Goal: Communication & Community: Answer question/provide support

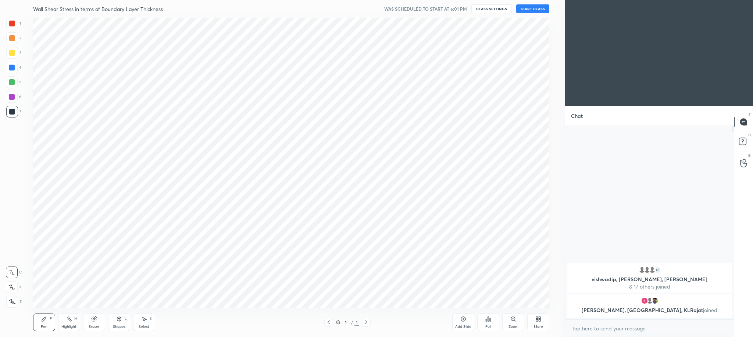
scroll to position [137, 167]
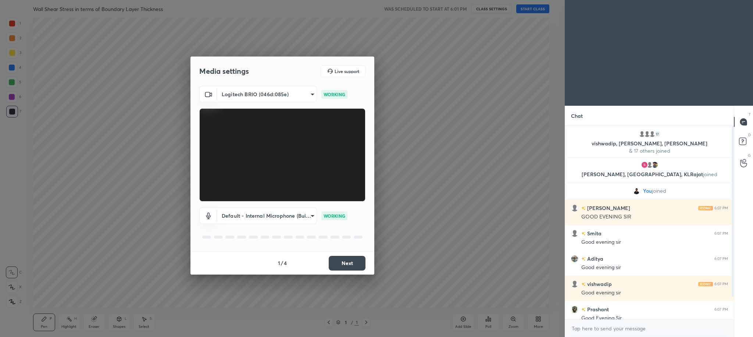
click at [357, 265] on button "Next" at bounding box center [347, 263] width 37 height 15
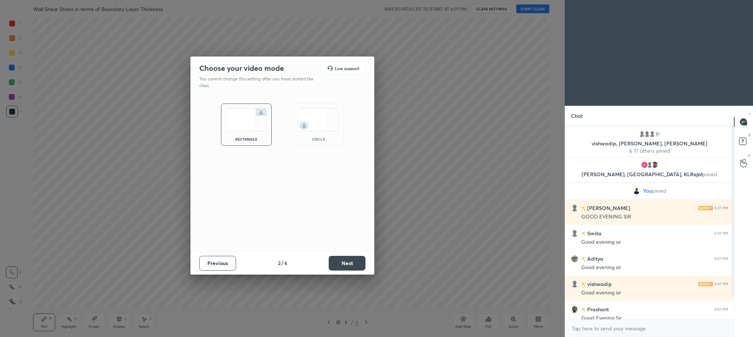
click at [357, 265] on button "Next" at bounding box center [347, 263] width 37 height 15
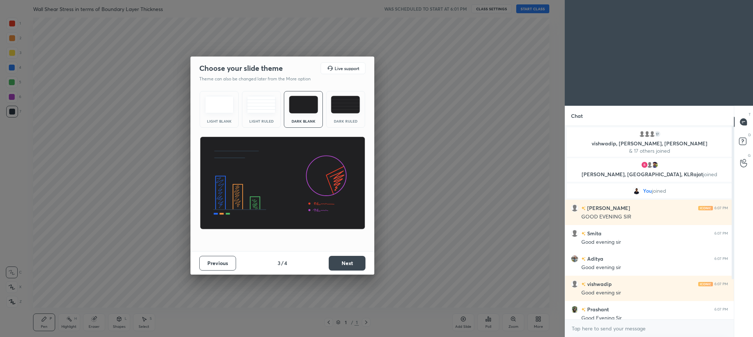
click at [357, 265] on button "Next" at bounding box center [347, 263] width 37 height 15
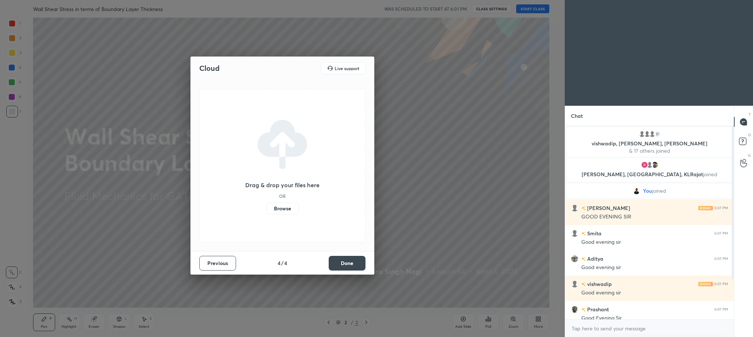
click at [357, 265] on button "Done" at bounding box center [347, 263] width 37 height 15
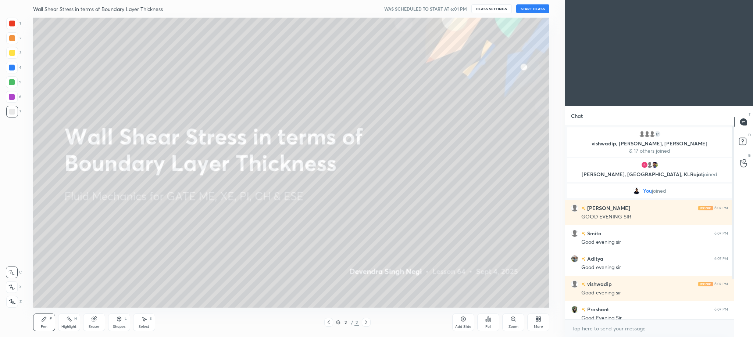
click at [533, 9] on button "START CLASS" at bounding box center [532, 8] width 33 height 9
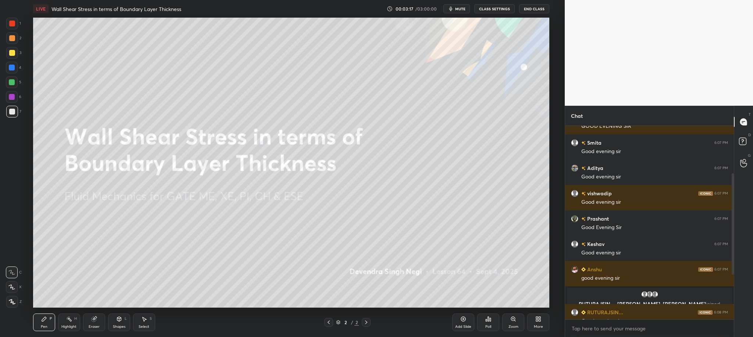
scroll to position [2, 3]
click at [540, 324] on div "More" at bounding box center [538, 323] width 22 height 18
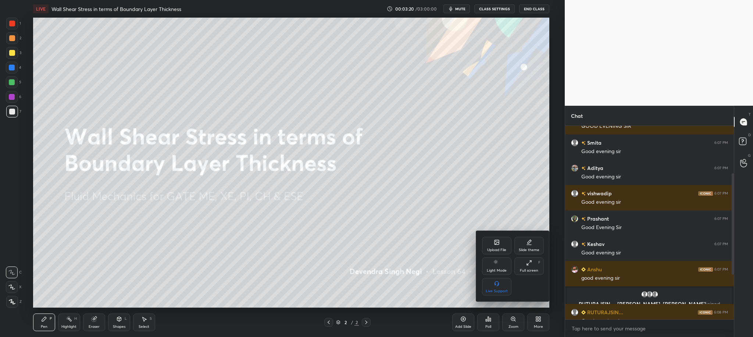
click at [498, 248] on div "Upload File" at bounding box center [496, 250] width 19 height 4
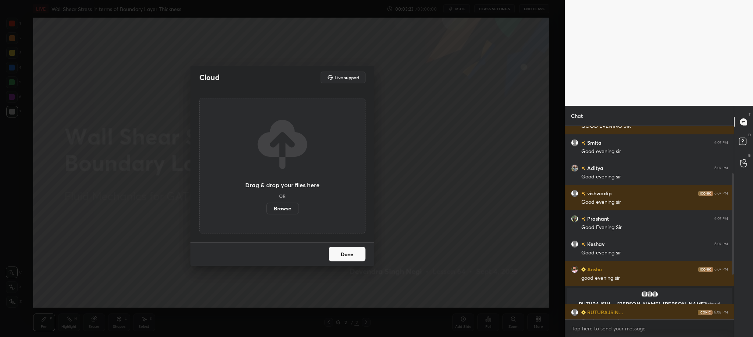
click at [282, 210] on label "Browse" at bounding box center [282, 209] width 33 height 12
click at [266, 210] on input "Browse" at bounding box center [266, 209] width 0 height 12
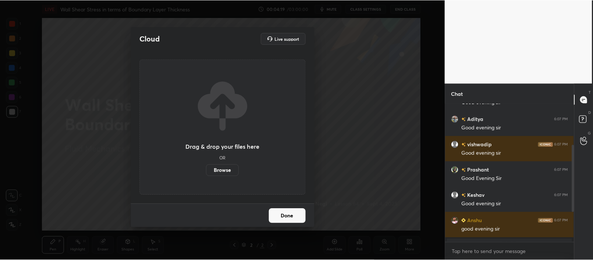
scroll to position [36543, 36341]
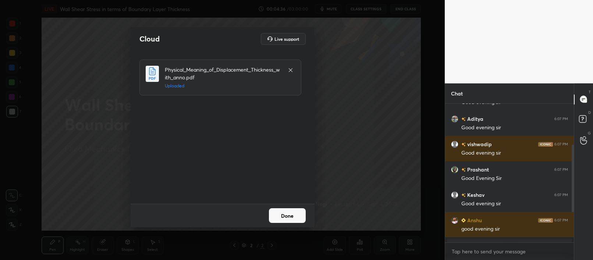
click at [289, 215] on button "Done" at bounding box center [287, 215] width 37 height 15
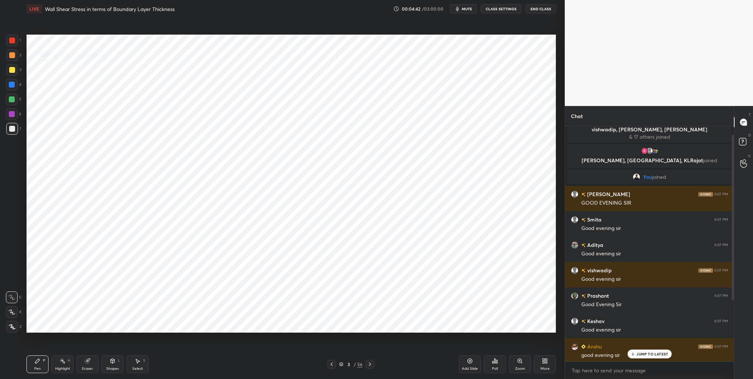
click at [339, 337] on icon at bounding box center [341, 364] width 4 height 4
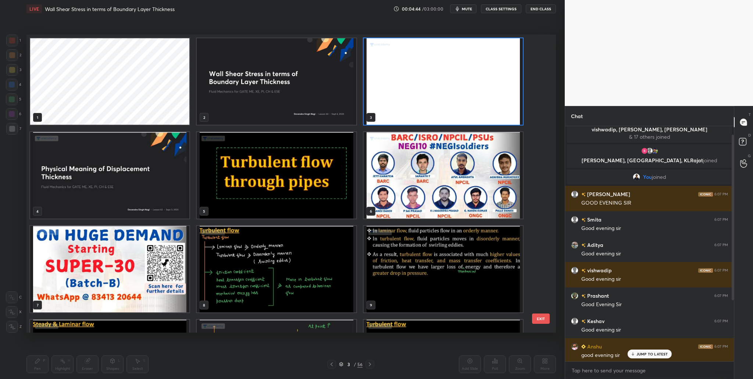
click at [303, 268] on img "grid" at bounding box center [276, 269] width 159 height 86
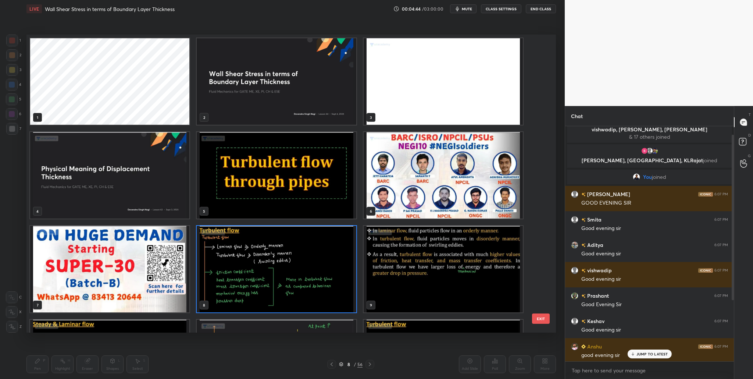
click at [303, 268] on img "grid" at bounding box center [276, 269] width 159 height 86
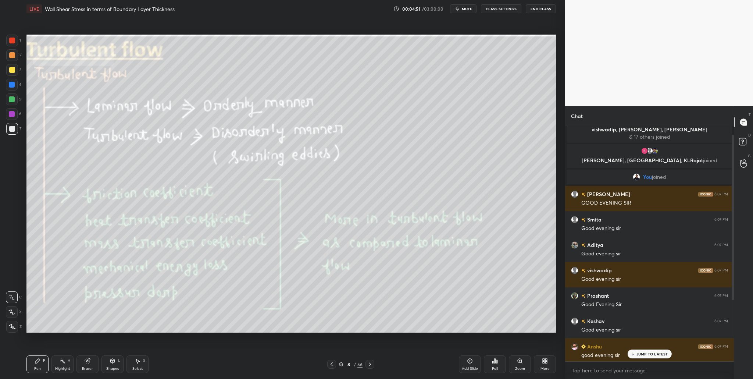
click at [648, 337] on div "JUMP TO LATEST" at bounding box center [649, 353] width 44 height 9
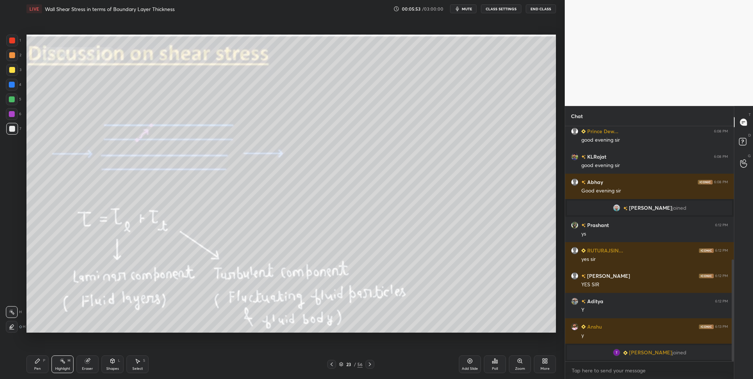
scroll to position [318, 0]
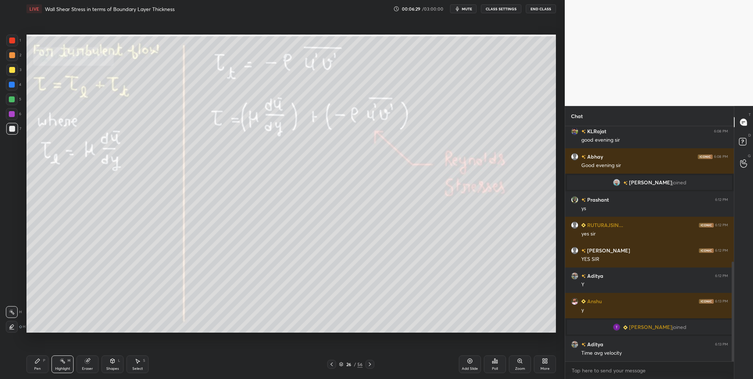
click at [11, 101] on div at bounding box center [12, 99] width 6 height 6
click at [13, 327] on icon at bounding box center [12, 326] width 6 height 4
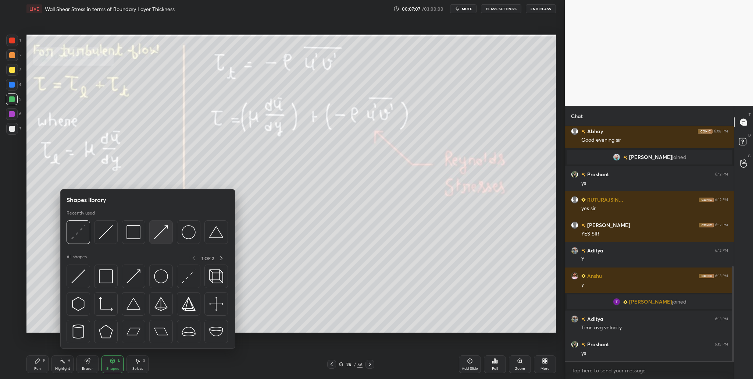
click at [161, 240] on div at bounding box center [161, 232] width 24 height 24
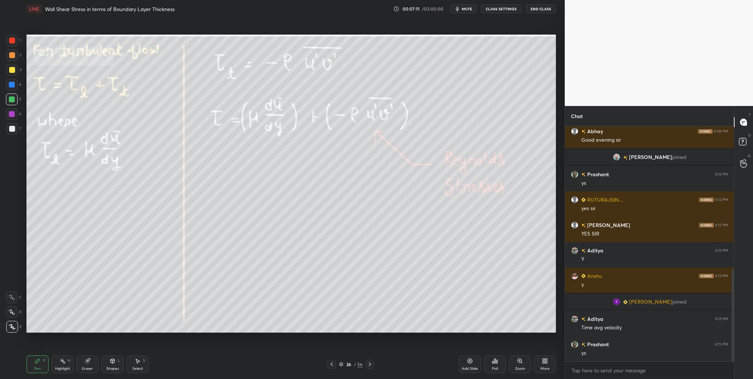
scroll to position [369, 0]
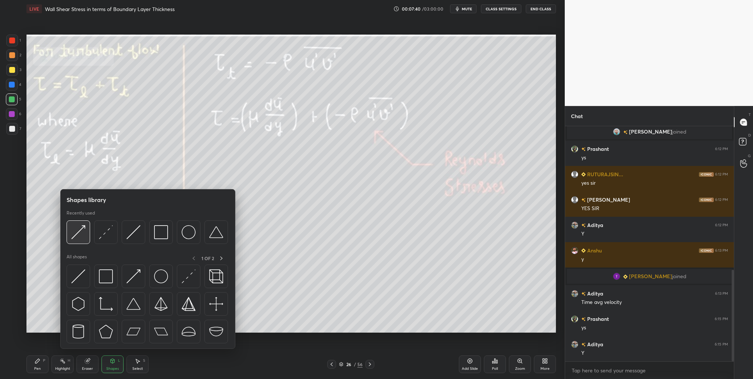
click at [78, 239] on div at bounding box center [79, 232] width 24 height 24
click at [79, 237] on img at bounding box center [78, 232] width 14 height 14
click at [104, 236] on img at bounding box center [106, 232] width 14 height 14
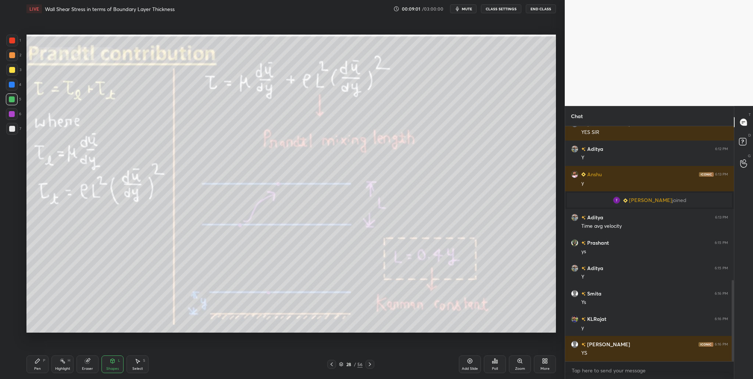
scroll to position [463, 0]
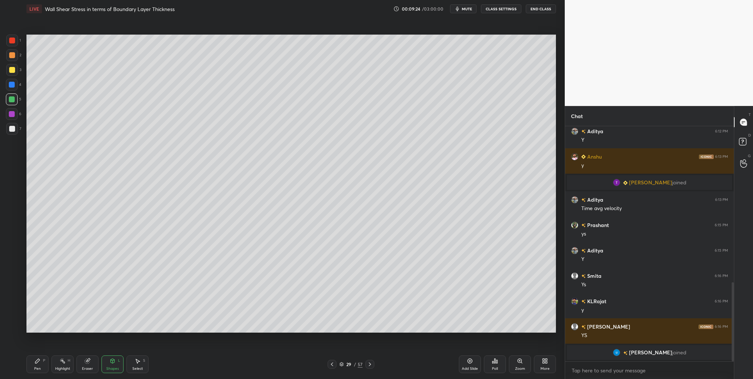
click at [11, 71] on div at bounding box center [12, 70] width 6 height 6
click at [12, 59] on div at bounding box center [12, 55] width 12 height 12
click at [13, 100] on div at bounding box center [12, 99] width 6 height 6
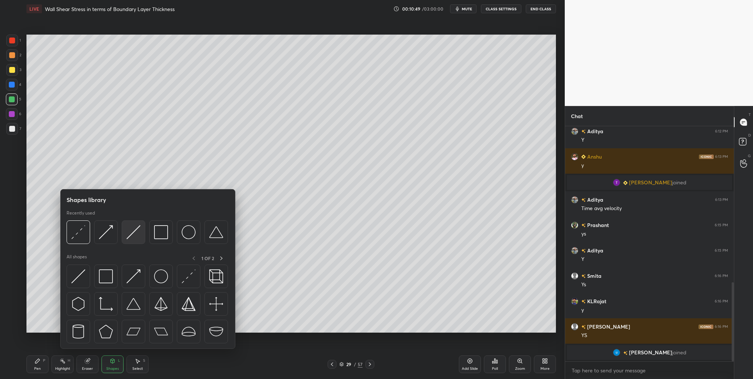
click at [136, 240] on div at bounding box center [134, 232] width 24 height 24
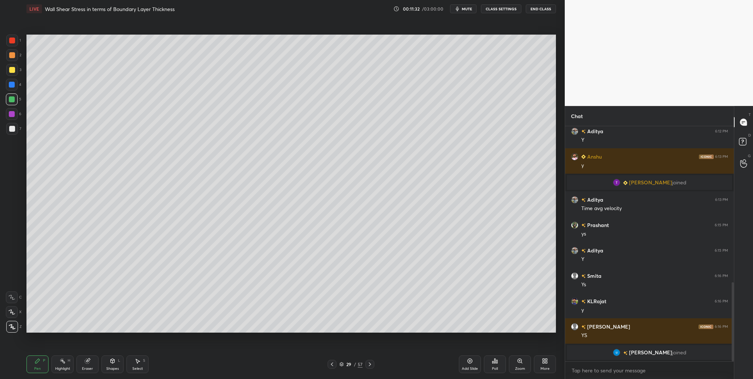
scroll to position [472, 0]
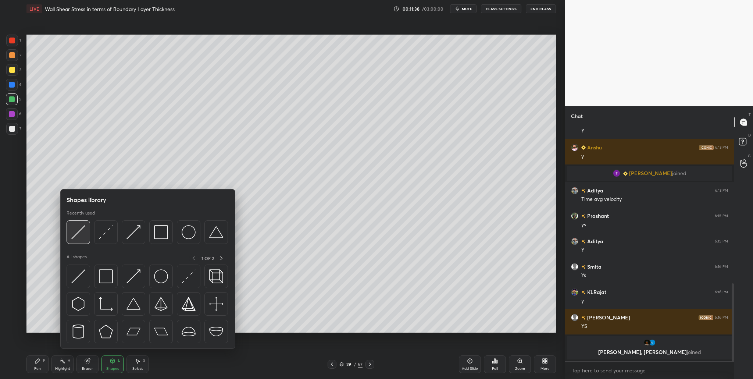
click at [76, 238] on img at bounding box center [78, 232] width 14 height 14
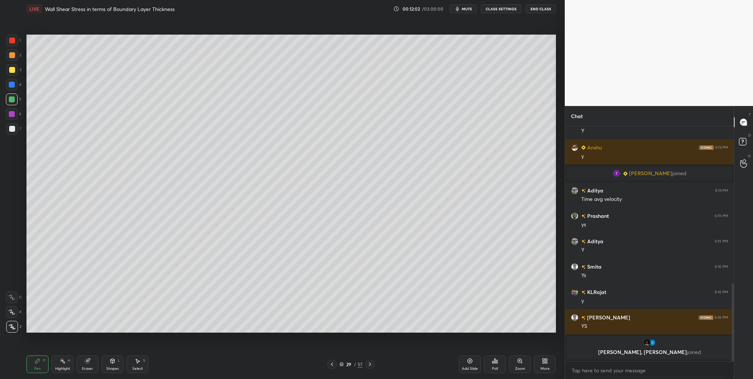
click at [11, 40] on div at bounding box center [12, 40] width 6 height 6
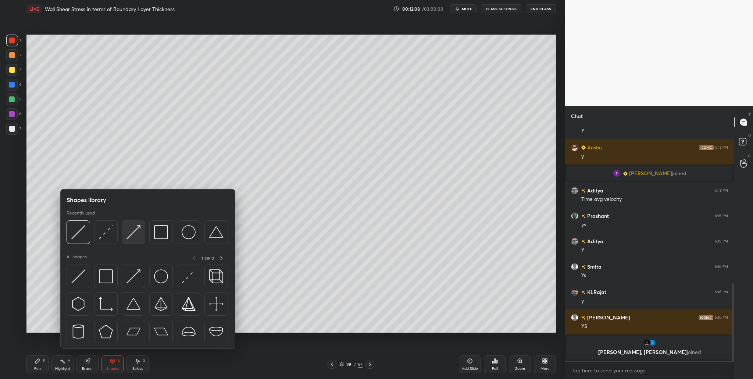
click at [135, 240] on div at bounding box center [134, 232] width 24 height 24
click at [130, 239] on div at bounding box center [134, 232] width 24 height 24
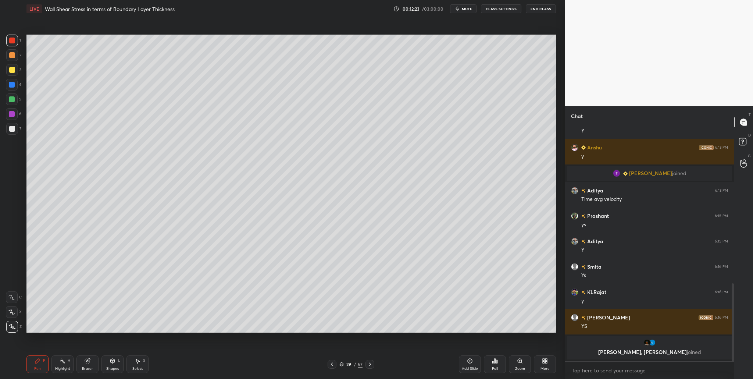
click at [14, 130] on div at bounding box center [12, 129] width 6 height 6
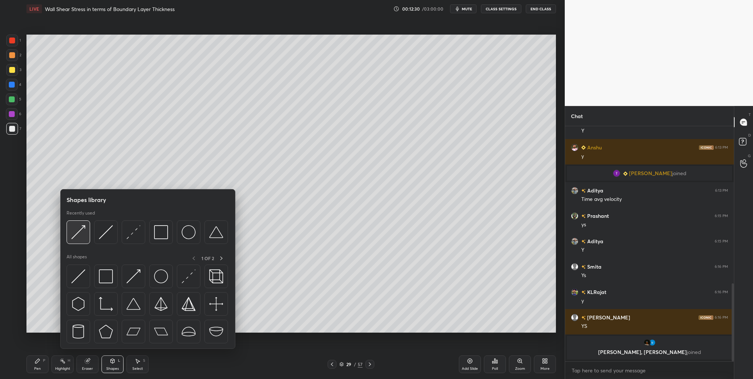
click at [78, 238] on img at bounding box center [78, 232] width 14 height 14
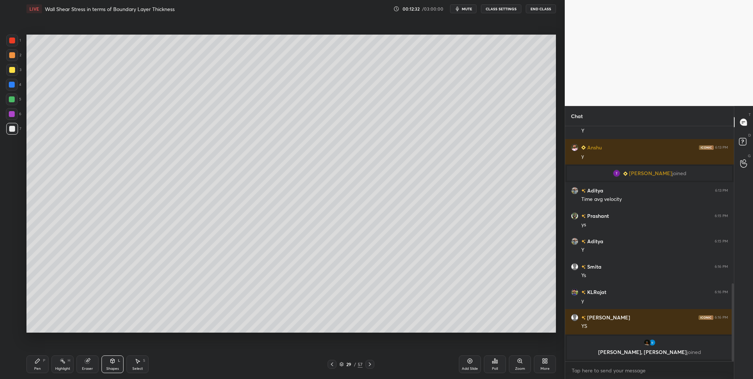
drag, startPoint x: 12, startPoint y: 57, endPoint x: 25, endPoint y: 58, distance: 12.9
click at [12, 58] on div at bounding box center [12, 55] width 6 height 6
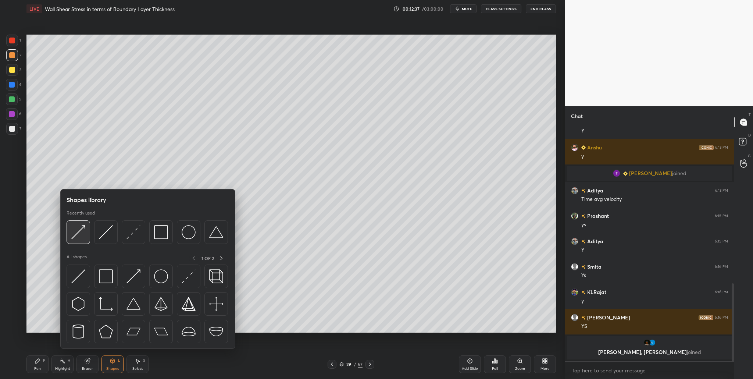
click at [82, 234] on img at bounding box center [78, 232] width 14 height 14
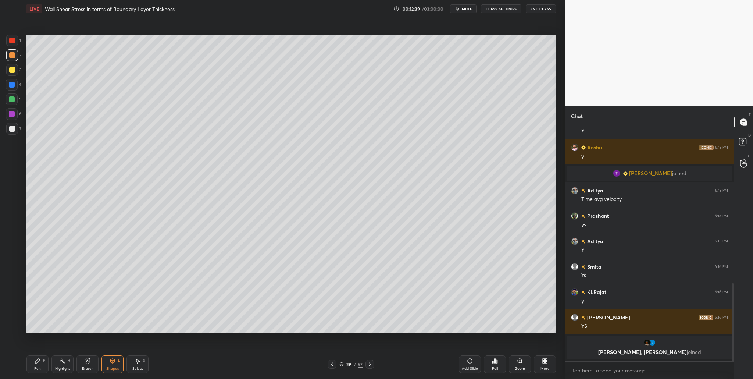
click at [10, 129] on div at bounding box center [12, 129] width 6 height 6
click at [16, 101] on div at bounding box center [12, 99] width 12 height 12
drag, startPoint x: 12, startPoint y: 57, endPoint x: 14, endPoint y: 76, distance: 18.9
click at [14, 60] on div at bounding box center [12, 55] width 12 height 12
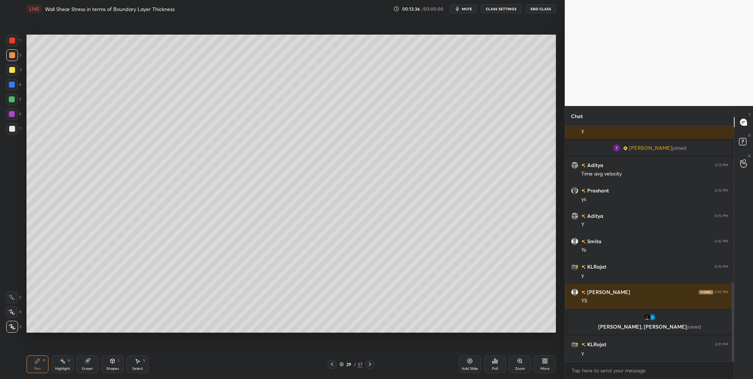
click at [340, 337] on icon at bounding box center [341, 364] width 4 height 4
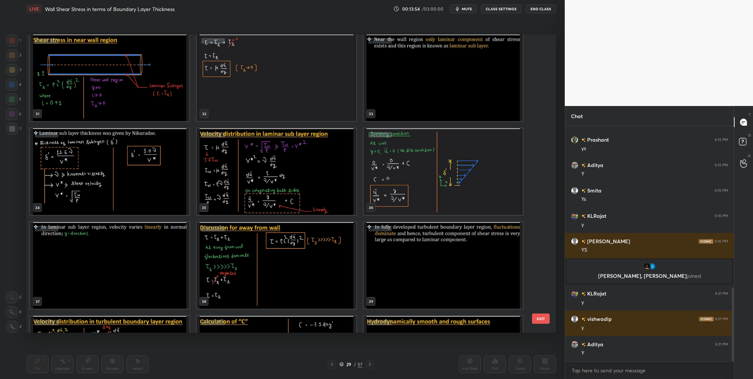
scroll to position [940, 0]
click at [145, 275] on img "grid" at bounding box center [109, 266] width 159 height 86
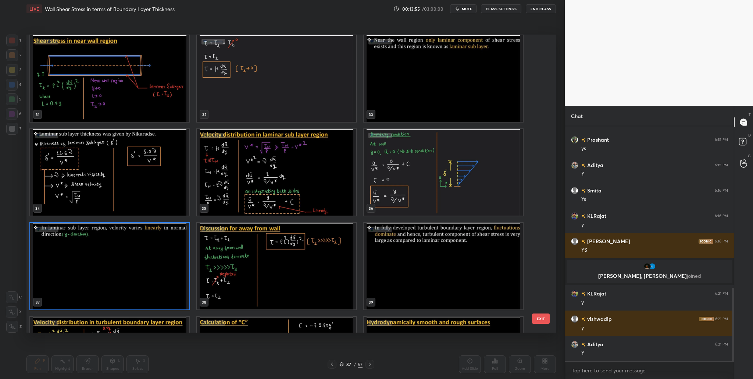
click at [145, 275] on img "grid" at bounding box center [109, 266] width 159 height 86
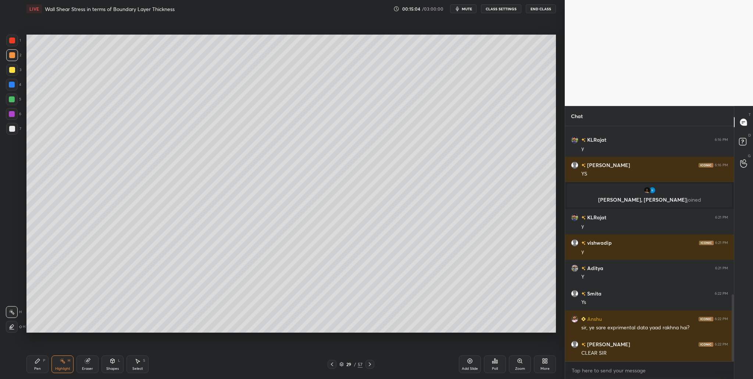
scroll to position [617, 0]
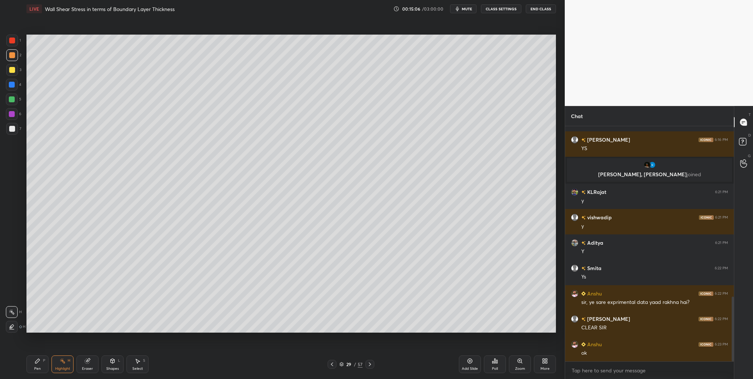
click at [342, 337] on icon at bounding box center [342, 363] width 4 height 2
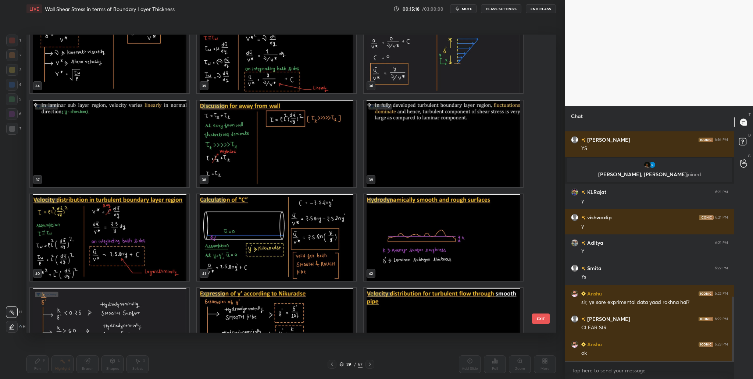
scroll to position [1062, 0]
click at [138, 166] on img "grid" at bounding box center [109, 144] width 159 height 86
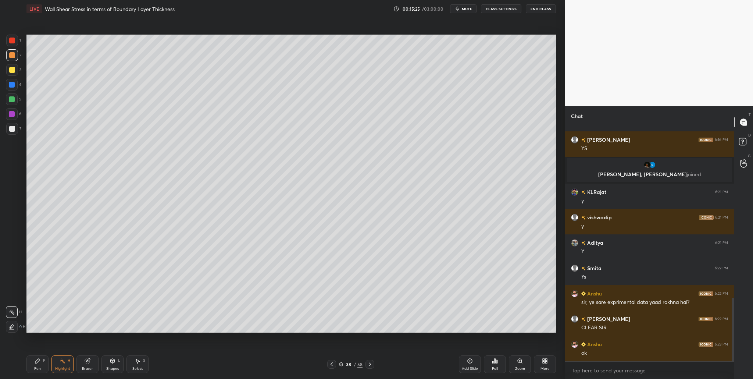
scroll to position [634, 0]
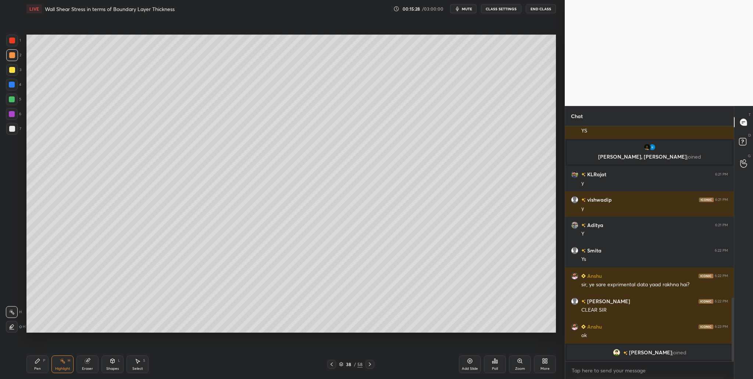
click at [17, 57] on div at bounding box center [12, 55] width 12 height 12
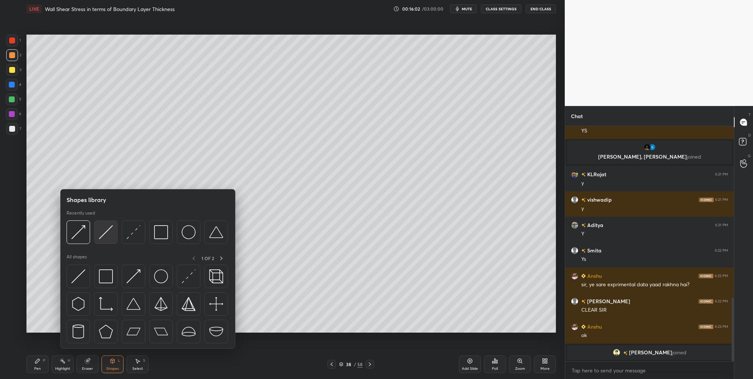
click at [107, 241] on div at bounding box center [106, 232] width 24 height 24
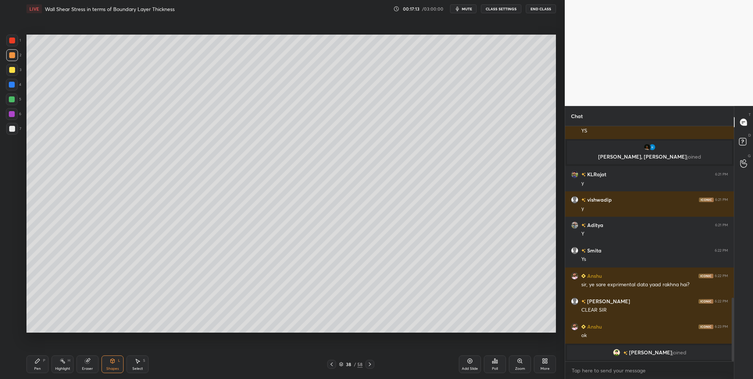
click at [12, 42] on div at bounding box center [12, 40] width 6 height 6
drag, startPoint x: 12, startPoint y: 44, endPoint x: 19, endPoint y: 48, distance: 8.1
click at [13, 44] on div at bounding box center [12, 41] width 12 height 12
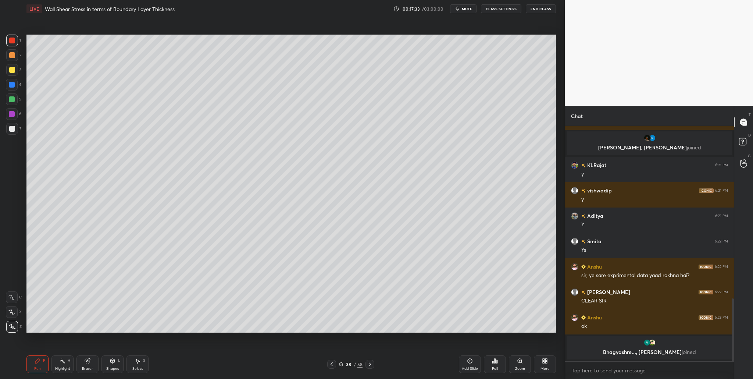
click at [13, 130] on div at bounding box center [12, 129] width 12 height 12
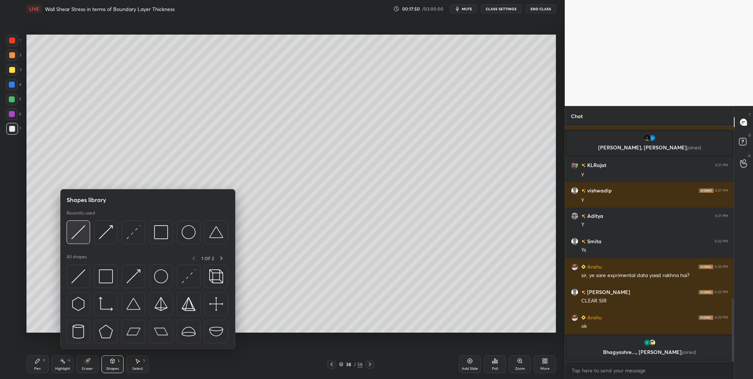
click at [79, 237] on img at bounding box center [78, 232] width 14 height 14
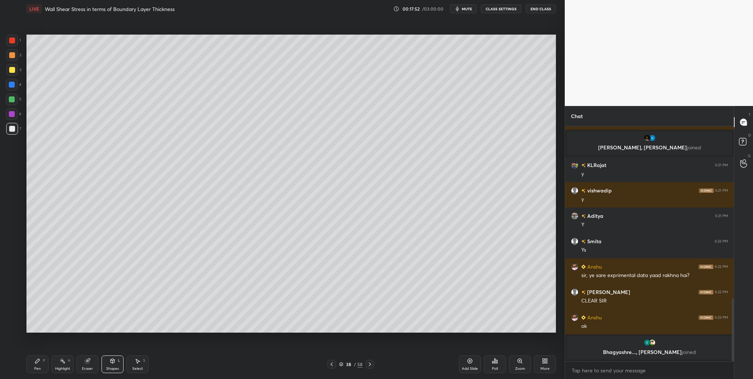
click at [14, 41] on div at bounding box center [12, 40] width 6 height 6
click at [15, 129] on div at bounding box center [12, 129] width 12 height 12
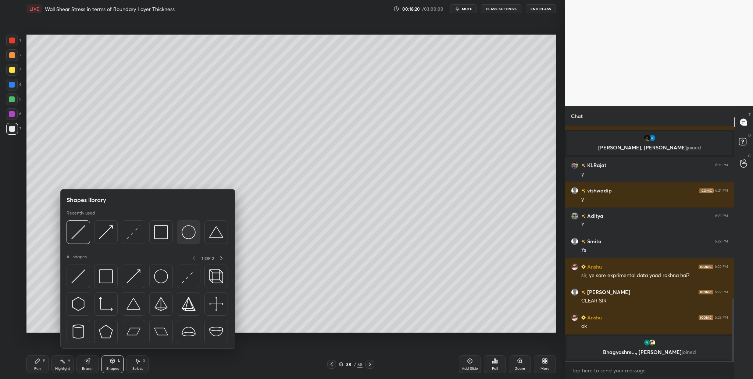
click at [185, 237] on img at bounding box center [189, 232] width 14 height 14
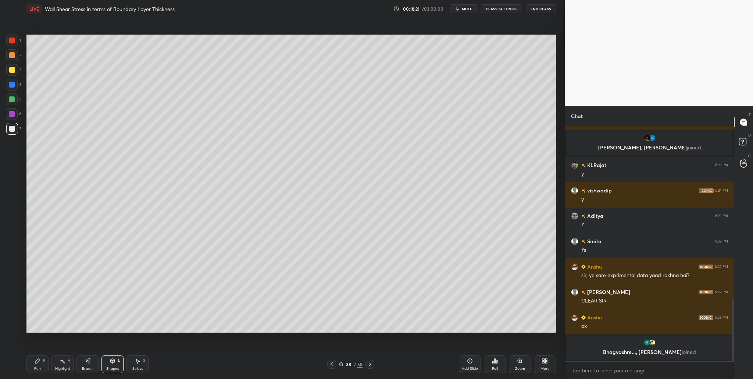
drag, startPoint x: 13, startPoint y: 56, endPoint x: 20, endPoint y: 68, distance: 14.3
click at [13, 57] on div at bounding box center [12, 55] width 6 height 6
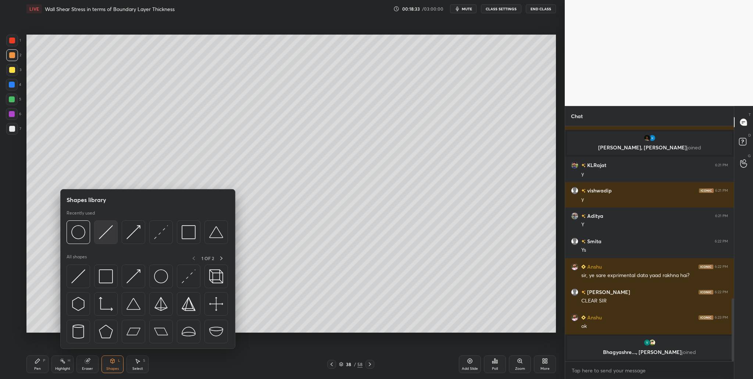
click at [107, 242] on div at bounding box center [106, 232] width 24 height 24
click at [106, 234] on img at bounding box center [106, 232] width 14 height 14
click at [167, 238] on img at bounding box center [161, 232] width 14 height 14
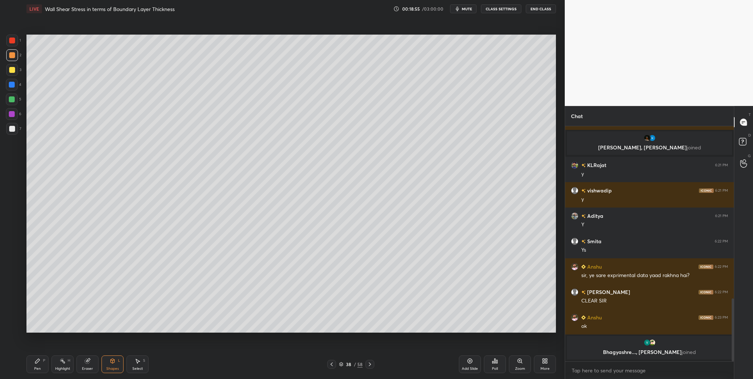
drag, startPoint x: 11, startPoint y: 58, endPoint x: 14, endPoint y: 79, distance: 21.8
click at [11, 61] on div at bounding box center [12, 55] width 12 height 12
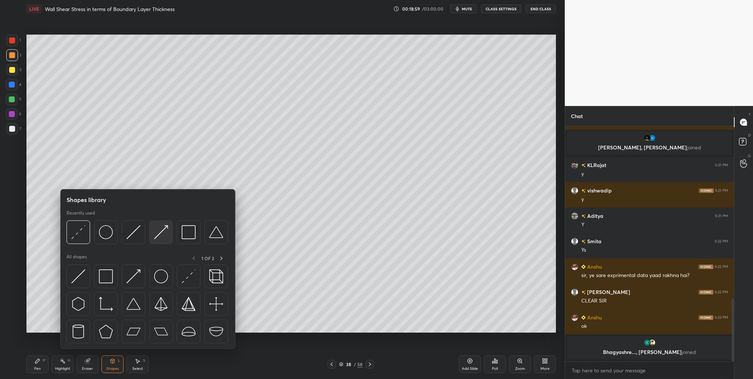
click at [161, 239] on div at bounding box center [161, 232] width 24 height 24
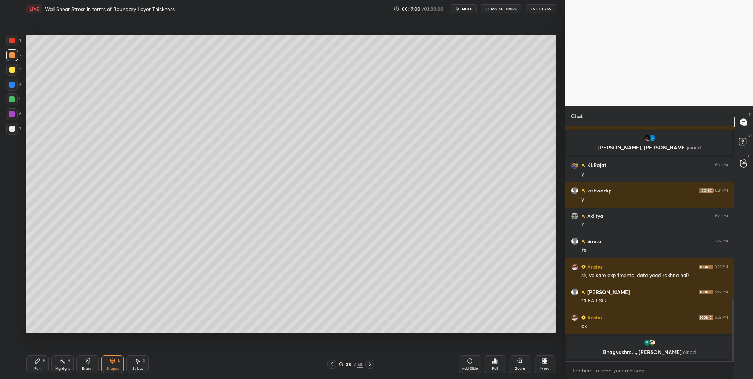
click at [10, 90] on div at bounding box center [12, 85] width 12 height 12
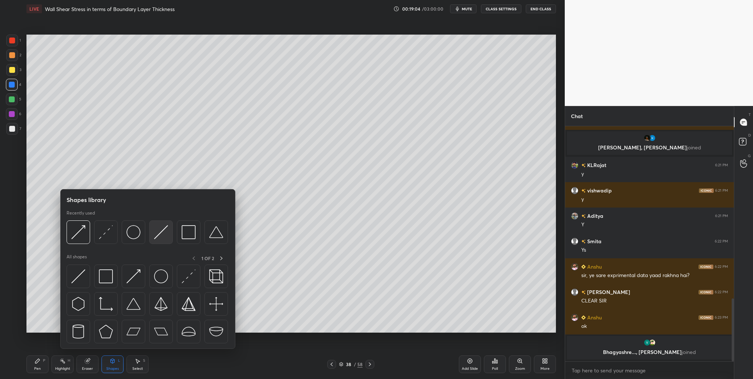
click at [164, 236] on img at bounding box center [161, 232] width 14 height 14
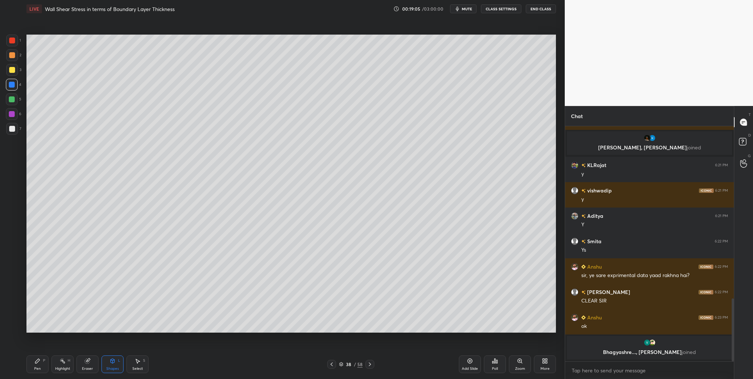
click at [12, 65] on div at bounding box center [12, 70] width 12 height 12
click at [10, 54] on div at bounding box center [12, 55] width 6 height 6
drag, startPoint x: 10, startPoint y: 85, endPoint x: 10, endPoint y: 92, distance: 7.0
click at [10, 86] on div at bounding box center [12, 85] width 6 height 6
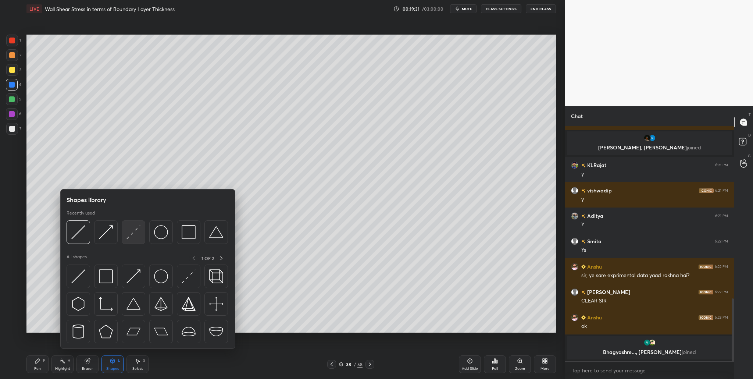
click at [133, 241] on div at bounding box center [134, 232] width 24 height 24
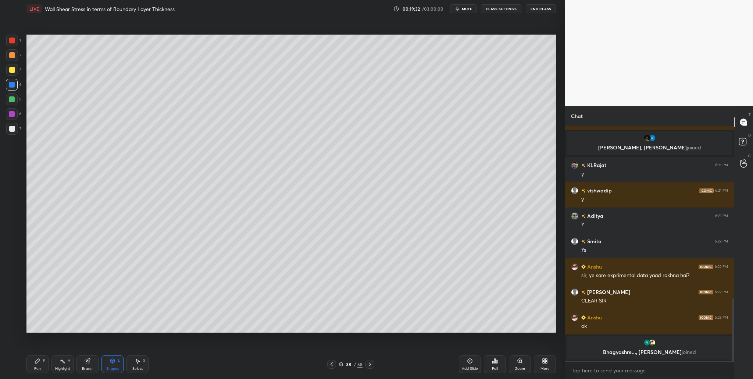
click at [11, 69] on div at bounding box center [12, 70] width 6 height 6
click at [11, 114] on div at bounding box center [12, 114] width 6 height 6
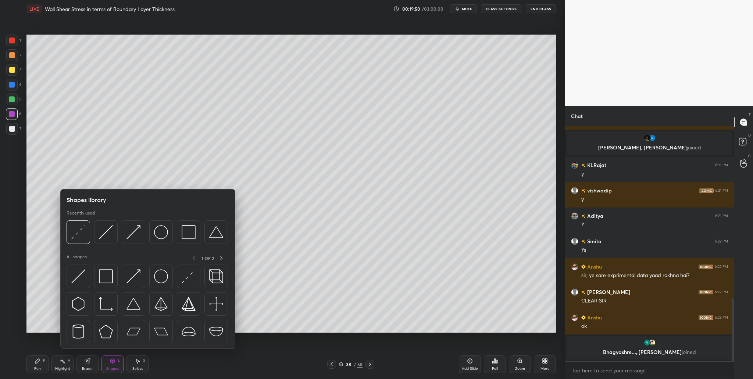
click at [103, 244] on div at bounding box center [147, 234] width 161 height 28
click at [102, 240] on div at bounding box center [106, 232] width 24 height 24
click at [83, 239] on div at bounding box center [79, 232] width 24 height 24
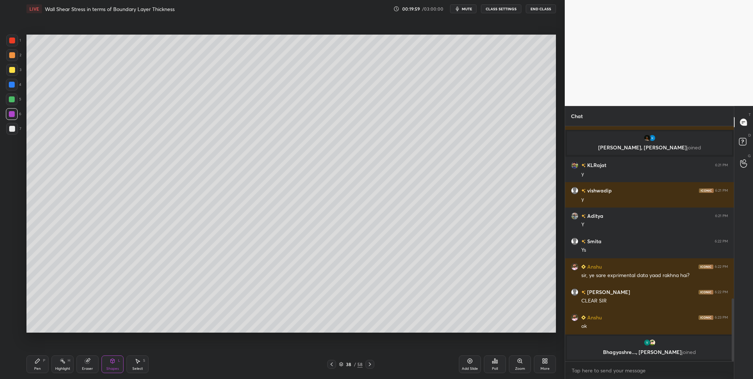
click at [12, 114] on div at bounding box center [12, 114] width 6 height 6
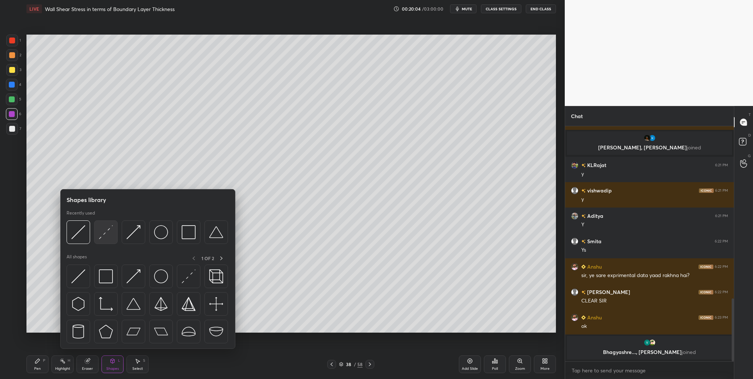
click at [105, 240] on div at bounding box center [106, 232] width 24 height 24
click at [108, 242] on div at bounding box center [106, 232] width 24 height 24
click at [81, 239] on div at bounding box center [79, 232] width 24 height 24
click at [79, 240] on div at bounding box center [79, 232] width 24 height 24
click at [79, 238] on div at bounding box center [79, 232] width 24 height 24
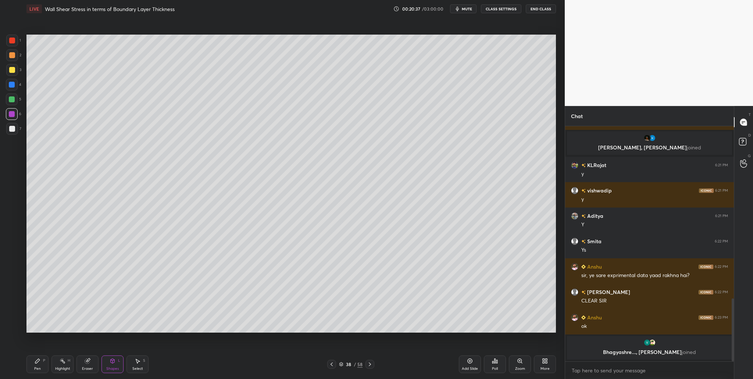
click at [13, 37] on div at bounding box center [12, 40] width 6 height 6
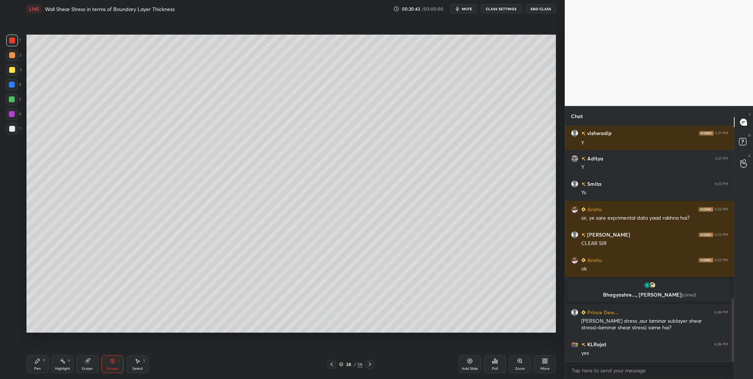
scroll to position [670, 0]
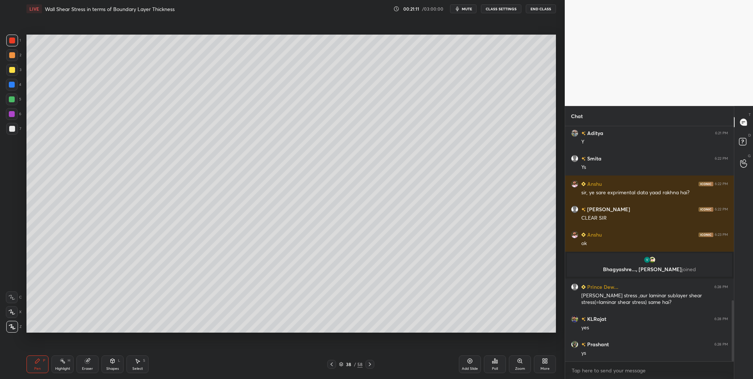
drag, startPoint x: 342, startPoint y: 364, endPoint x: 332, endPoint y: 343, distance: 23.2
click at [342, 337] on icon at bounding box center [341, 364] width 4 height 1
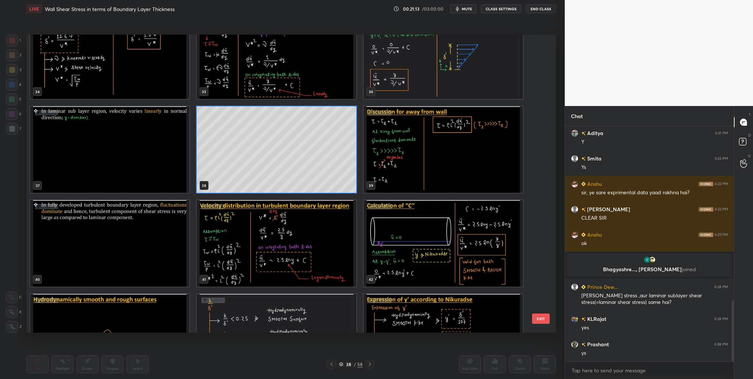
scroll to position [1058, 0]
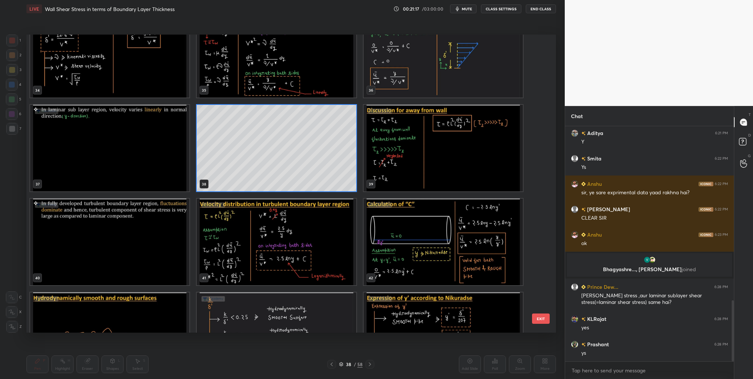
click at [293, 245] on img "grid" at bounding box center [276, 241] width 159 height 86
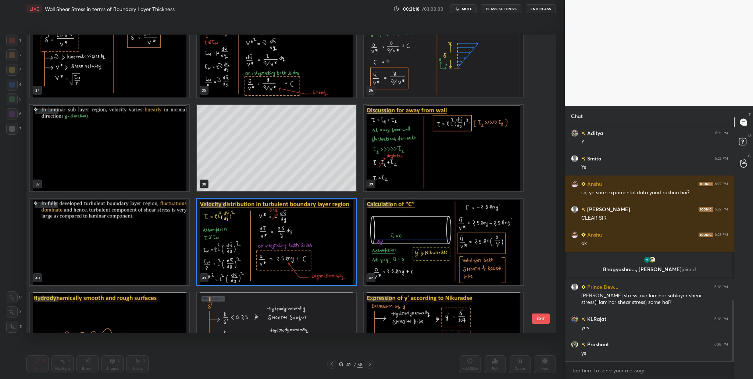
click at [293, 245] on img "grid" at bounding box center [276, 241] width 159 height 86
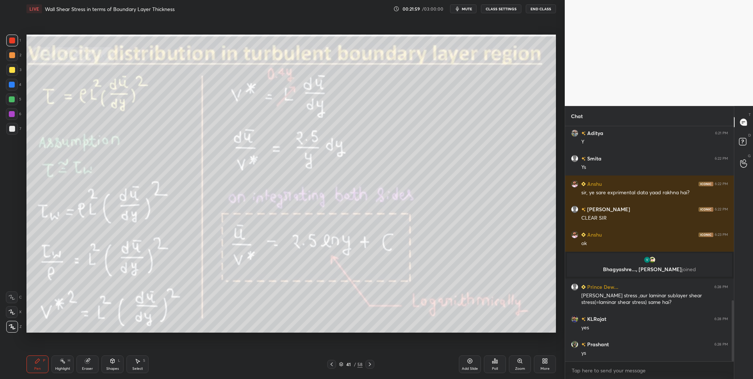
click at [13, 101] on div at bounding box center [12, 99] width 6 height 6
drag, startPoint x: 14, startPoint y: 99, endPoint x: 25, endPoint y: 104, distance: 12.5
click at [15, 99] on div at bounding box center [12, 99] width 12 height 12
drag, startPoint x: 341, startPoint y: 365, endPoint x: 343, endPoint y: 345, distance: 19.5
click at [342, 337] on icon at bounding box center [341, 364] width 4 height 4
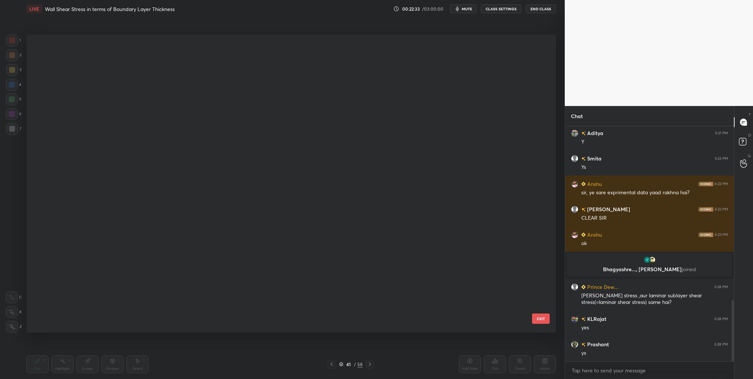
scroll to position [296, 526]
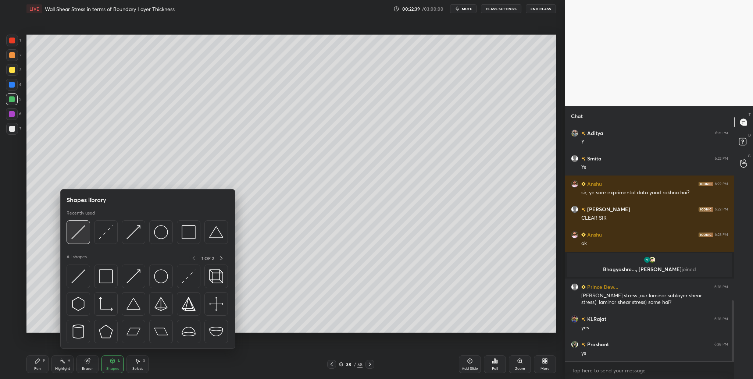
click at [77, 239] on div at bounding box center [79, 232] width 24 height 24
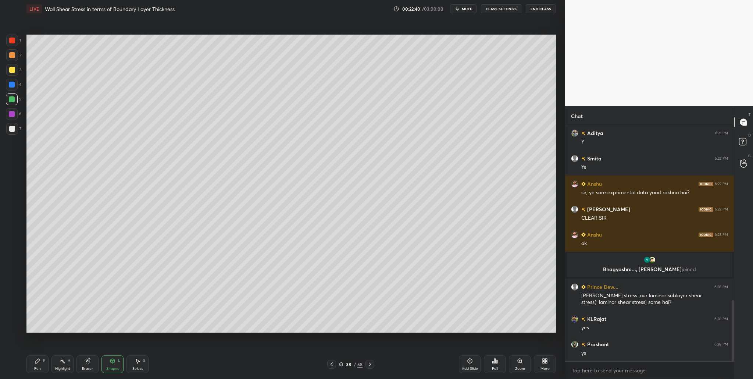
drag, startPoint x: 13, startPoint y: 130, endPoint x: 17, endPoint y: 132, distance: 3.8
click at [14, 131] on div at bounding box center [12, 129] width 12 height 12
click at [13, 102] on div at bounding box center [12, 99] width 12 height 12
click at [15, 125] on div at bounding box center [12, 129] width 12 height 12
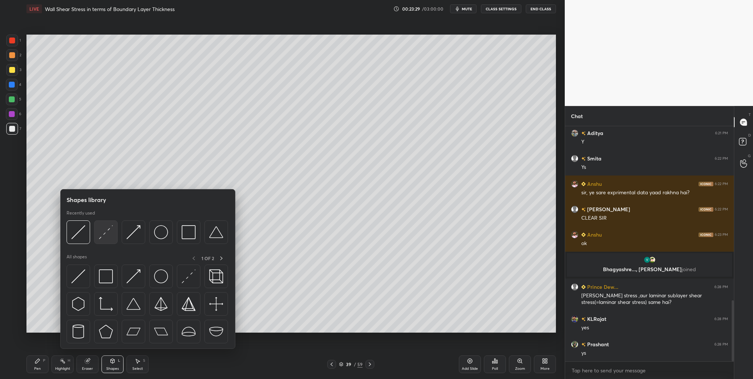
click at [106, 239] on div at bounding box center [106, 232] width 24 height 24
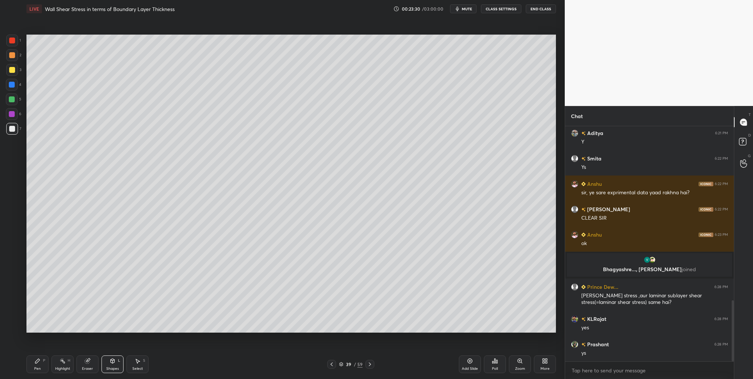
click at [12, 57] on div at bounding box center [12, 55] width 6 height 6
drag, startPoint x: 12, startPoint y: 128, endPoint x: 19, endPoint y: 130, distance: 7.3
click at [13, 129] on div at bounding box center [12, 129] width 6 height 6
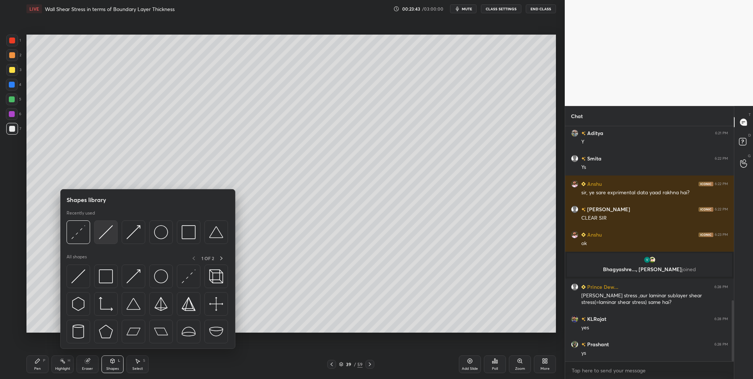
click at [113, 238] on div at bounding box center [106, 232] width 24 height 24
click at [78, 239] on img at bounding box center [78, 232] width 14 height 14
click at [107, 237] on img at bounding box center [106, 232] width 14 height 14
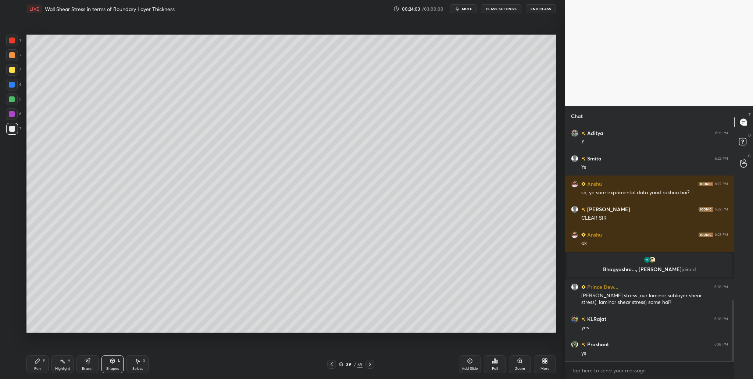
click at [13, 57] on div at bounding box center [12, 55] width 6 height 6
click at [343, 337] on icon at bounding box center [341, 364] width 4 height 4
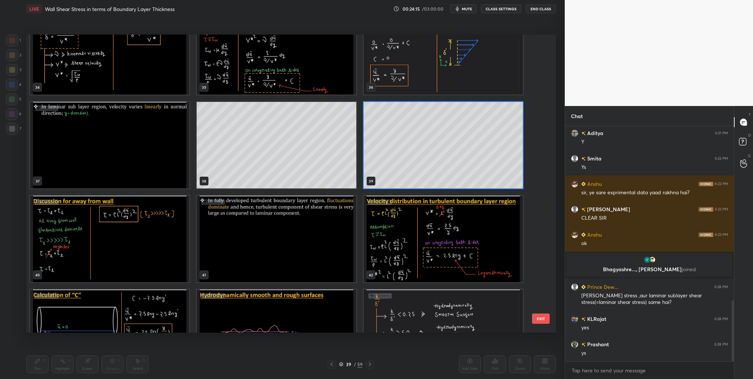
scroll to position [1067, 0]
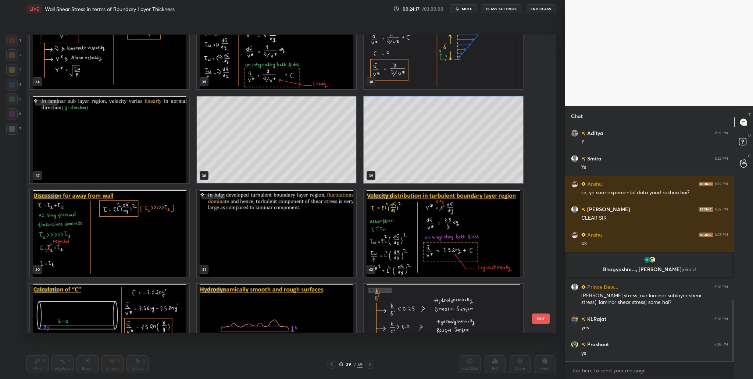
click at [402, 250] on img "grid" at bounding box center [443, 233] width 159 height 86
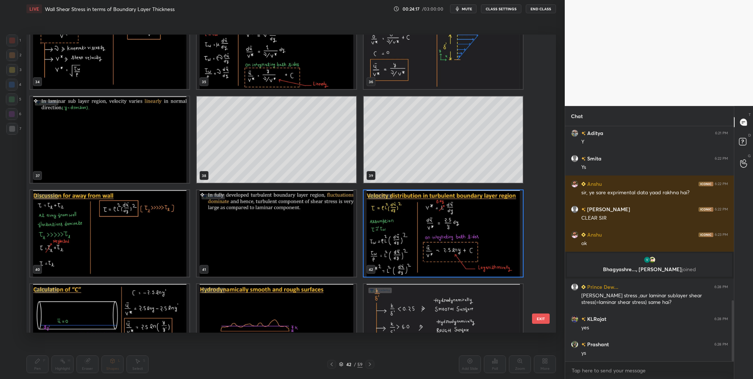
click at [402, 250] on img "grid" at bounding box center [443, 233] width 159 height 86
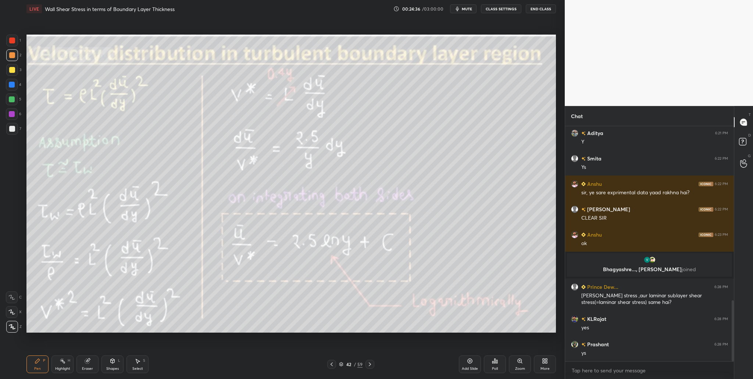
click at [11, 130] on div at bounding box center [12, 129] width 6 height 6
drag, startPoint x: 12, startPoint y: 72, endPoint x: 22, endPoint y: 79, distance: 12.1
click at [11, 72] on div at bounding box center [12, 70] width 6 height 6
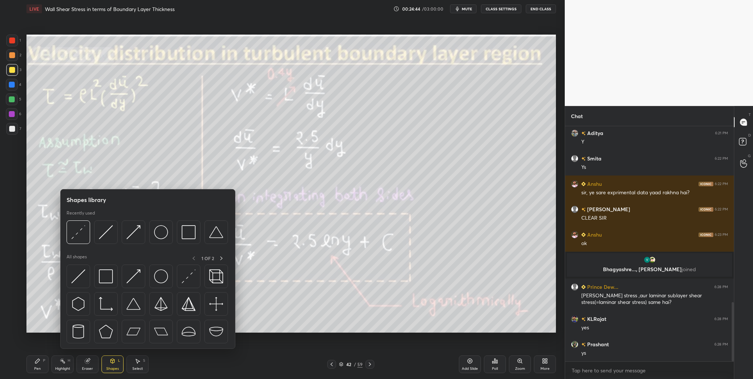
scroll to position [695, 0]
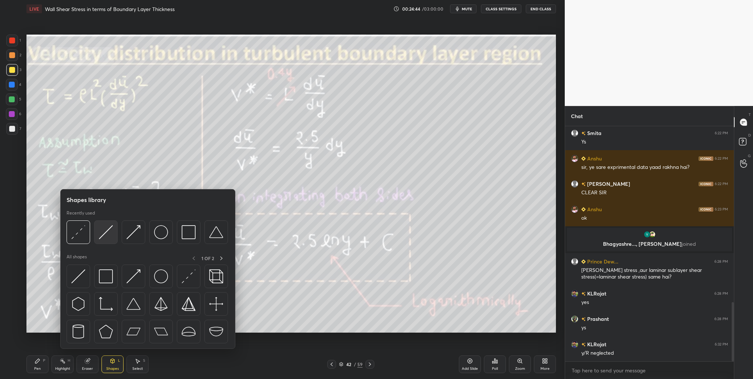
click at [108, 237] on img at bounding box center [106, 232] width 14 height 14
click at [136, 242] on div at bounding box center [134, 232] width 24 height 24
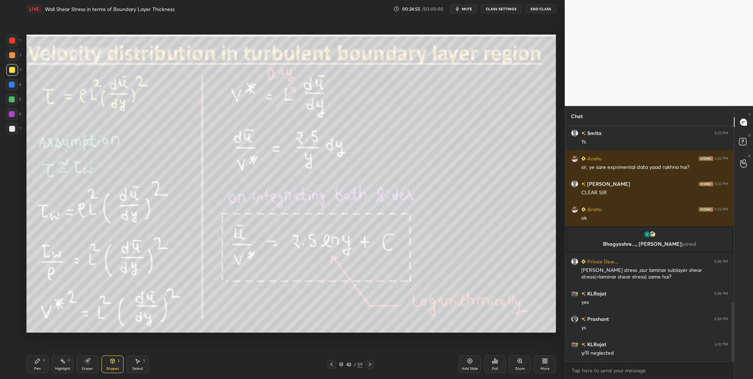
drag, startPoint x: 10, startPoint y: 36, endPoint x: 21, endPoint y: 46, distance: 14.8
click at [11, 40] on div at bounding box center [12, 41] width 12 height 12
click at [14, 66] on div at bounding box center [12, 70] width 12 height 12
click at [341, 337] on icon at bounding box center [341, 363] width 4 height 2
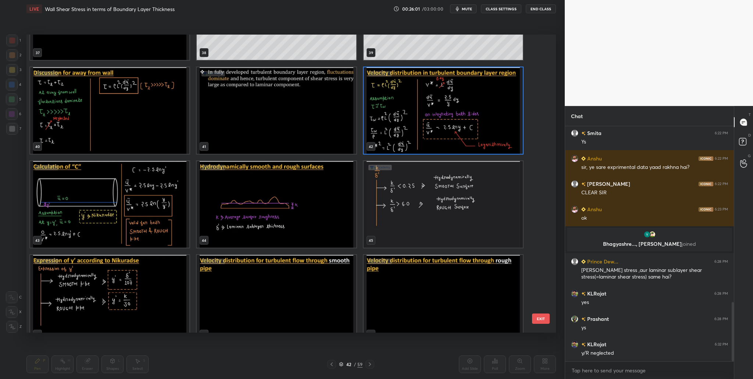
scroll to position [1190, 0]
click at [425, 147] on img "grid" at bounding box center [443, 110] width 159 height 86
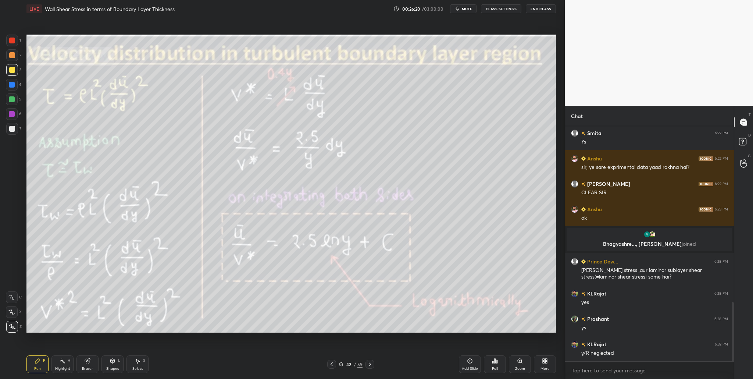
click at [425, 147] on img "grid" at bounding box center [443, 110] width 159 height 86
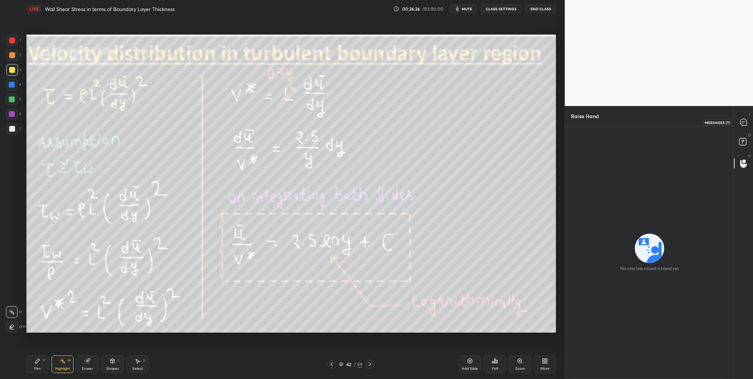
click at [745, 122] on icon at bounding box center [743, 122] width 7 height 7
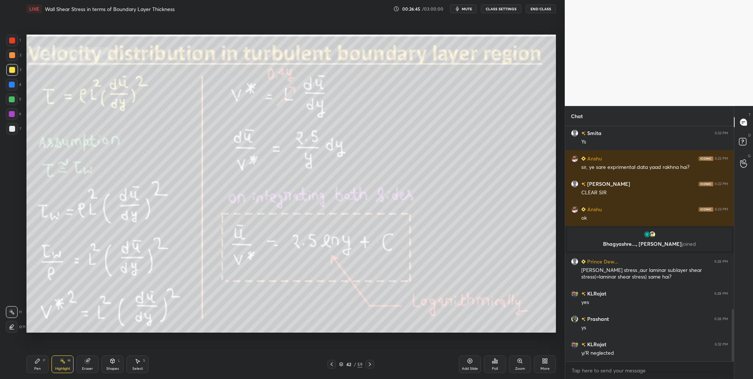
scroll to position [824, 0]
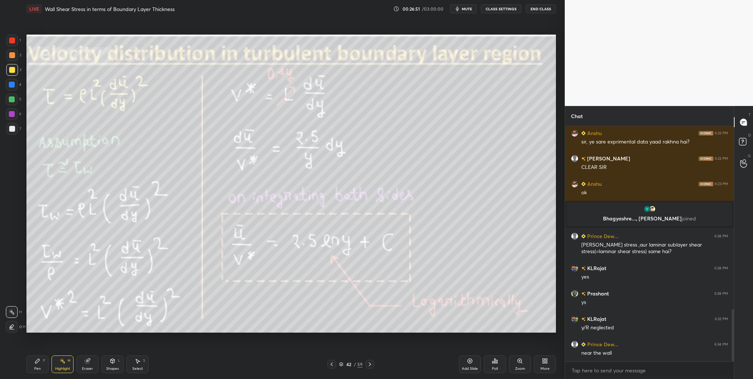
click at [11, 100] on div at bounding box center [12, 99] width 6 height 6
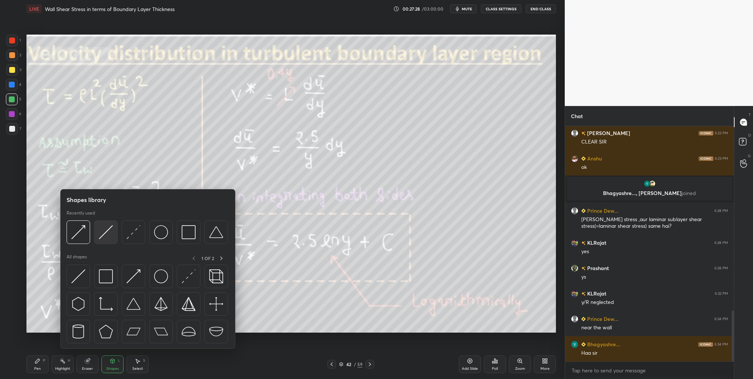
click at [101, 240] on div at bounding box center [106, 232] width 24 height 24
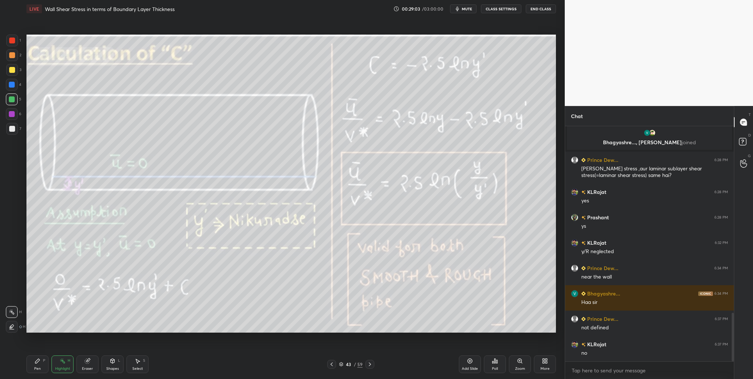
scroll to position [925, 0]
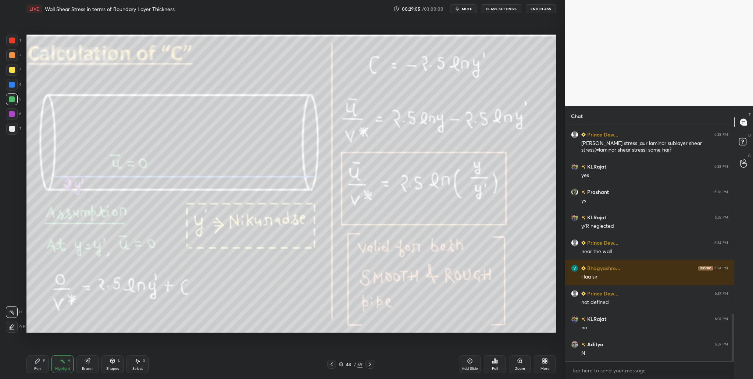
drag, startPoint x: 14, startPoint y: 42, endPoint x: 18, endPoint y: 44, distance: 4.3
click at [15, 43] on div at bounding box center [12, 41] width 12 height 12
click at [10, 99] on div at bounding box center [12, 99] width 6 height 6
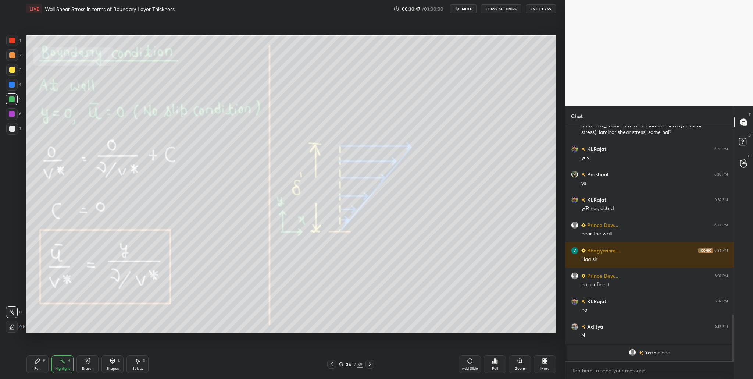
click at [342, 337] on icon at bounding box center [341, 364] width 4 height 4
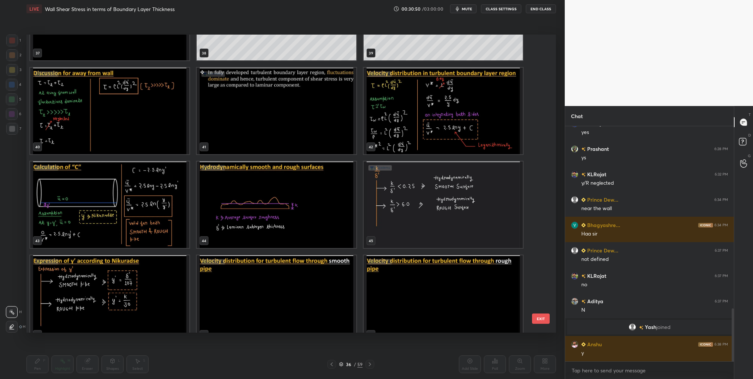
scroll to position [1190, 0]
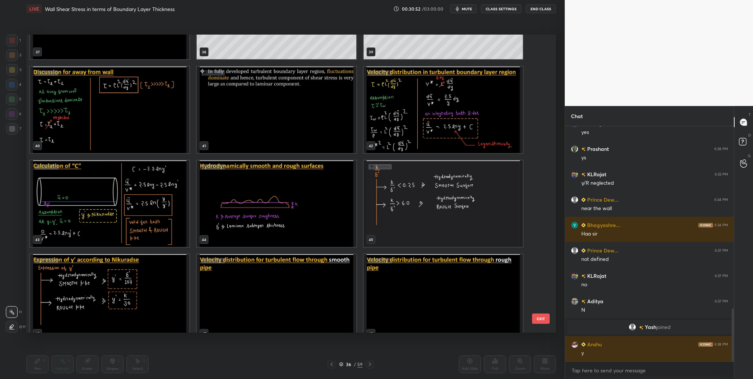
click at [174, 293] on img "grid" at bounding box center [109, 297] width 159 height 86
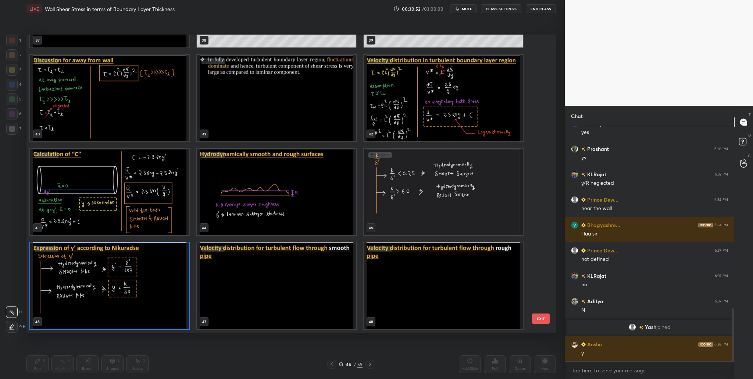
click at [174, 293] on img "grid" at bounding box center [109, 285] width 159 height 86
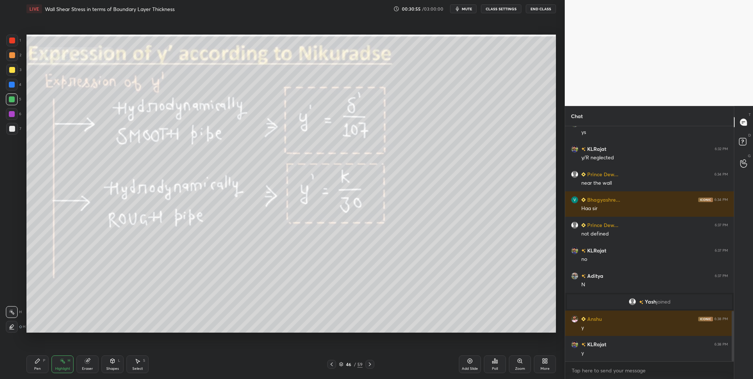
scroll to position [860, 0]
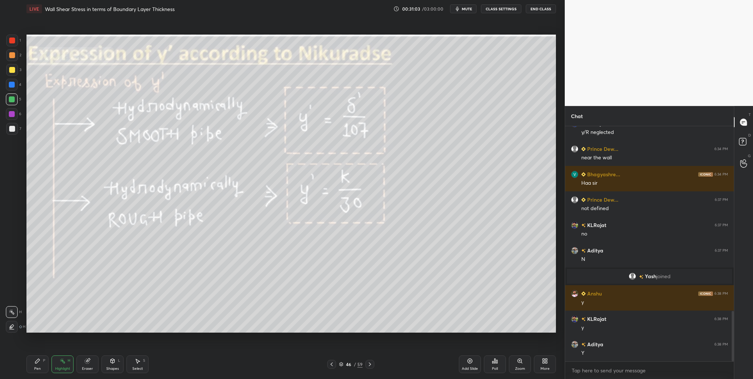
click at [342, 337] on icon at bounding box center [341, 364] width 4 height 4
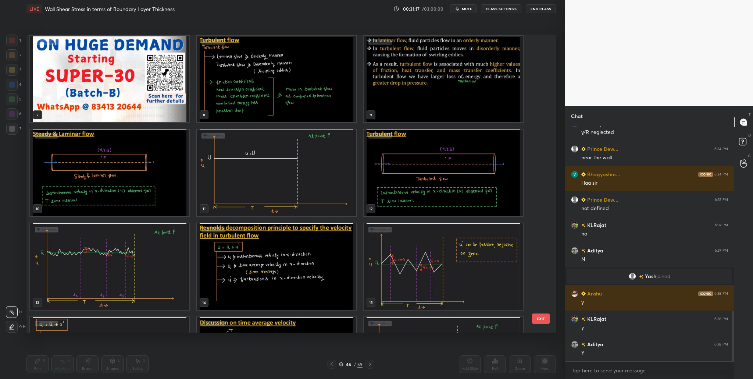
scroll to position [189, 0]
click at [280, 103] on img "grid" at bounding box center [276, 79] width 159 height 86
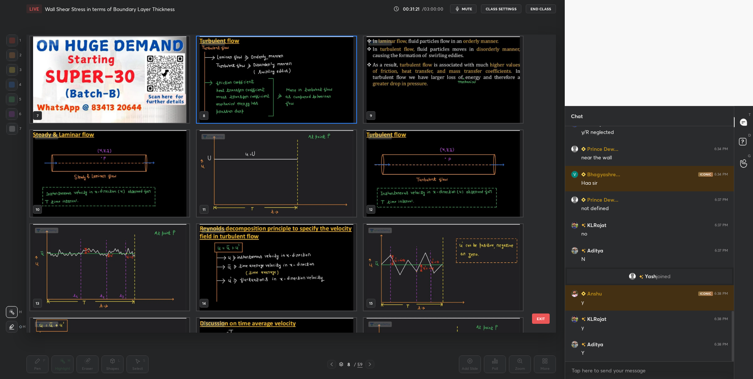
scroll to position [187, 0]
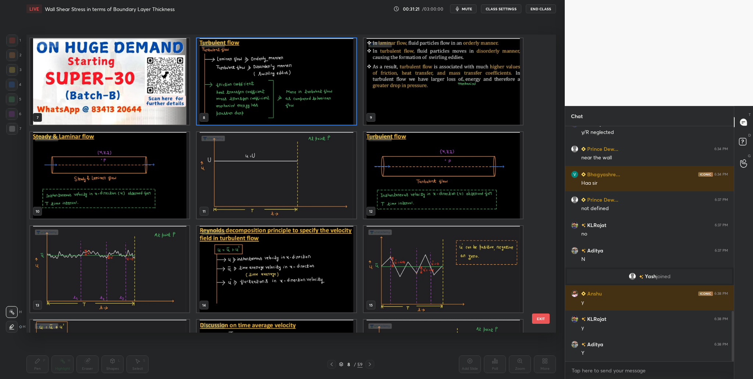
click at [280, 103] on img "grid" at bounding box center [276, 81] width 159 height 86
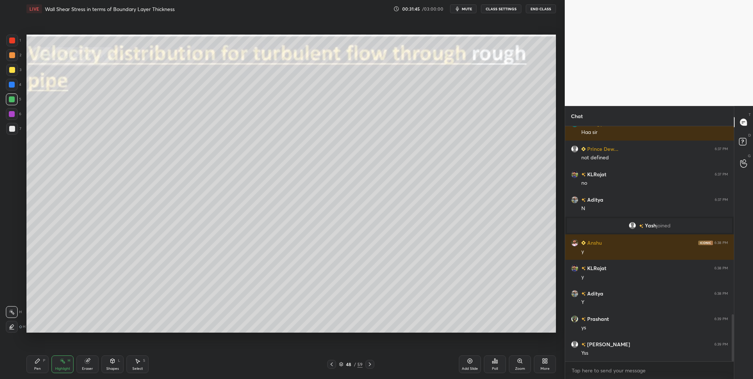
scroll to position [937, 0]
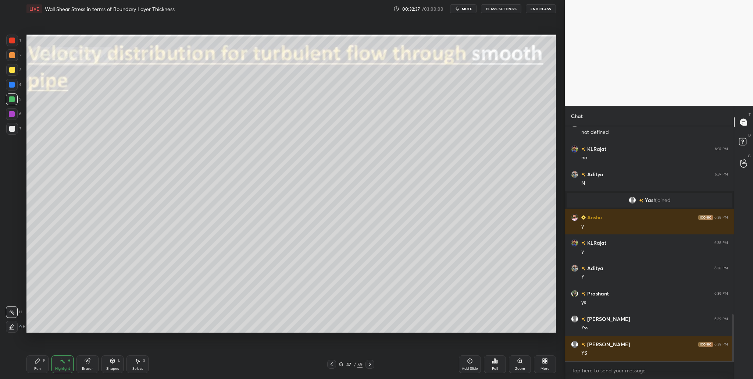
click at [15, 100] on div at bounding box center [12, 99] width 12 height 12
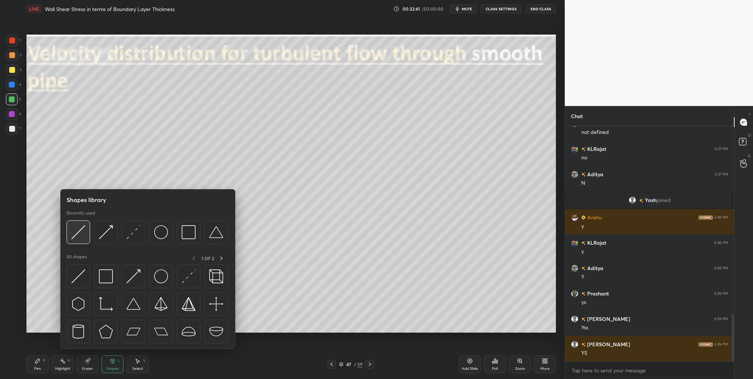
click at [79, 241] on div at bounding box center [79, 232] width 24 height 24
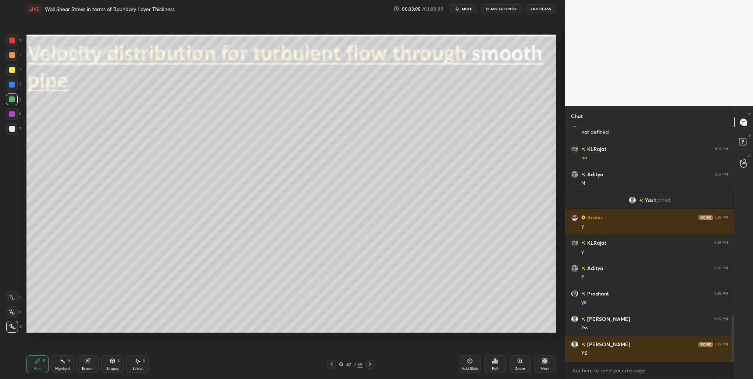
scroll to position [962, 0]
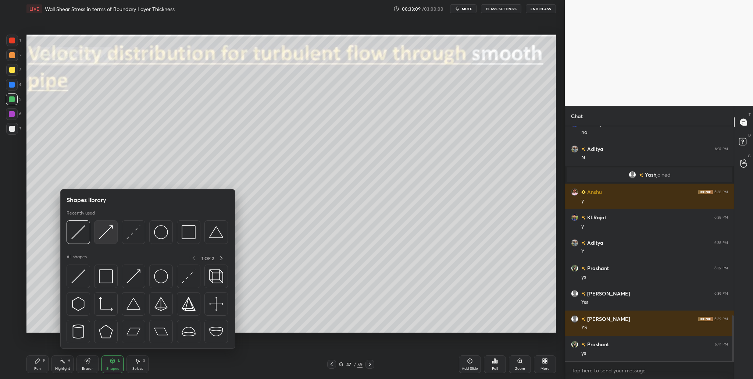
click at [110, 237] on img at bounding box center [106, 232] width 14 height 14
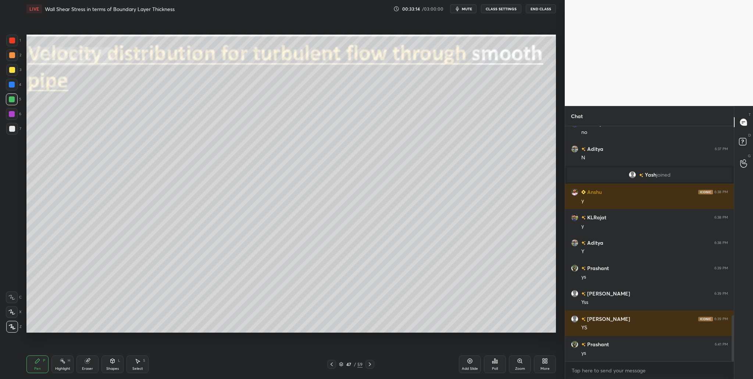
drag, startPoint x: 10, startPoint y: 115, endPoint x: 15, endPoint y: 115, distance: 4.8
click at [10, 115] on div at bounding box center [12, 114] width 6 height 6
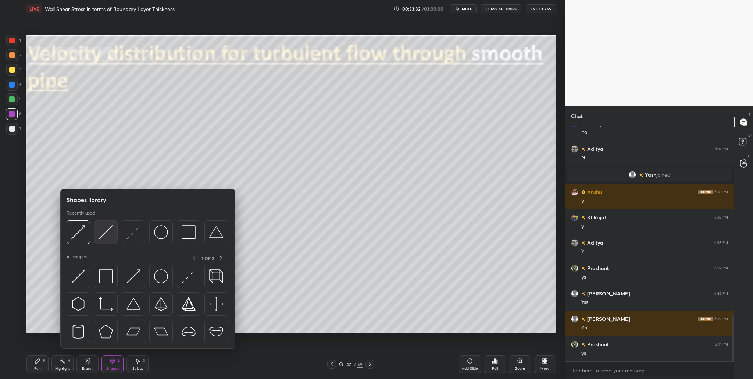
click at [107, 241] on div at bounding box center [106, 232] width 24 height 24
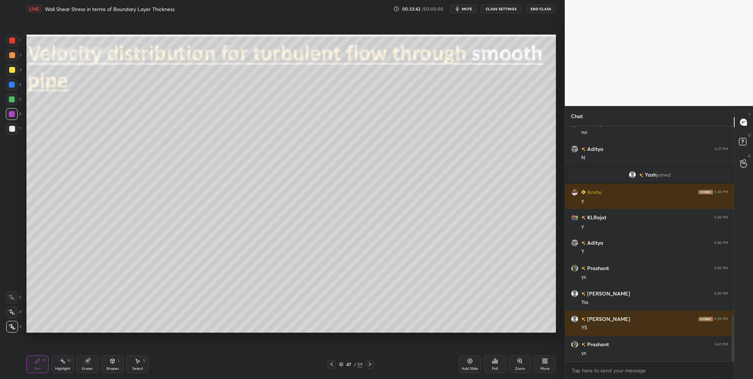
click at [14, 131] on div at bounding box center [12, 129] width 6 height 6
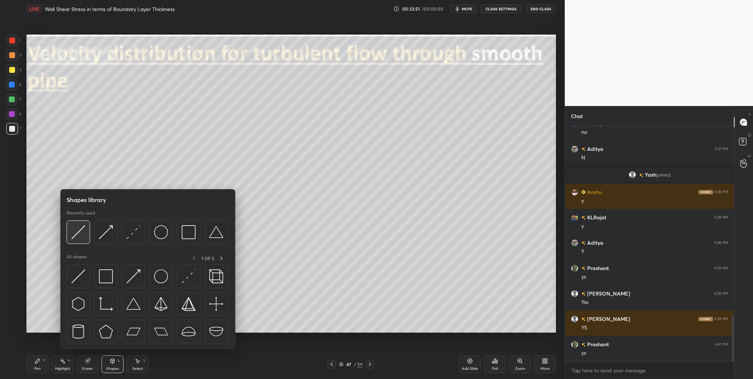
click at [79, 238] on img at bounding box center [78, 232] width 14 height 14
click at [77, 238] on img at bounding box center [78, 232] width 14 height 14
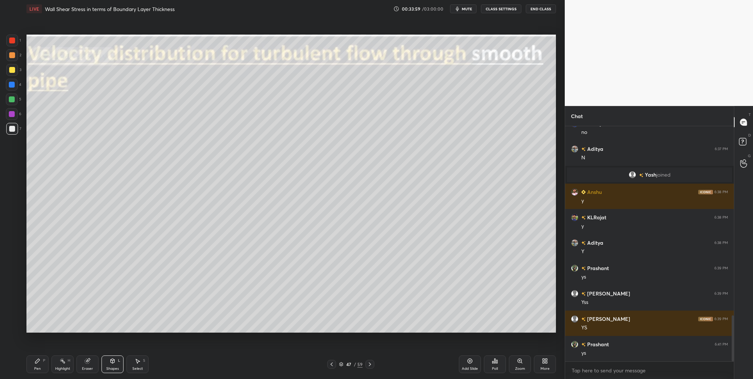
click at [12, 56] on div at bounding box center [12, 55] width 6 height 6
click at [14, 98] on div at bounding box center [12, 99] width 6 height 6
click at [12, 132] on div at bounding box center [12, 129] width 12 height 12
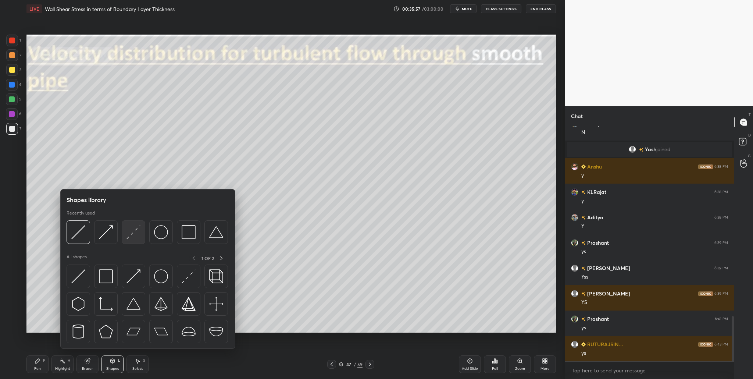
click at [135, 238] on img at bounding box center [133, 232] width 14 height 14
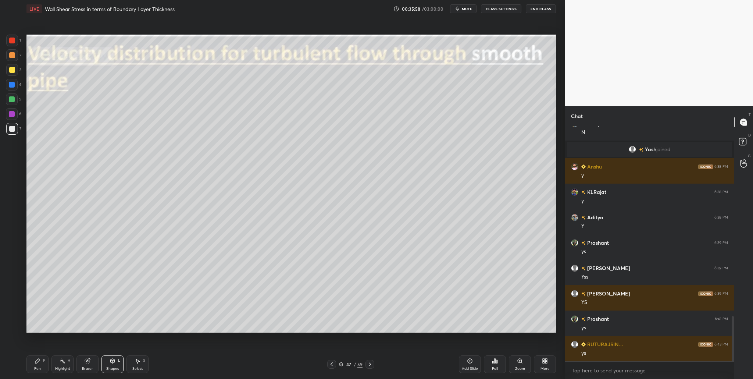
click at [14, 39] on div at bounding box center [12, 40] width 6 height 6
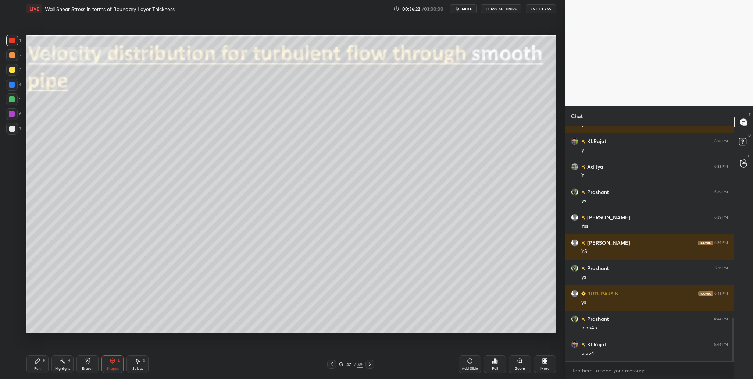
scroll to position [1089, 0]
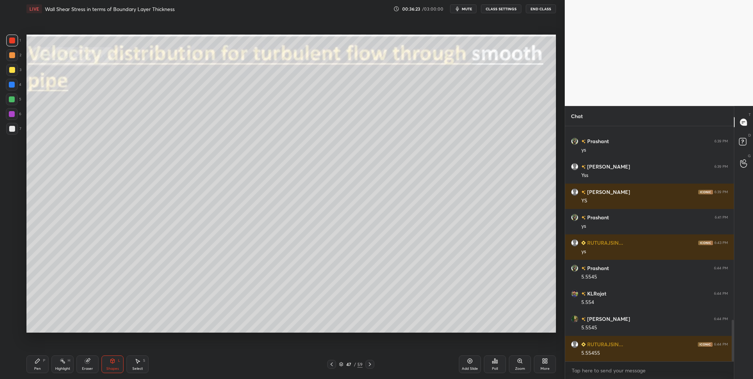
click at [544, 337] on div "More" at bounding box center [544, 368] width 9 height 4
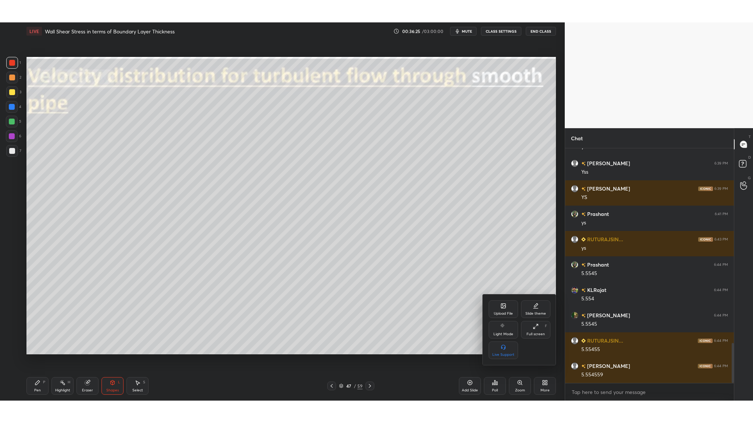
scroll to position [1139, 0]
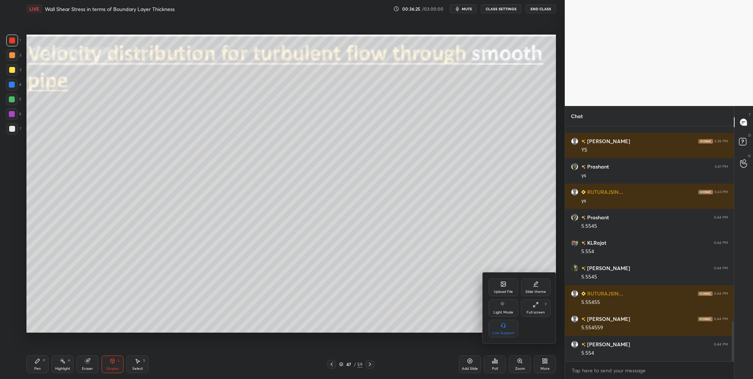
click at [533, 309] on div "Full screen F" at bounding box center [535, 308] width 29 height 18
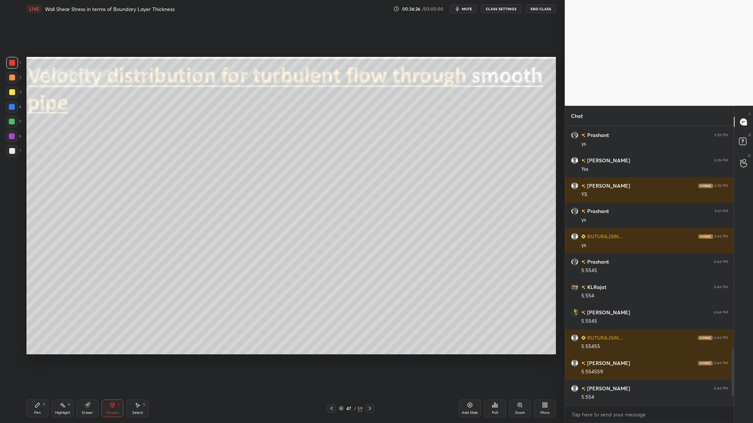
scroll to position [1095, 0]
click at [17, 157] on div "7" at bounding box center [13, 152] width 15 height 15
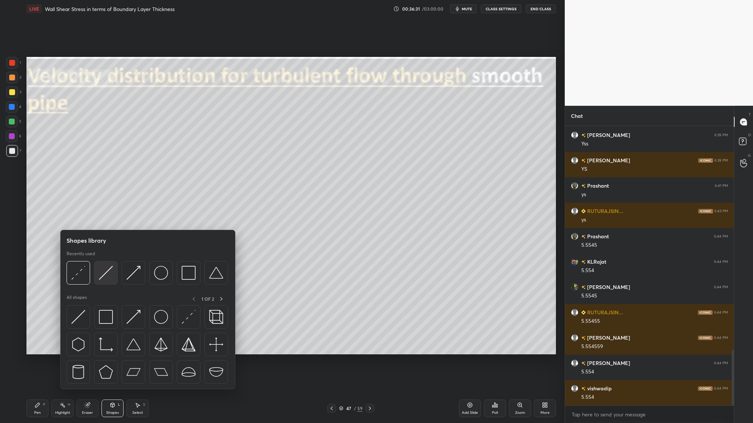
click at [108, 280] on div at bounding box center [106, 273] width 24 height 24
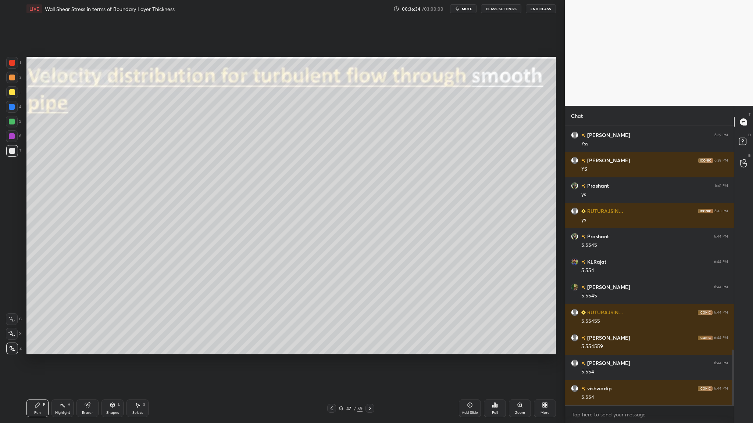
scroll to position [1145, 0]
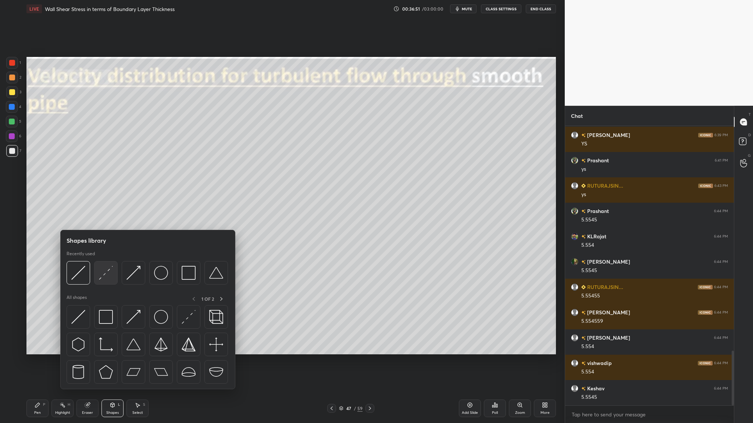
click at [108, 278] on img at bounding box center [106, 273] width 14 height 14
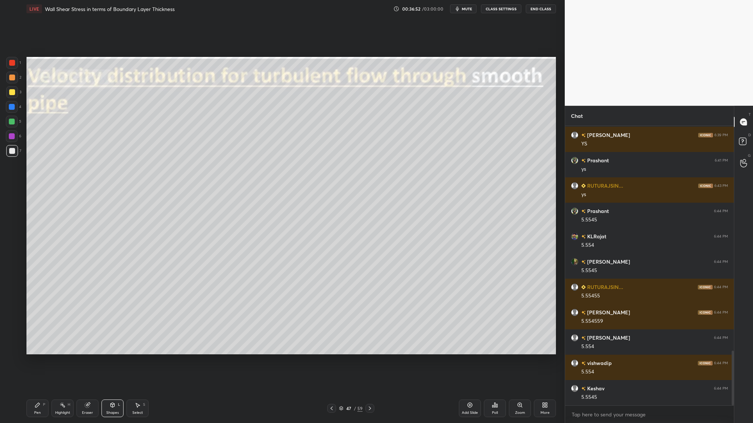
drag, startPoint x: 9, startPoint y: 77, endPoint x: 16, endPoint y: 81, distance: 7.6
click at [11, 79] on div at bounding box center [12, 78] width 6 height 6
click at [10, 62] on div at bounding box center [12, 63] width 6 height 6
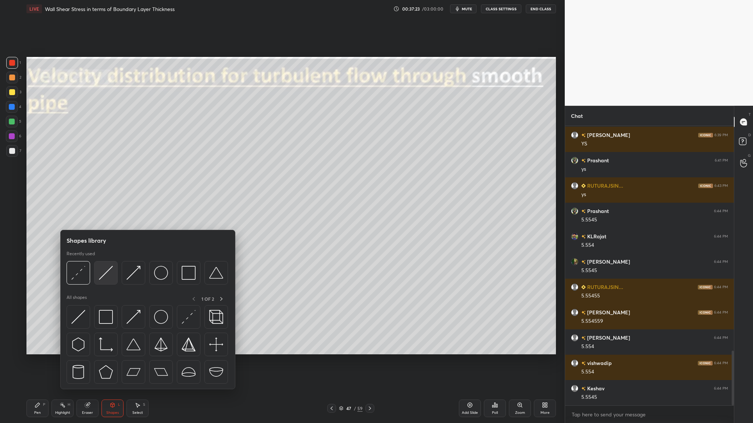
click at [104, 280] on img at bounding box center [106, 273] width 14 height 14
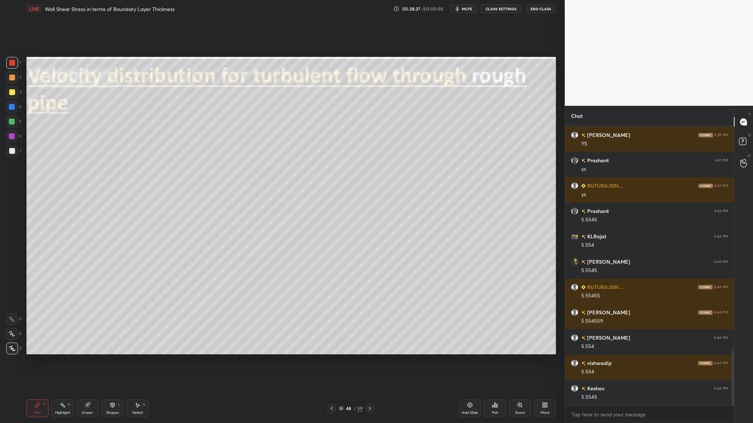
drag, startPoint x: 12, startPoint y: 120, endPoint x: 18, endPoint y: 123, distance: 6.6
click at [12, 121] on div at bounding box center [12, 122] width 6 height 6
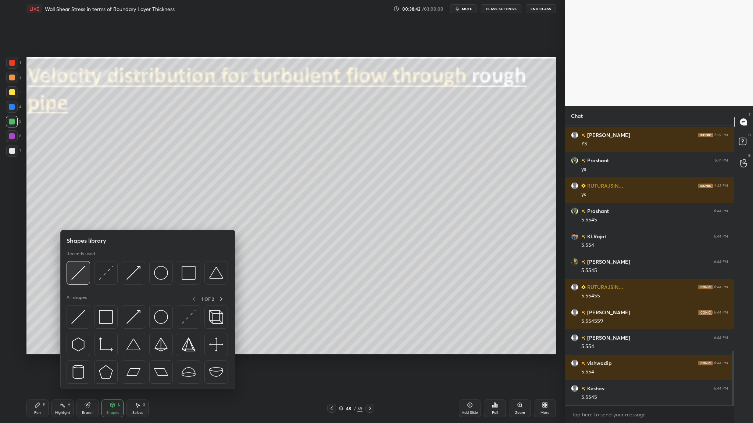
click at [80, 274] on img at bounding box center [78, 273] width 14 height 14
click at [79, 286] on div at bounding box center [147, 275] width 161 height 28
click at [78, 279] on img at bounding box center [78, 273] width 14 height 14
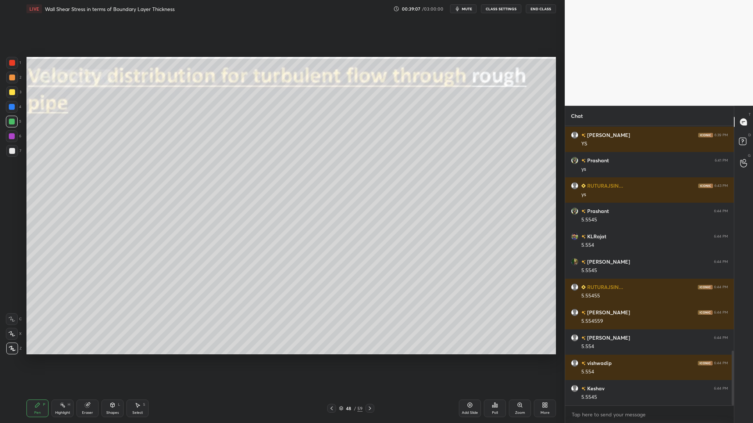
drag, startPoint x: 12, startPoint y: 138, endPoint x: 19, endPoint y: 167, distance: 29.4
click at [12, 139] on div at bounding box center [12, 136] width 6 height 6
click at [11, 123] on div at bounding box center [12, 122] width 6 height 6
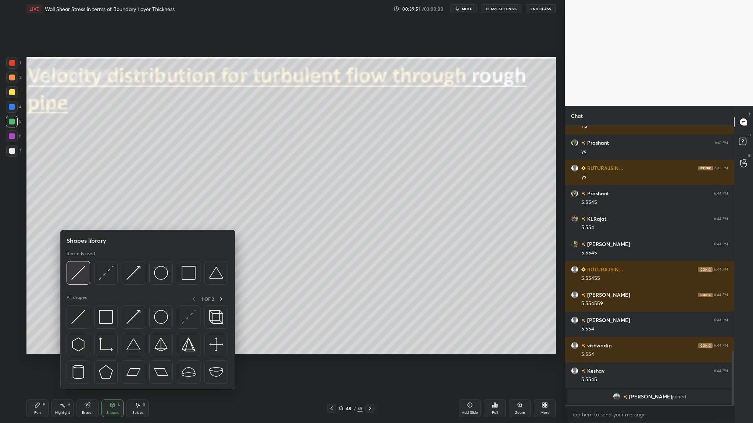
click at [75, 278] on img at bounding box center [78, 273] width 14 height 14
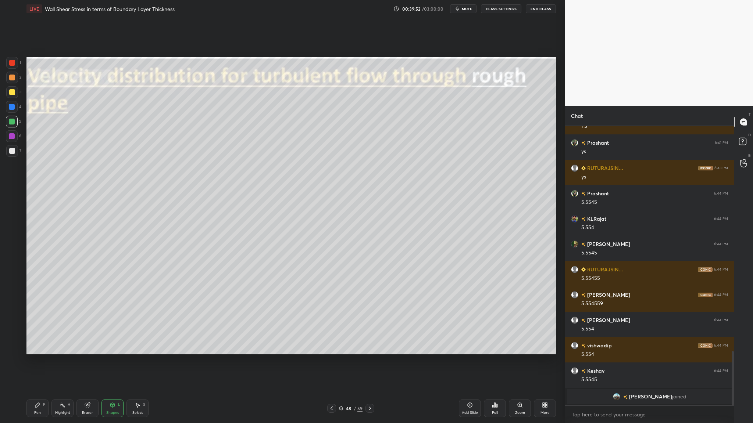
drag, startPoint x: 16, startPoint y: 78, endPoint x: 24, endPoint y: 78, distance: 8.1
click at [16, 78] on div at bounding box center [12, 78] width 12 height 12
click at [8, 147] on div at bounding box center [12, 151] width 12 height 12
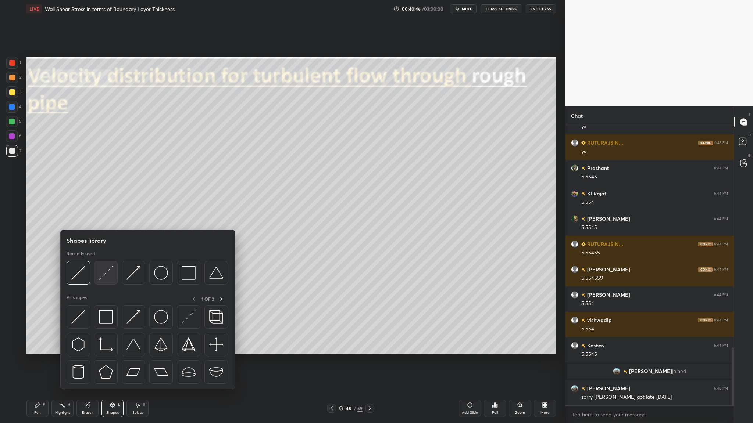
click at [107, 280] on div at bounding box center [106, 273] width 24 height 24
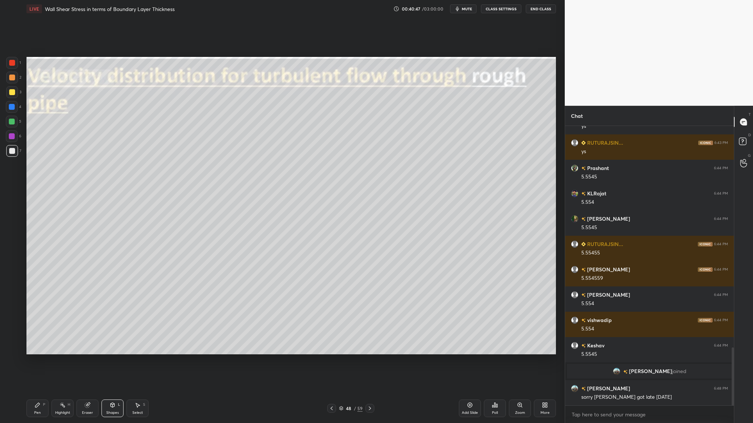
click at [11, 62] on div at bounding box center [12, 63] width 6 height 6
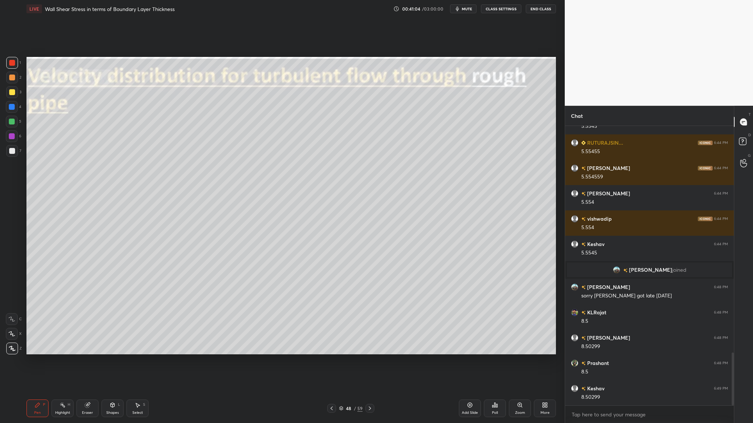
scroll to position [1194, 0]
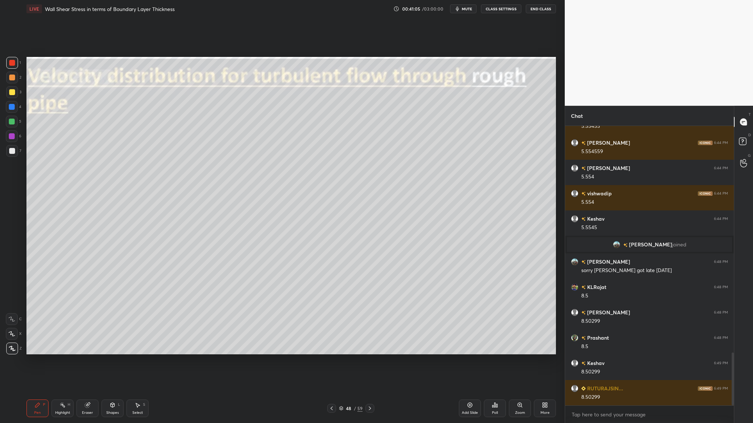
drag, startPoint x: 12, startPoint y: 150, endPoint x: 26, endPoint y: 154, distance: 14.3
click at [12, 150] on div at bounding box center [12, 151] width 6 height 6
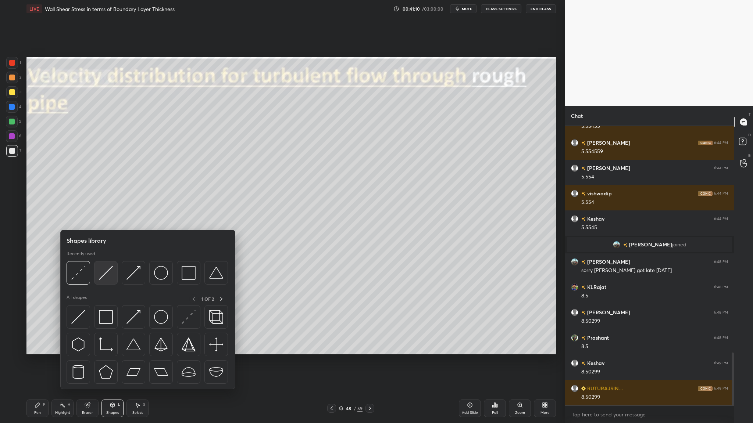
click at [106, 278] on img at bounding box center [106, 273] width 14 height 14
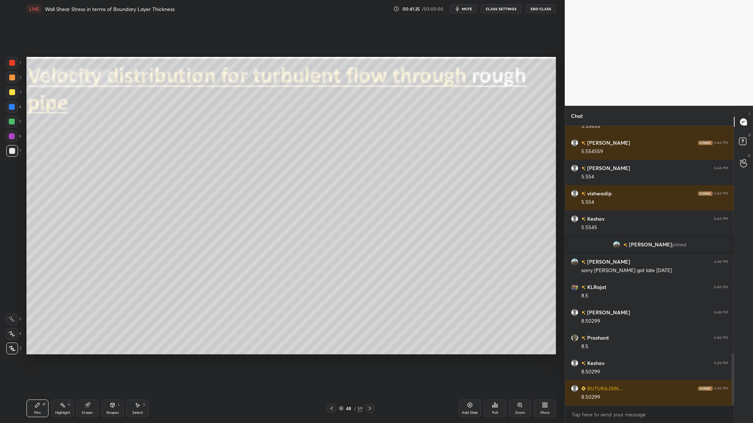
scroll to position [1219, 0]
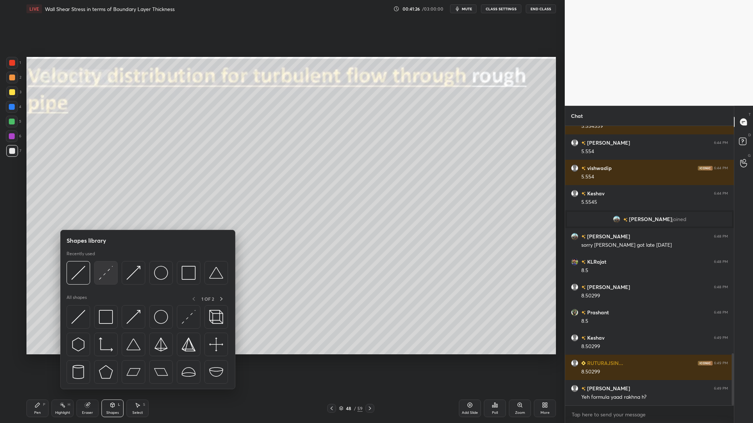
click at [109, 281] on div at bounding box center [106, 273] width 24 height 24
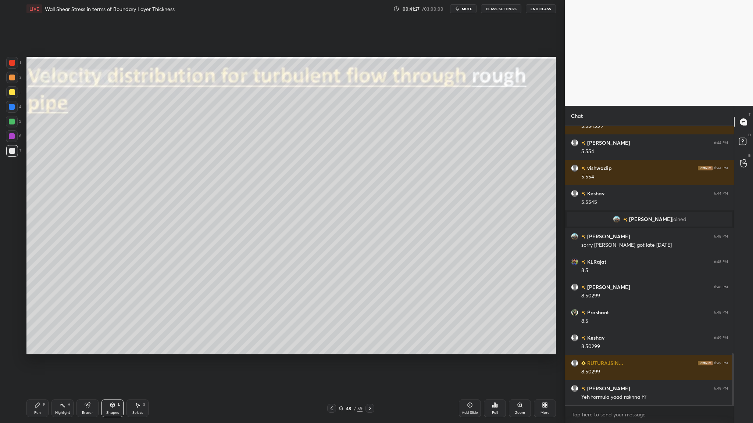
drag, startPoint x: 15, startPoint y: 82, endPoint x: 21, endPoint y: 87, distance: 7.3
click at [18, 85] on div "2" at bounding box center [13, 79] width 15 height 15
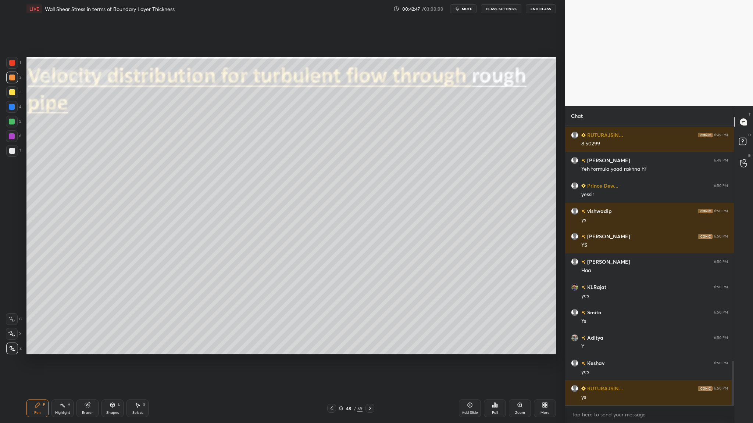
scroll to position [1473, 0]
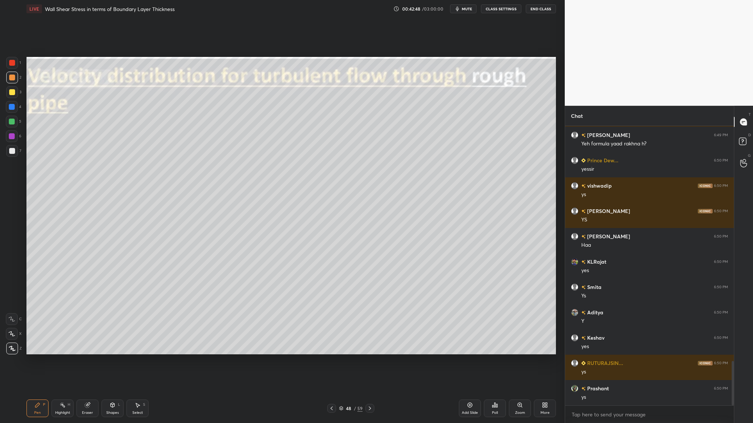
click at [340, 337] on icon at bounding box center [341, 408] width 4 height 2
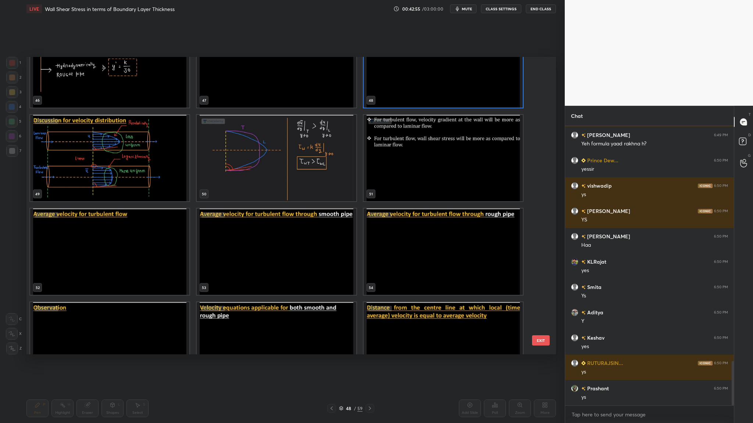
scroll to position [1446, 0]
click at [127, 253] on img "grid" at bounding box center [109, 251] width 159 height 86
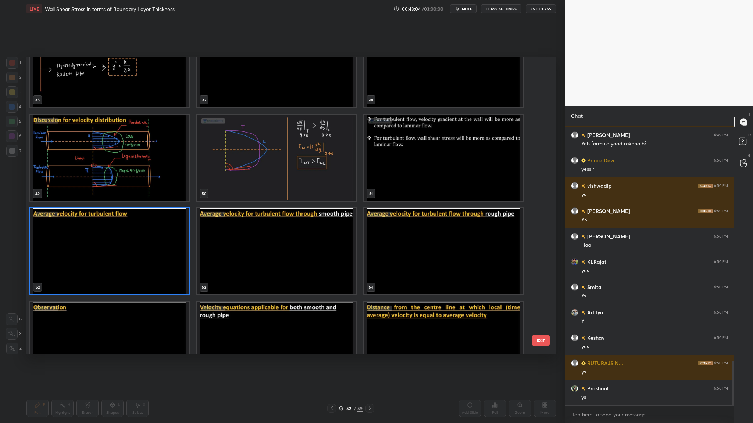
click at [127, 253] on img "grid" at bounding box center [109, 251] width 159 height 86
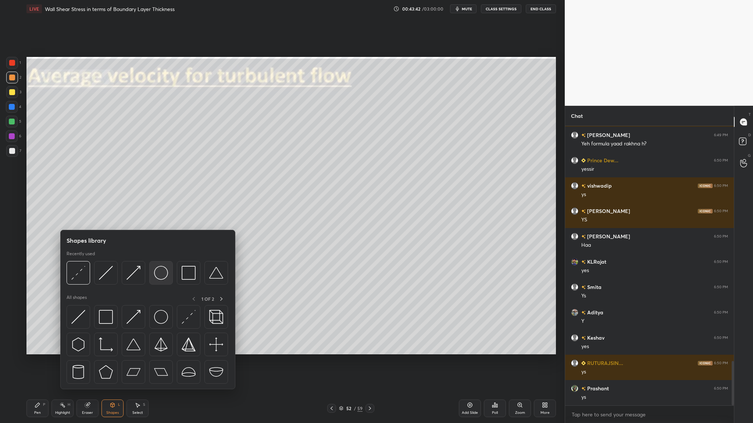
click at [164, 281] on div at bounding box center [161, 273] width 24 height 24
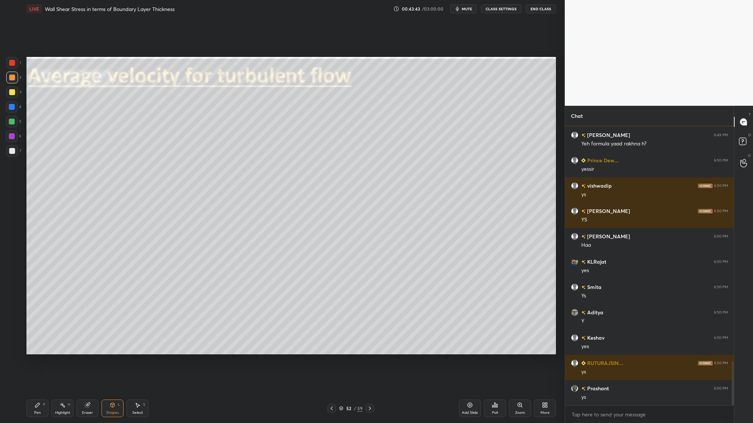
drag, startPoint x: 10, startPoint y: 77, endPoint x: 25, endPoint y: 96, distance: 24.3
click at [11, 78] on div at bounding box center [12, 78] width 6 height 6
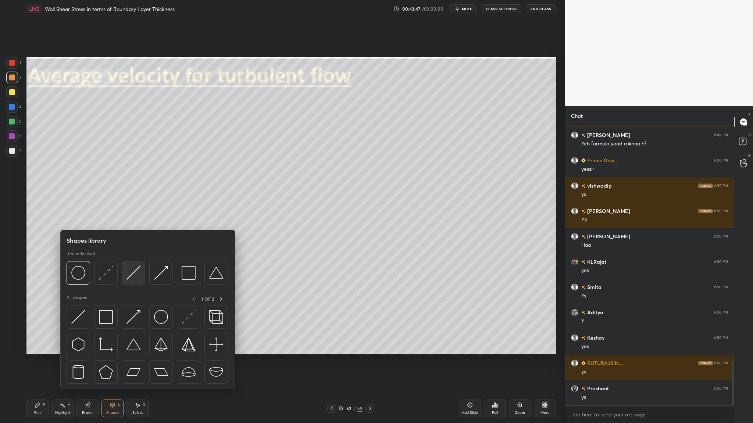
click at [134, 282] on div at bounding box center [134, 273] width 24 height 24
click at [103, 281] on div at bounding box center [106, 273] width 24 height 24
click at [139, 282] on div at bounding box center [134, 273] width 24 height 24
click at [137, 280] on div at bounding box center [134, 273] width 24 height 24
click at [159, 283] on div at bounding box center [161, 273] width 24 height 24
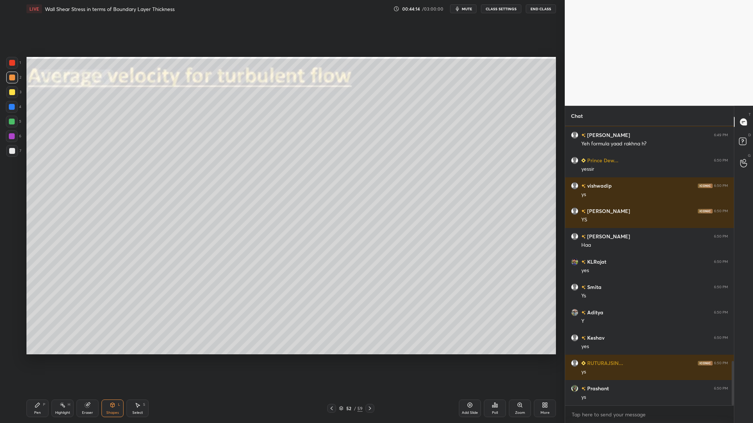
click at [10, 110] on div at bounding box center [12, 107] width 6 height 6
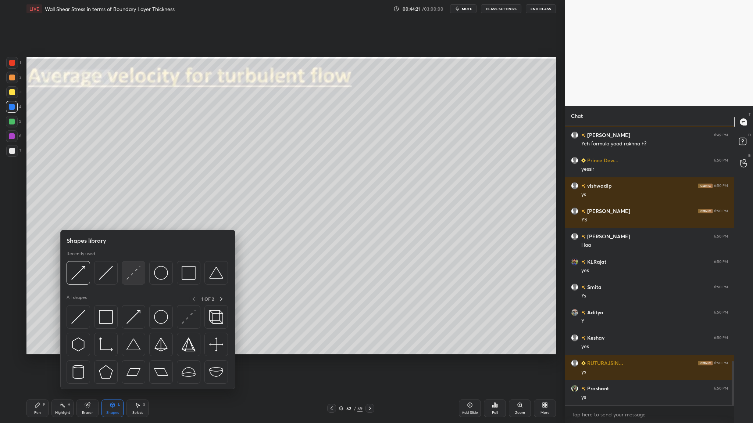
click at [135, 279] on div at bounding box center [134, 273] width 24 height 24
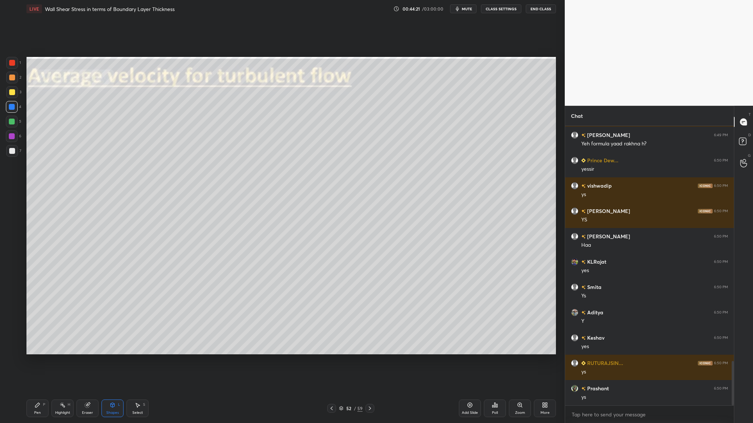
click at [15, 94] on div at bounding box center [12, 92] width 12 height 12
click at [12, 108] on div at bounding box center [12, 107] width 6 height 6
drag, startPoint x: 13, startPoint y: 98, endPoint x: 15, endPoint y: 101, distance: 3.8
click at [14, 100] on div "3" at bounding box center [13, 93] width 15 height 15
click at [11, 105] on div at bounding box center [12, 107] width 12 height 12
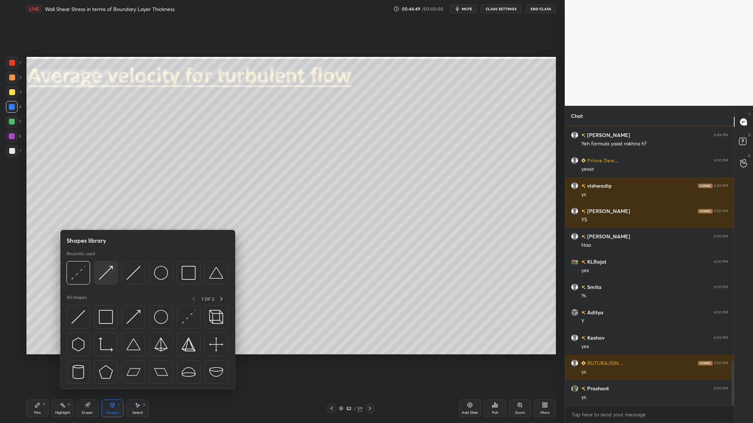
click at [110, 278] on img at bounding box center [106, 273] width 14 height 14
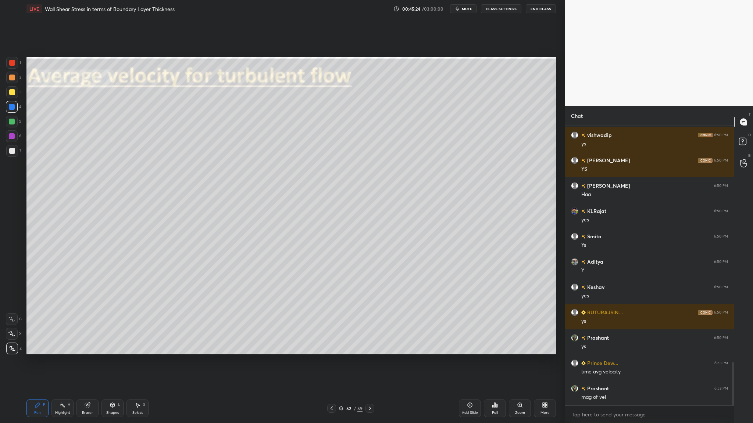
scroll to position [1549, 0]
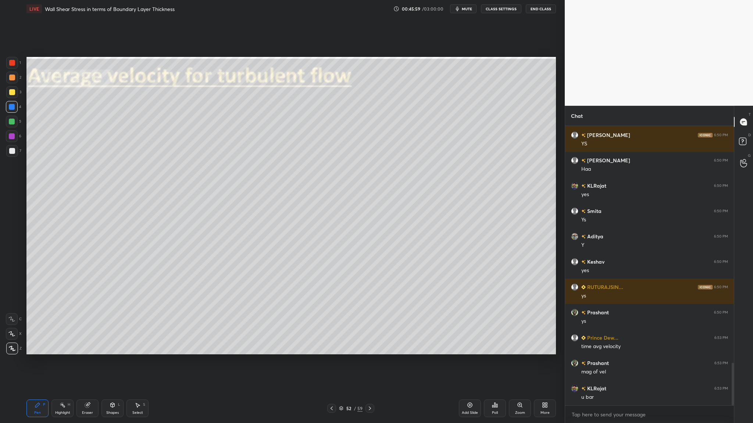
click at [11, 96] on div at bounding box center [12, 92] width 12 height 12
click at [12, 150] on div at bounding box center [12, 151] width 6 height 6
drag, startPoint x: 13, startPoint y: 106, endPoint x: 17, endPoint y: 124, distance: 18.3
click at [15, 108] on div at bounding box center [12, 107] width 12 height 12
drag, startPoint x: 14, startPoint y: 152, endPoint x: 21, endPoint y: 150, distance: 7.9
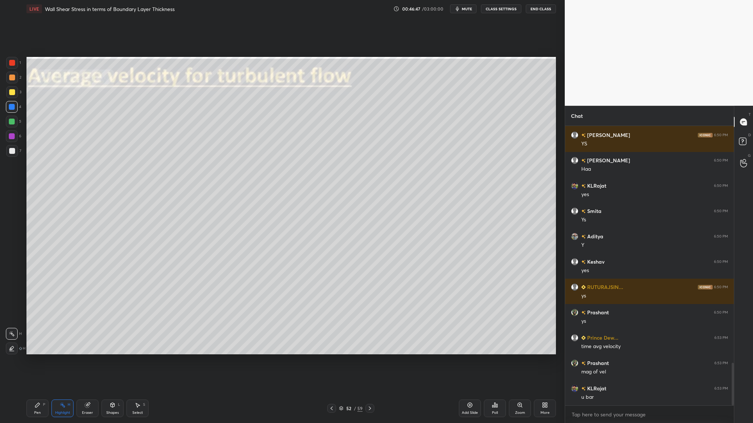
click at [16, 151] on div at bounding box center [12, 151] width 12 height 12
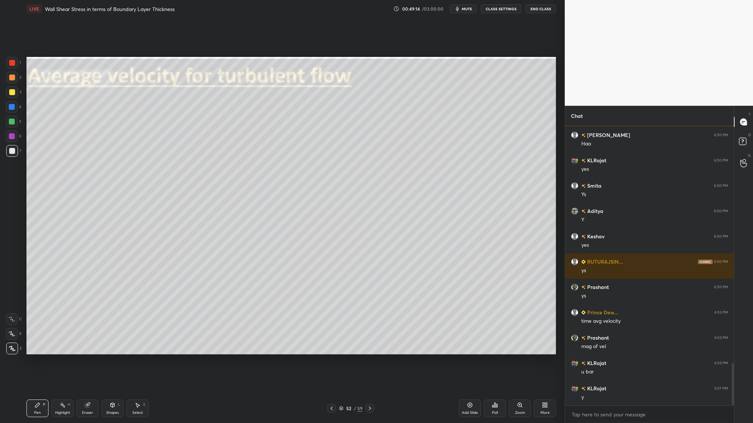
scroll to position [1600, 0]
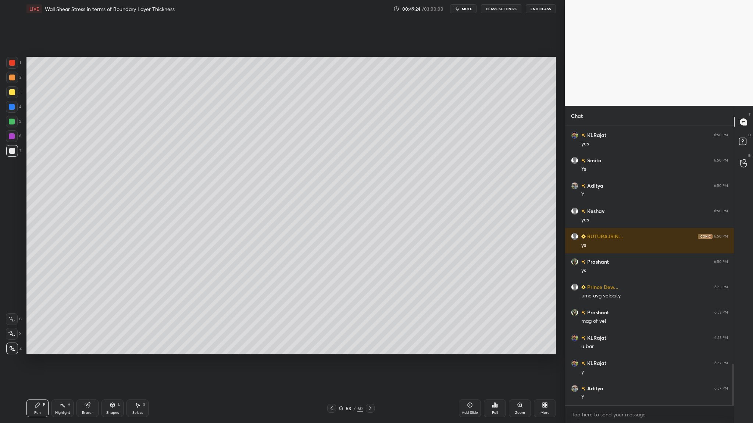
drag, startPoint x: 14, startPoint y: 122, endPoint x: 17, endPoint y: 124, distance: 4.3
click at [13, 123] on div at bounding box center [12, 122] width 6 height 6
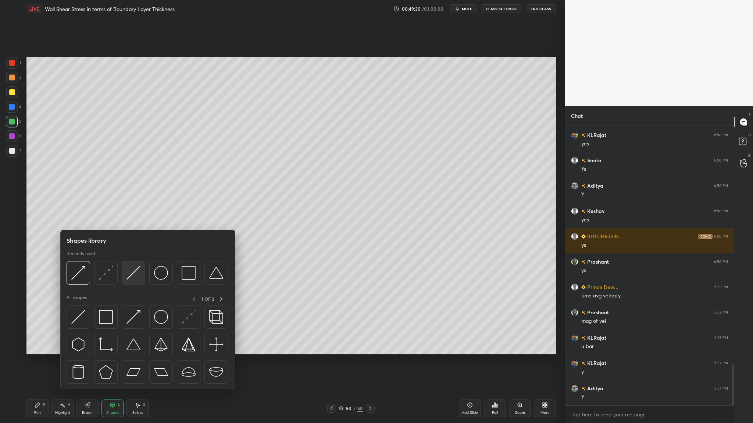
click at [132, 279] on img at bounding box center [133, 273] width 14 height 14
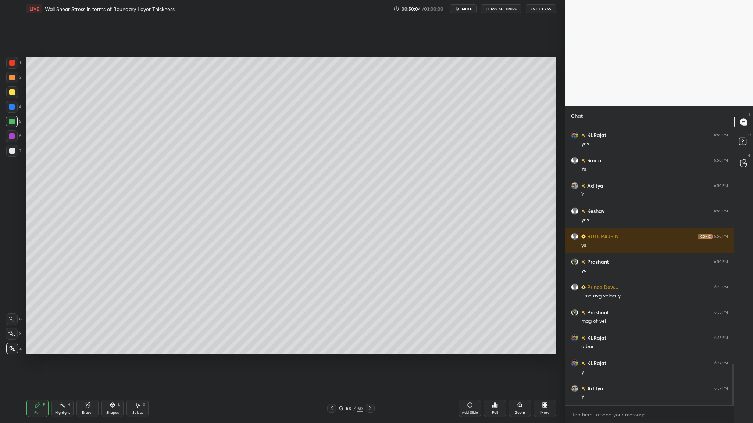
scroll to position [1625, 0]
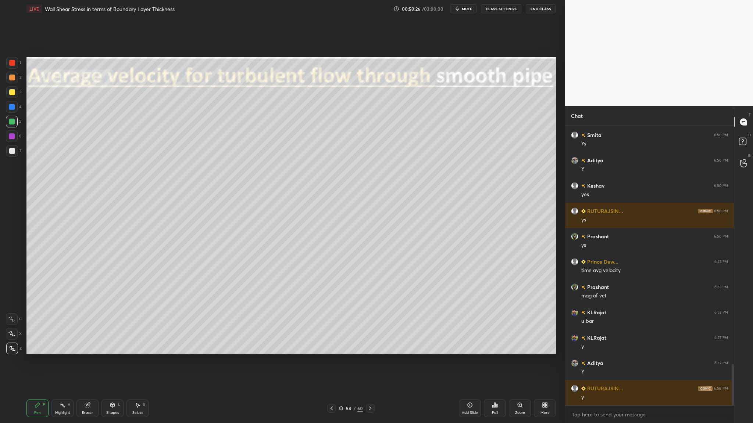
click at [12, 125] on div at bounding box center [12, 122] width 12 height 12
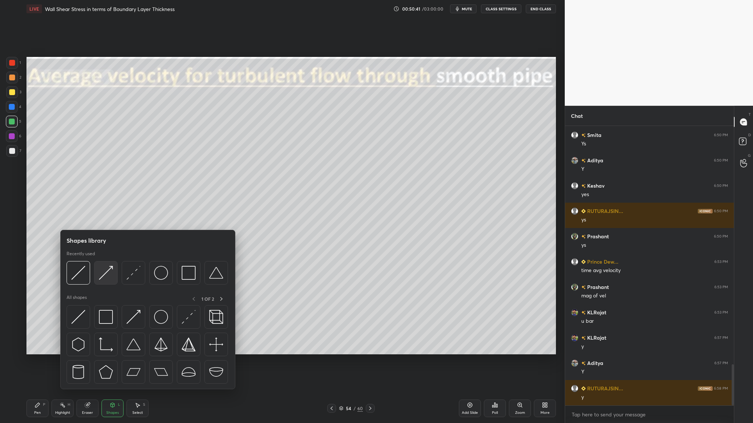
click at [104, 280] on div at bounding box center [106, 273] width 24 height 24
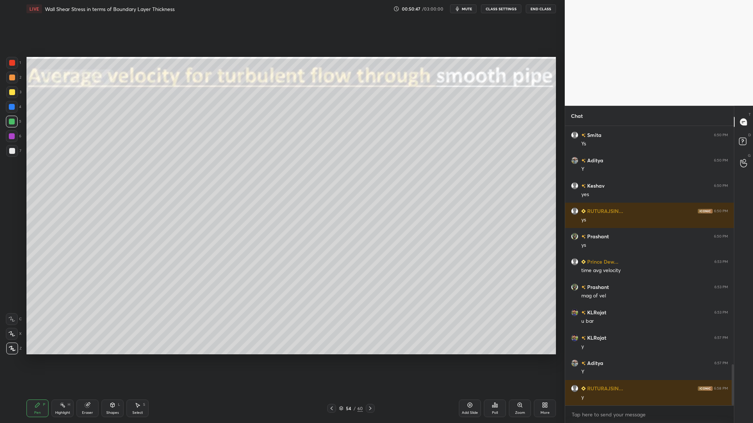
click at [12, 136] on div at bounding box center [12, 136] width 6 height 6
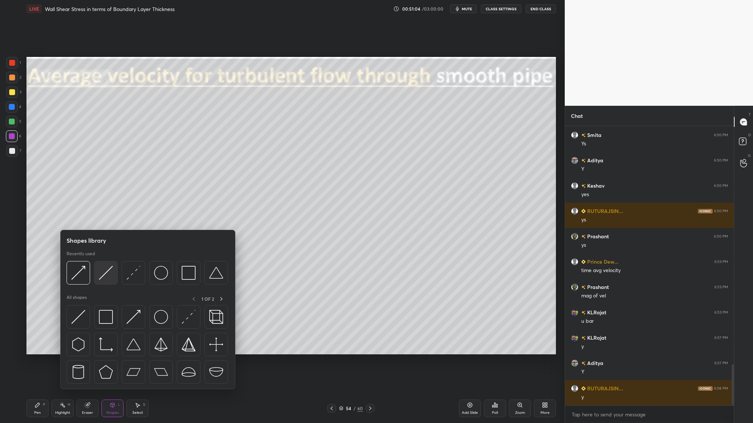
click at [105, 280] on div at bounding box center [106, 273] width 24 height 24
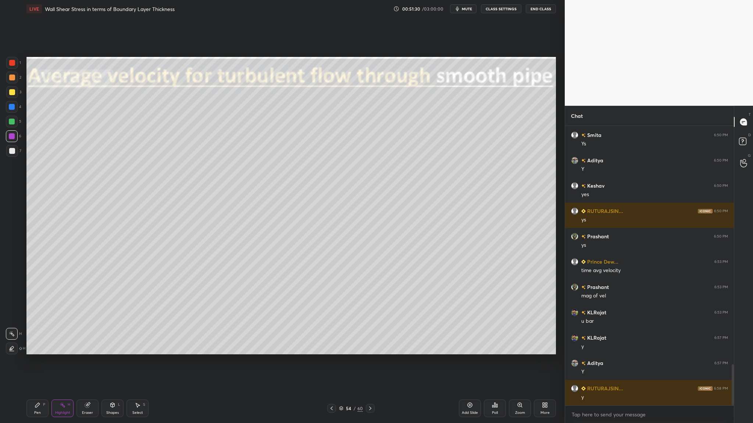
click at [12, 121] on div at bounding box center [12, 122] width 6 height 6
drag, startPoint x: 12, startPoint y: 135, endPoint x: 15, endPoint y: 145, distance: 10.5
click at [11, 135] on div at bounding box center [12, 136] width 6 height 6
drag, startPoint x: 11, startPoint y: 151, endPoint x: 14, endPoint y: 177, distance: 25.5
click at [11, 152] on div at bounding box center [12, 151] width 6 height 6
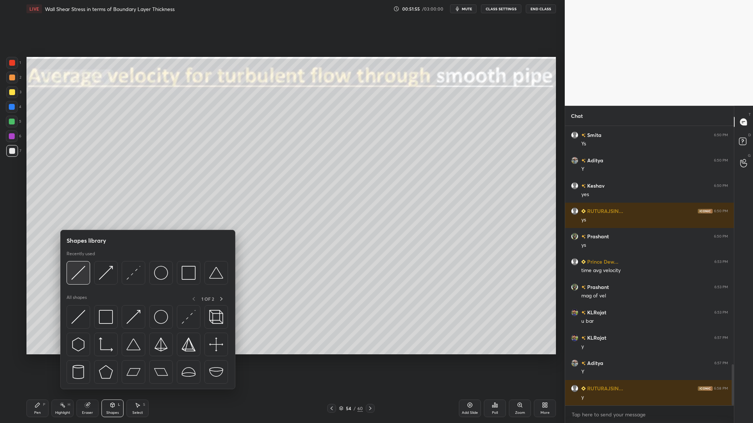
click at [81, 280] on div at bounding box center [79, 273] width 24 height 24
click at [78, 277] on img at bounding box center [78, 273] width 14 height 14
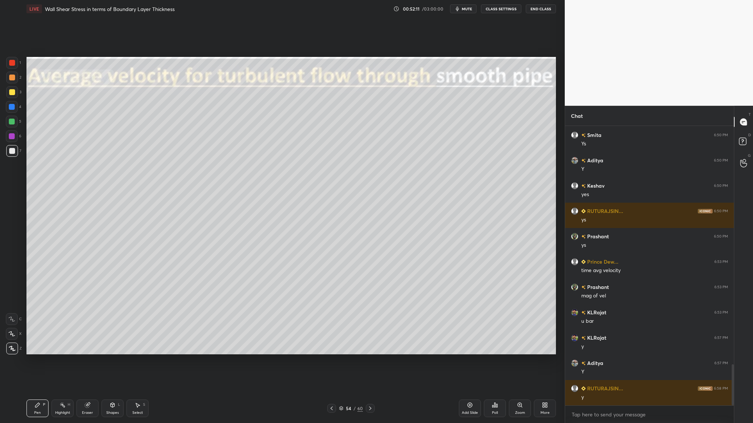
drag, startPoint x: 12, startPoint y: 122, endPoint x: 14, endPoint y: 126, distance: 4.4
click at [12, 122] on div at bounding box center [12, 122] width 6 height 6
click at [12, 123] on div at bounding box center [12, 122] width 6 height 6
drag, startPoint x: 11, startPoint y: 154, endPoint x: 16, endPoint y: 155, distance: 5.3
click at [11, 154] on div at bounding box center [12, 151] width 12 height 12
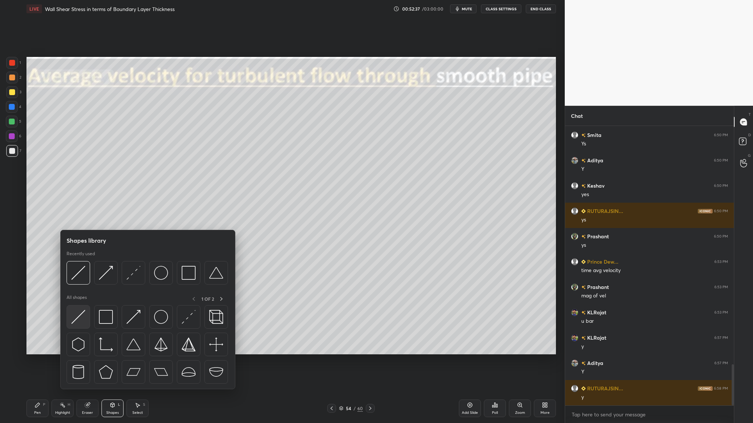
click at [80, 322] on img at bounding box center [78, 317] width 14 height 14
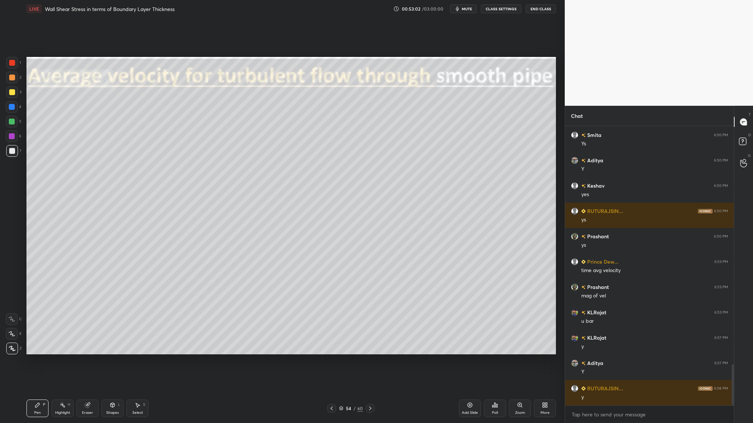
click at [9, 153] on div at bounding box center [12, 151] width 6 height 6
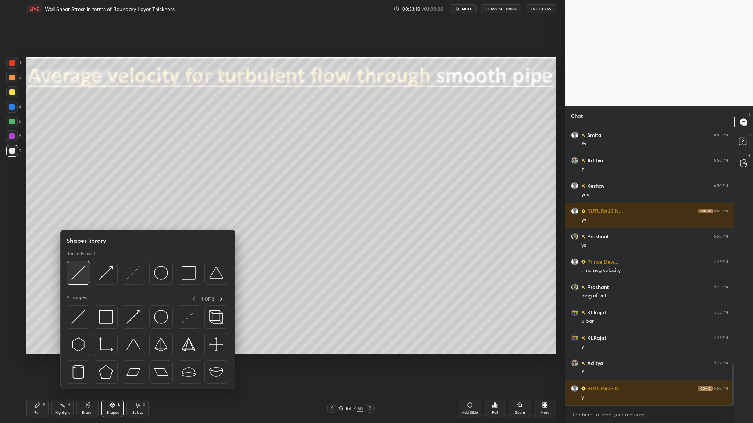
click at [81, 279] on img at bounding box center [78, 273] width 14 height 14
click at [75, 281] on div at bounding box center [79, 273] width 24 height 24
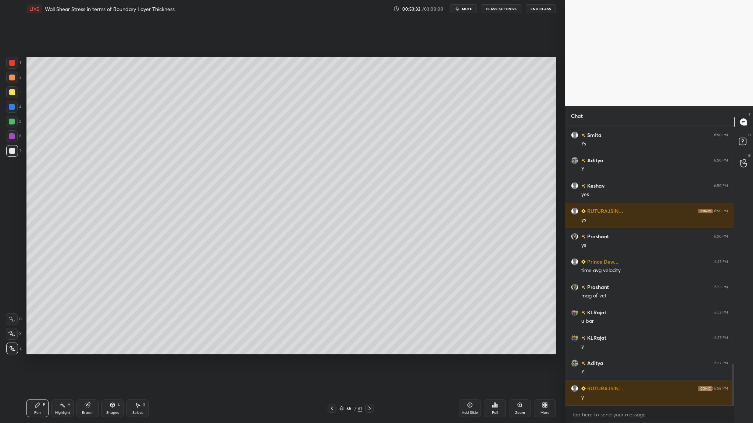
click at [11, 123] on div at bounding box center [12, 122] width 6 height 6
click at [12, 153] on div at bounding box center [12, 151] width 6 height 6
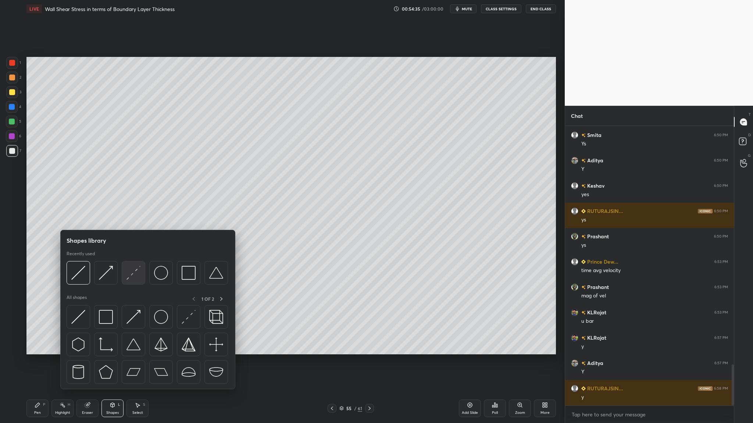
click at [135, 280] on div at bounding box center [134, 273] width 24 height 24
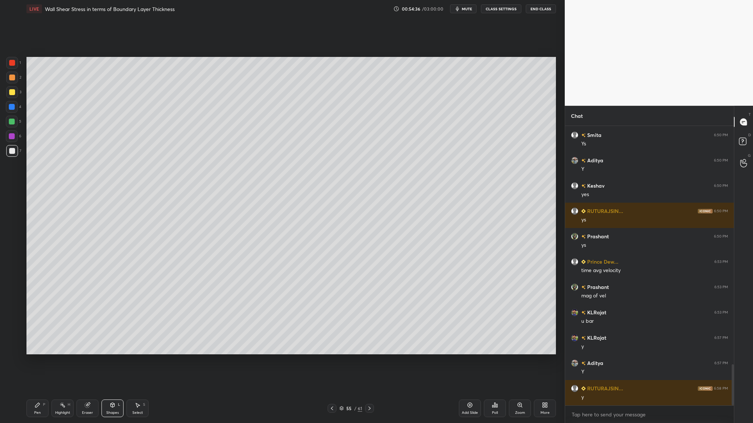
click at [12, 82] on div at bounding box center [12, 78] width 12 height 12
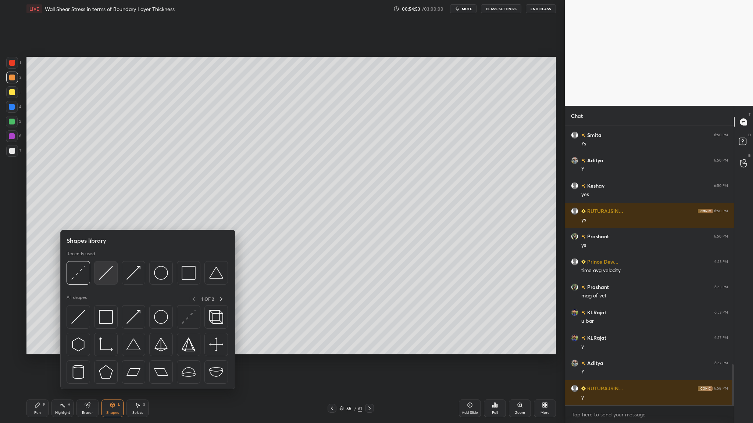
click at [106, 280] on div at bounding box center [106, 273] width 24 height 24
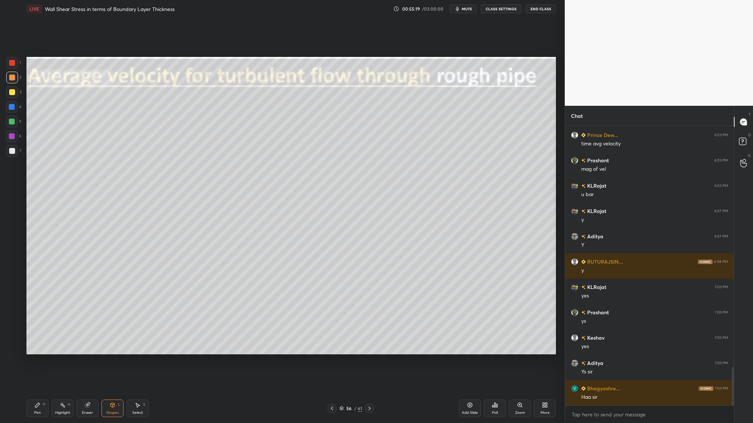
scroll to position [1777, 0]
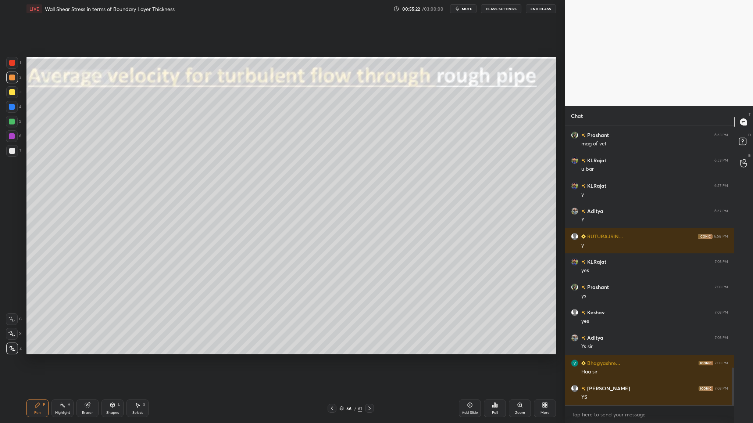
click at [11, 121] on div at bounding box center [12, 122] width 6 height 6
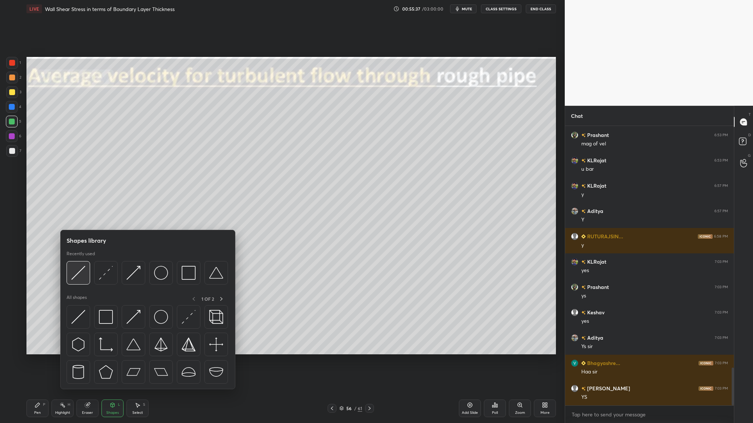
click at [79, 282] on div at bounding box center [79, 273] width 24 height 24
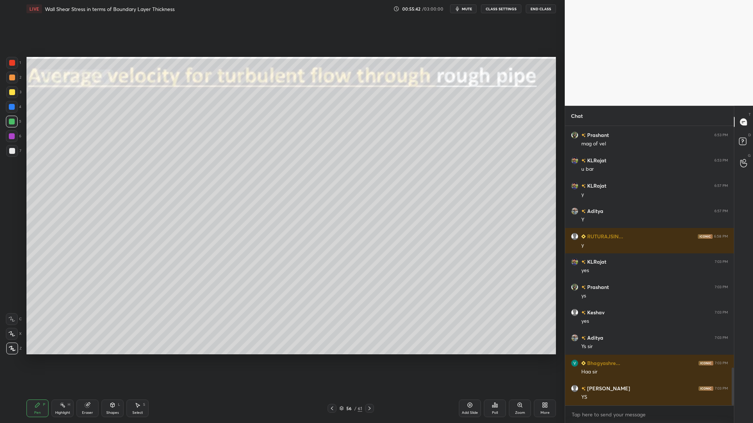
click at [10, 136] on div at bounding box center [12, 136] width 6 height 6
click at [12, 152] on div at bounding box center [12, 151] width 6 height 6
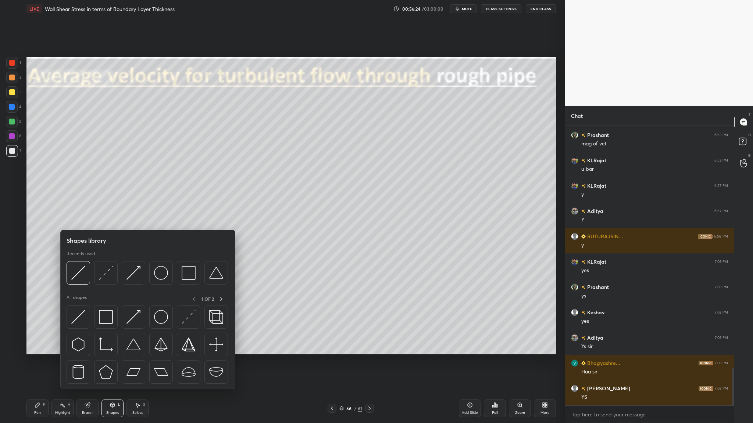
click at [157, 234] on div "Shapes library Recently used All shapes 1 OF 2" at bounding box center [147, 310] width 175 height 160
click at [74, 277] on img at bounding box center [78, 273] width 14 height 14
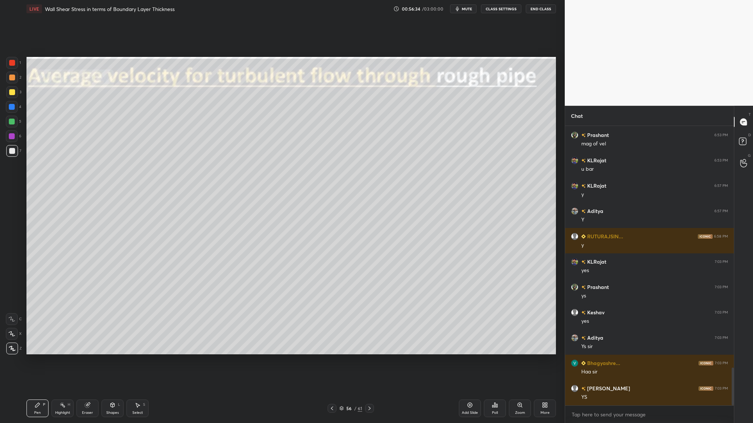
click at [17, 125] on div at bounding box center [12, 122] width 12 height 12
click at [16, 155] on div at bounding box center [12, 151] width 12 height 12
click at [11, 156] on div at bounding box center [12, 151] width 12 height 12
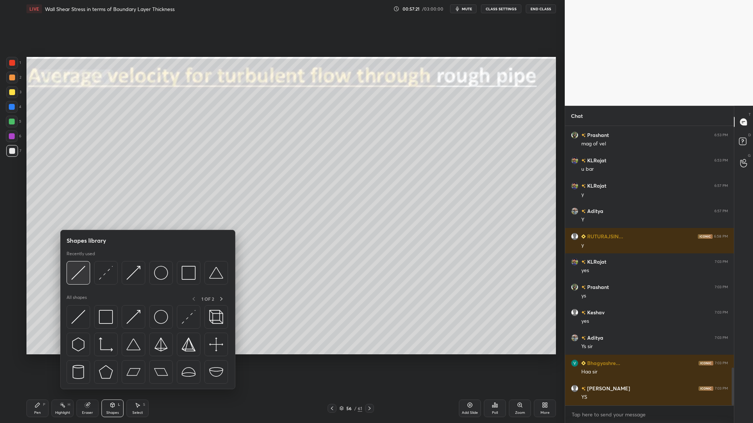
click at [76, 281] on div at bounding box center [79, 273] width 24 height 24
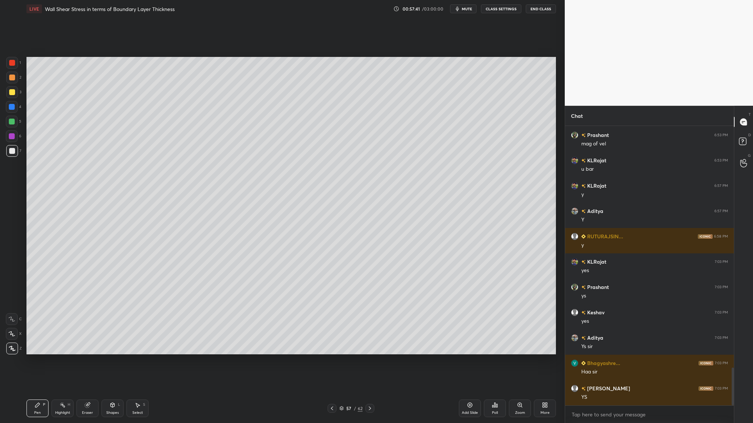
click at [17, 124] on div at bounding box center [12, 122] width 12 height 12
click at [18, 151] on div "7" at bounding box center [13, 151] width 15 height 12
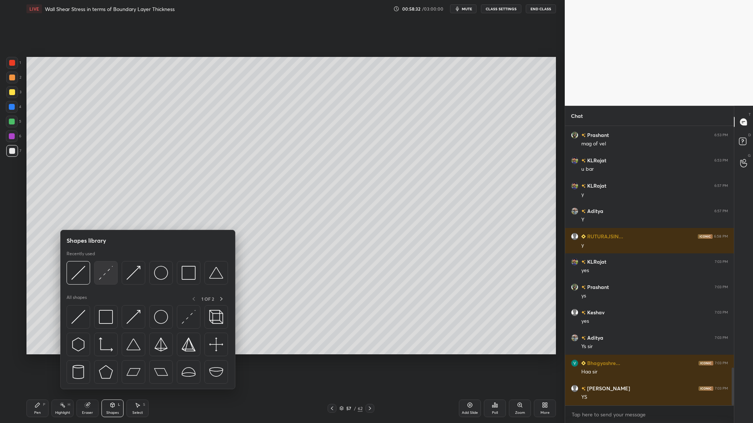
click at [106, 282] on div at bounding box center [106, 273] width 24 height 24
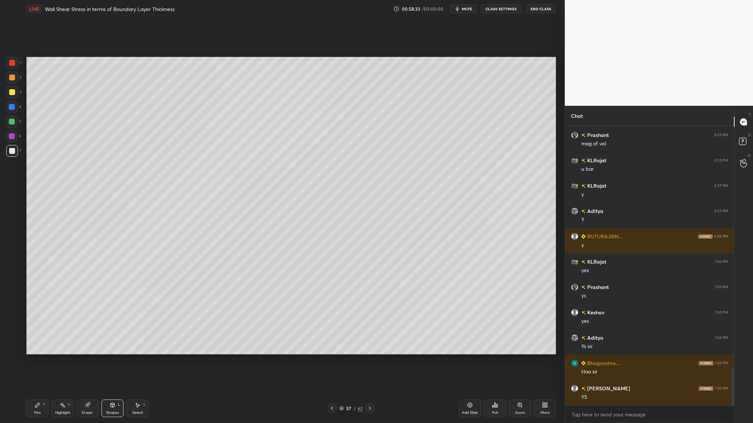
drag, startPoint x: 14, startPoint y: 79, endPoint x: 15, endPoint y: 83, distance: 4.3
click at [14, 81] on div at bounding box center [12, 78] width 12 height 12
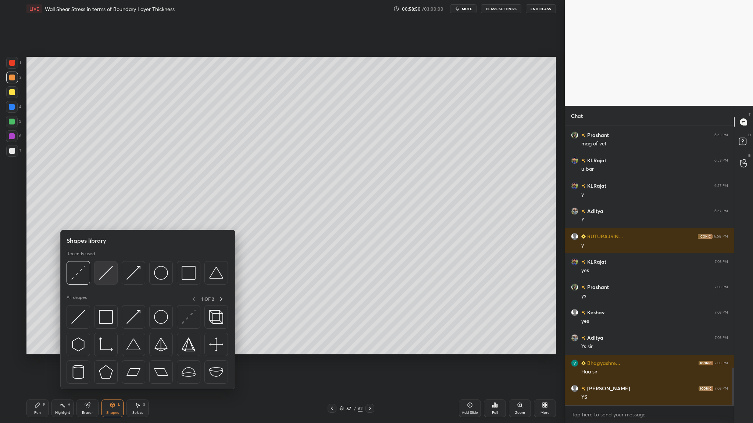
click at [108, 279] on img at bounding box center [106, 273] width 14 height 14
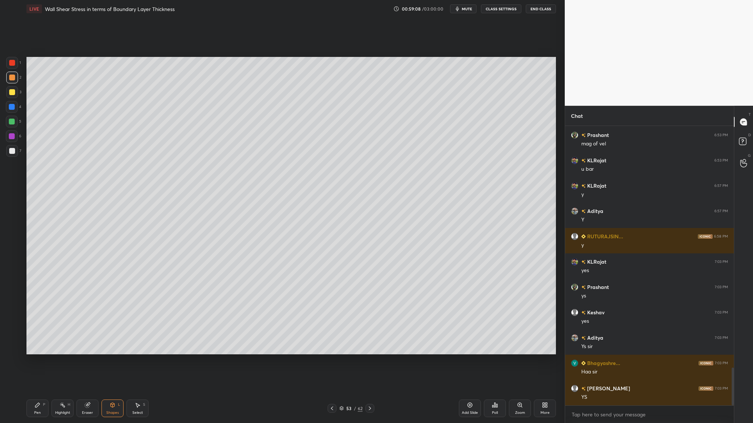
click at [341, 337] on icon at bounding box center [341, 409] width 4 height 4
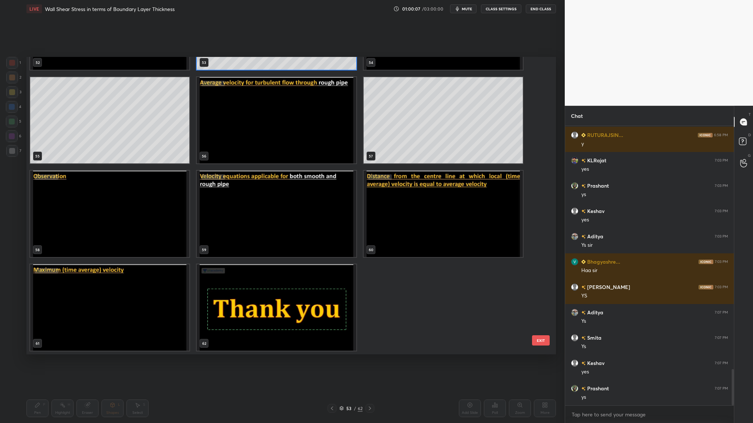
scroll to position [1904, 0]
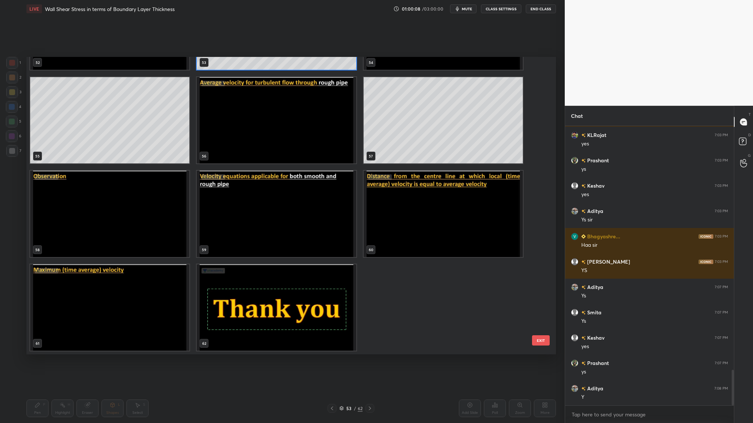
click at [99, 230] on img "grid" at bounding box center [109, 214] width 159 height 86
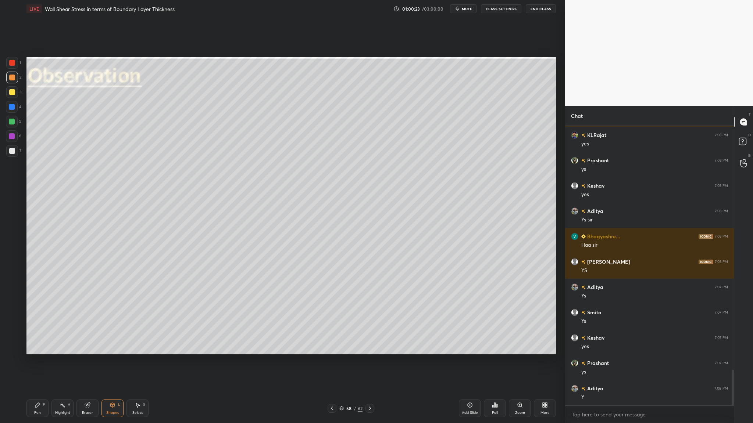
click at [16, 153] on div at bounding box center [12, 151] width 12 height 12
click at [9, 76] on div at bounding box center [12, 78] width 6 height 6
click at [13, 151] on div at bounding box center [12, 151] width 6 height 6
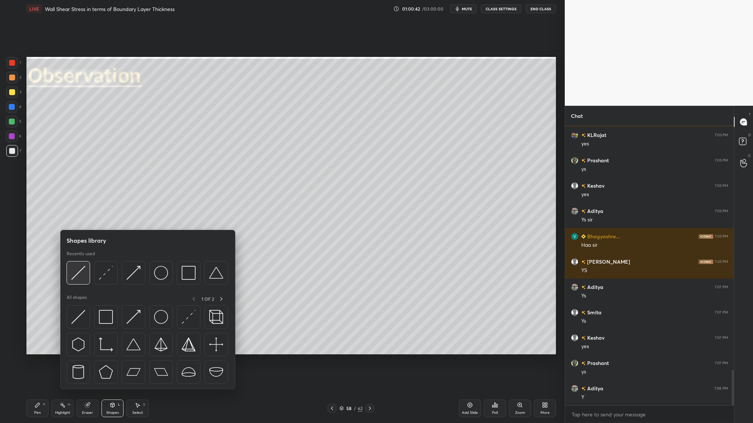
click at [79, 280] on div at bounding box center [79, 273] width 24 height 24
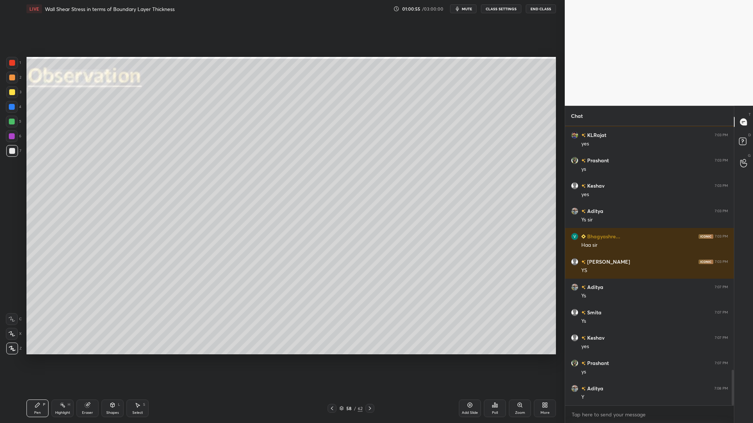
scroll to position [1922, 0]
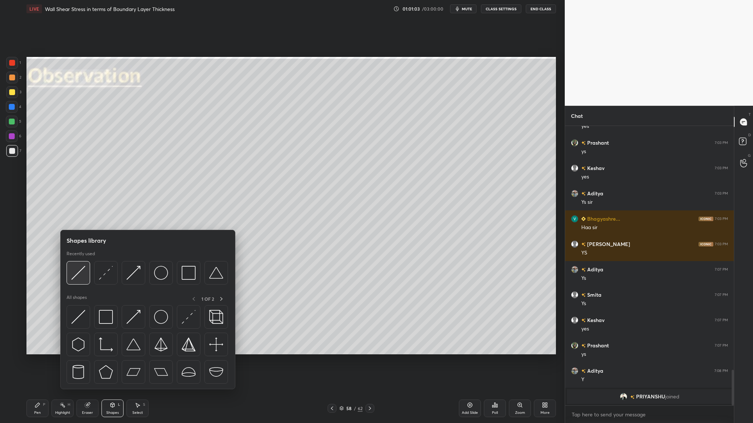
click at [77, 280] on div at bounding box center [79, 273] width 24 height 24
click at [74, 279] on img at bounding box center [78, 273] width 14 height 14
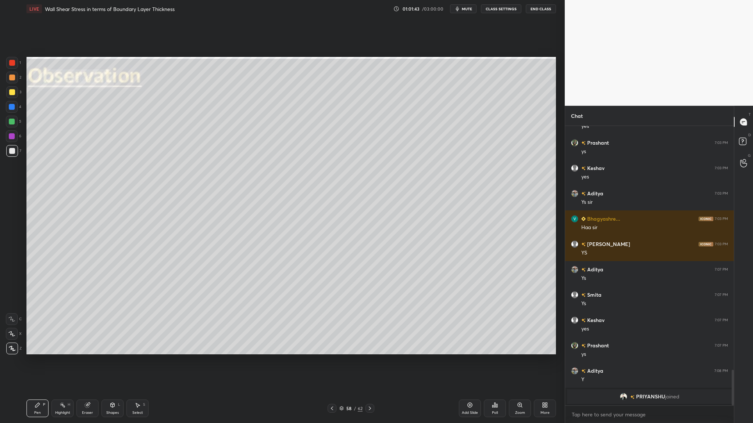
click at [11, 122] on div at bounding box center [12, 122] width 6 height 6
click at [13, 153] on div at bounding box center [12, 151] width 6 height 6
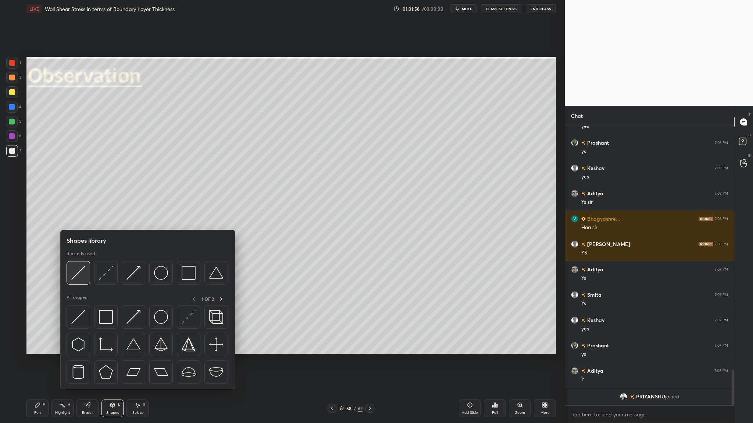
click at [80, 283] on div at bounding box center [79, 273] width 24 height 24
click at [80, 281] on div at bounding box center [79, 273] width 24 height 24
click at [105, 282] on div at bounding box center [106, 273] width 24 height 24
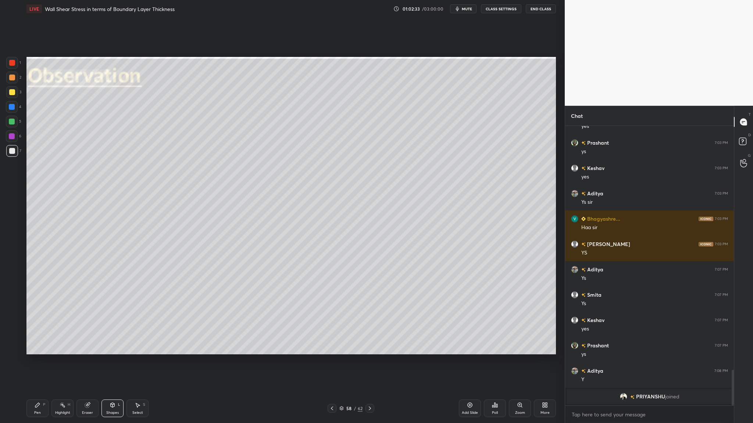
drag, startPoint x: 11, startPoint y: 76, endPoint x: 13, endPoint y: 83, distance: 7.6
click at [12, 78] on div at bounding box center [12, 78] width 6 height 6
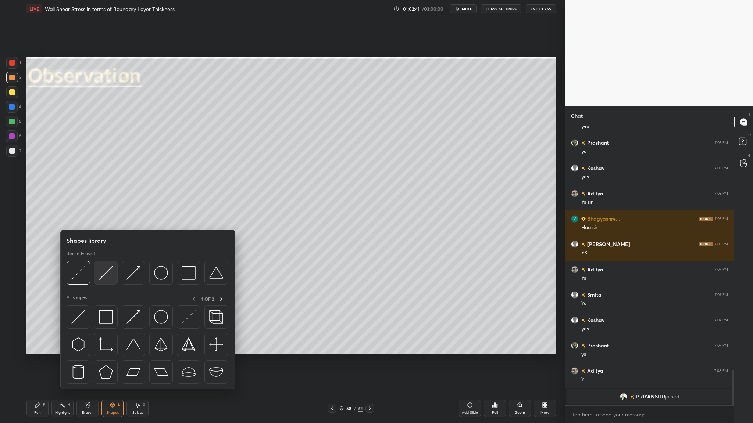
click at [110, 280] on div at bounding box center [106, 273] width 24 height 24
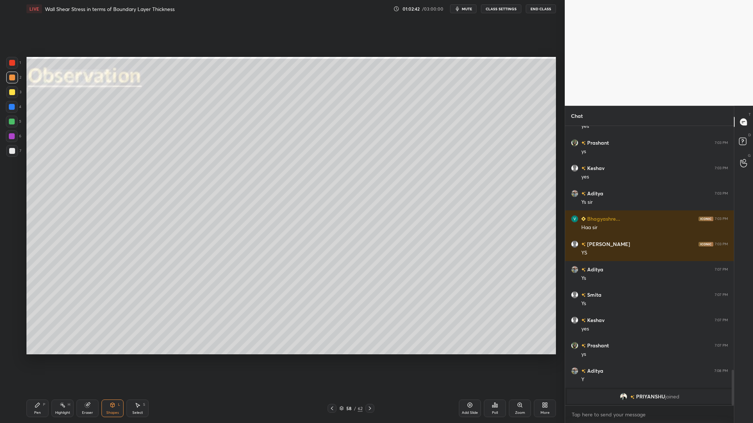
click at [13, 151] on div at bounding box center [12, 151] width 6 height 6
click at [12, 78] on div at bounding box center [12, 78] width 6 height 6
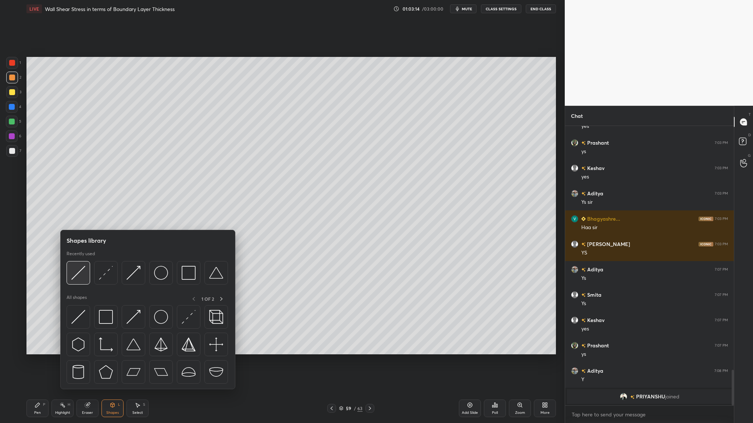
click at [79, 279] on img at bounding box center [78, 273] width 14 height 14
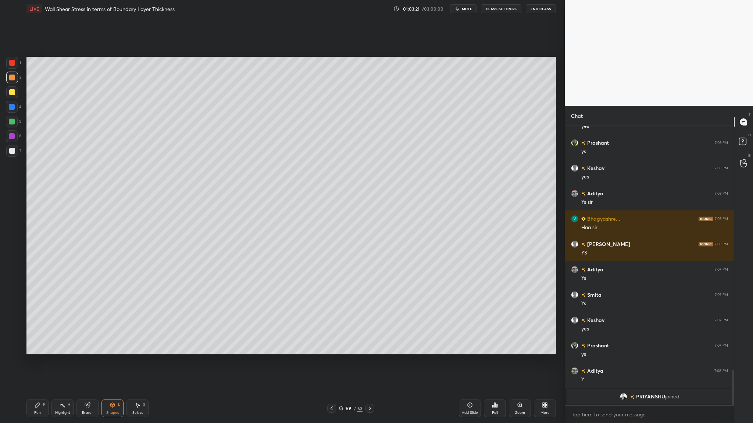
click at [8, 151] on div at bounding box center [12, 151] width 12 height 12
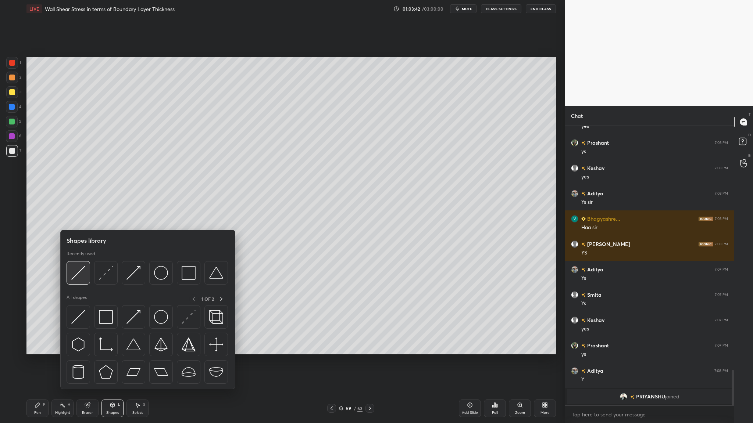
click at [82, 277] on img at bounding box center [78, 273] width 14 height 14
click at [77, 276] on img at bounding box center [78, 273] width 14 height 14
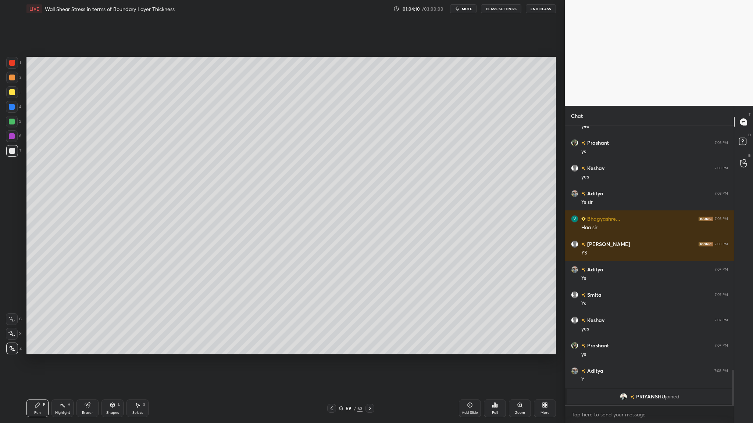
click at [12, 125] on div at bounding box center [12, 122] width 12 height 12
click at [12, 153] on div at bounding box center [12, 151] width 6 height 6
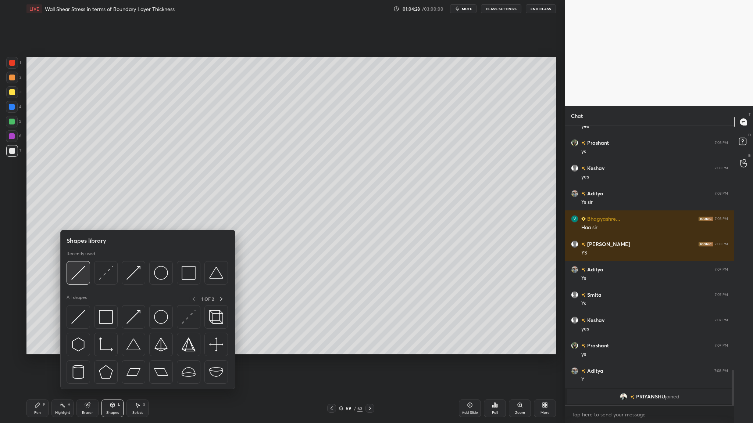
click at [74, 278] on img at bounding box center [78, 273] width 14 height 14
click at [76, 278] on img at bounding box center [78, 273] width 14 height 14
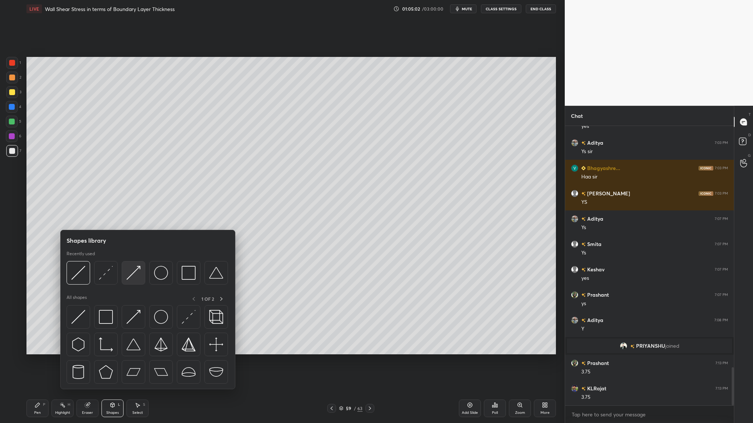
scroll to position [1769, 0]
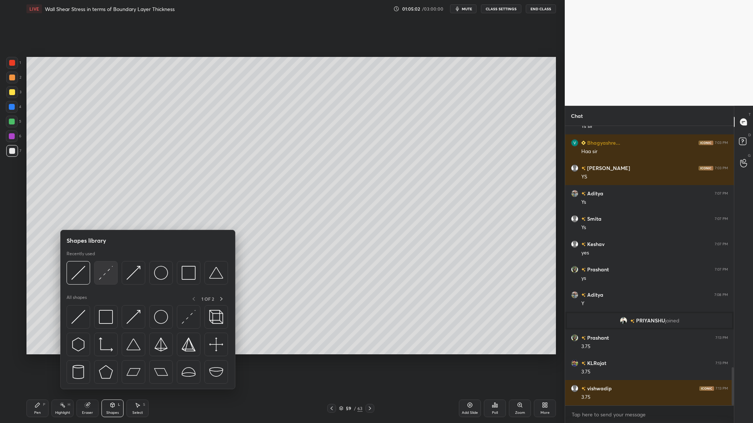
click at [105, 279] on img at bounding box center [106, 273] width 14 height 14
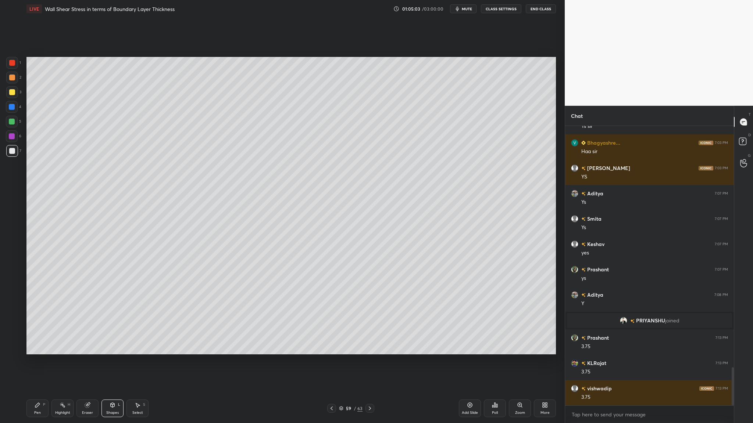
drag, startPoint x: 14, startPoint y: 80, endPoint x: 17, endPoint y: 84, distance: 5.7
click at [15, 81] on div at bounding box center [12, 78] width 12 height 12
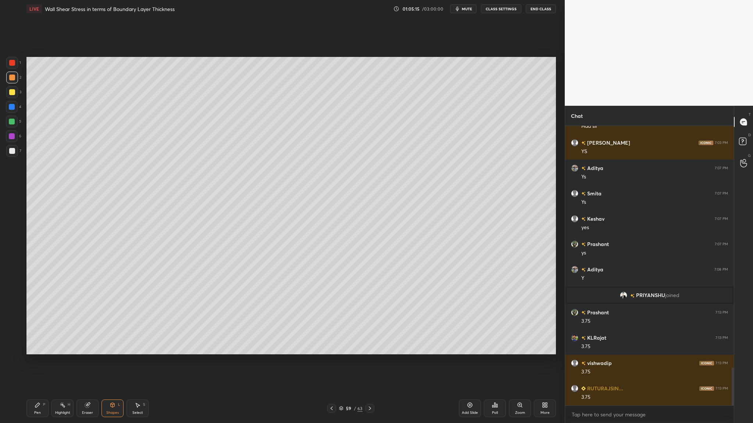
click at [341, 337] on icon at bounding box center [341, 409] width 4 height 4
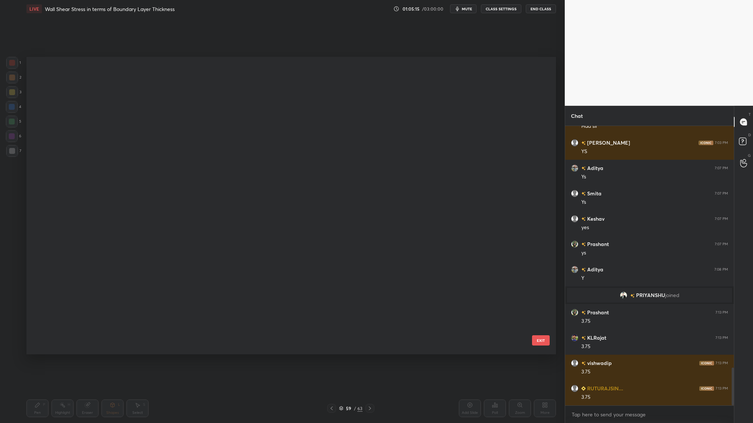
scroll to position [296, 526]
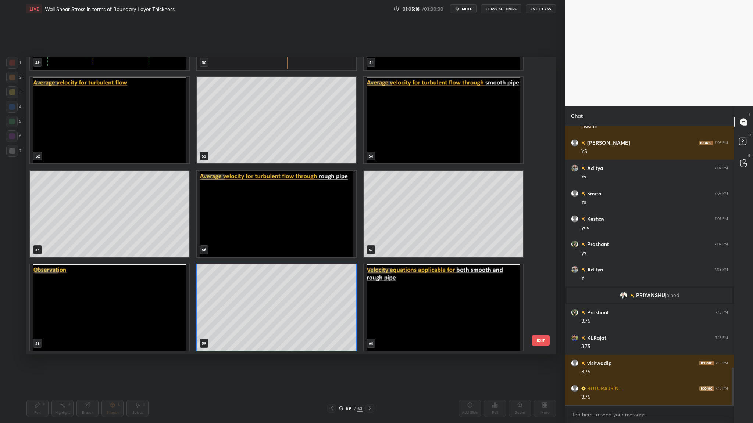
click at [80, 302] on img "grid" at bounding box center [109, 308] width 159 height 86
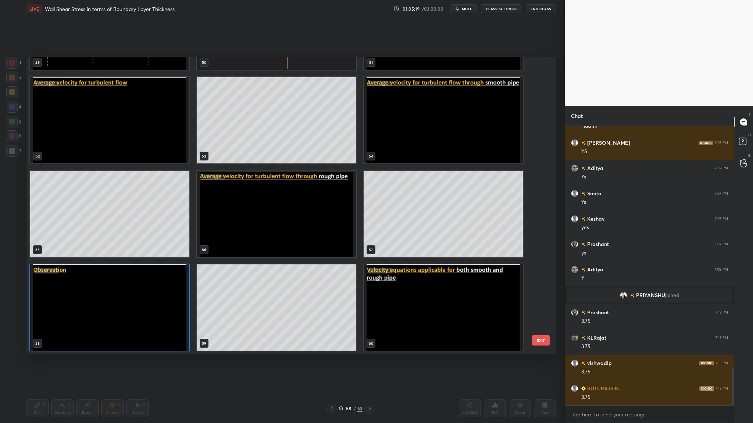
click at [80, 302] on img "grid" at bounding box center [109, 308] width 159 height 86
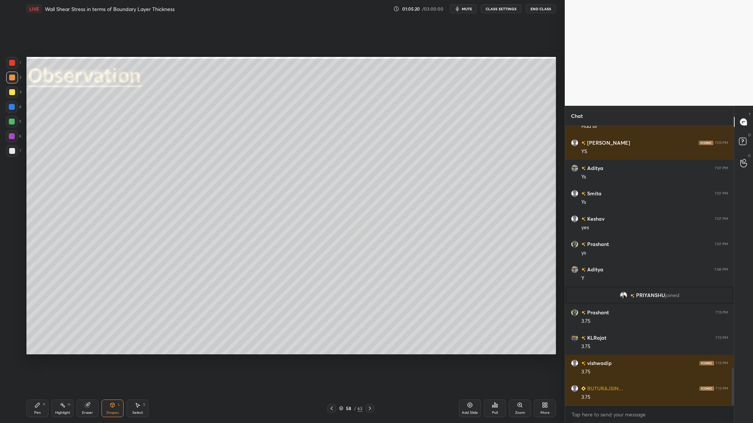
click at [13, 62] on div at bounding box center [12, 63] width 6 height 6
drag, startPoint x: 343, startPoint y: 411, endPoint x: 318, endPoint y: 370, distance: 47.7
click at [343, 337] on icon at bounding box center [341, 409] width 4 height 4
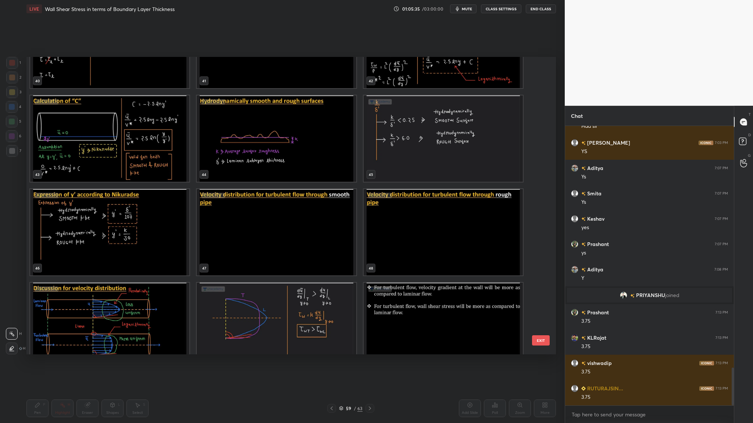
scroll to position [1271, 0]
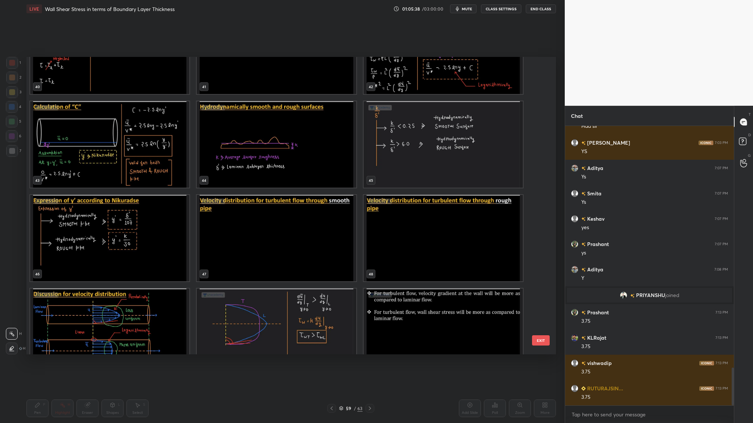
click at [169, 174] on img "grid" at bounding box center [109, 144] width 159 height 86
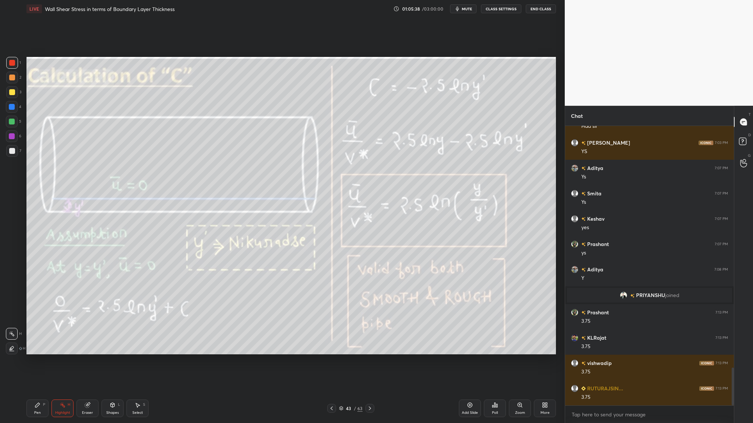
scroll to position [0, 0]
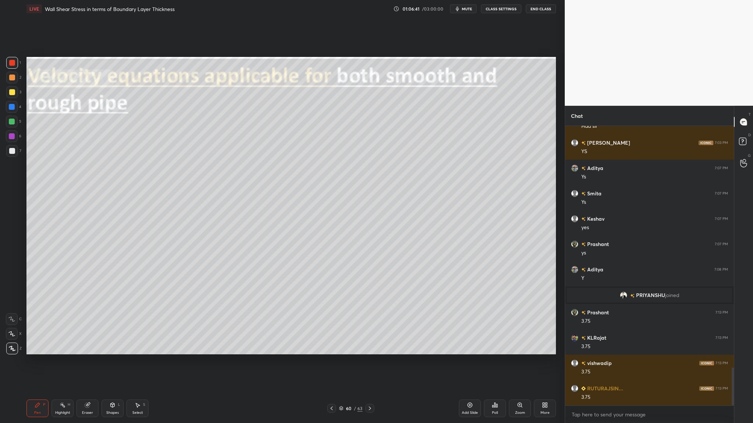
click at [13, 96] on div at bounding box center [12, 92] width 12 height 12
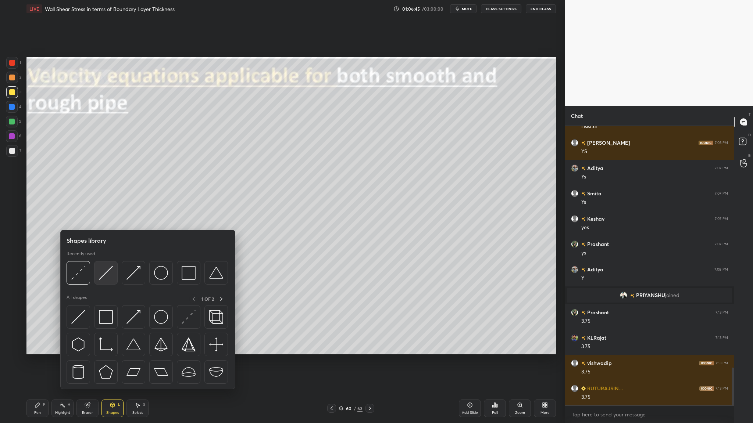
click at [112, 279] on img at bounding box center [106, 273] width 14 height 14
click at [191, 280] on img at bounding box center [189, 273] width 14 height 14
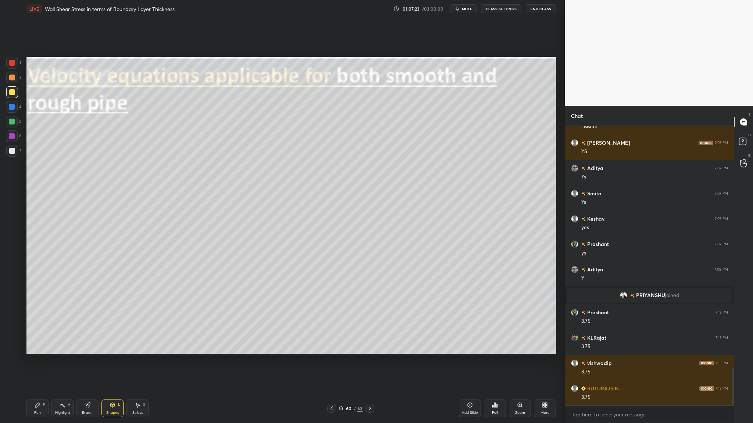
click at [14, 76] on div at bounding box center [12, 78] width 6 height 6
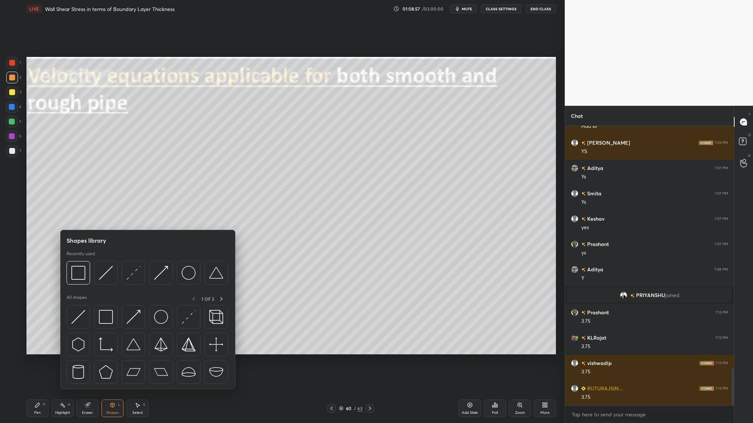
scroll to position [1819, 0]
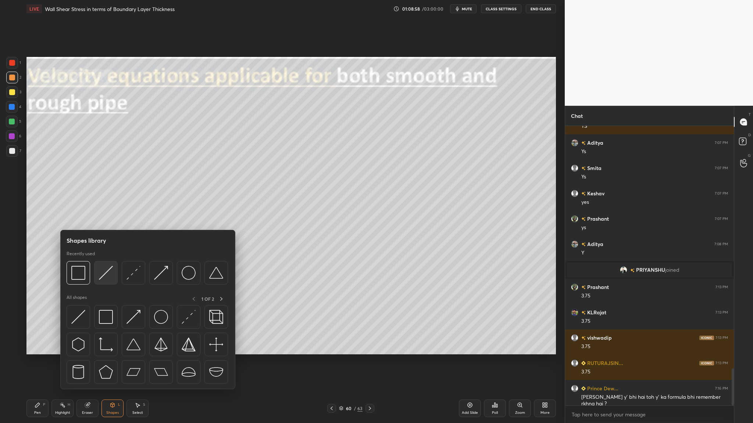
click at [100, 283] on div at bounding box center [106, 273] width 24 height 24
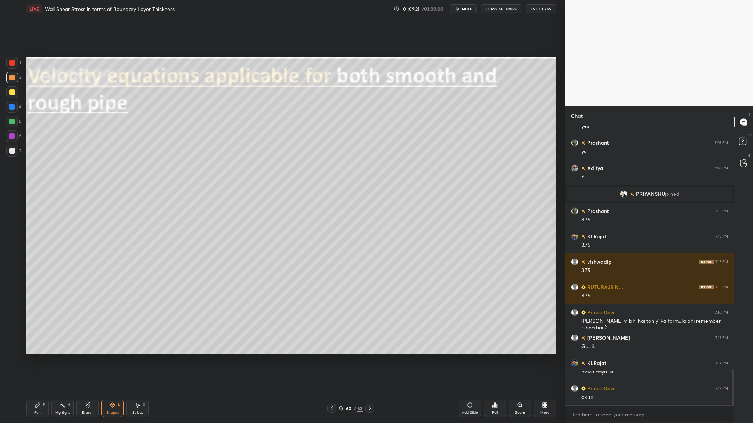
scroll to position [1921, 0]
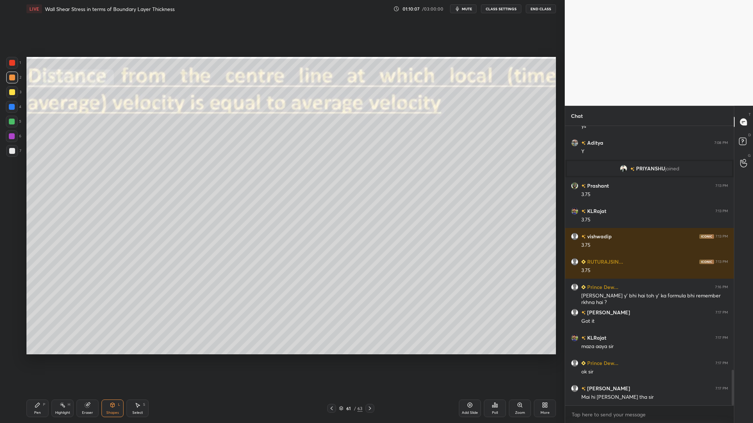
click at [464, 9] on span "mute" at bounding box center [467, 8] width 10 height 5
click at [464, 9] on span "unmute" at bounding box center [466, 8] width 16 height 5
click at [11, 153] on div at bounding box center [12, 151] width 6 height 6
click at [14, 93] on div at bounding box center [12, 92] width 6 height 6
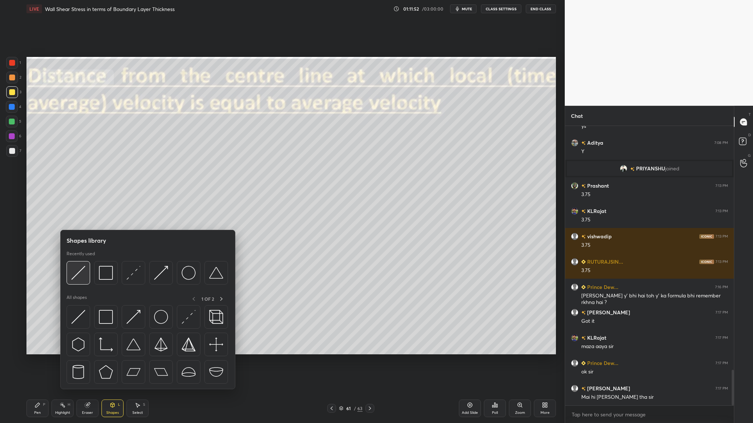
click at [78, 279] on img at bounding box center [78, 273] width 14 height 14
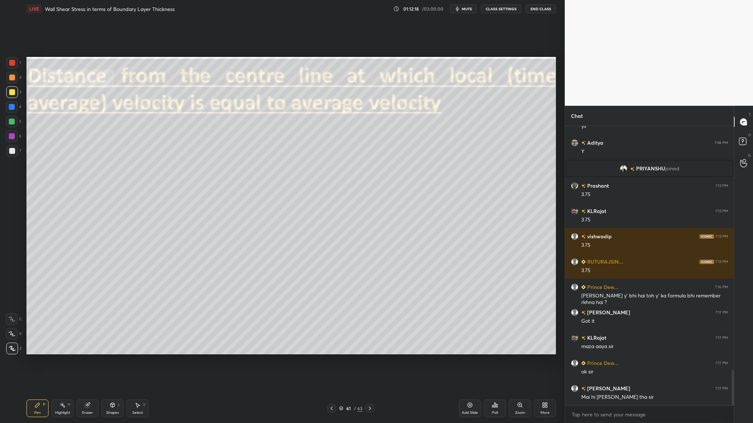
drag, startPoint x: 13, startPoint y: 122, endPoint x: 18, endPoint y: 121, distance: 4.4
click at [13, 122] on div at bounding box center [12, 122] width 6 height 6
click at [13, 150] on div at bounding box center [12, 151] width 6 height 6
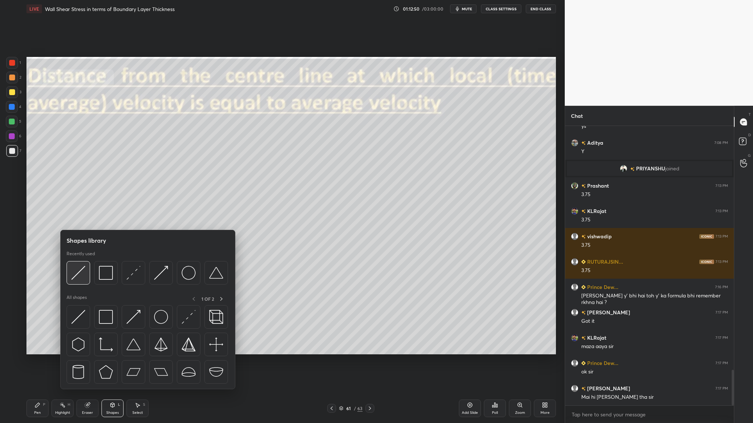
click at [78, 281] on div at bounding box center [79, 273] width 24 height 24
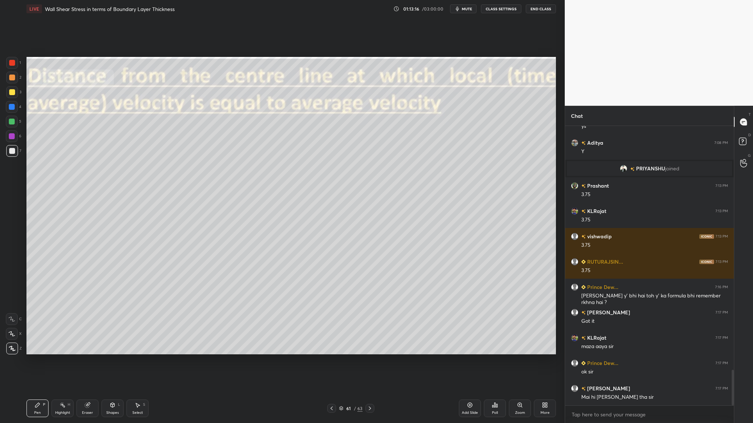
click at [12, 65] on div at bounding box center [12, 63] width 6 height 6
click at [12, 151] on div at bounding box center [12, 151] width 6 height 6
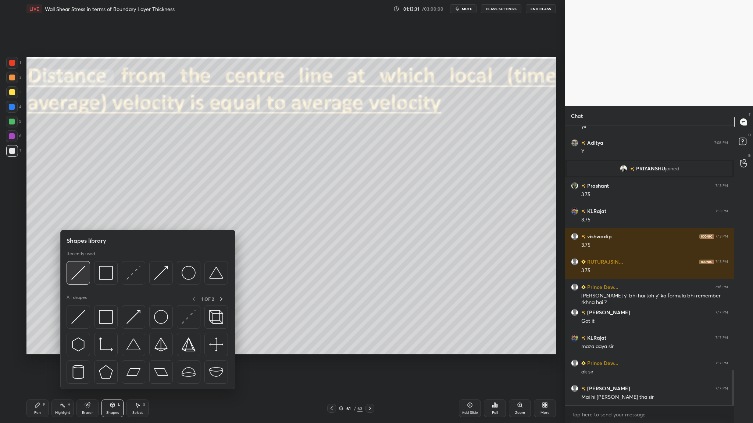
click at [81, 279] on img at bounding box center [78, 273] width 14 height 14
click at [77, 273] on img at bounding box center [78, 273] width 14 height 14
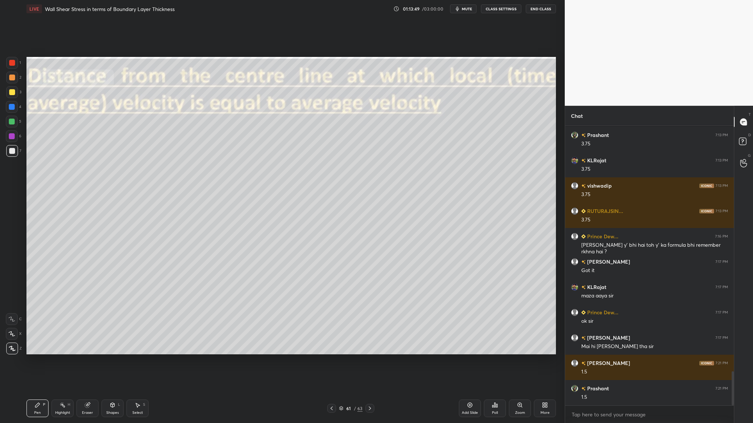
scroll to position [1997, 0]
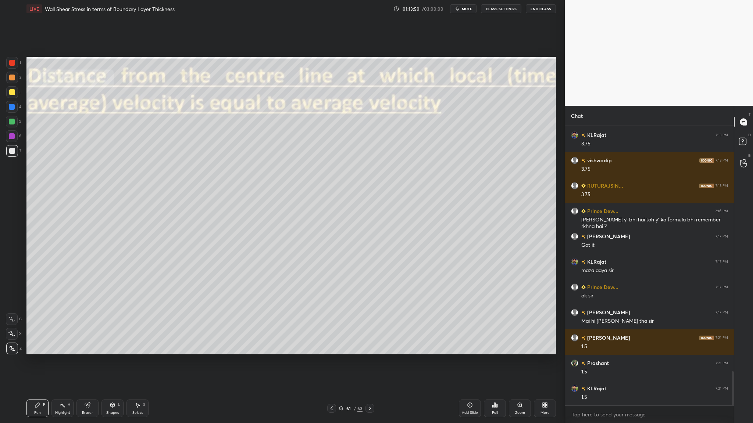
click at [12, 66] on div at bounding box center [12, 63] width 12 height 12
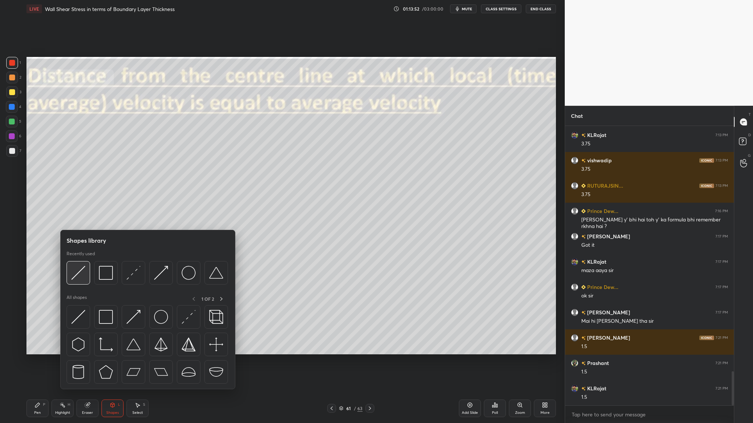
click at [80, 276] on img at bounding box center [78, 273] width 14 height 14
click at [82, 280] on div at bounding box center [79, 273] width 24 height 24
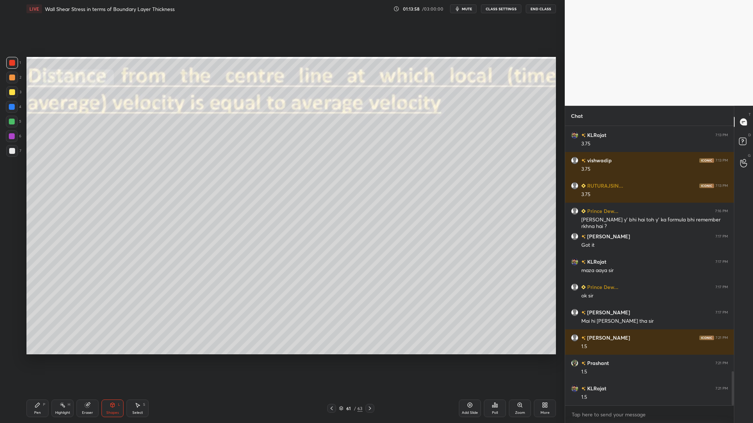
drag, startPoint x: 14, startPoint y: 85, endPoint x: 20, endPoint y: 88, distance: 6.9
click at [15, 86] on div "1 2 3 4 5 6 7" at bounding box center [13, 108] width 15 height 103
click at [10, 78] on div at bounding box center [12, 78] width 6 height 6
click at [11, 151] on div at bounding box center [12, 151] width 6 height 6
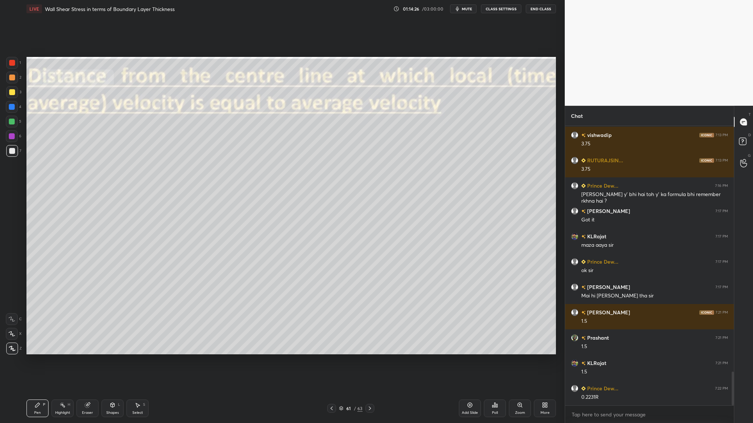
scroll to position [2048, 0]
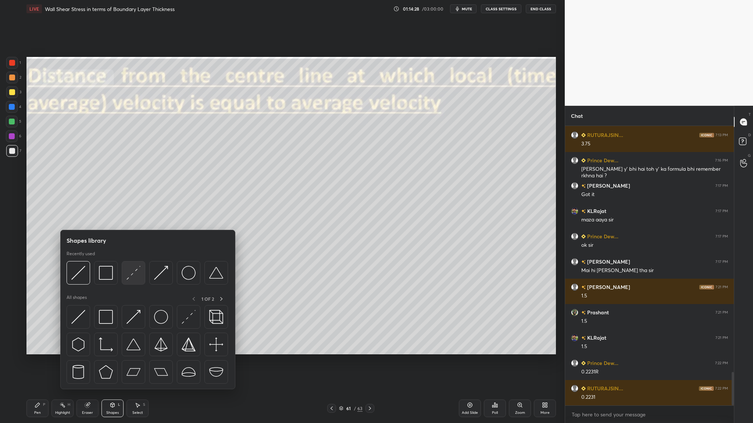
click at [138, 282] on div at bounding box center [134, 273] width 24 height 24
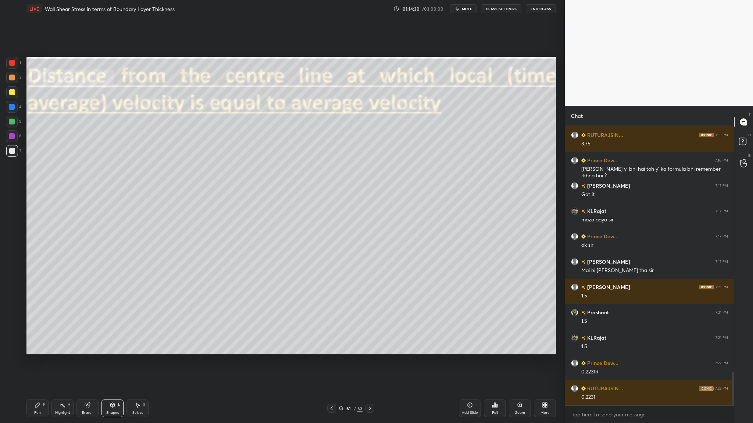
click at [14, 79] on div at bounding box center [12, 78] width 6 height 6
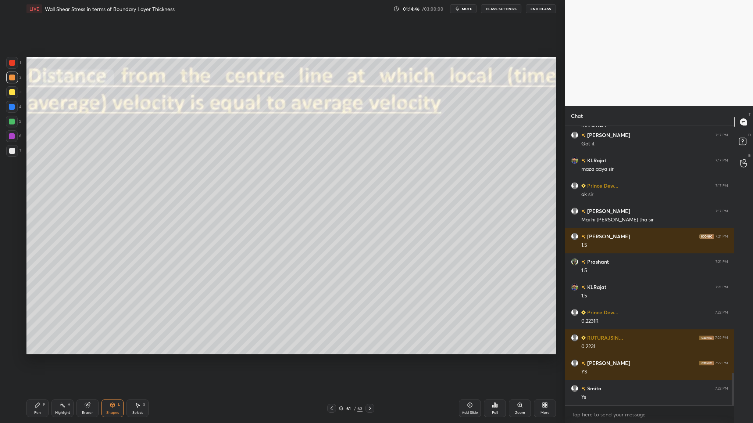
scroll to position [2124, 0]
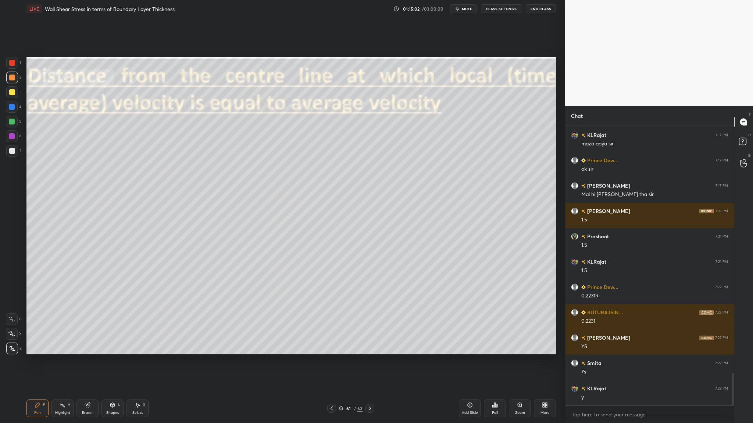
click at [9, 152] on div at bounding box center [12, 151] width 6 height 6
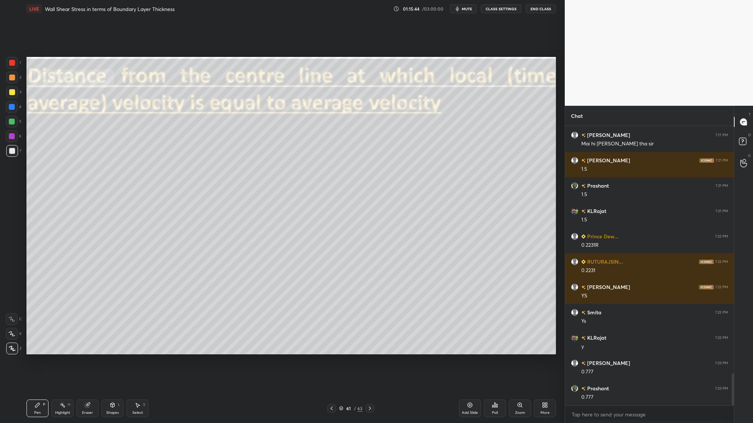
scroll to position [2200, 0]
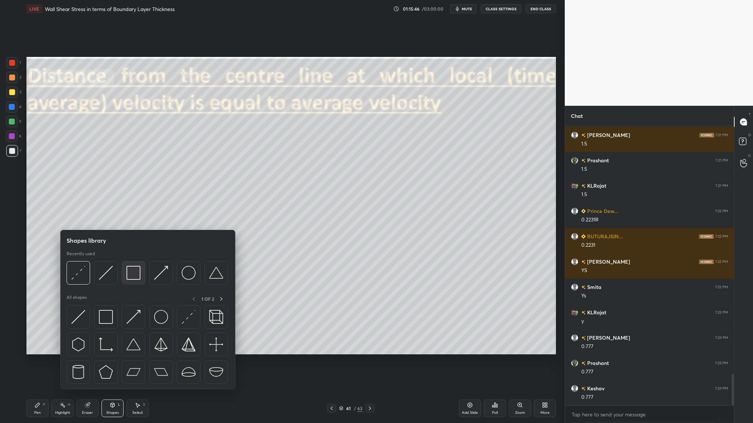
click at [132, 280] on div at bounding box center [134, 273] width 24 height 24
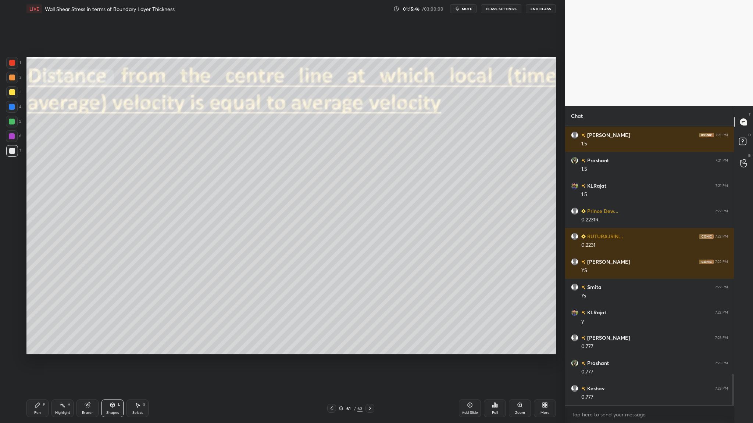
scroll to position [2225, 0]
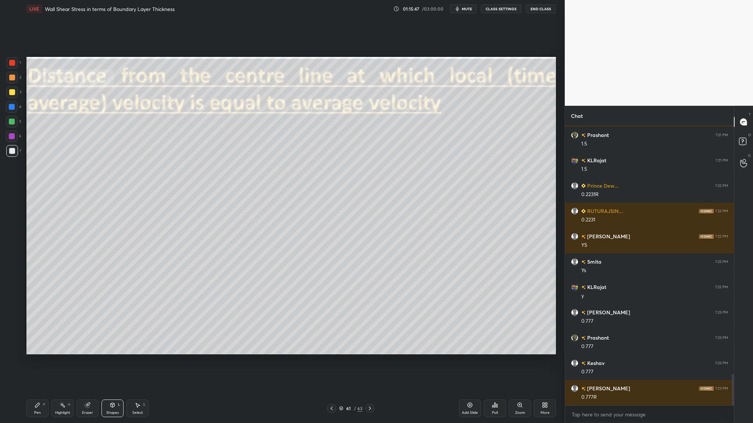
drag, startPoint x: 11, startPoint y: 76, endPoint x: 17, endPoint y: 85, distance: 10.7
click at [12, 79] on div at bounding box center [12, 78] width 6 height 6
drag, startPoint x: 12, startPoint y: 76, endPoint x: 15, endPoint y: 82, distance: 6.8
click at [14, 79] on div at bounding box center [12, 78] width 6 height 6
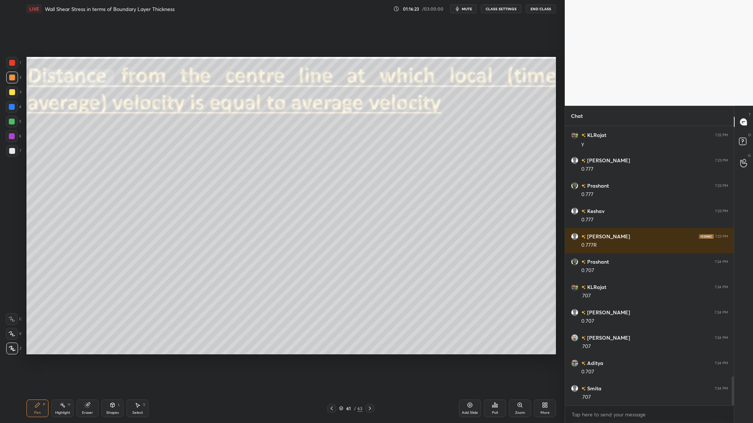
scroll to position [2403, 0]
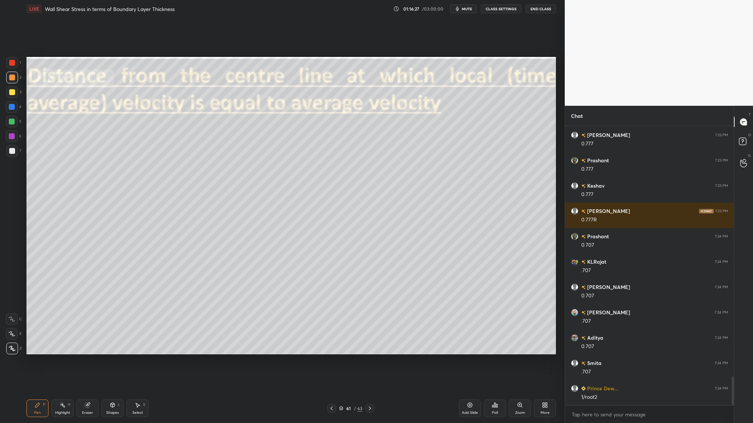
click at [462, 10] on button "mute" at bounding box center [463, 8] width 26 height 9
click at [466, 8] on span "unmute" at bounding box center [466, 8] width 16 height 5
click at [341, 337] on icon at bounding box center [341, 409] width 4 height 4
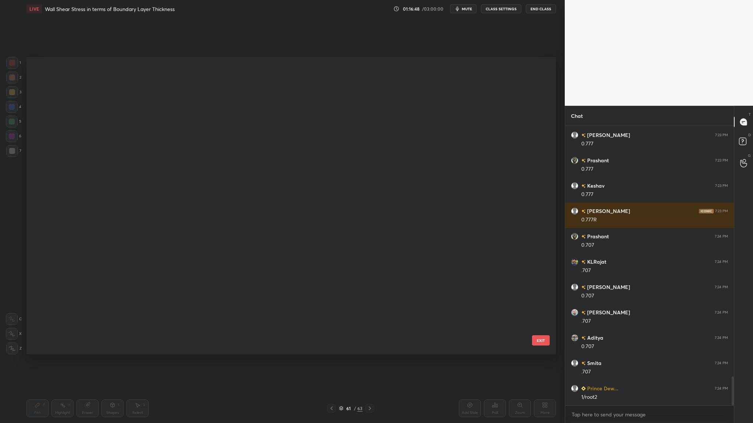
scroll to position [296, 526]
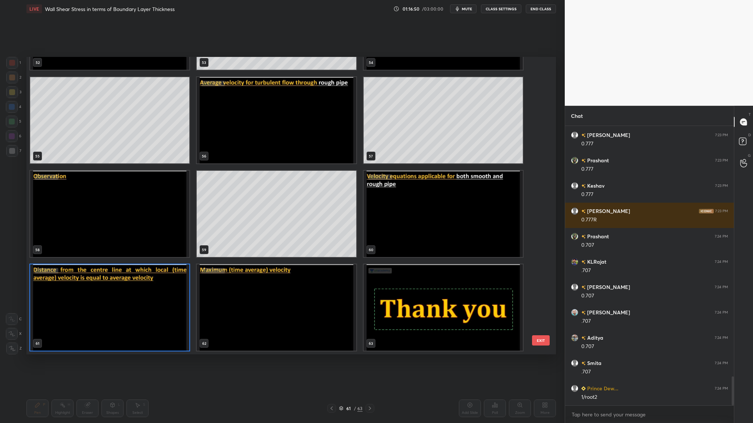
click at [153, 305] on img "grid" at bounding box center [109, 308] width 159 height 86
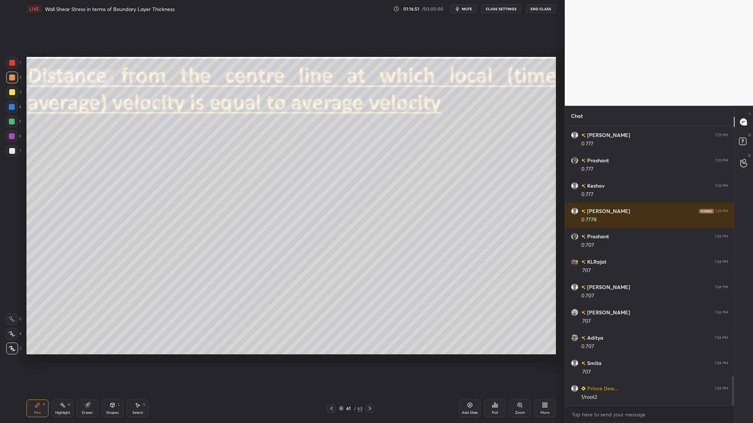
click at [153, 305] on img "grid" at bounding box center [109, 308] width 159 height 86
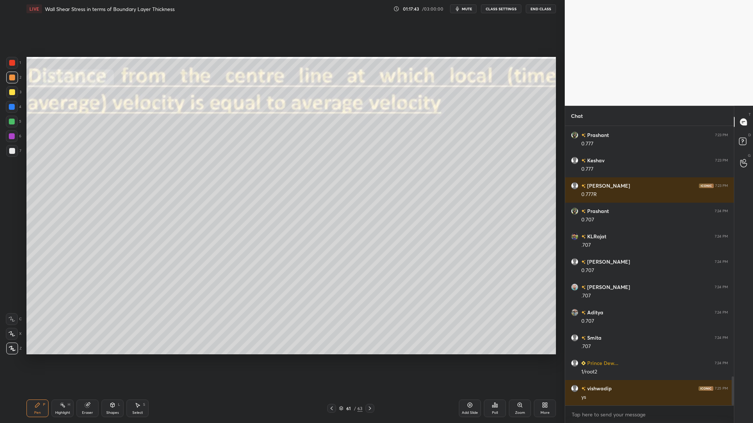
scroll to position [2453, 0]
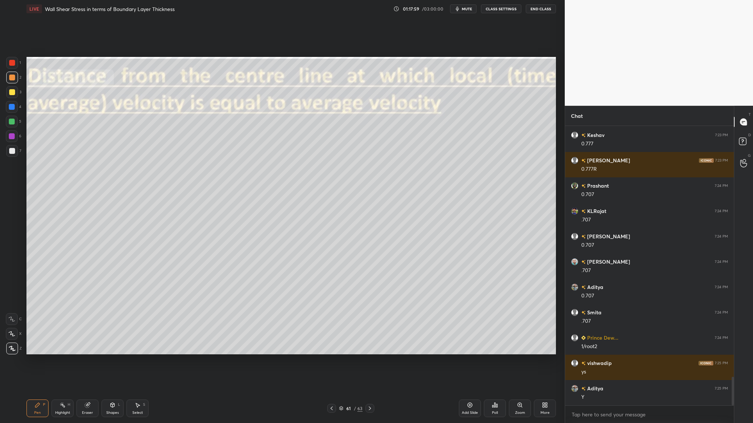
click at [341, 337] on icon at bounding box center [341, 409] width 4 height 1
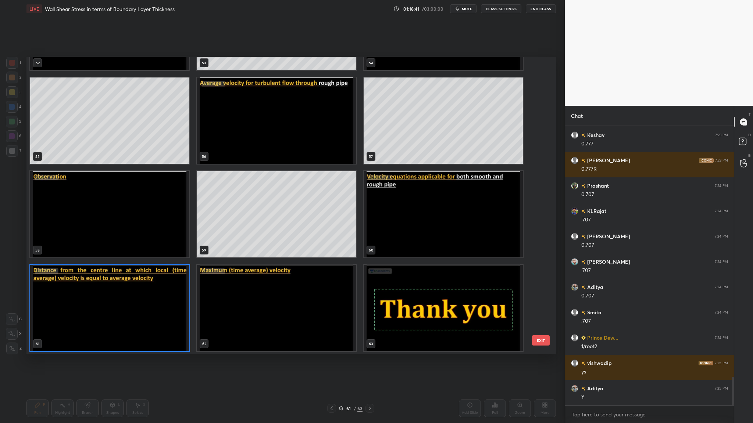
scroll to position [1671, 0]
click at [145, 323] on img "grid" at bounding box center [109, 308] width 159 height 86
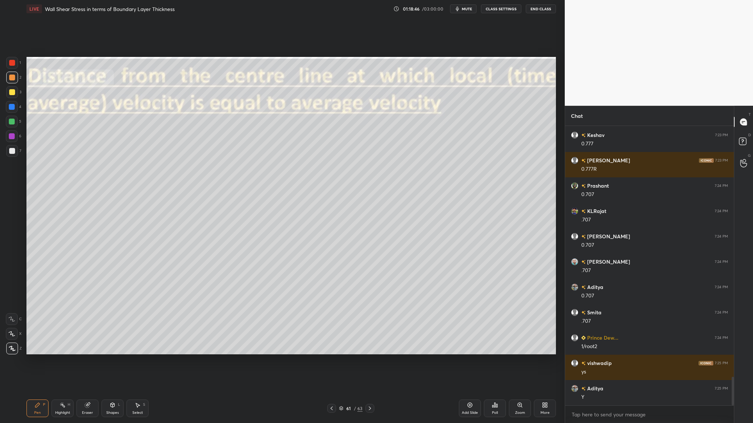
click at [145, 323] on img "grid" at bounding box center [109, 308] width 159 height 86
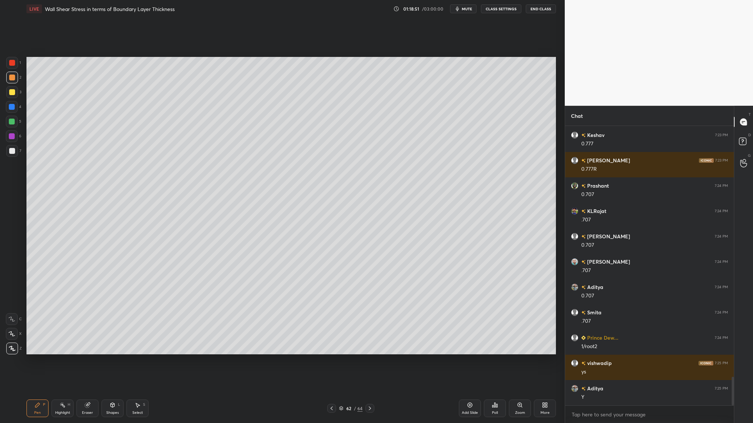
click at [13, 94] on div at bounding box center [12, 92] width 6 height 6
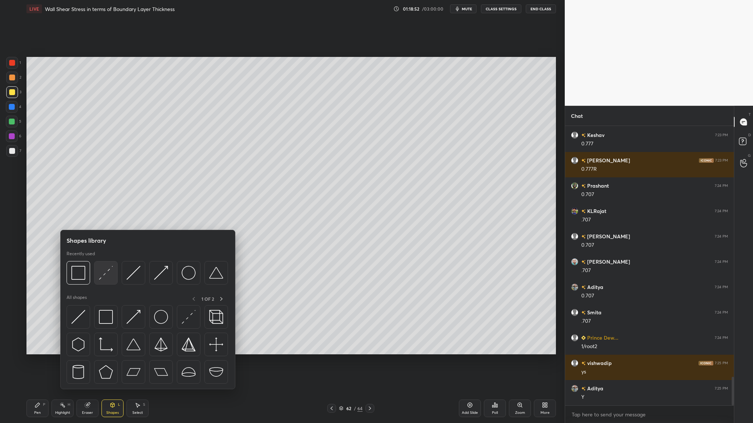
click at [104, 281] on div at bounding box center [106, 273] width 24 height 24
click at [83, 278] on img at bounding box center [78, 273] width 14 height 14
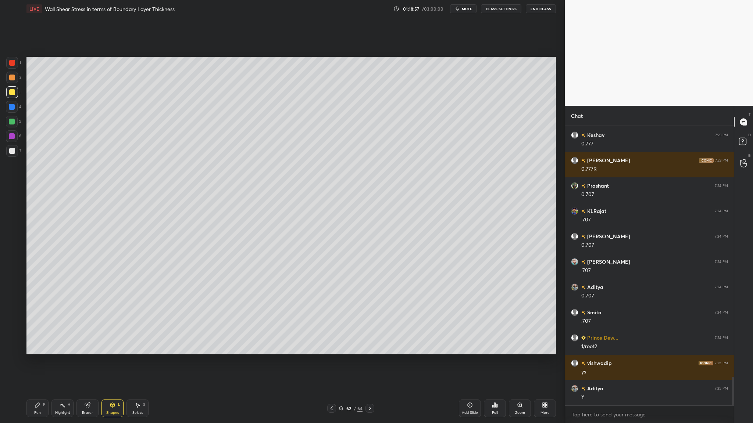
click at [12, 80] on div at bounding box center [12, 78] width 12 height 12
drag, startPoint x: 10, startPoint y: 110, endPoint x: 24, endPoint y: 116, distance: 14.6
click at [11, 110] on div at bounding box center [12, 107] width 6 height 6
click at [11, 138] on div at bounding box center [12, 136] width 6 height 6
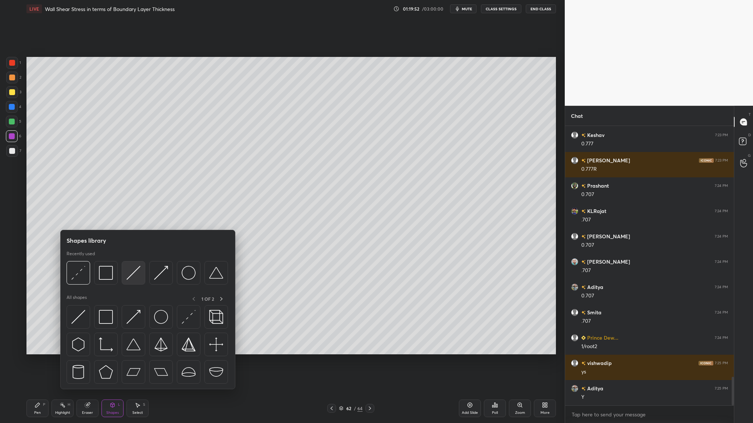
click at [130, 282] on div at bounding box center [134, 273] width 24 height 24
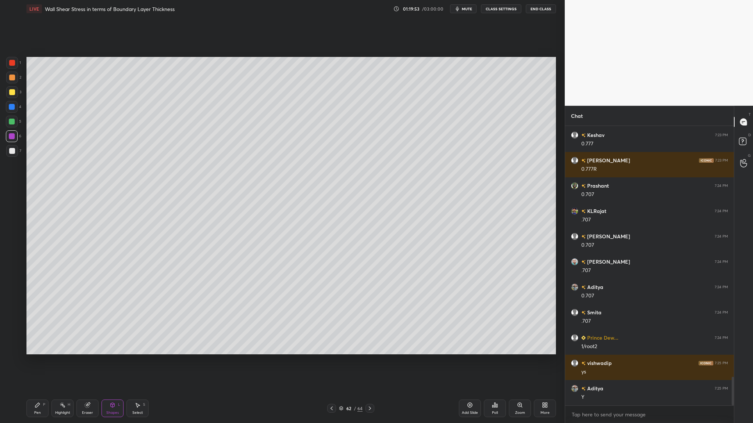
click at [11, 75] on div at bounding box center [12, 78] width 6 height 6
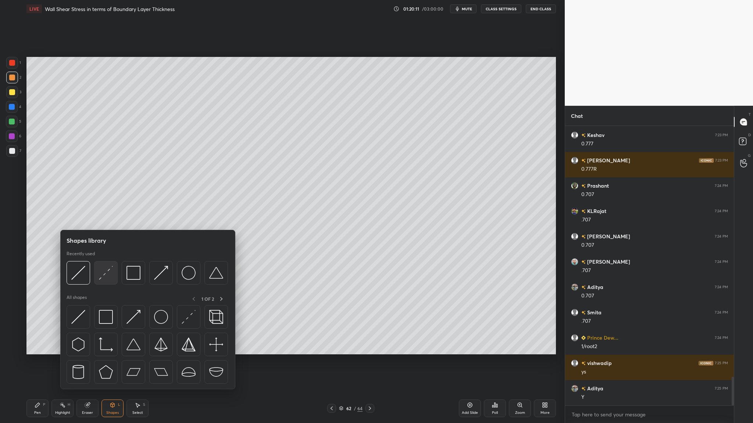
click at [104, 278] on img at bounding box center [106, 273] width 14 height 14
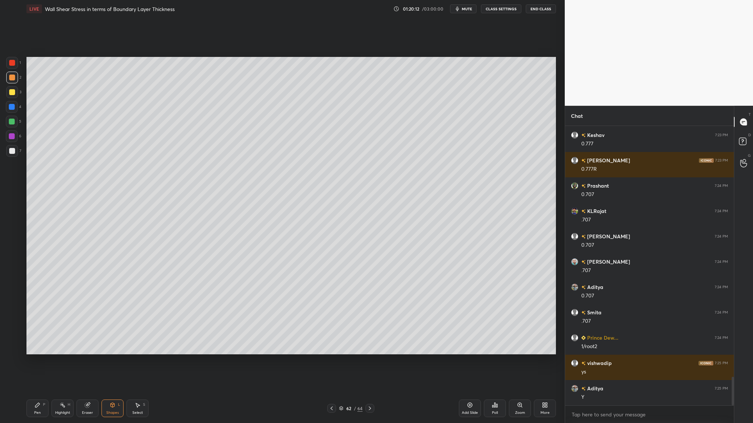
click at [11, 123] on div at bounding box center [12, 122] width 6 height 6
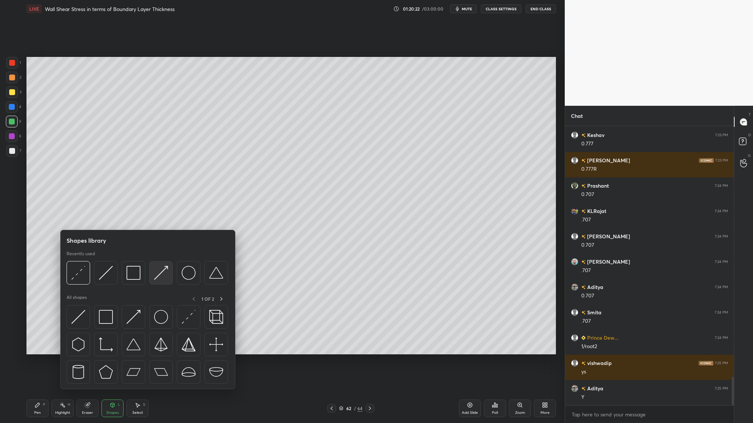
click at [158, 279] on img at bounding box center [161, 273] width 14 height 14
click at [105, 278] on img at bounding box center [106, 273] width 14 height 14
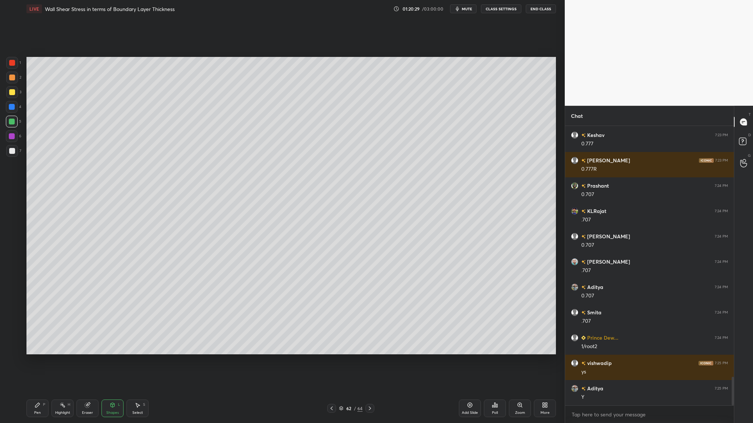
drag, startPoint x: 11, startPoint y: 101, endPoint x: 18, endPoint y: 105, distance: 7.8
click at [11, 102] on div at bounding box center [12, 107] width 12 height 12
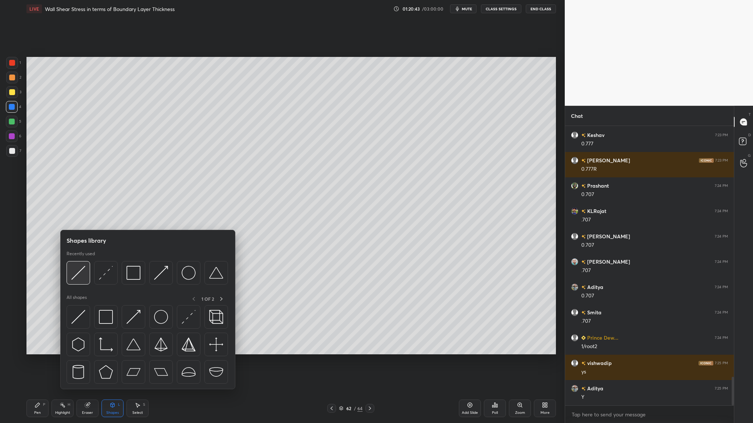
click at [84, 275] on img at bounding box center [78, 273] width 14 height 14
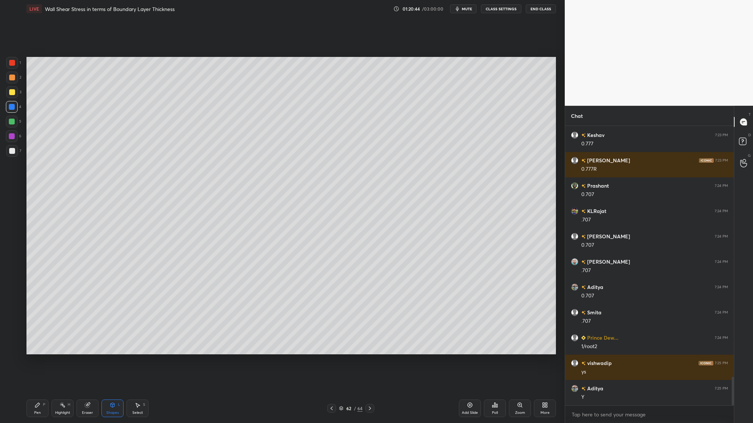
click at [14, 135] on div at bounding box center [12, 136] width 6 height 6
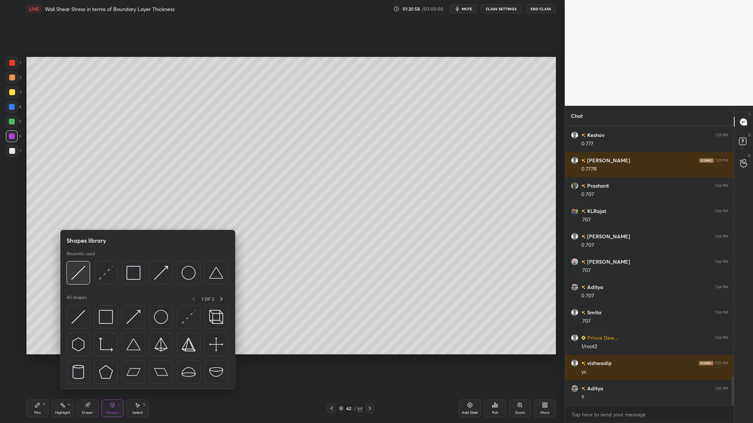
click at [80, 283] on div at bounding box center [79, 273] width 24 height 24
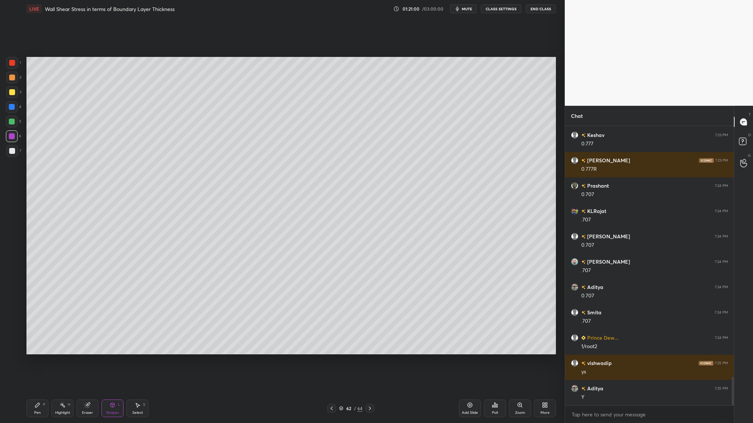
click at [13, 109] on div at bounding box center [12, 107] width 6 height 6
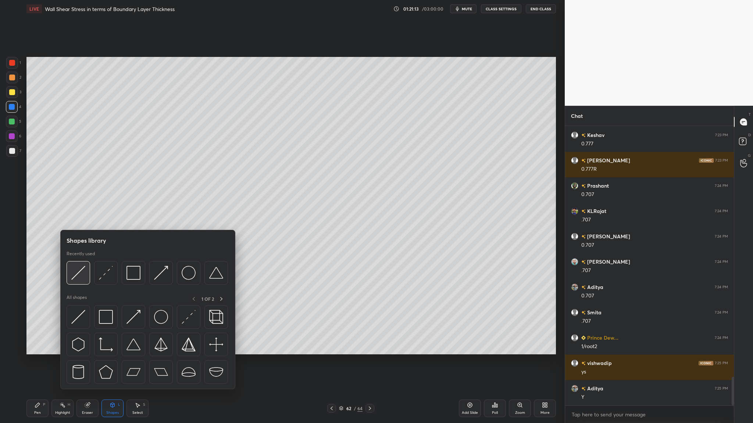
click at [77, 277] on img at bounding box center [78, 273] width 14 height 14
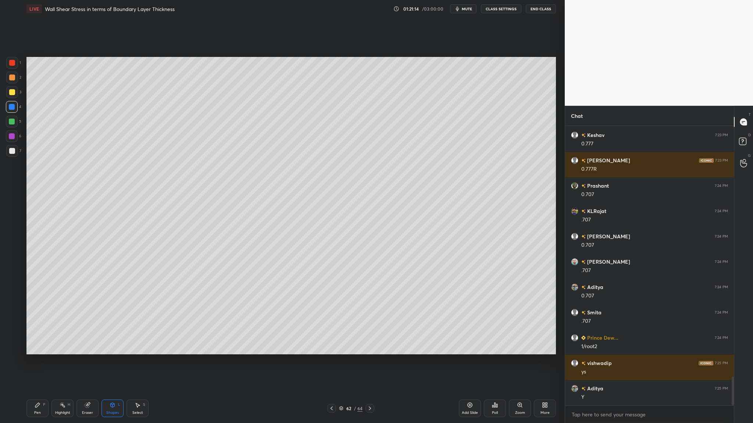
click at [12, 137] on div at bounding box center [12, 136] width 6 height 6
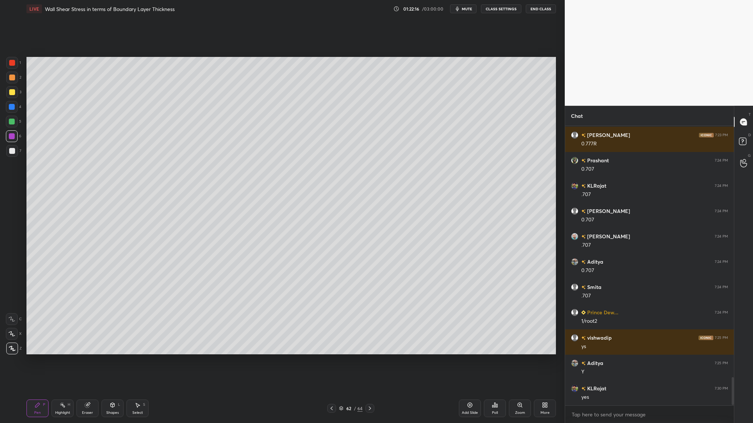
scroll to position [2504, 0]
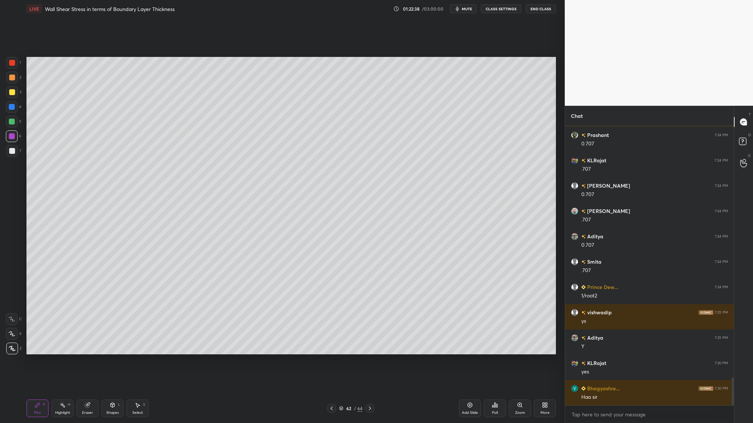
click at [12, 62] on div at bounding box center [12, 63] width 6 height 6
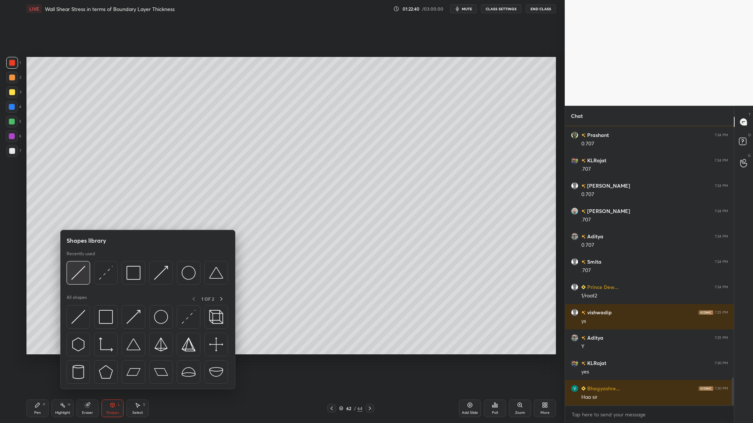
click at [83, 283] on div at bounding box center [79, 273] width 24 height 24
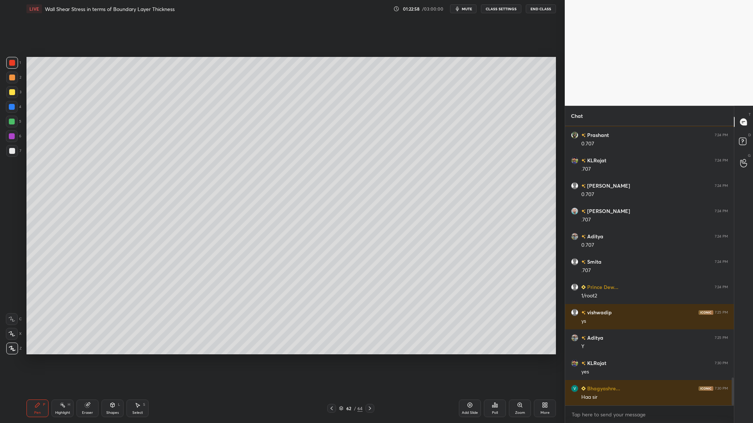
click at [12, 107] on div at bounding box center [12, 107] width 6 height 6
click at [11, 152] on div at bounding box center [12, 151] width 6 height 6
click at [12, 121] on div at bounding box center [12, 122] width 6 height 6
click at [11, 150] on div at bounding box center [12, 151] width 6 height 6
drag, startPoint x: 12, startPoint y: 93, endPoint x: 20, endPoint y: 98, distance: 9.0
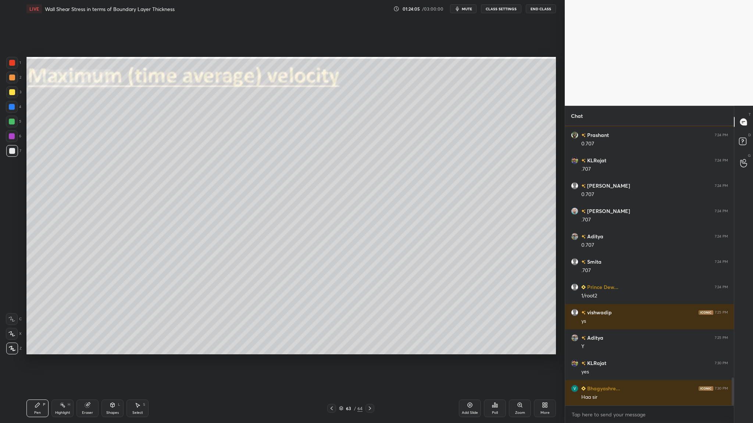
click at [12, 94] on div at bounding box center [12, 92] width 6 height 6
drag, startPoint x: 11, startPoint y: 122, endPoint x: 16, endPoint y: 122, distance: 4.4
click at [11, 122] on div at bounding box center [12, 122] width 6 height 6
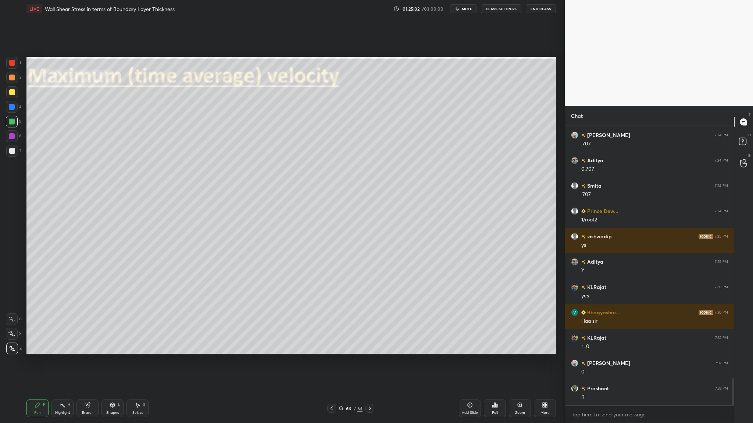
scroll to position [2606, 0]
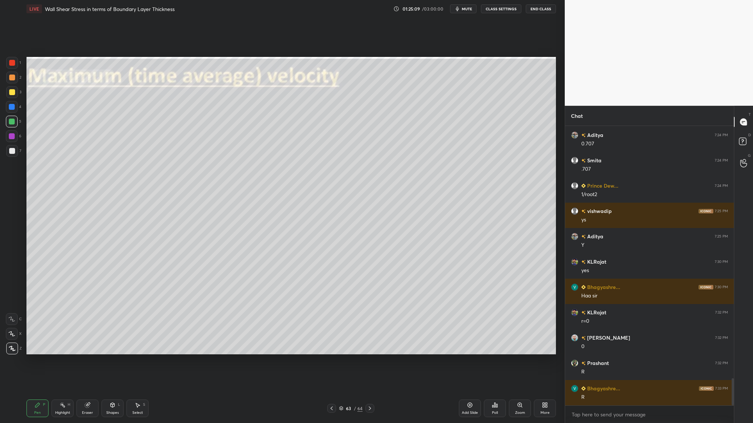
click at [15, 151] on div at bounding box center [12, 151] width 6 height 6
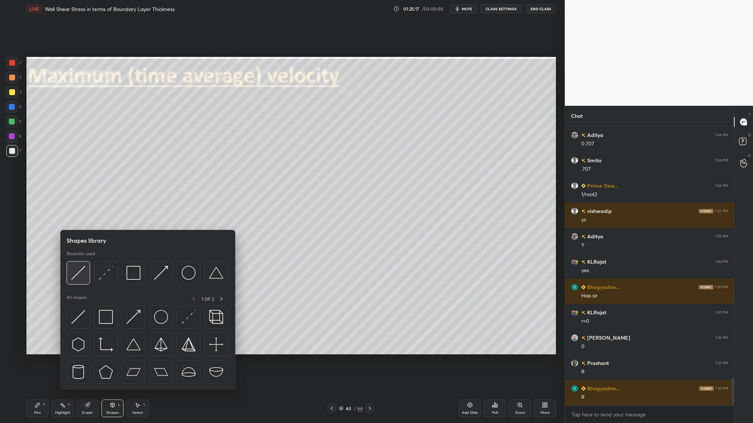
click at [80, 279] on img at bounding box center [78, 273] width 14 height 14
click at [80, 280] on div at bounding box center [79, 273] width 24 height 24
click at [80, 283] on div at bounding box center [79, 273] width 24 height 24
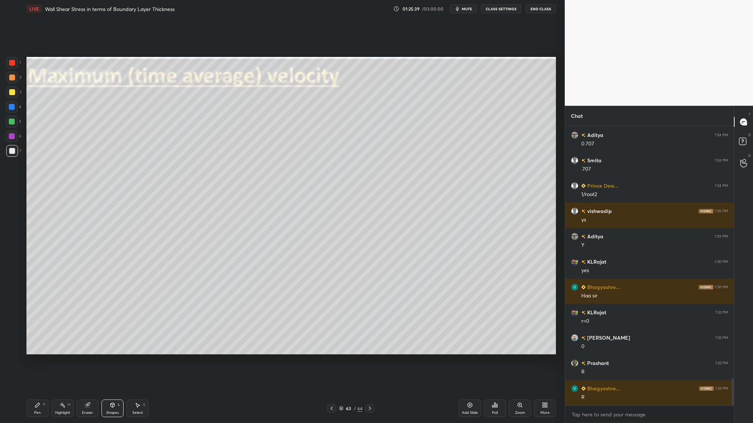
click at [17, 64] on div at bounding box center [12, 63] width 12 height 12
click at [14, 154] on div at bounding box center [12, 151] width 12 height 12
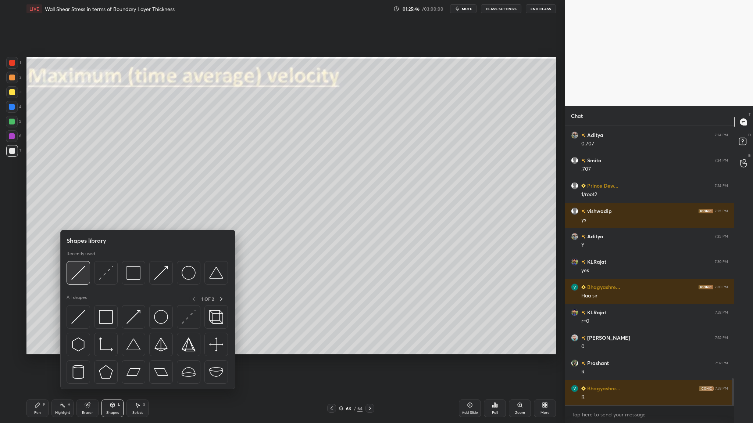
click at [78, 278] on img at bounding box center [78, 273] width 14 height 14
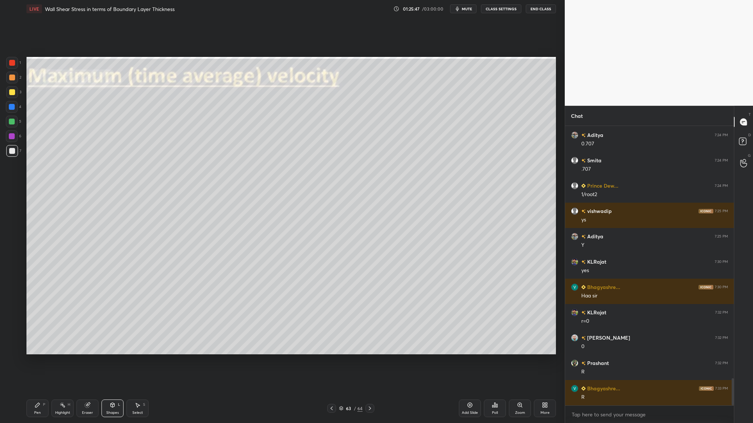
drag, startPoint x: 16, startPoint y: 81, endPoint x: 20, endPoint y: 84, distance: 5.2
click at [16, 83] on div at bounding box center [12, 78] width 12 height 12
click at [13, 152] on div at bounding box center [12, 151] width 6 height 6
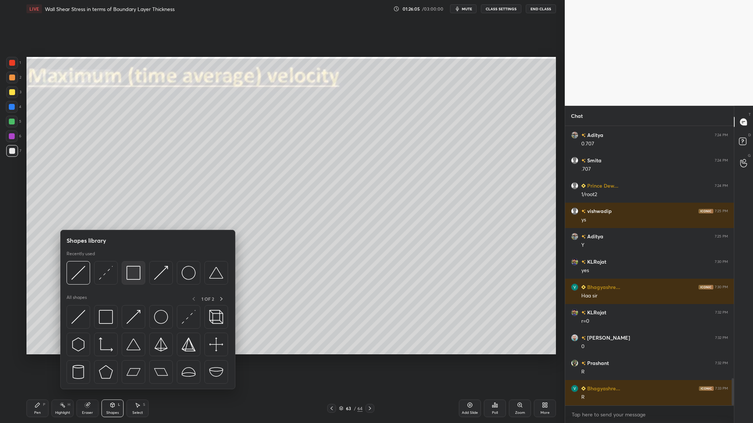
click at [134, 281] on div at bounding box center [134, 273] width 24 height 24
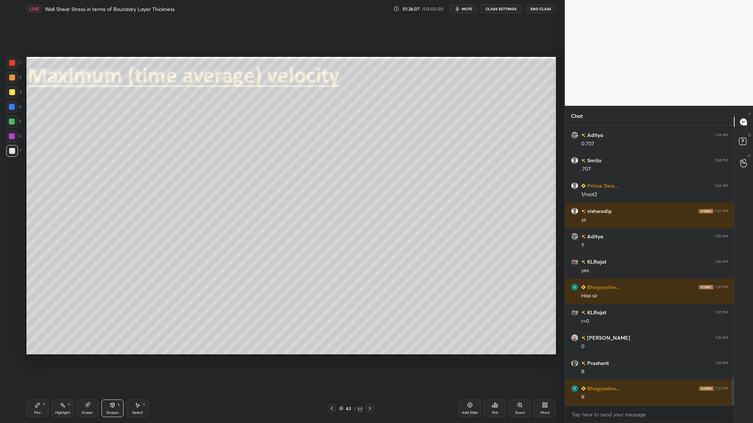
click at [11, 78] on div at bounding box center [12, 78] width 6 height 6
click at [341, 337] on icon at bounding box center [341, 409] width 4 height 4
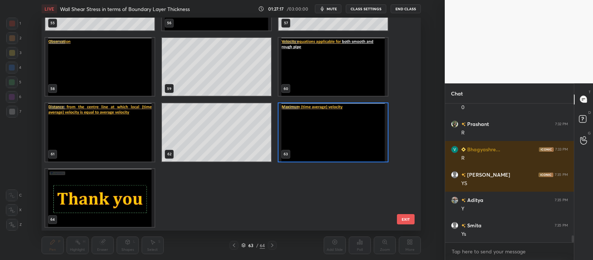
scroll to position [2597, 0]
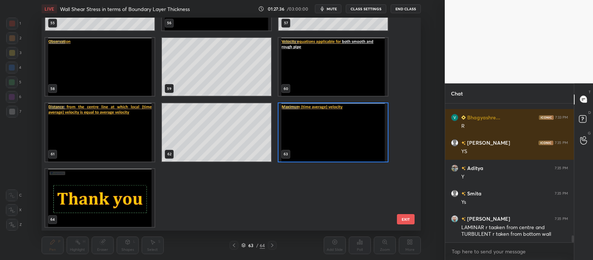
click at [317, 155] on img "grid" at bounding box center [332, 132] width 109 height 58
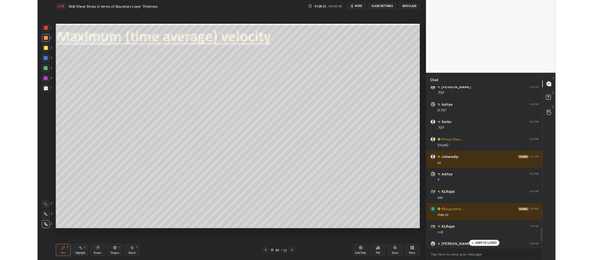
scroll to position [2541, 0]
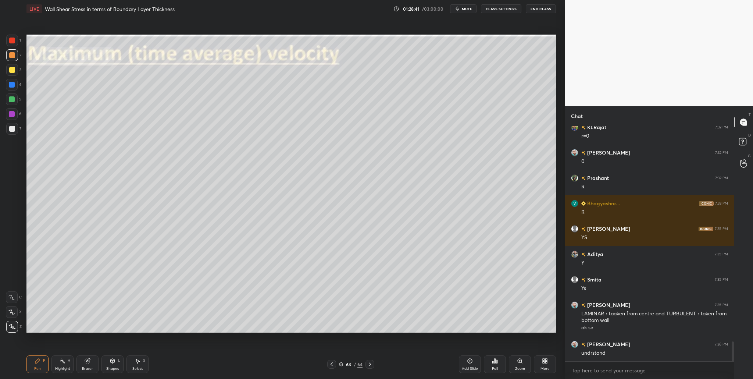
click at [544, 337] on div "More" at bounding box center [545, 364] width 22 height 18
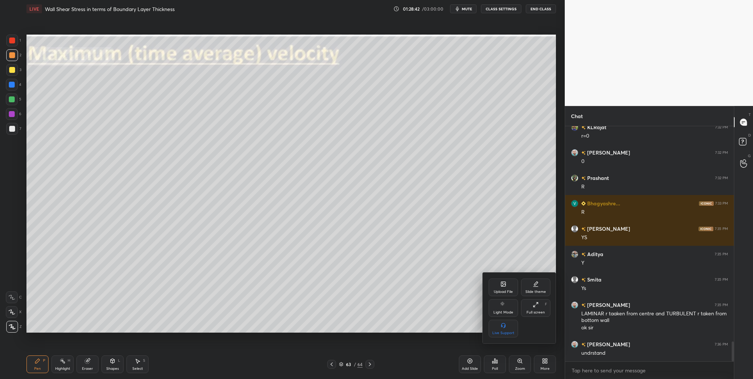
click at [504, 290] on div "Upload File" at bounding box center [503, 292] width 19 height 4
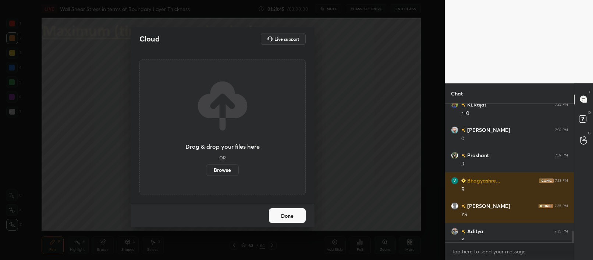
scroll to position [2, 3]
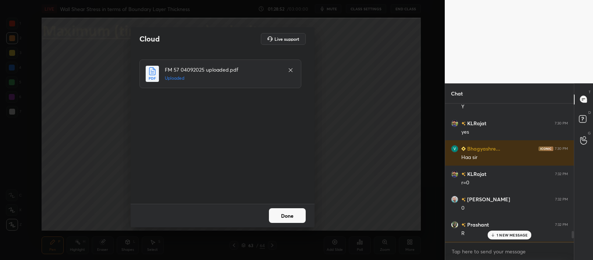
click at [281, 214] on button "Done" at bounding box center [287, 215] width 37 height 15
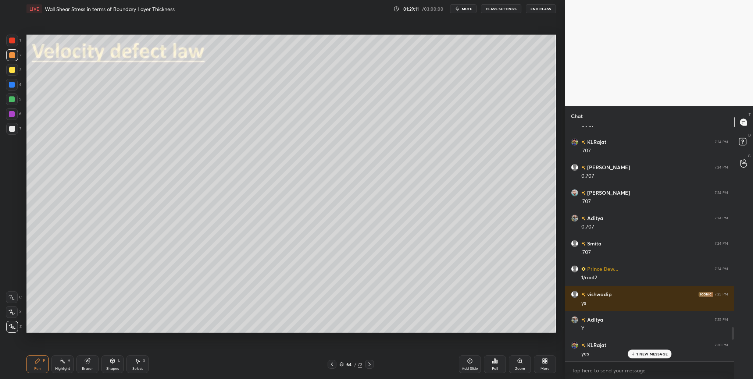
click at [11, 131] on div at bounding box center [12, 129] width 6 height 6
click at [13, 70] on div at bounding box center [12, 70] width 6 height 6
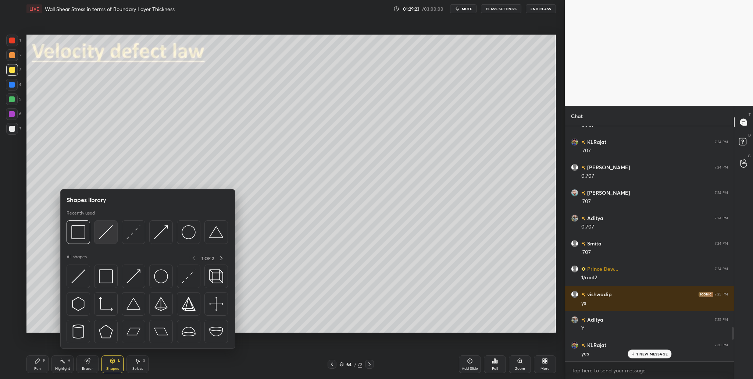
click at [104, 237] on img at bounding box center [106, 232] width 14 height 14
click at [80, 240] on div at bounding box center [79, 232] width 24 height 24
click at [84, 239] on div at bounding box center [79, 232] width 24 height 24
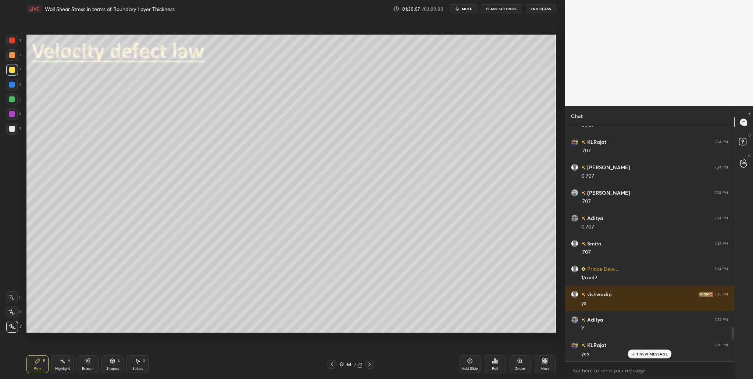
click at [14, 101] on div at bounding box center [12, 99] width 12 height 12
click at [12, 132] on div at bounding box center [12, 129] width 12 height 12
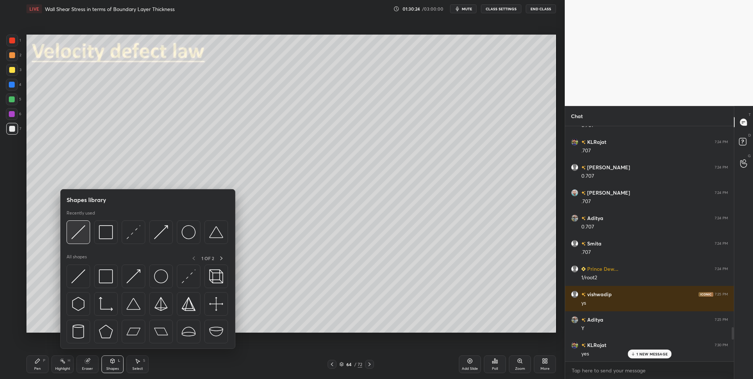
click at [78, 236] on img at bounding box center [78, 232] width 14 height 14
click at [82, 240] on div at bounding box center [79, 232] width 24 height 24
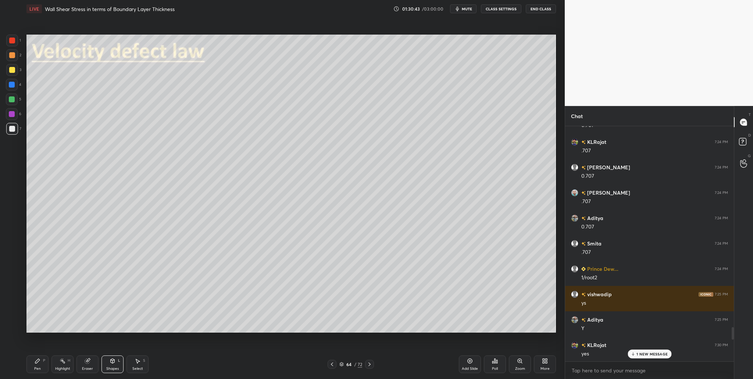
click at [16, 133] on div at bounding box center [12, 129] width 12 height 12
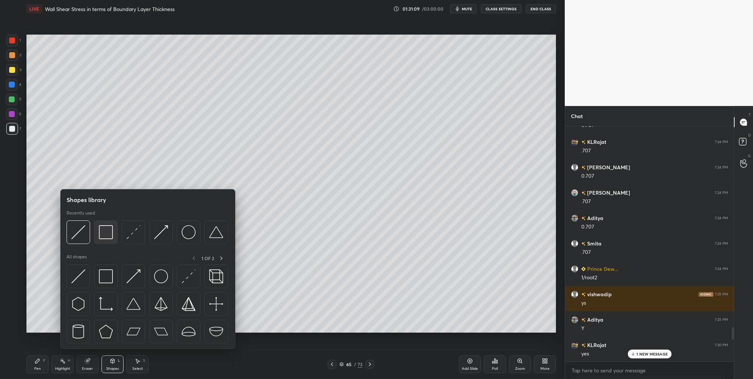
click at [111, 237] on img at bounding box center [106, 232] width 14 height 14
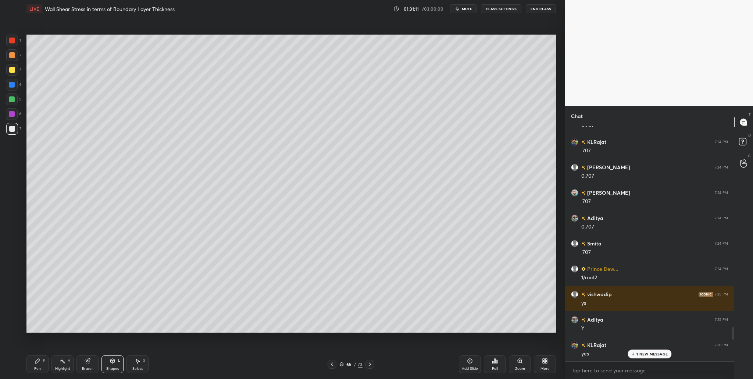
drag, startPoint x: 12, startPoint y: 57, endPoint x: 17, endPoint y: 56, distance: 5.6
click at [12, 57] on div at bounding box center [12, 55] width 6 height 6
click at [655, 337] on div "1 NEW MESSAGE" at bounding box center [649, 353] width 44 height 9
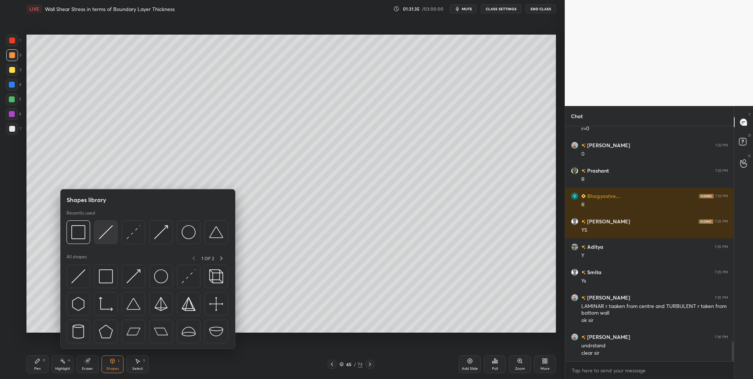
click at [110, 238] on img at bounding box center [106, 232] width 14 height 14
click at [79, 240] on div at bounding box center [79, 232] width 24 height 24
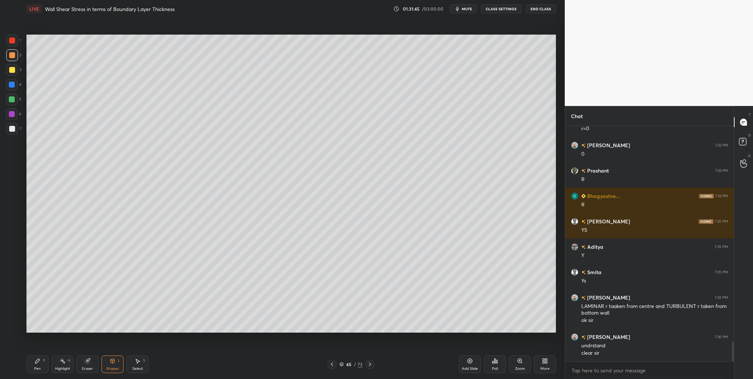
click at [15, 58] on div at bounding box center [12, 55] width 12 height 12
click at [13, 71] on div at bounding box center [12, 70] width 6 height 6
click at [12, 131] on div at bounding box center [12, 129] width 6 height 6
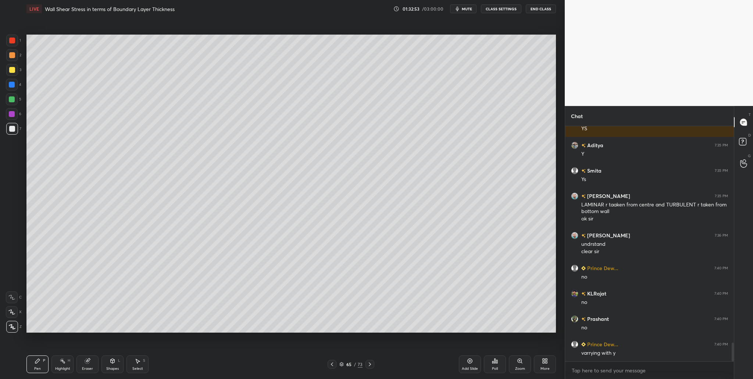
scroll to position [2696, 0]
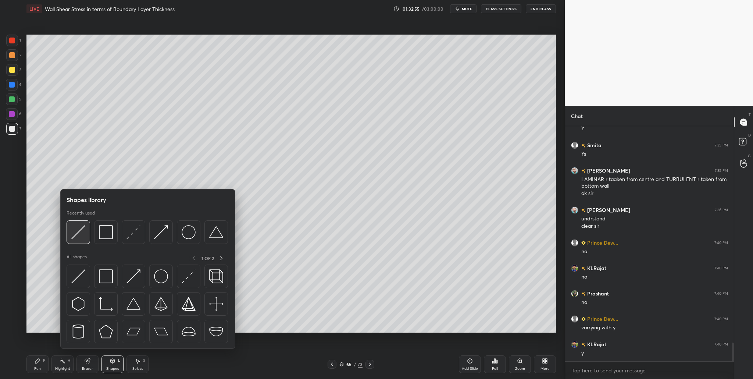
click at [80, 240] on div at bounding box center [79, 232] width 24 height 24
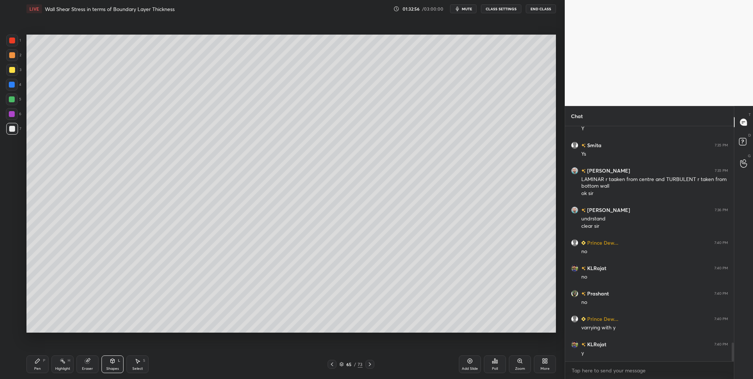
drag, startPoint x: 13, startPoint y: 70, endPoint x: 17, endPoint y: 74, distance: 6.2
click at [14, 71] on div at bounding box center [12, 70] width 6 height 6
drag, startPoint x: 343, startPoint y: 365, endPoint x: 337, endPoint y: 341, distance: 23.7
click at [343, 337] on icon at bounding box center [342, 365] width 4 height 1
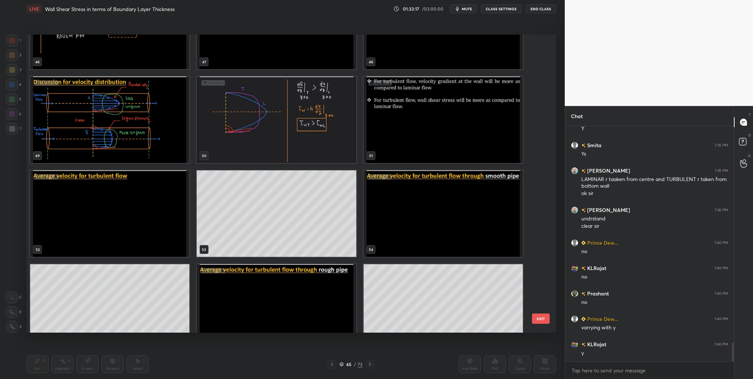
scroll to position [1448, 0]
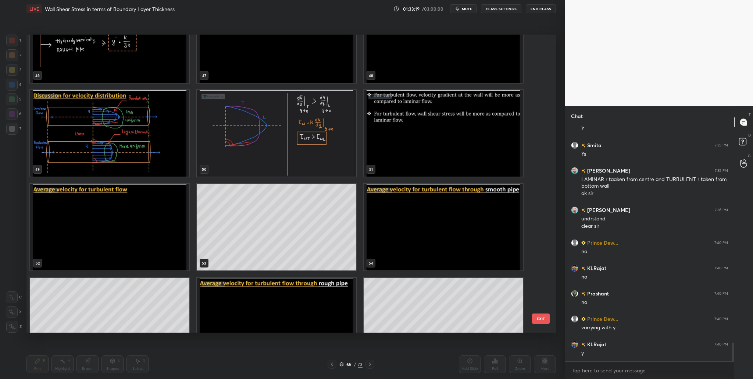
click at [178, 174] on img "grid" at bounding box center [109, 133] width 159 height 86
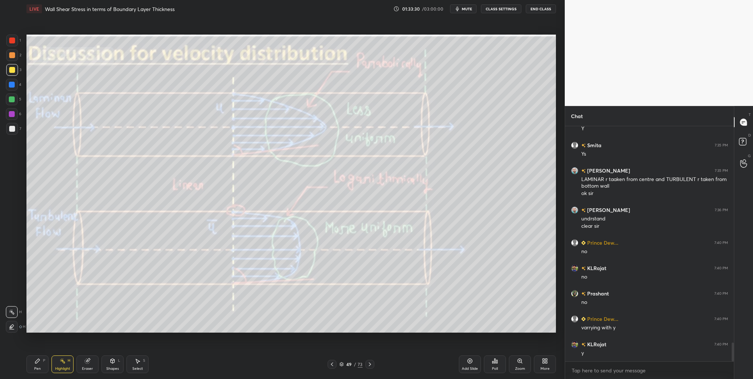
click at [343, 337] on icon at bounding box center [342, 363] width 4 height 2
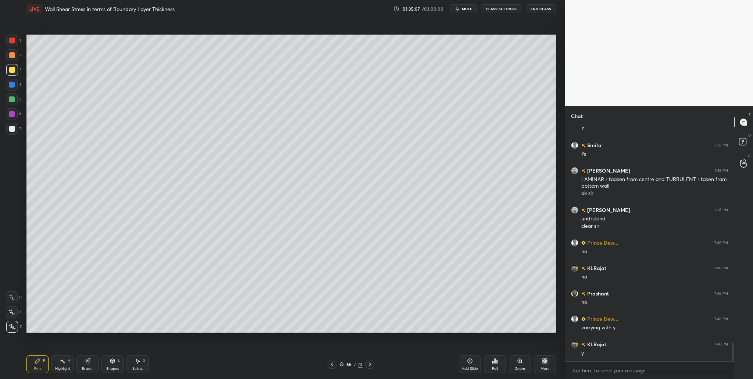
scroll to position [2721, 0]
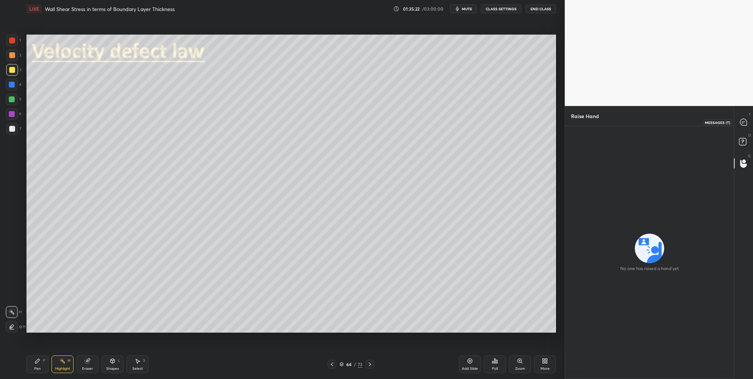
click at [740, 121] on icon at bounding box center [743, 122] width 7 height 7
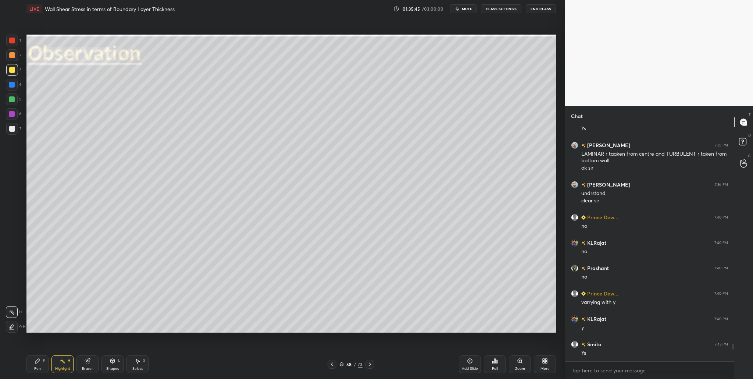
click at [343, 337] on div "58 / 73" at bounding box center [350, 364] width 23 height 7
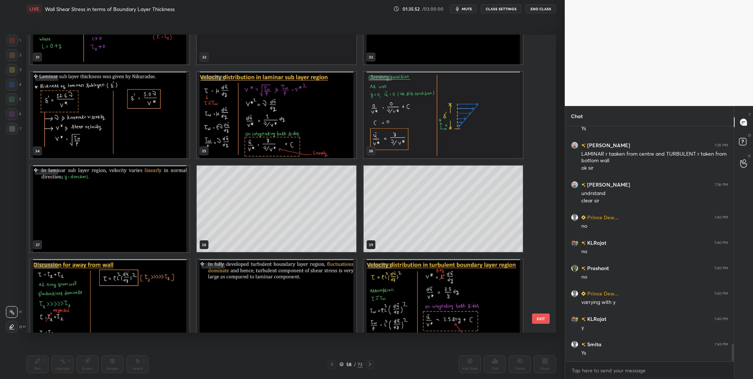
scroll to position [2883, 0]
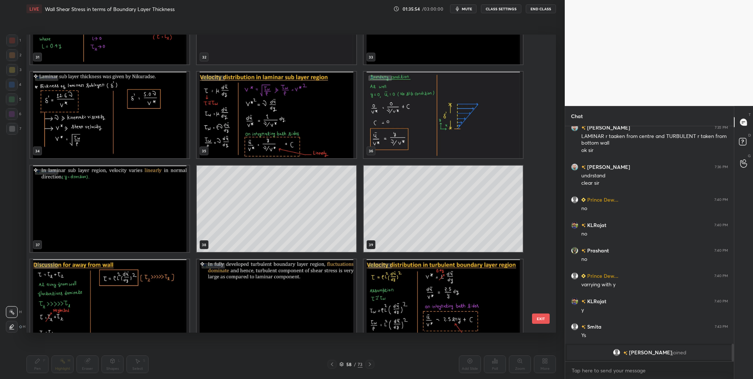
click at [271, 145] on img "grid" at bounding box center [276, 115] width 159 height 86
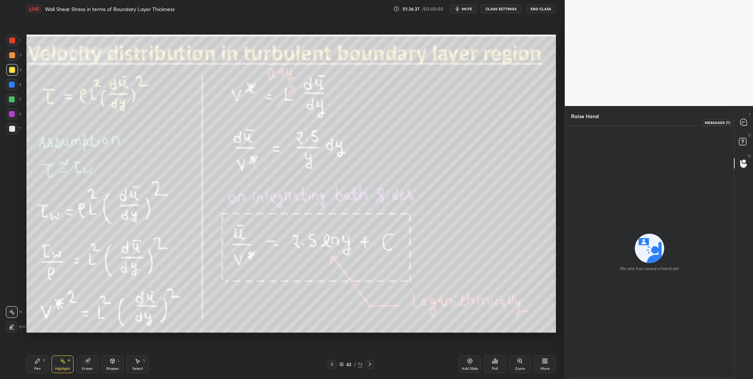
click at [746, 123] on icon at bounding box center [743, 122] width 7 height 7
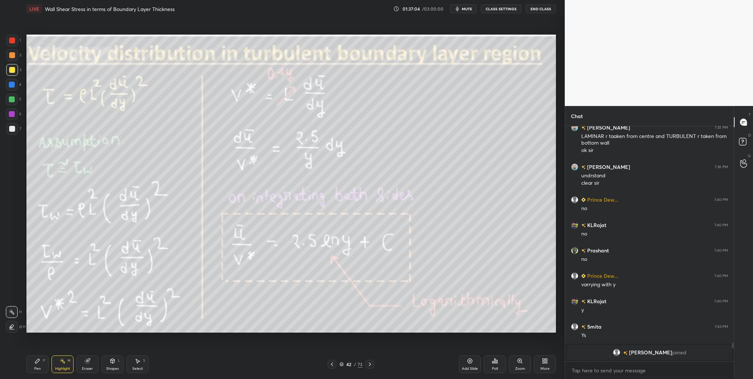
drag, startPoint x: 344, startPoint y: 364, endPoint x: 330, endPoint y: 336, distance: 31.6
click at [343, 337] on div "42 / 73" at bounding box center [350, 364] width 23 height 7
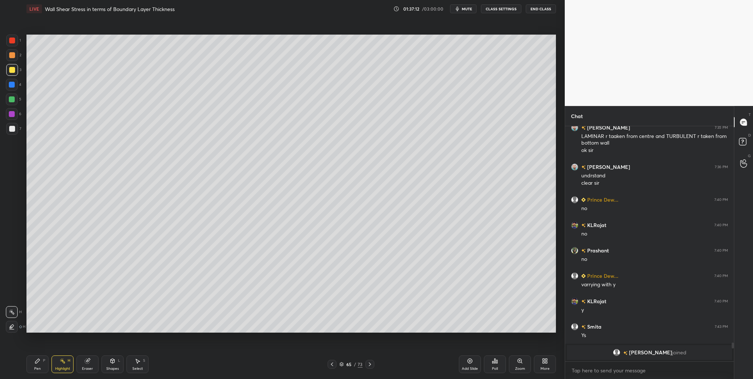
scroll to position [0, 0]
click at [14, 117] on div at bounding box center [12, 114] width 12 height 12
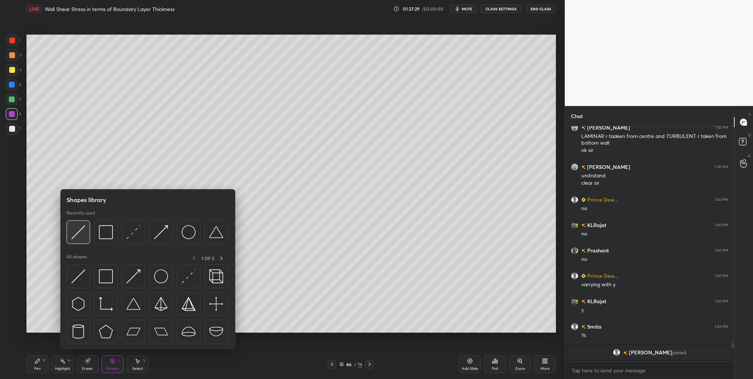
click at [72, 230] on img at bounding box center [78, 232] width 14 height 14
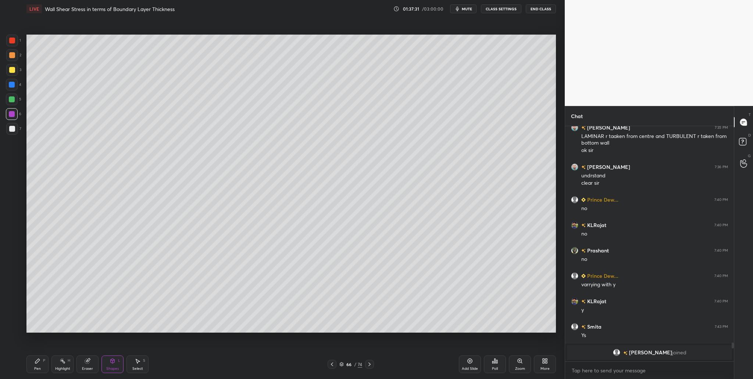
drag, startPoint x: 9, startPoint y: 130, endPoint x: 17, endPoint y: 129, distance: 8.2
click at [10, 130] on div at bounding box center [12, 129] width 6 height 6
click at [11, 97] on div at bounding box center [12, 99] width 6 height 6
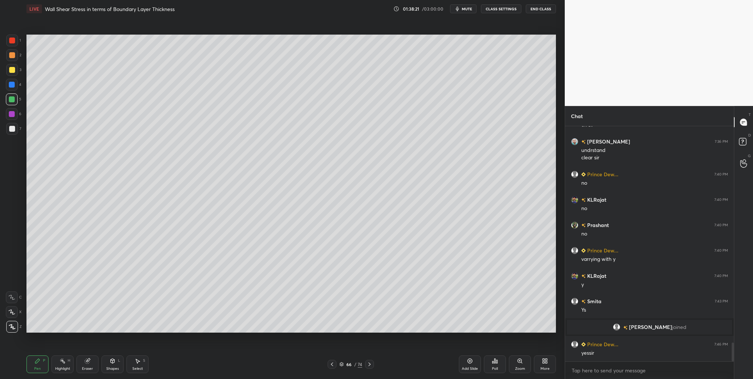
click at [13, 131] on div at bounding box center [12, 129] width 6 height 6
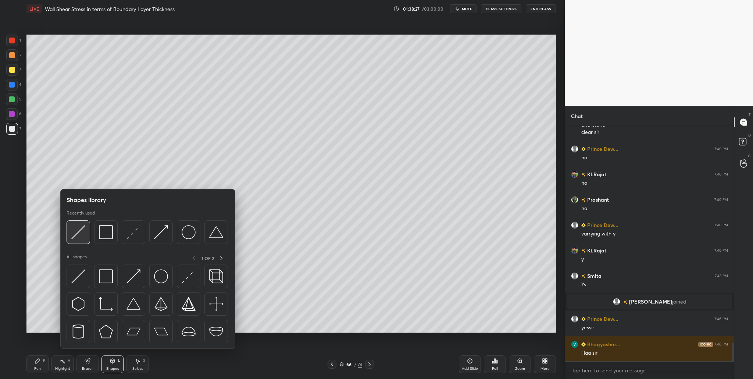
click at [83, 240] on div at bounding box center [79, 232] width 24 height 24
click at [75, 242] on div at bounding box center [79, 232] width 24 height 24
click at [78, 238] on img at bounding box center [78, 232] width 14 height 14
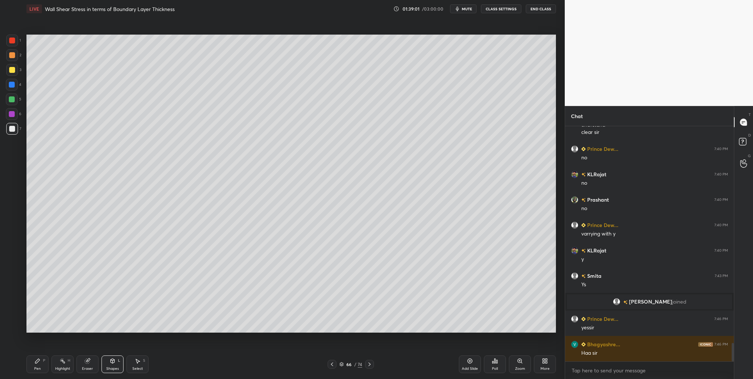
click at [14, 58] on div at bounding box center [12, 55] width 12 height 12
click at [10, 134] on div at bounding box center [12, 129] width 12 height 12
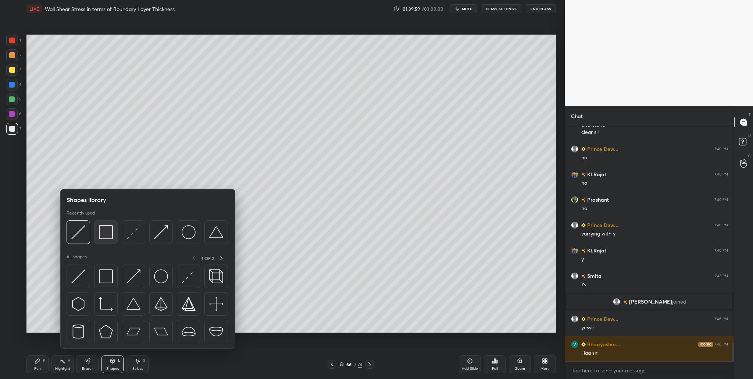
click at [108, 238] on img at bounding box center [106, 232] width 14 height 14
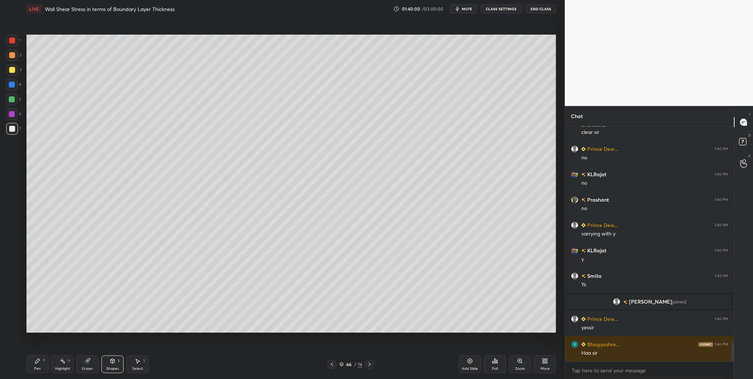
click at [19, 57] on div "2" at bounding box center [13, 55] width 15 height 12
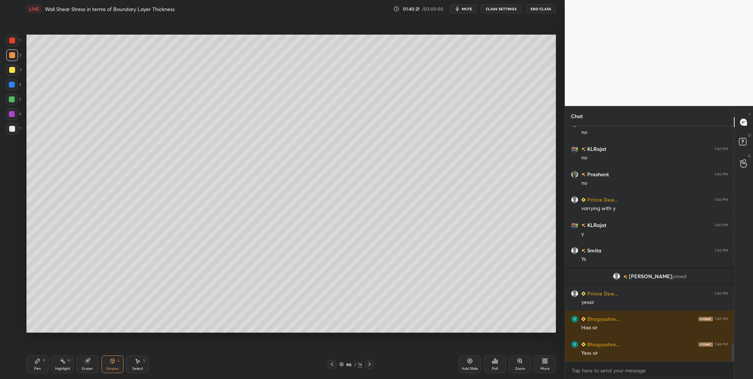
click at [340, 337] on icon at bounding box center [341, 364] width 4 height 4
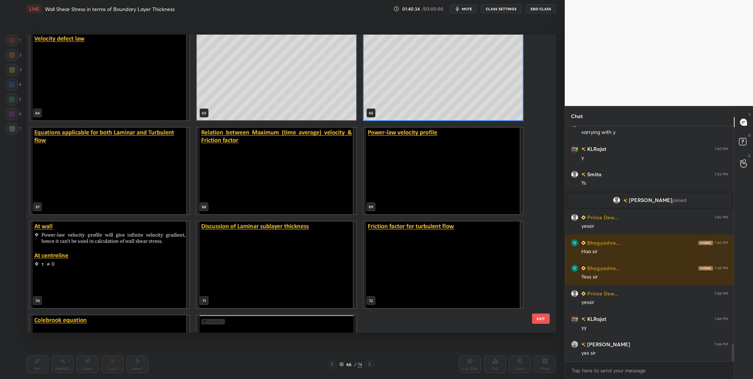
scroll to position [1971, 0]
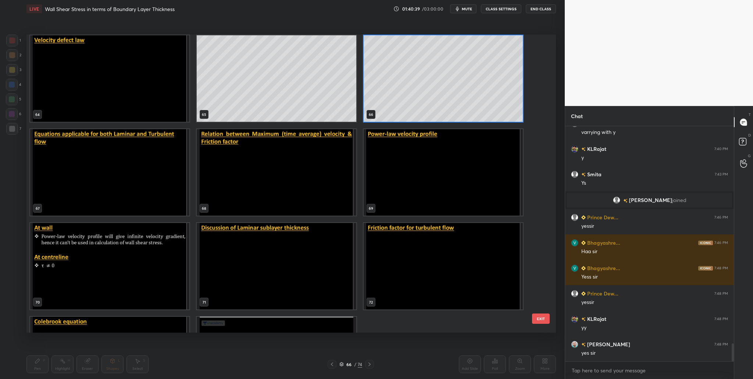
click at [137, 195] on img "grid" at bounding box center [109, 172] width 159 height 86
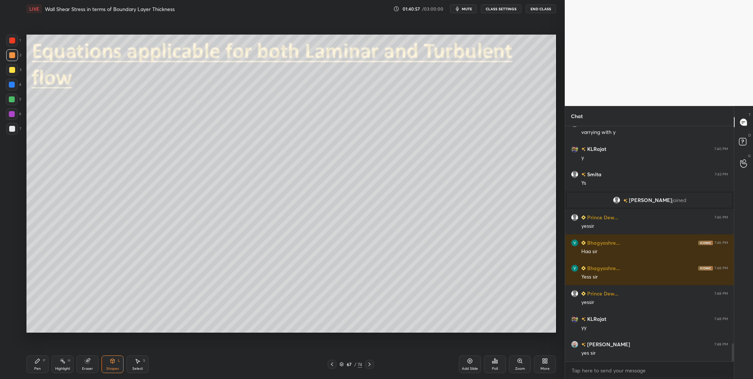
click at [15, 71] on div at bounding box center [12, 70] width 12 height 12
click at [17, 126] on div at bounding box center [12, 129] width 12 height 12
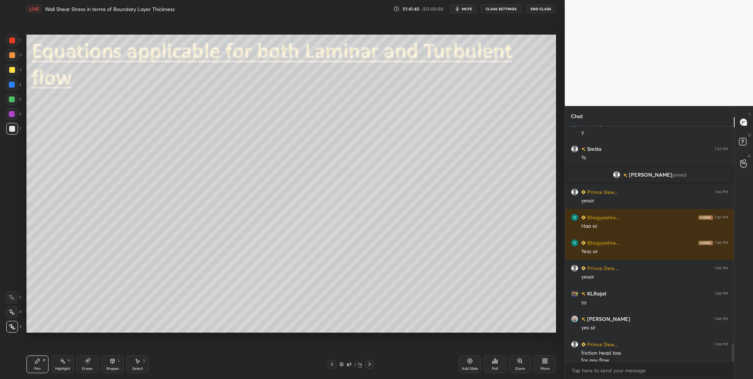
scroll to position [2886, 0]
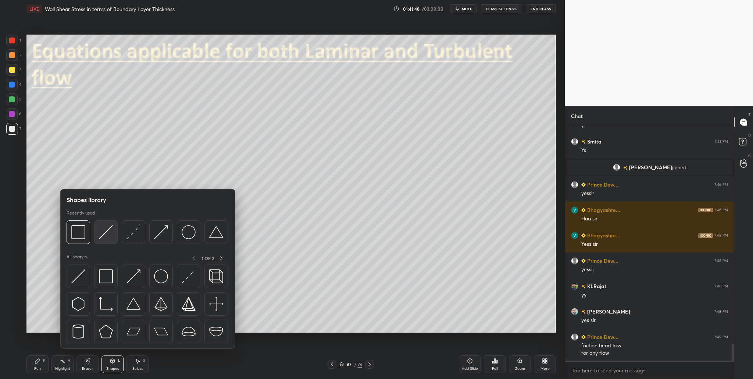
click at [105, 240] on div at bounding box center [106, 232] width 24 height 24
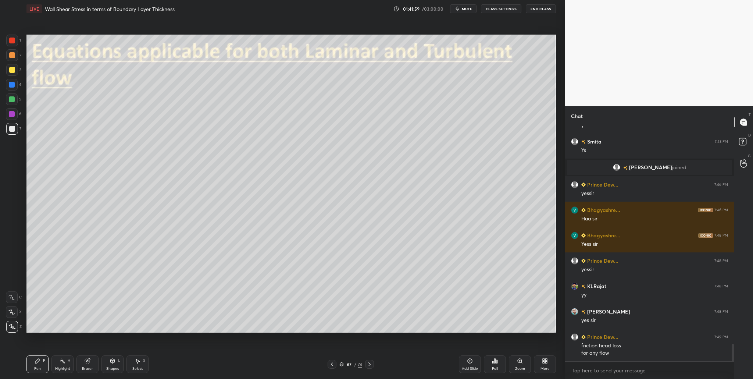
scroll to position [2912, 0]
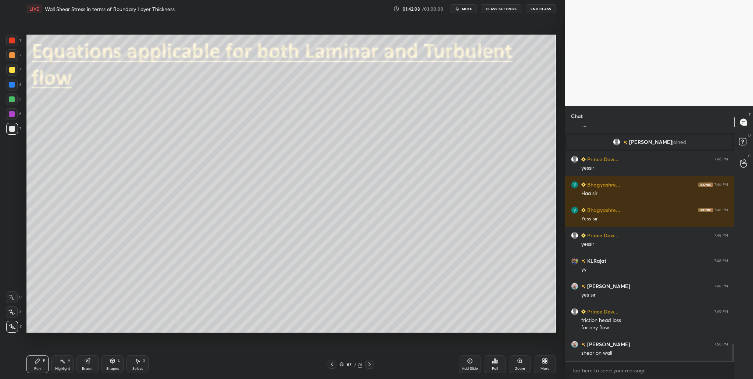
click at [9, 72] on div at bounding box center [12, 70] width 6 height 6
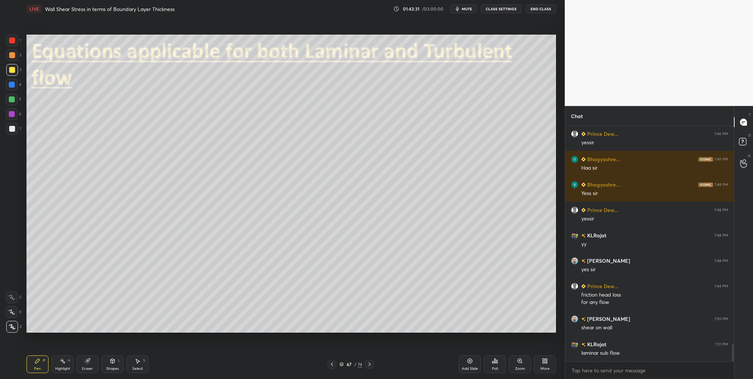
click at [343, 337] on icon at bounding box center [341, 364] width 4 height 4
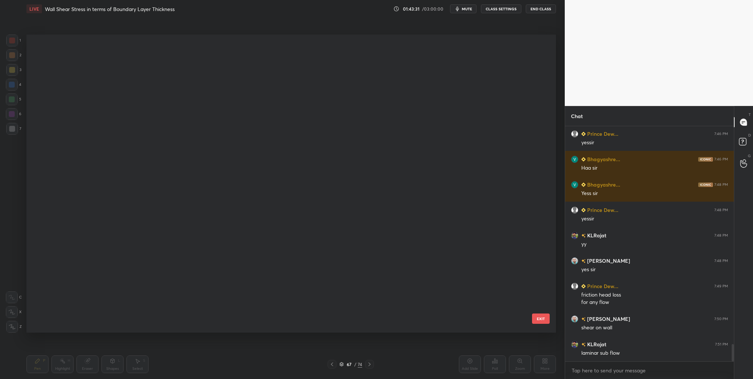
scroll to position [296, 526]
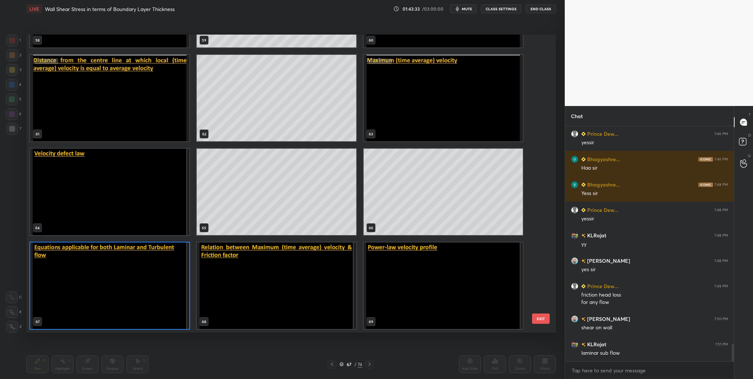
click at [136, 312] on img "grid" at bounding box center [109, 285] width 159 height 86
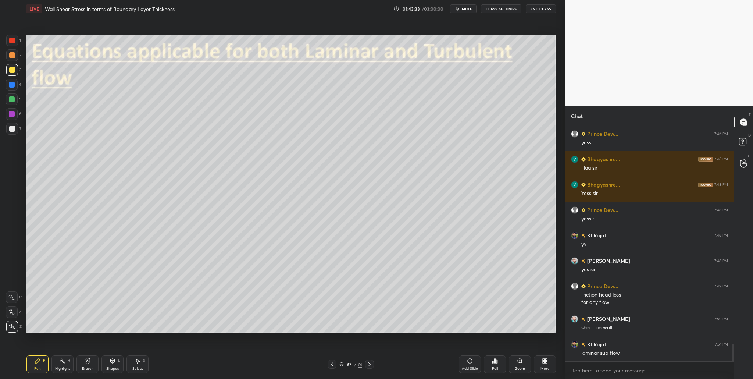
scroll to position [2963, 0]
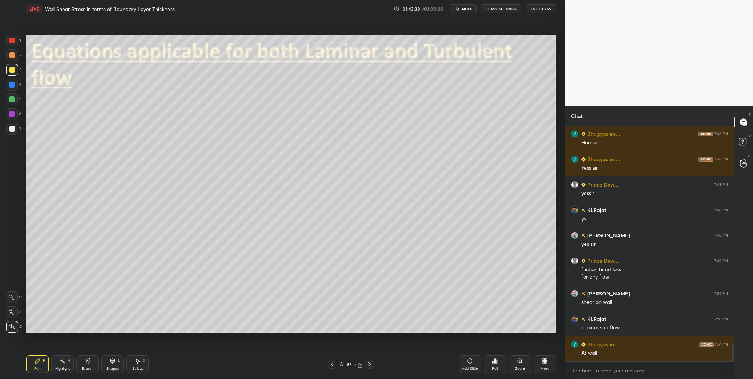
click at [136, 312] on img "grid" at bounding box center [109, 285] width 159 height 86
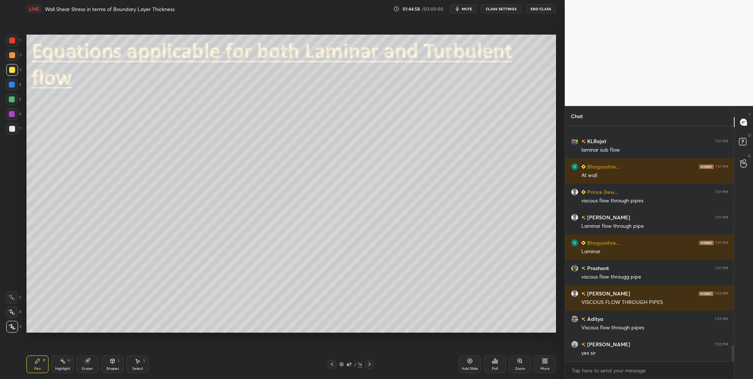
scroll to position [3165, 0]
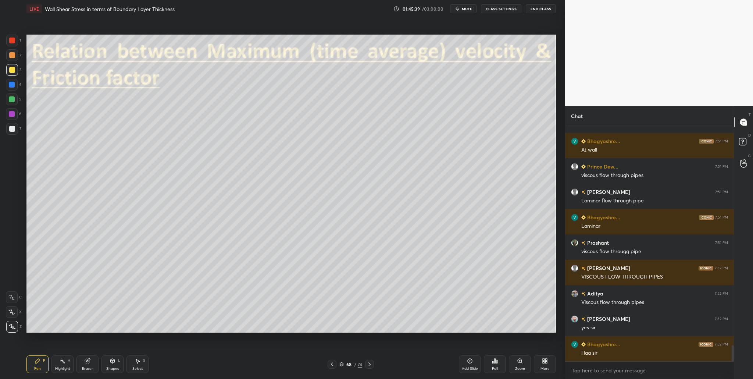
drag, startPoint x: 13, startPoint y: 74, endPoint x: 18, endPoint y: 75, distance: 5.5
click at [12, 74] on div at bounding box center [12, 70] width 12 height 12
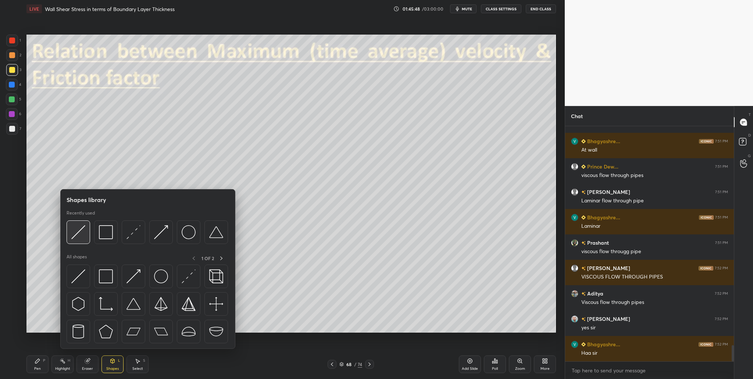
click at [83, 243] on div at bounding box center [79, 232] width 24 height 24
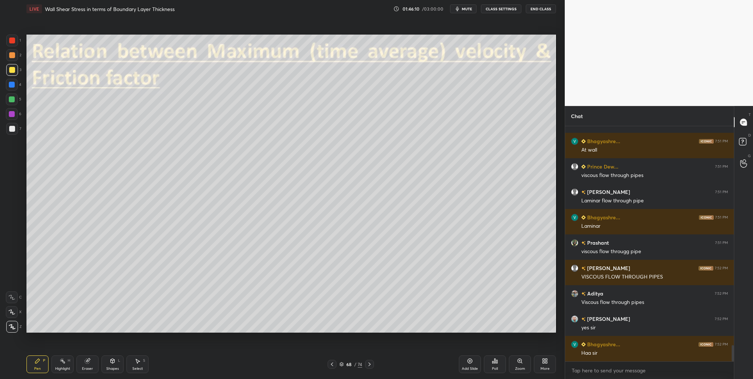
click at [8, 129] on div at bounding box center [12, 129] width 12 height 12
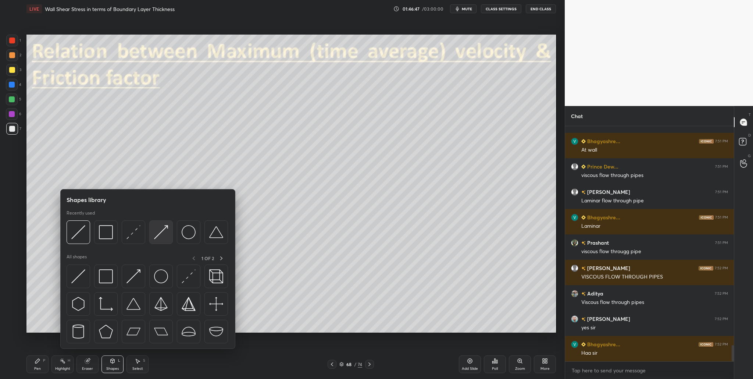
click at [162, 238] on img at bounding box center [161, 232] width 14 height 14
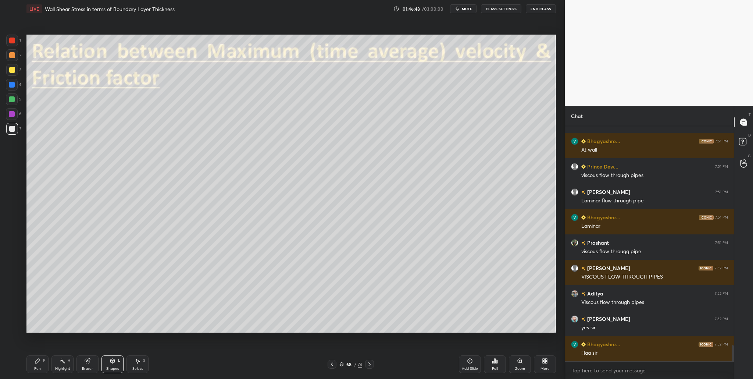
drag, startPoint x: 13, startPoint y: 43, endPoint x: 19, endPoint y: 50, distance: 9.4
click at [13, 44] on div at bounding box center [12, 41] width 12 height 12
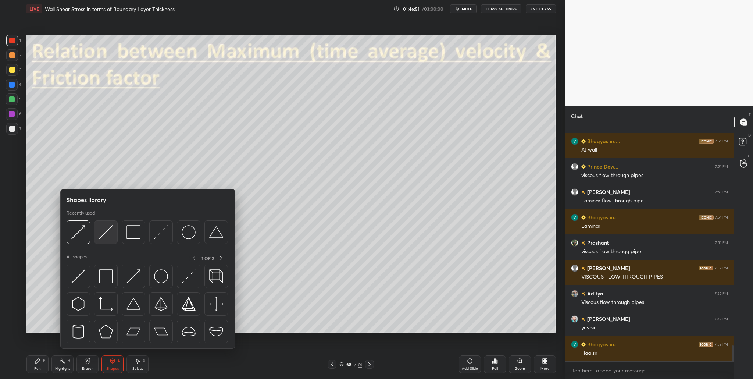
click at [110, 240] on div at bounding box center [106, 232] width 24 height 24
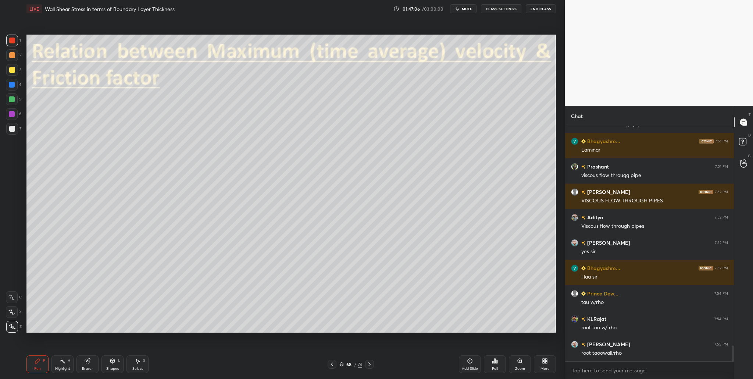
scroll to position [3267, 0]
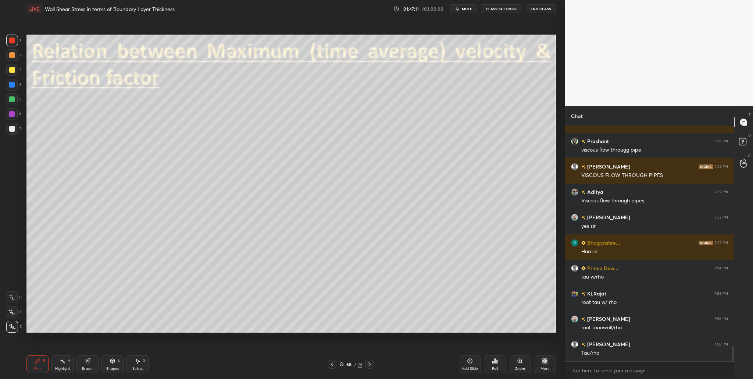
click at [8, 100] on div at bounding box center [12, 99] width 12 height 12
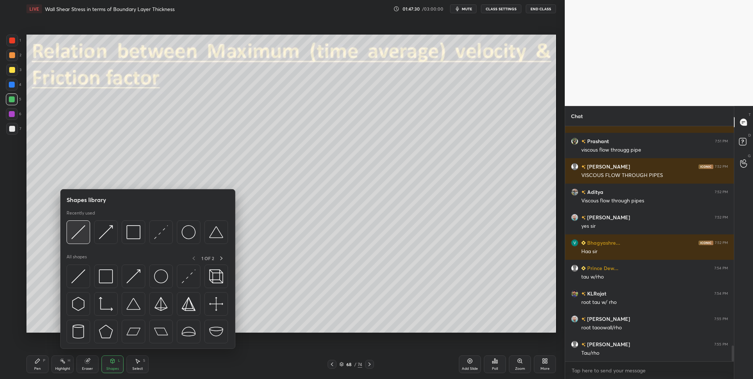
click at [74, 238] on img at bounding box center [78, 232] width 14 height 14
click at [79, 239] on div at bounding box center [79, 232] width 24 height 24
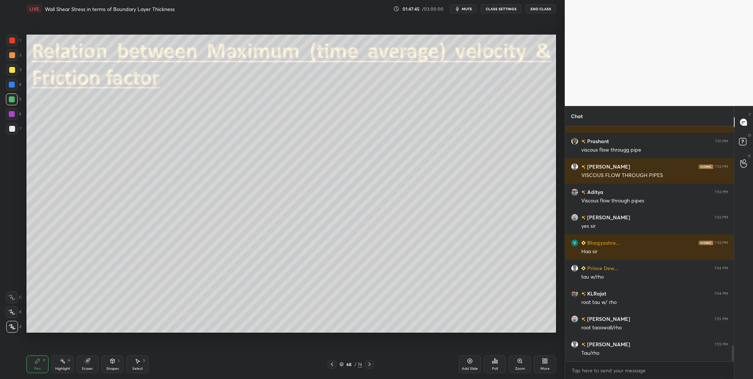
click at [12, 132] on div at bounding box center [12, 129] width 12 height 12
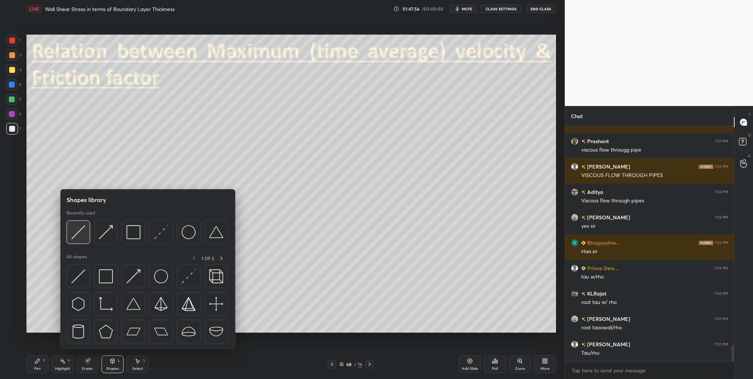
click at [78, 239] on div at bounding box center [79, 232] width 24 height 24
click at [81, 241] on div at bounding box center [79, 232] width 24 height 24
click at [75, 236] on img at bounding box center [78, 232] width 14 height 14
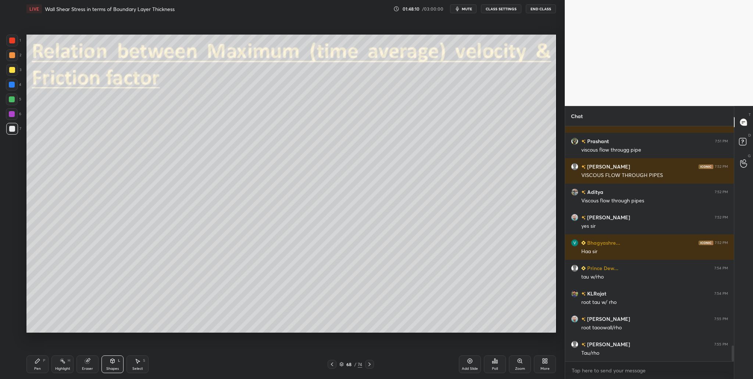
click at [11, 58] on div at bounding box center [12, 55] width 6 height 6
click at [15, 132] on div at bounding box center [12, 129] width 12 height 12
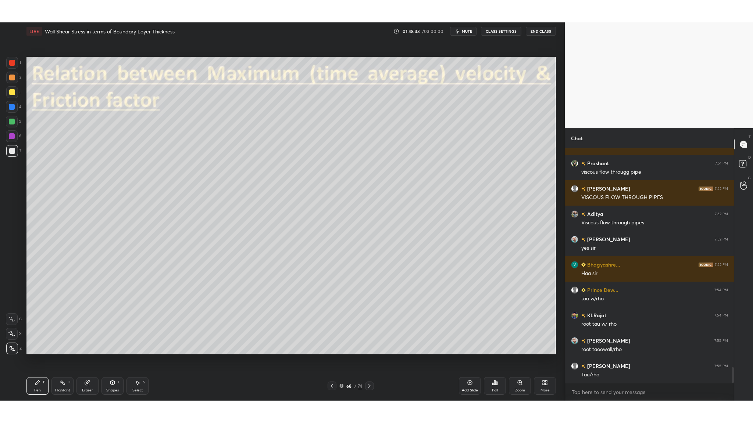
scroll to position [3292, 0]
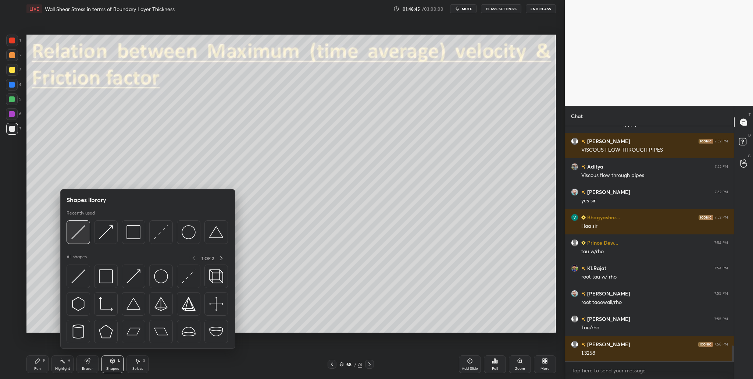
click at [77, 236] on img at bounding box center [78, 232] width 14 height 14
click at [135, 239] on div at bounding box center [134, 232] width 24 height 24
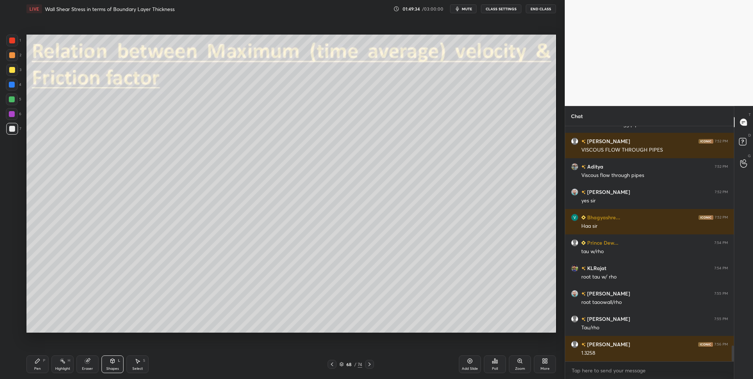
click at [13, 60] on div at bounding box center [12, 55] width 12 height 12
click at [547, 337] on icon at bounding box center [546, 362] width 2 height 2
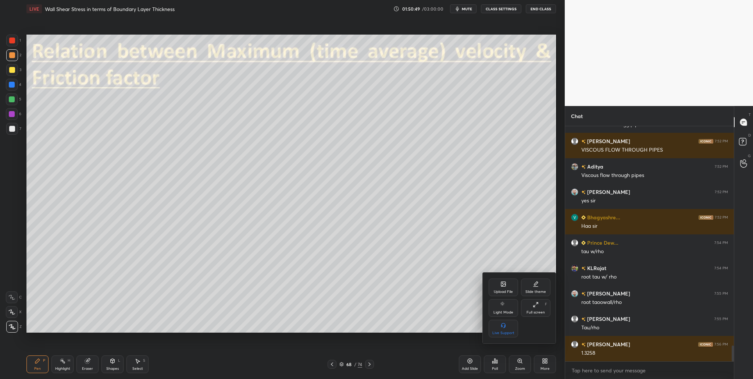
click at [542, 307] on div "Full screen F" at bounding box center [535, 308] width 29 height 18
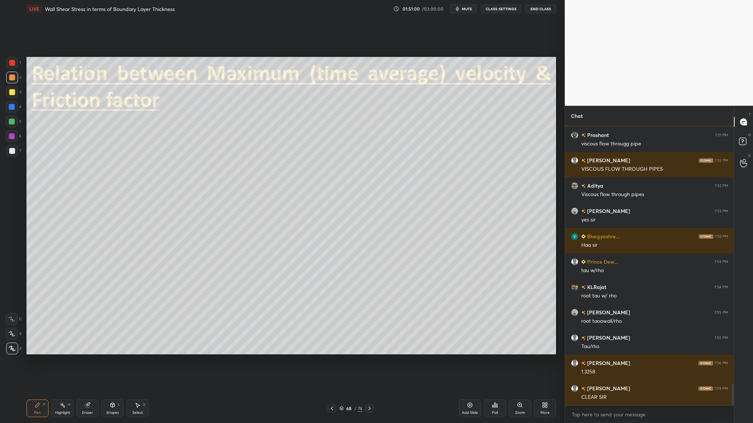
scroll to position [3298, 0]
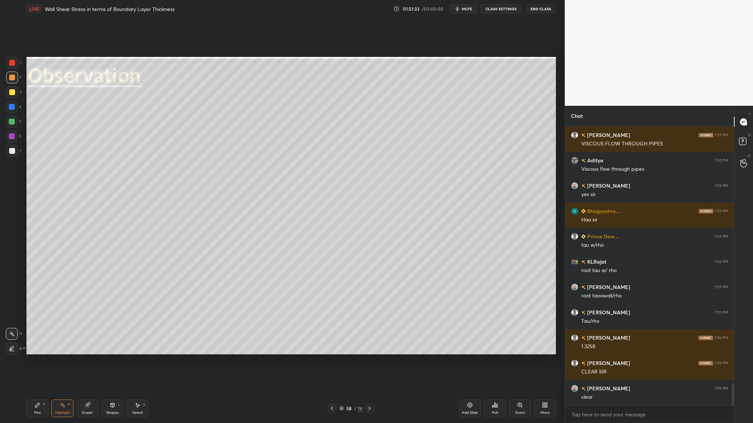
click at [89, 337] on div "Eraser" at bounding box center [87, 413] width 11 height 4
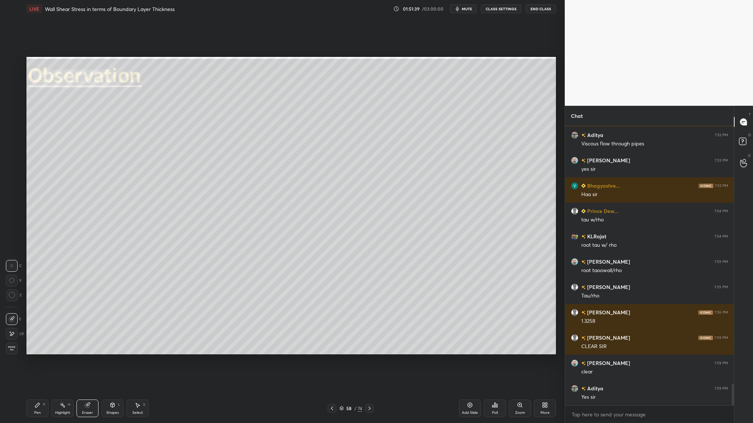
click at [341, 337] on icon at bounding box center [342, 408] width 4 height 2
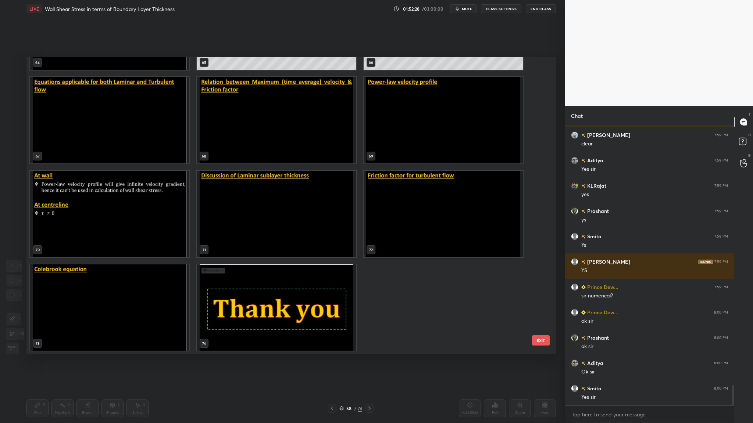
scroll to position [3577, 0]
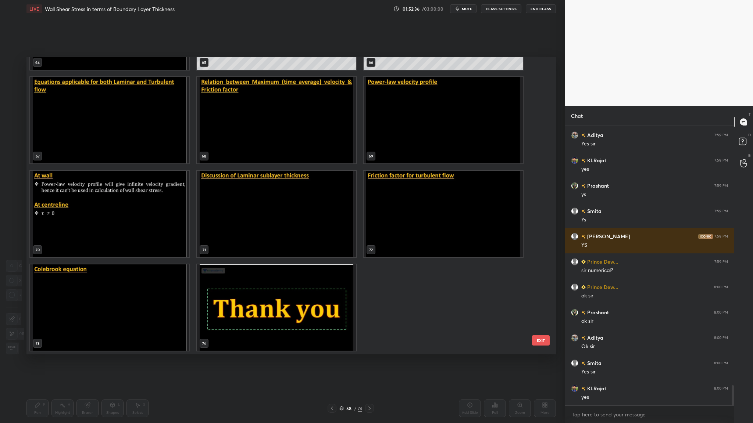
click at [245, 125] on img "grid" at bounding box center [276, 120] width 159 height 86
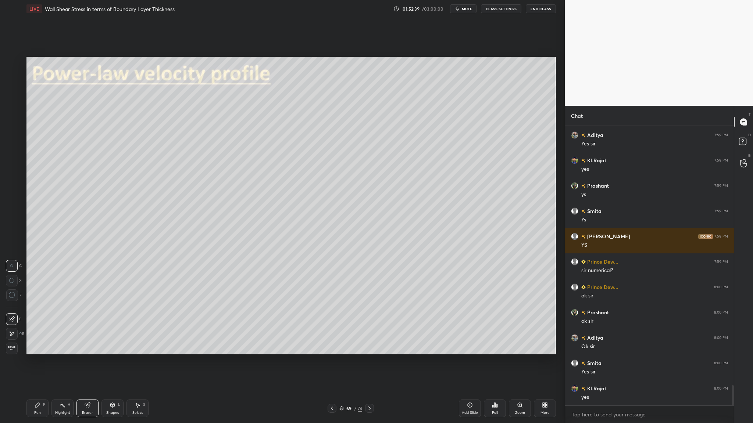
scroll to position [3602, 0]
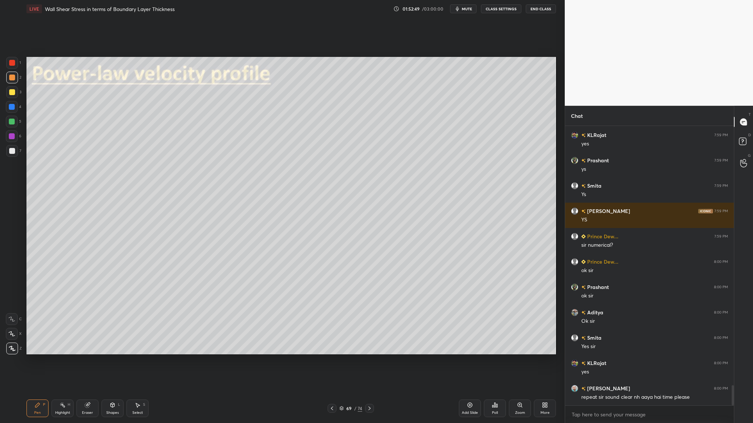
click at [11, 78] on div at bounding box center [12, 78] width 6 height 6
click at [13, 82] on div at bounding box center [12, 78] width 12 height 12
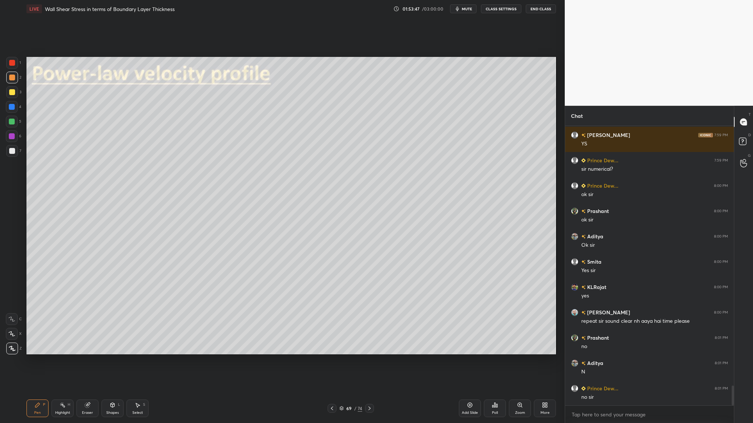
scroll to position [3704, 0]
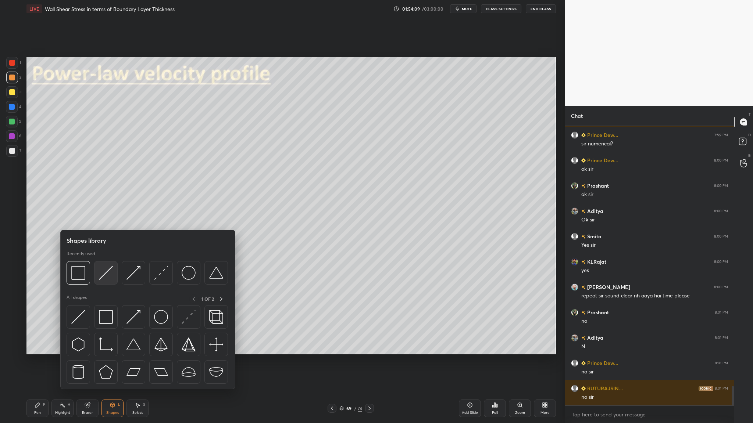
click at [105, 282] on div at bounding box center [106, 273] width 24 height 24
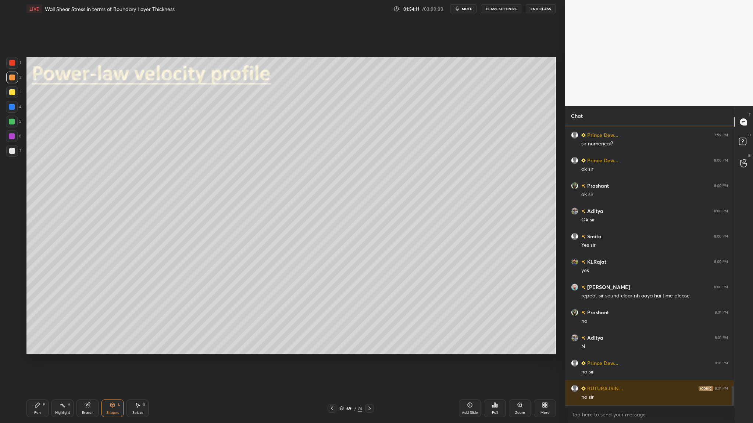
drag, startPoint x: 12, startPoint y: 154, endPoint x: 20, endPoint y: 154, distance: 8.5
click at [13, 155] on div at bounding box center [12, 151] width 12 height 12
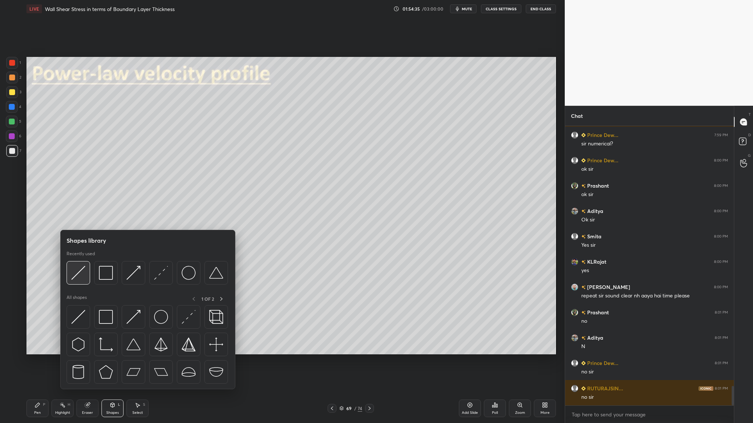
click at [80, 280] on div at bounding box center [79, 273] width 24 height 24
click at [76, 275] on img at bounding box center [78, 273] width 14 height 14
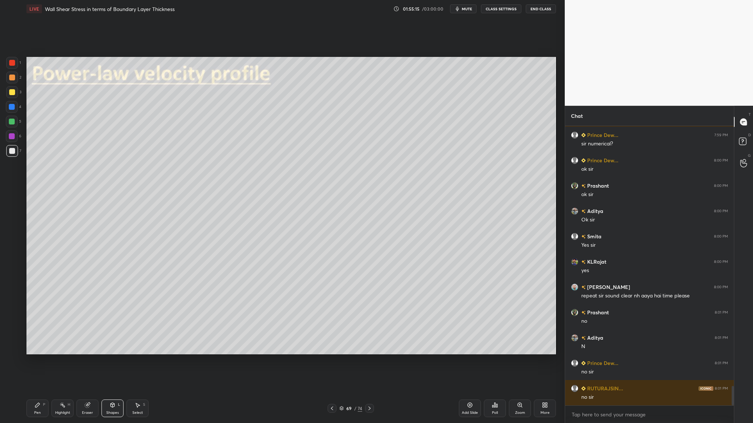
drag, startPoint x: 12, startPoint y: 91, endPoint x: 12, endPoint y: 95, distance: 4.1
click at [12, 93] on div at bounding box center [12, 92] width 6 height 6
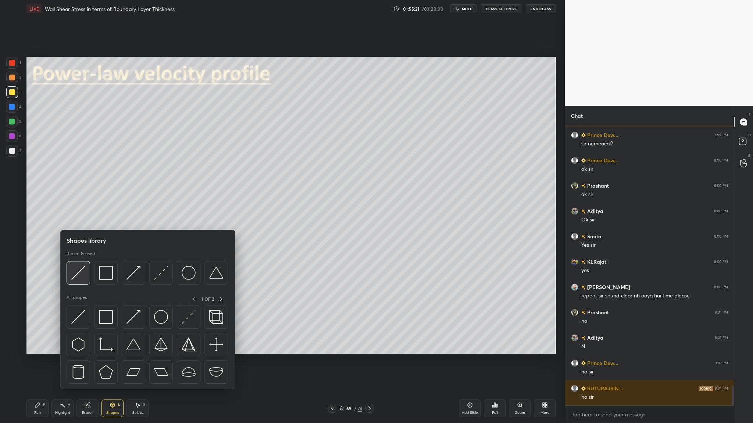
click at [81, 280] on div at bounding box center [79, 273] width 24 height 24
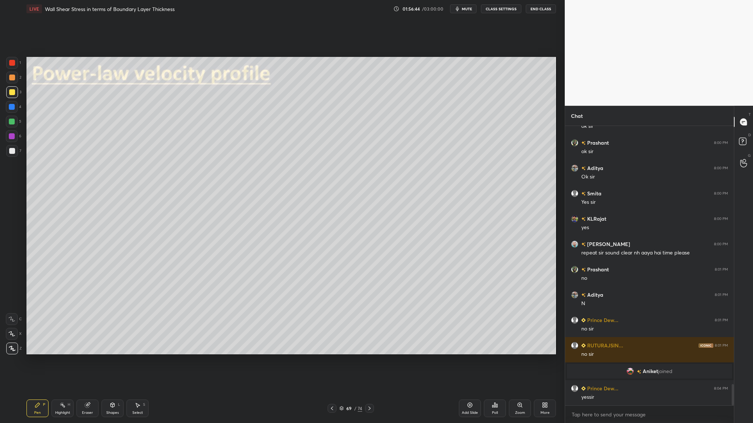
scroll to position [3397, 0]
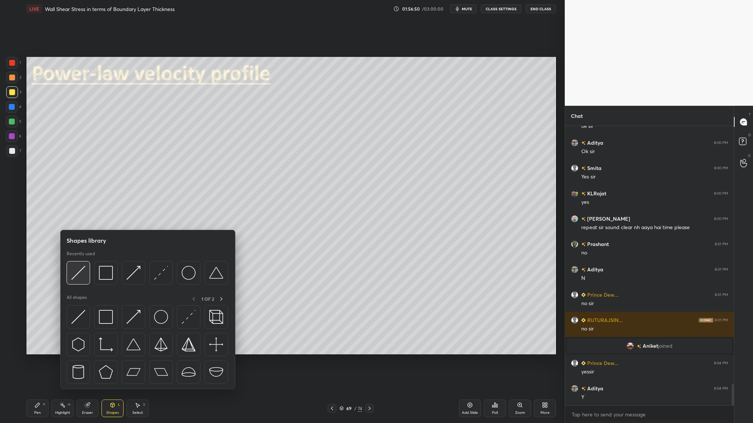
click at [80, 280] on div at bounding box center [79, 273] width 24 height 24
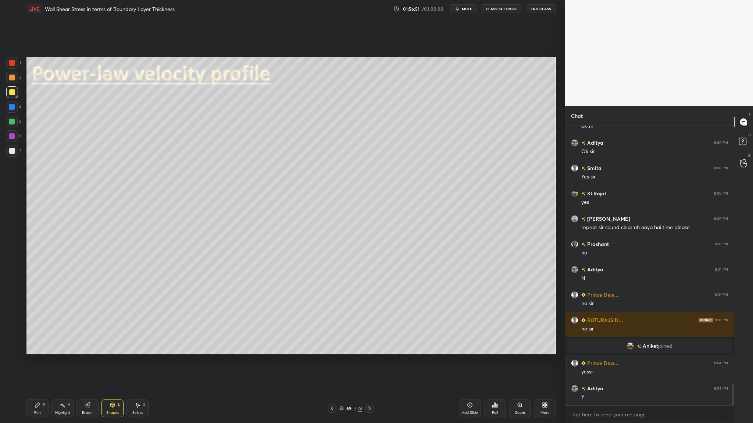
click at [10, 153] on div at bounding box center [12, 151] width 6 height 6
drag, startPoint x: 12, startPoint y: 121, endPoint x: 15, endPoint y: 125, distance: 4.4
click at [12, 123] on div at bounding box center [12, 122] width 6 height 6
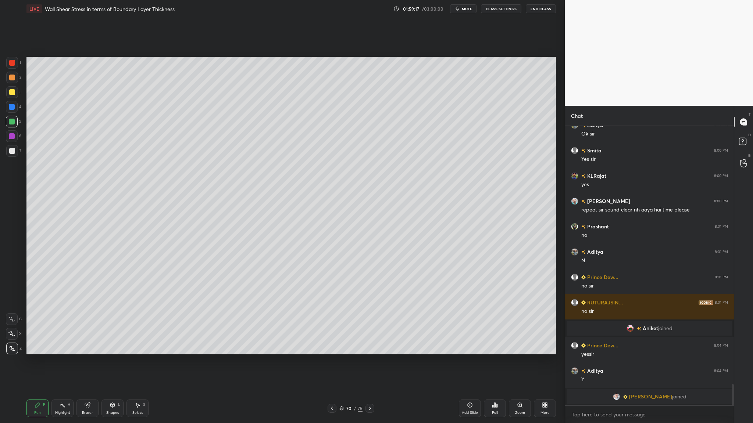
click at [14, 94] on div at bounding box center [12, 92] width 12 height 12
drag, startPoint x: 12, startPoint y: 151, endPoint x: 17, endPoint y: 144, distance: 9.0
click at [12, 151] on div at bounding box center [12, 151] width 6 height 6
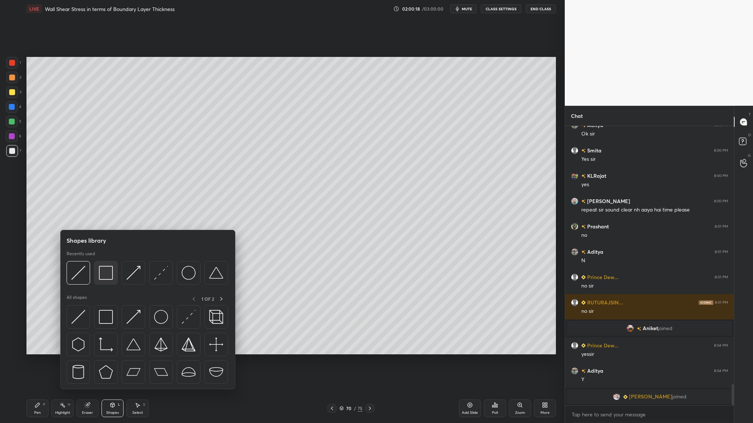
click at [108, 280] on div at bounding box center [106, 273] width 24 height 24
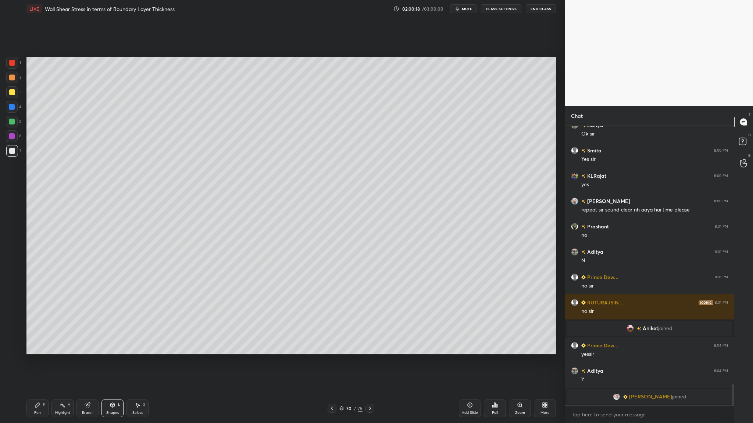
click at [11, 82] on div at bounding box center [12, 78] width 12 height 12
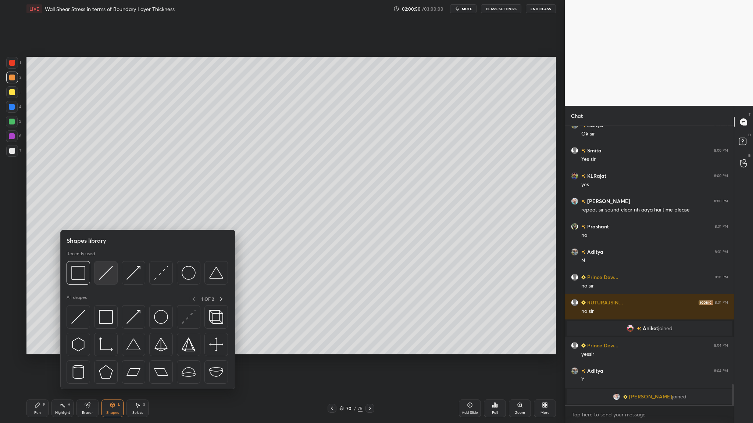
click at [107, 272] on img at bounding box center [106, 273] width 14 height 14
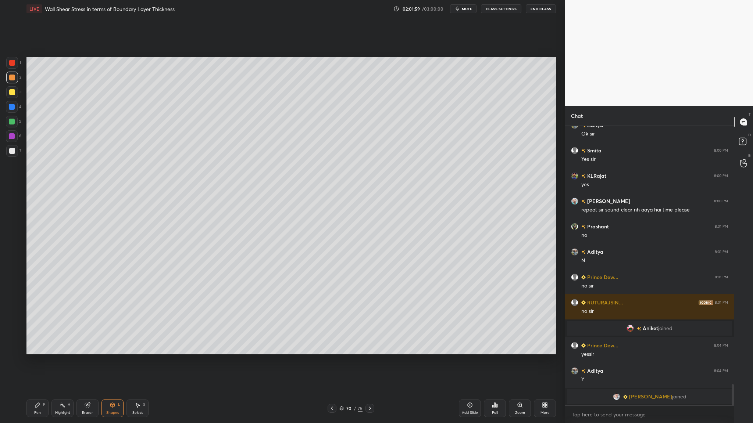
click at [343, 337] on icon at bounding box center [341, 409] width 4 height 4
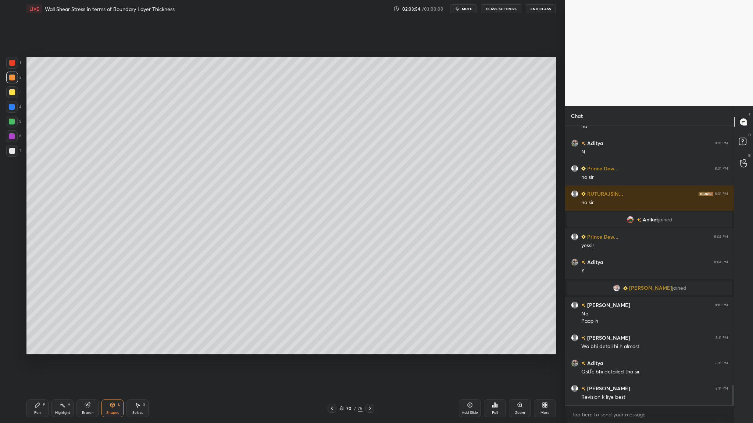
scroll to position [3535, 0]
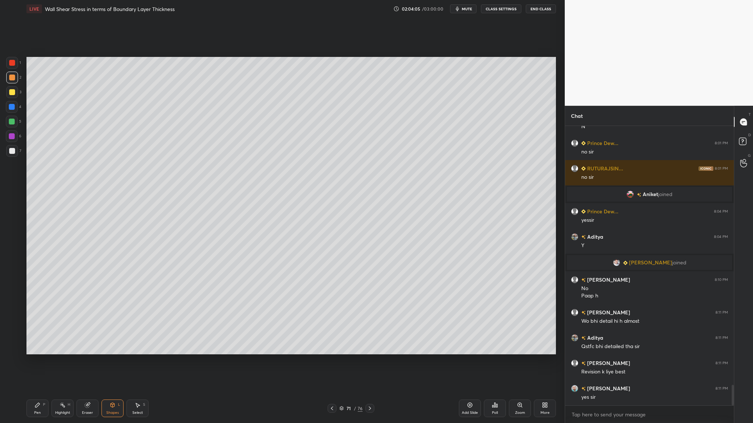
drag, startPoint x: 9, startPoint y: 77, endPoint x: 17, endPoint y: 80, distance: 8.5
click at [9, 77] on div at bounding box center [12, 78] width 6 height 6
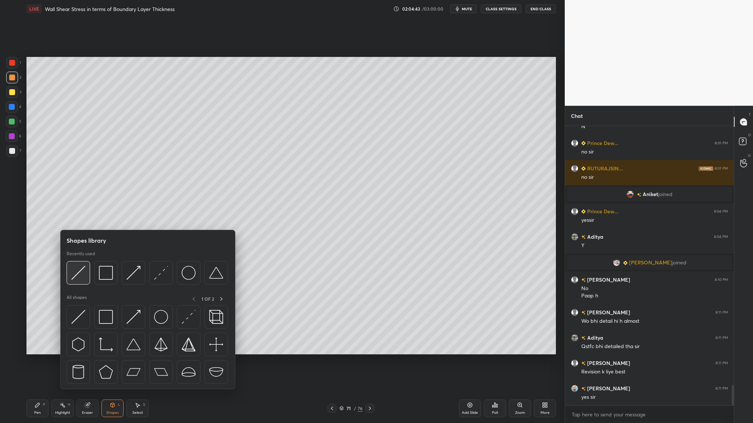
click at [78, 280] on div at bounding box center [79, 273] width 24 height 24
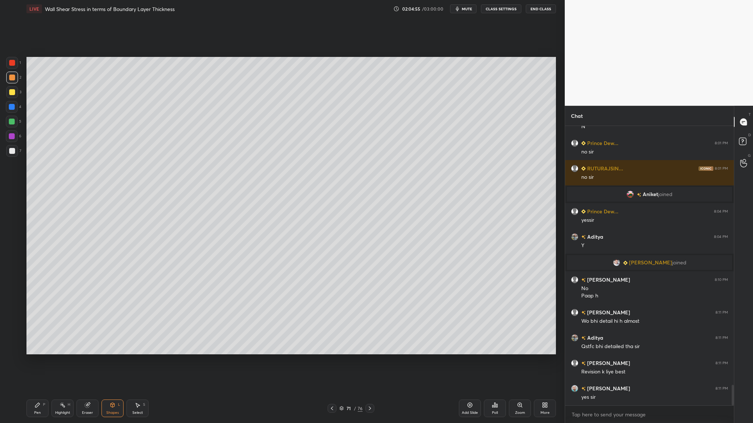
click at [15, 91] on div at bounding box center [12, 92] width 12 height 12
click at [11, 121] on div at bounding box center [12, 122] width 6 height 6
click at [14, 139] on div at bounding box center [12, 136] width 6 height 6
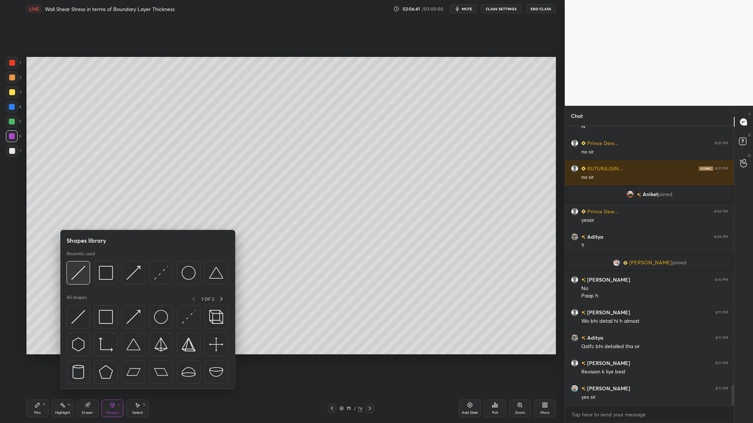
click at [74, 279] on img at bounding box center [78, 273] width 14 height 14
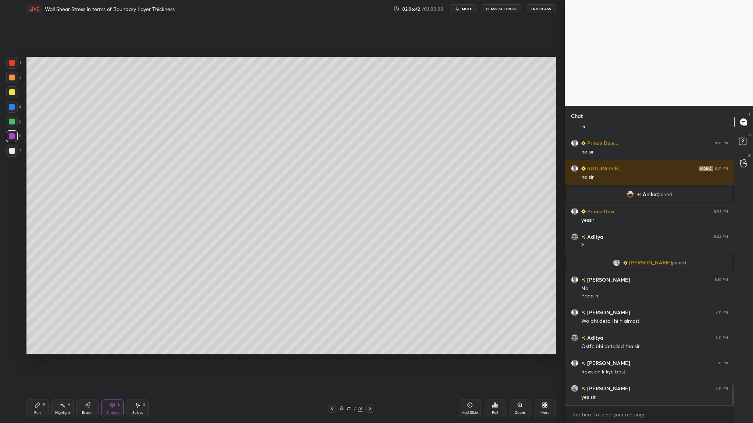
scroll to position [3561, 0]
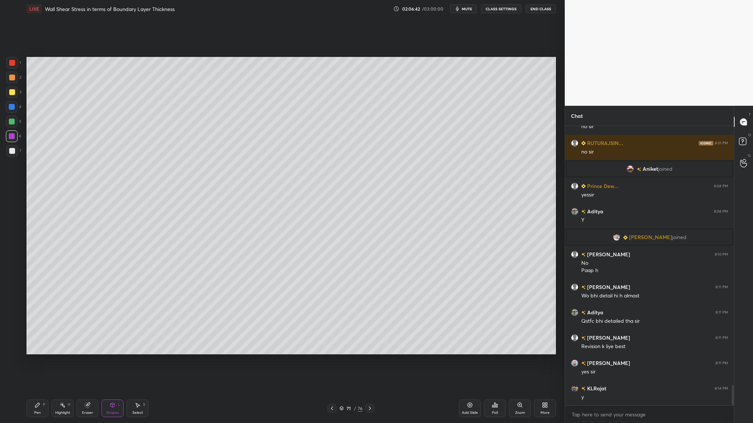
click at [13, 76] on div at bounding box center [12, 78] width 6 height 6
drag, startPoint x: 15, startPoint y: 152, endPoint x: 20, endPoint y: 153, distance: 5.0
click at [15, 153] on div at bounding box center [12, 151] width 12 height 12
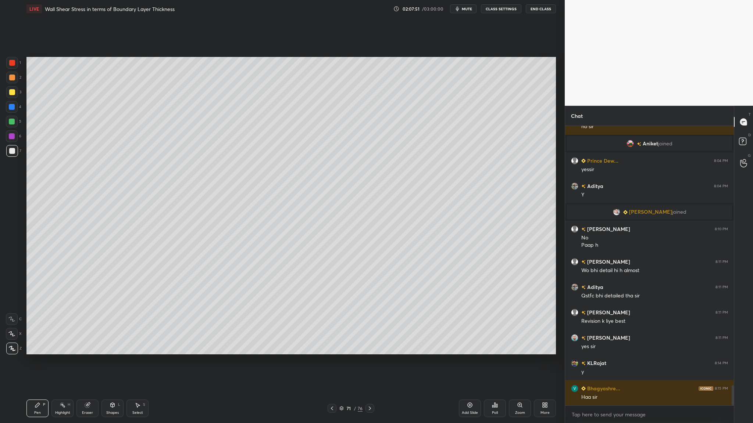
click at [12, 150] on div at bounding box center [12, 151] width 6 height 6
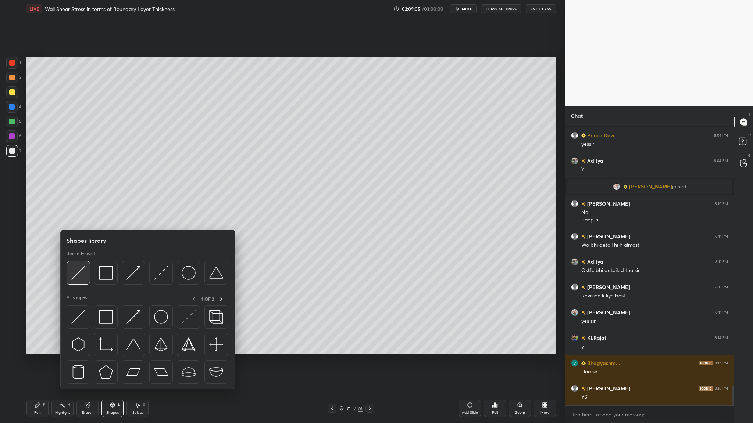
click at [80, 282] on div at bounding box center [79, 273] width 24 height 24
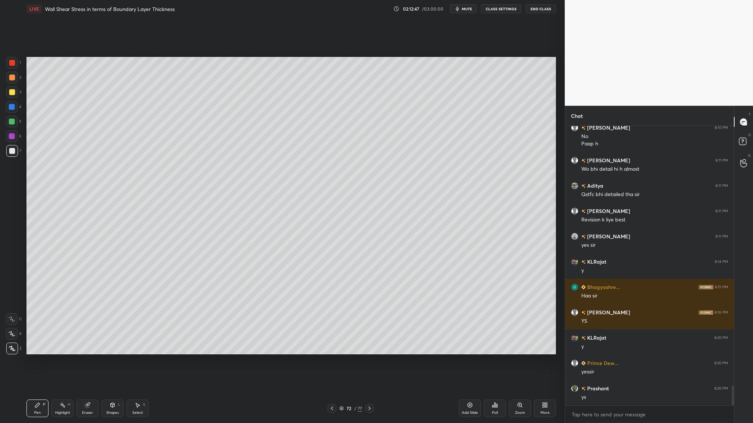
scroll to position [3695, 0]
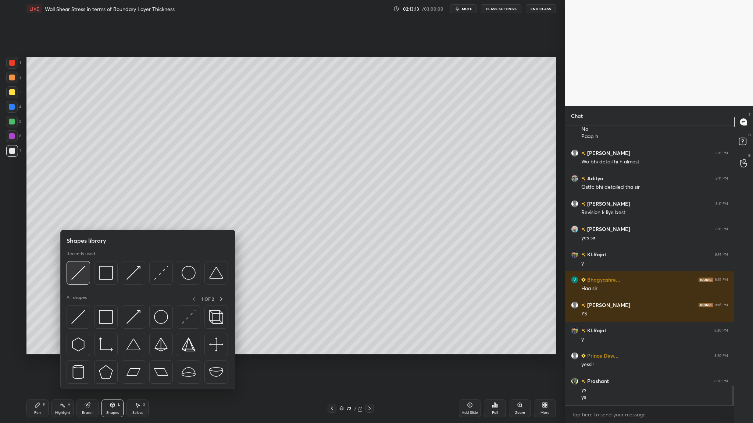
click at [77, 280] on div at bounding box center [79, 273] width 24 height 24
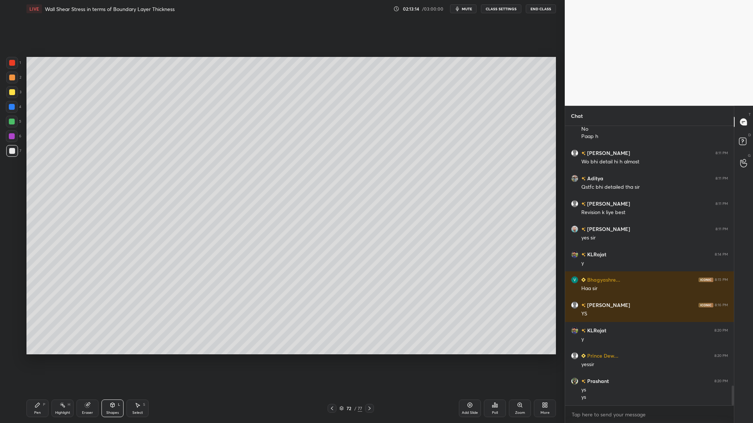
click at [12, 65] on div at bounding box center [12, 63] width 6 height 6
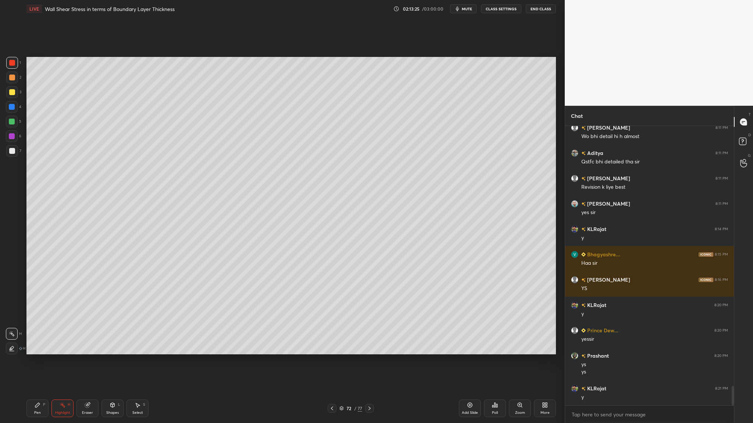
click at [11, 155] on div at bounding box center [12, 151] width 12 height 12
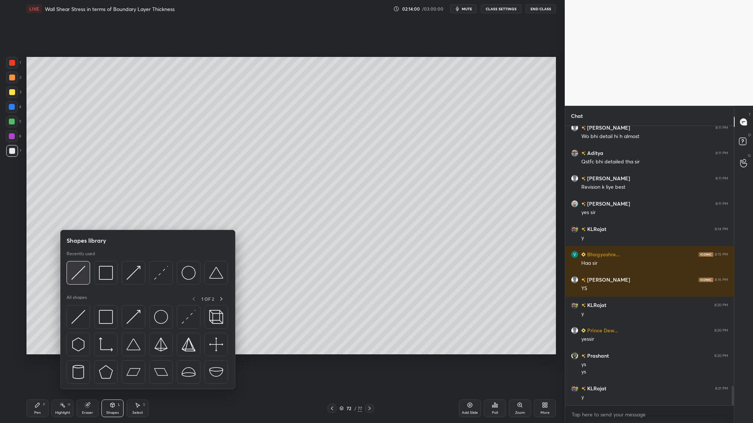
click at [85, 276] on div at bounding box center [79, 273] width 24 height 24
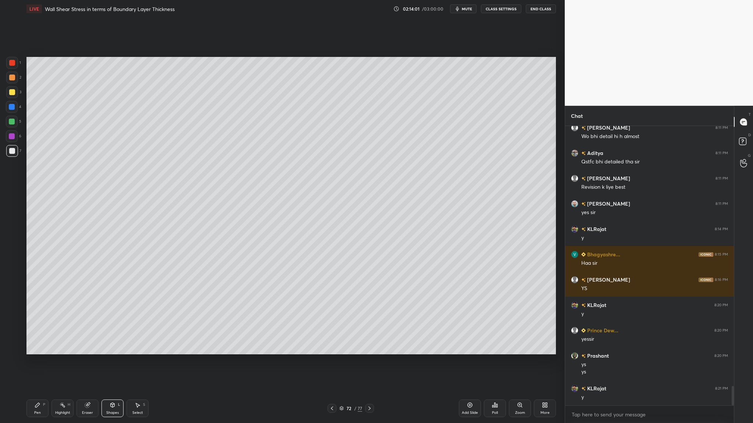
drag, startPoint x: 16, startPoint y: 64, endPoint x: 25, endPoint y: 72, distance: 11.8
click at [18, 67] on div "1" at bounding box center [13, 63] width 15 height 12
click at [12, 153] on div at bounding box center [12, 151] width 6 height 6
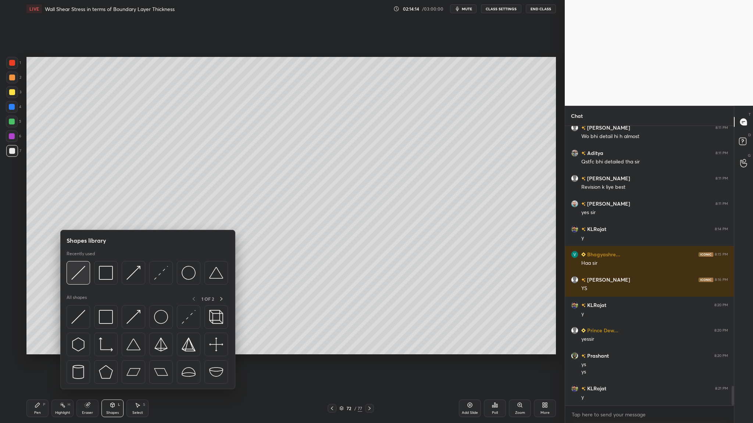
click at [79, 283] on div at bounding box center [79, 273] width 24 height 24
click at [84, 280] on img at bounding box center [78, 273] width 14 height 14
click at [106, 282] on div at bounding box center [106, 273] width 24 height 24
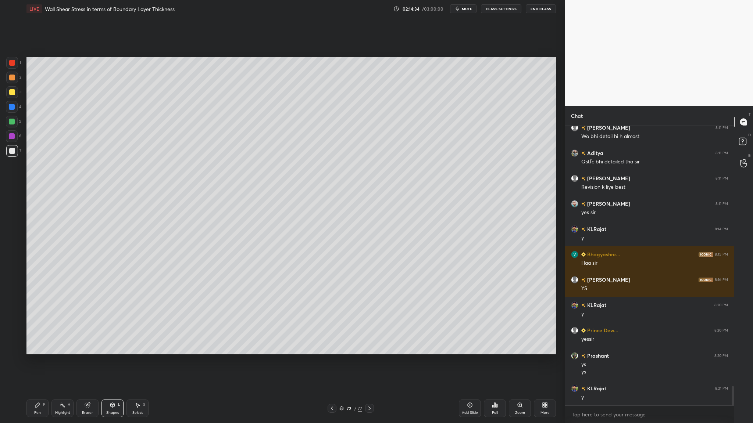
click at [11, 83] on div at bounding box center [12, 78] width 12 height 12
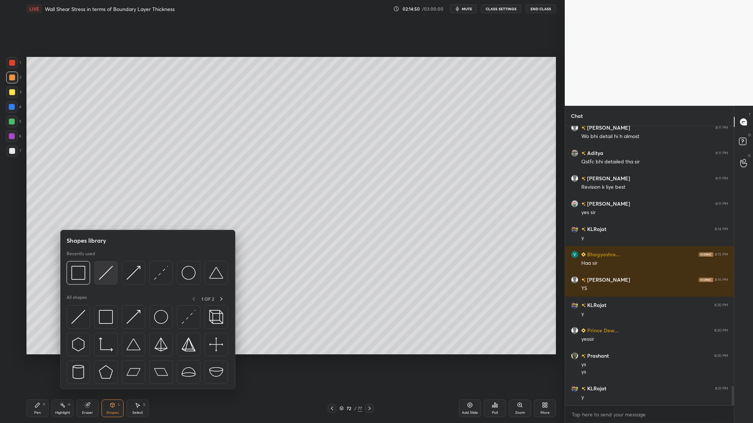
click at [109, 284] on div at bounding box center [106, 273] width 24 height 24
click at [82, 278] on img at bounding box center [78, 273] width 14 height 14
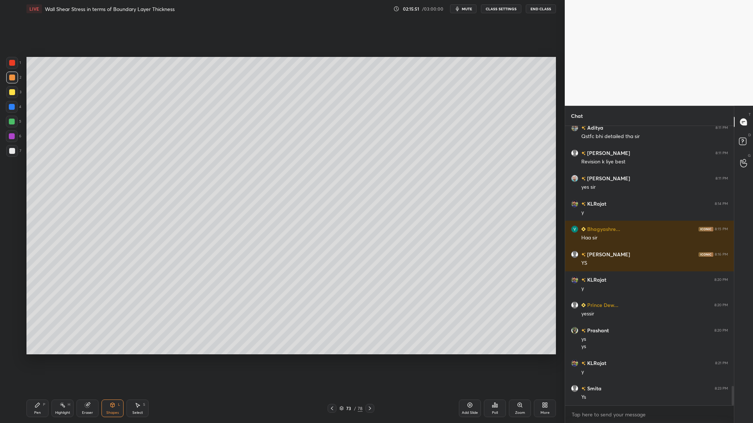
scroll to position [3771, 0]
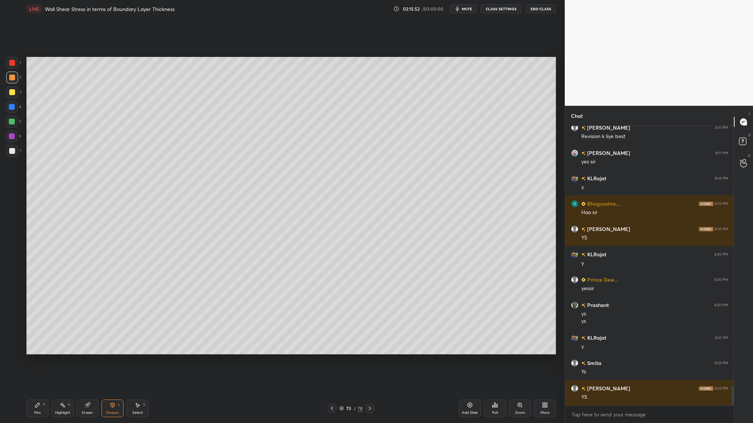
click at [13, 79] on div at bounding box center [12, 78] width 6 height 6
click at [14, 125] on div at bounding box center [12, 122] width 12 height 12
click at [13, 148] on div at bounding box center [12, 151] width 12 height 12
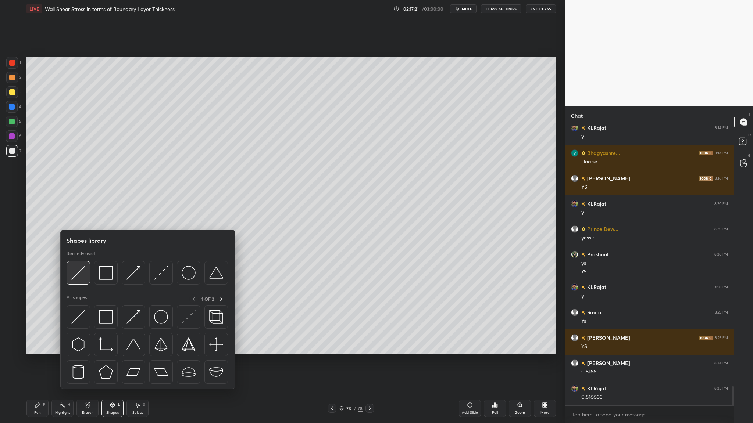
scroll to position [3847, 0]
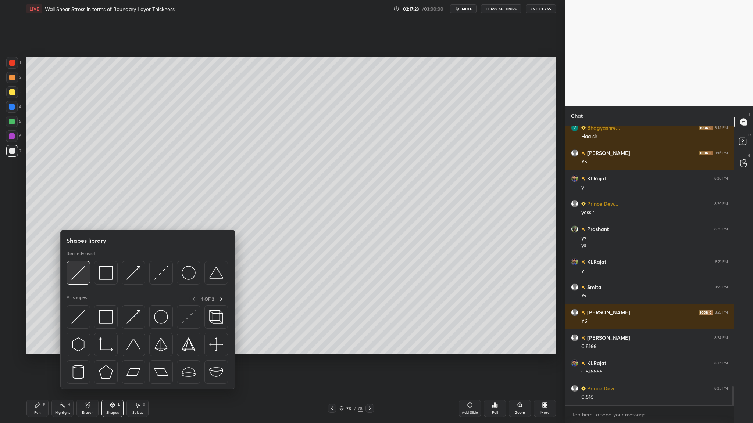
click at [81, 280] on img at bounding box center [78, 273] width 14 height 14
click at [110, 282] on div at bounding box center [106, 273] width 24 height 24
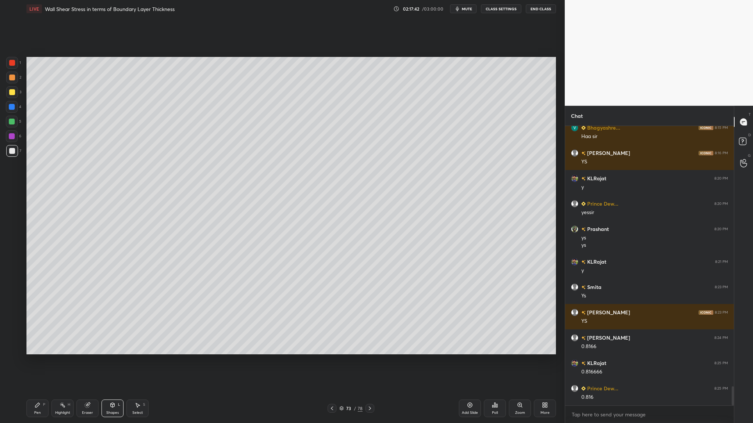
drag, startPoint x: 10, startPoint y: 78, endPoint x: 15, endPoint y: 117, distance: 40.0
click at [11, 80] on div at bounding box center [12, 78] width 6 height 6
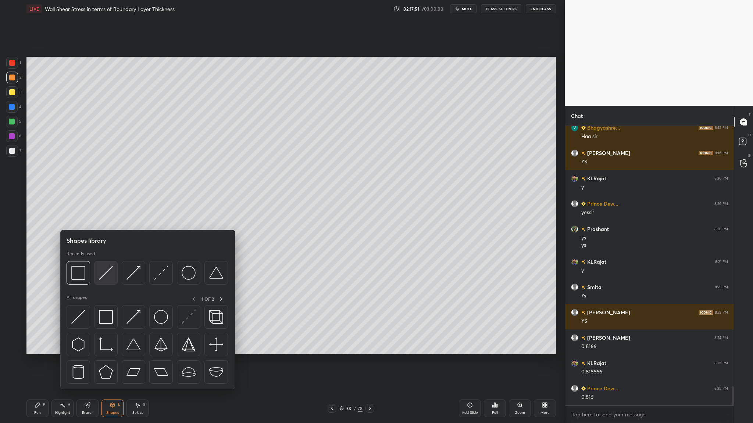
click at [110, 278] on img at bounding box center [106, 273] width 14 height 14
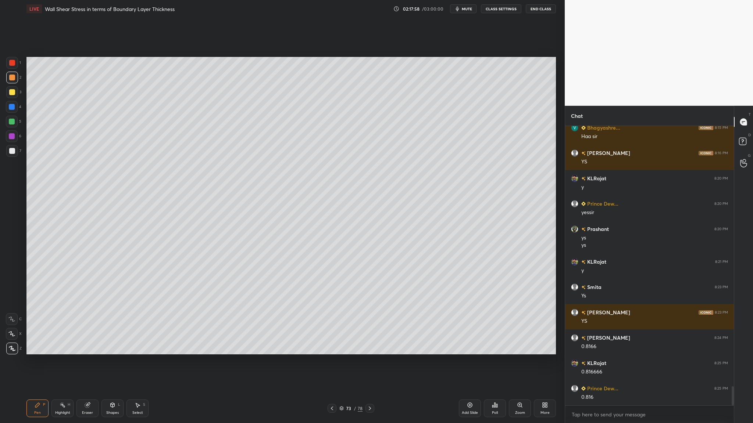
scroll to position [3872, 0]
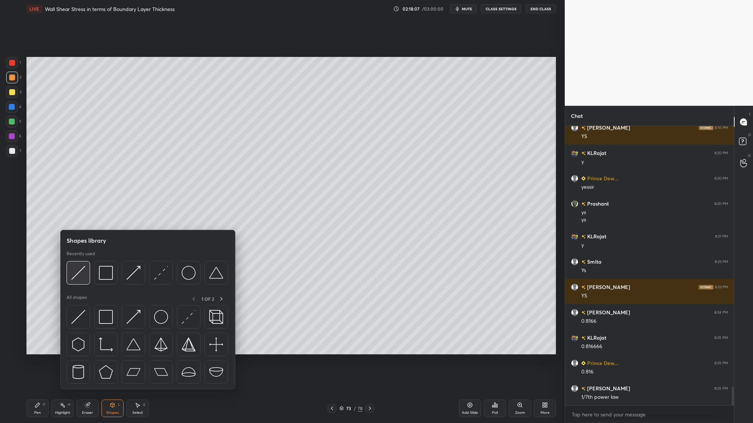
click at [79, 278] on img at bounding box center [78, 273] width 14 height 14
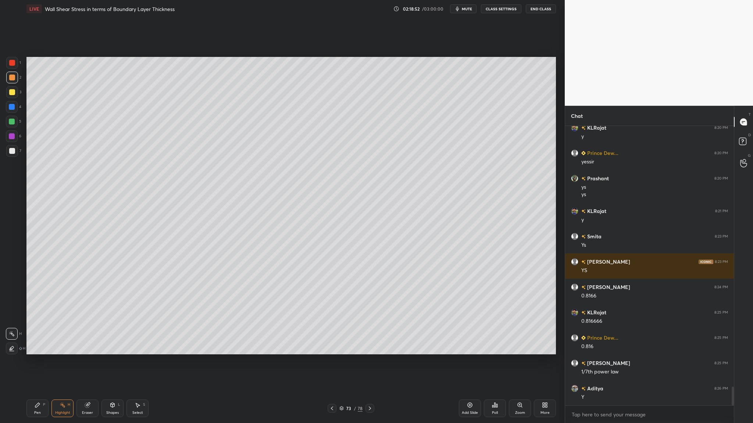
scroll to position [3923, 0]
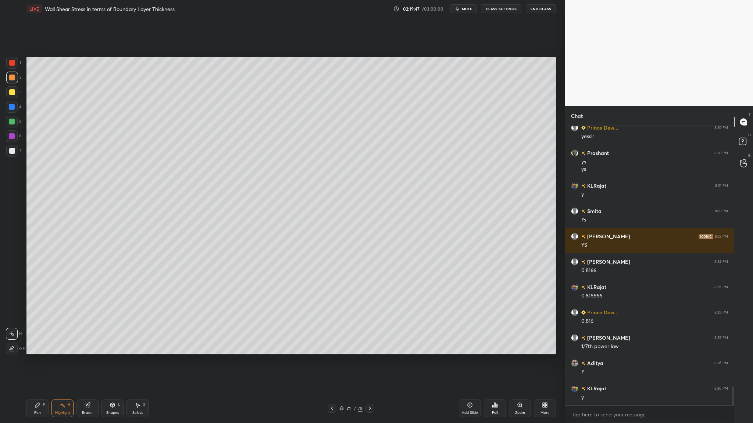
click at [341, 337] on icon at bounding box center [341, 409] width 4 height 4
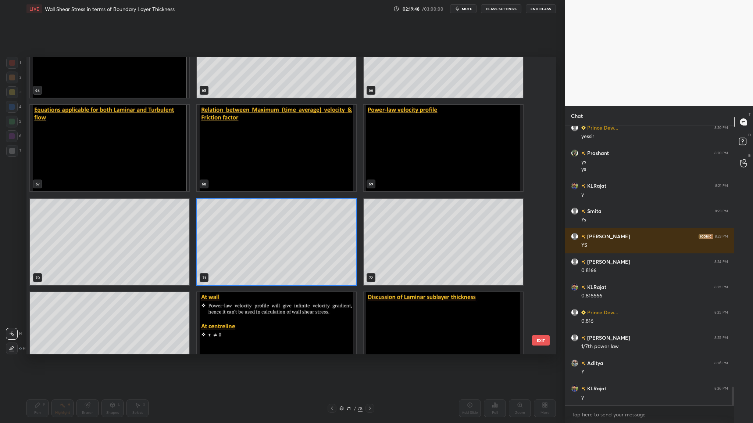
scroll to position [2061, 0]
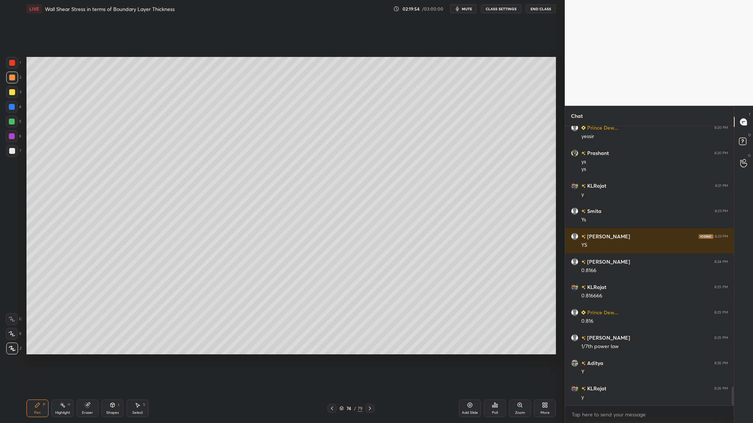
click at [13, 78] on div at bounding box center [12, 78] width 6 height 6
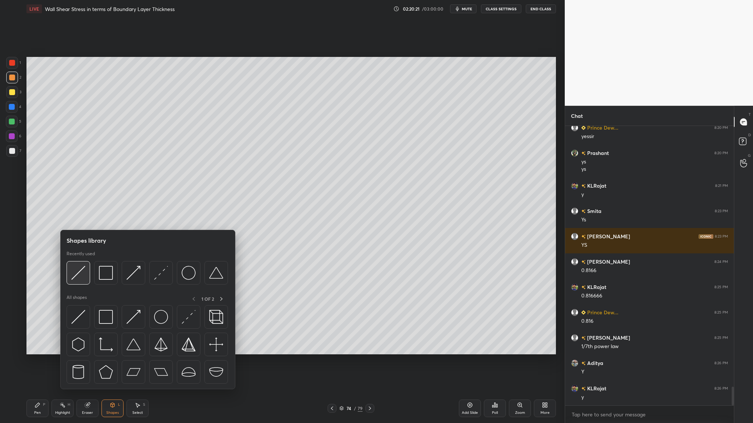
click at [78, 280] on div at bounding box center [79, 273] width 24 height 24
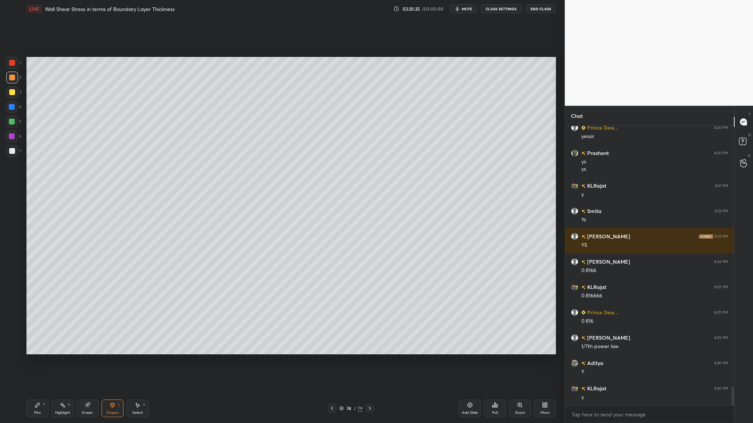
click at [14, 96] on div at bounding box center [12, 92] width 12 height 12
click at [12, 121] on div at bounding box center [12, 122] width 6 height 6
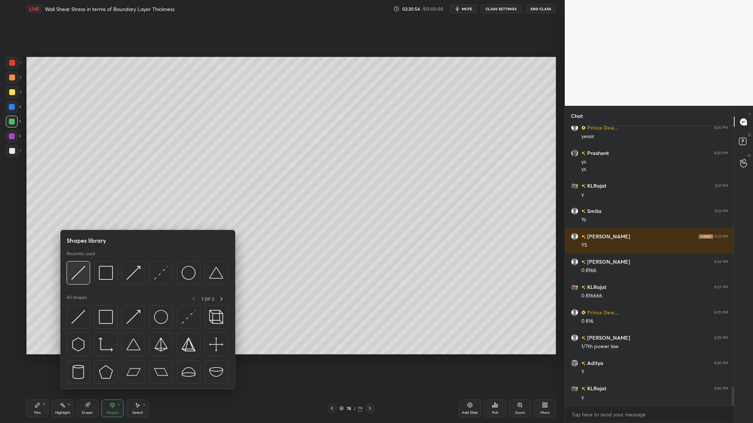
click at [80, 279] on img at bounding box center [78, 273] width 14 height 14
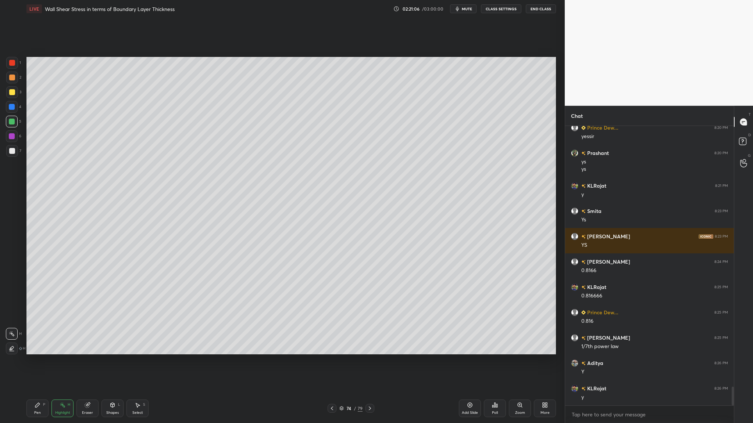
click at [15, 151] on div at bounding box center [12, 151] width 12 height 12
drag, startPoint x: 12, startPoint y: 136, endPoint x: 17, endPoint y: 142, distance: 7.5
click at [12, 137] on div at bounding box center [12, 136] width 6 height 6
click at [11, 137] on div at bounding box center [12, 136] width 6 height 6
click at [13, 149] on div at bounding box center [12, 151] width 6 height 6
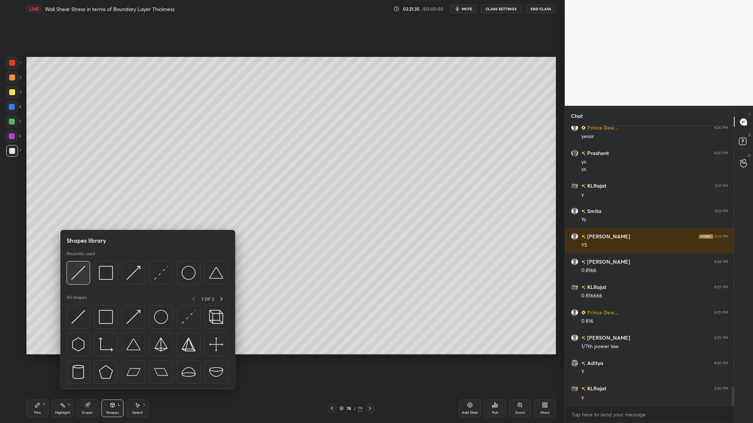
click at [81, 275] on img at bounding box center [78, 273] width 14 height 14
click at [75, 277] on img at bounding box center [78, 273] width 14 height 14
click at [81, 280] on div at bounding box center [79, 273] width 24 height 24
click at [83, 278] on img at bounding box center [78, 273] width 14 height 14
click at [76, 280] on div at bounding box center [79, 273] width 24 height 24
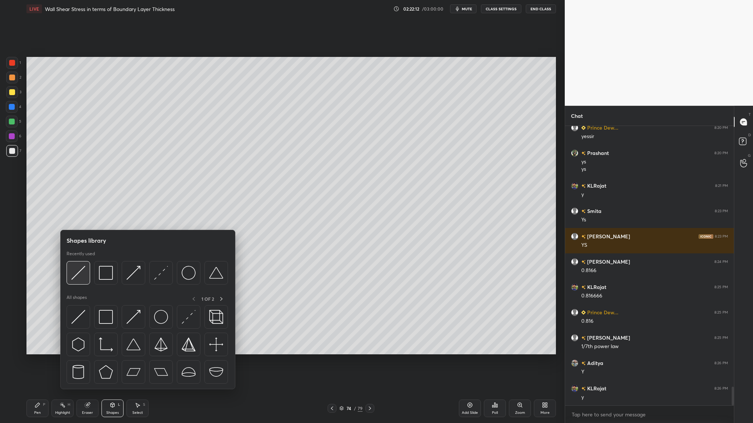
click at [82, 282] on div at bounding box center [79, 273] width 24 height 24
click at [77, 283] on div at bounding box center [79, 273] width 24 height 24
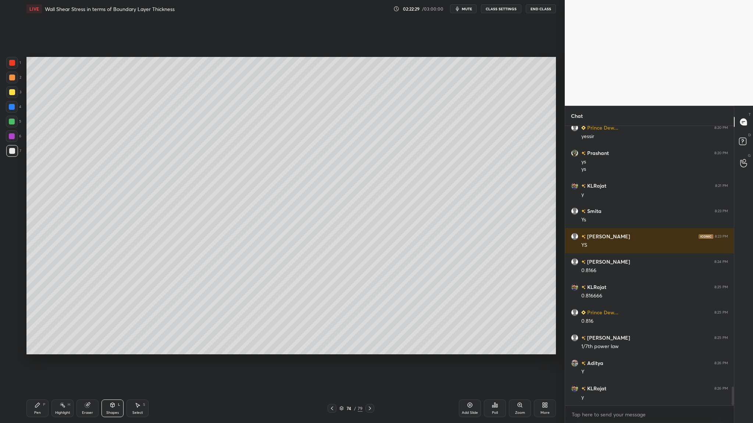
drag, startPoint x: 15, startPoint y: 80, endPoint x: 24, endPoint y: 82, distance: 9.1
click at [15, 81] on div at bounding box center [12, 78] width 12 height 12
click at [12, 153] on div at bounding box center [12, 151] width 6 height 6
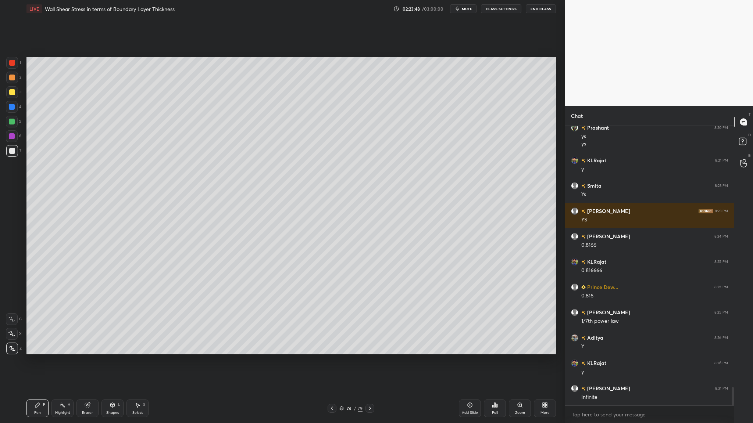
click at [11, 124] on div at bounding box center [12, 122] width 6 height 6
click at [13, 154] on div at bounding box center [12, 151] width 12 height 12
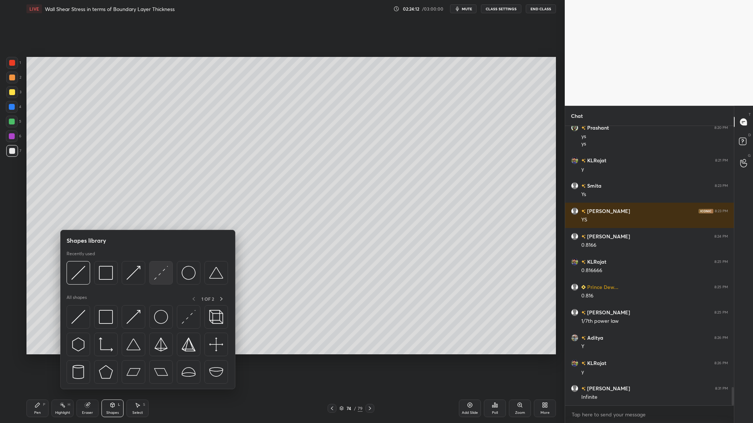
click at [160, 280] on div at bounding box center [161, 273] width 24 height 24
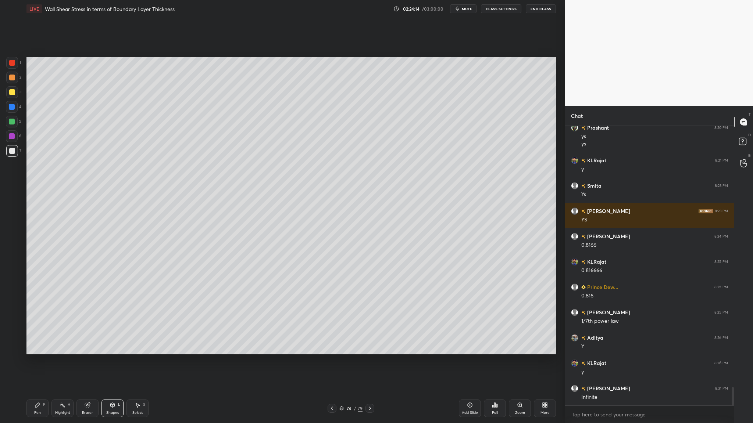
click at [13, 82] on div at bounding box center [12, 78] width 12 height 12
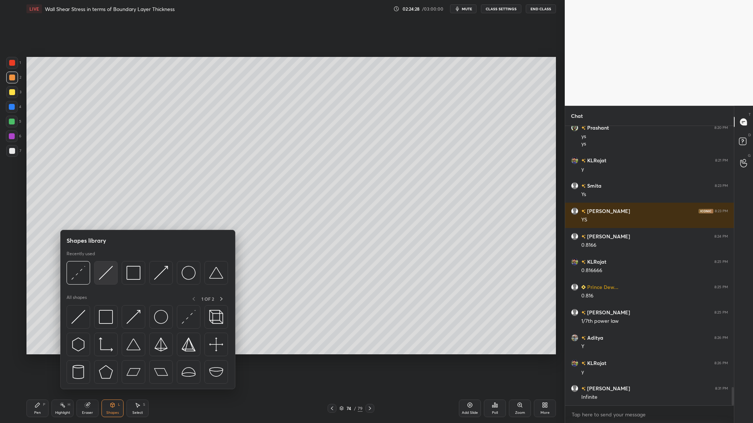
click at [108, 282] on div at bounding box center [106, 273] width 24 height 24
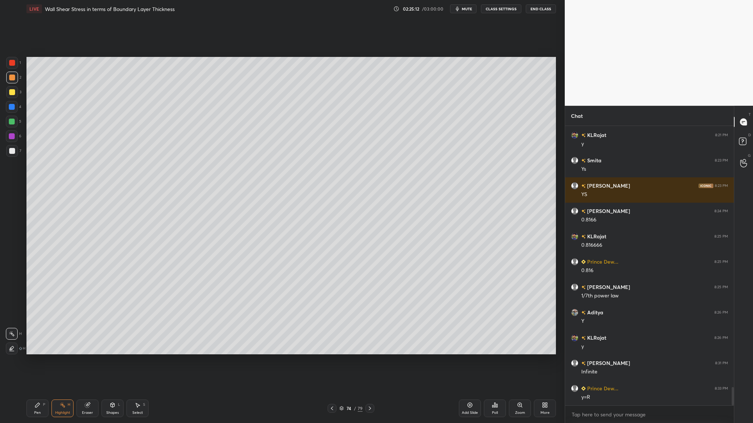
scroll to position [3999, 0]
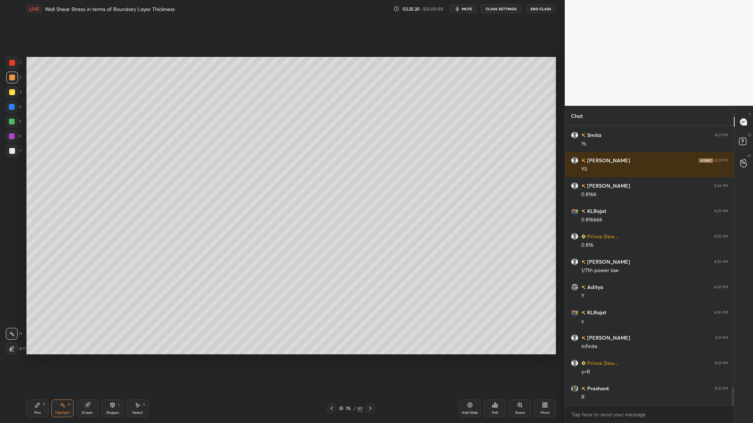
drag, startPoint x: 15, startPoint y: 123, endPoint x: 18, endPoint y: 132, distance: 8.7
click at [15, 125] on div at bounding box center [12, 122] width 12 height 12
click at [12, 151] on div at bounding box center [12, 151] width 6 height 6
click at [14, 155] on div at bounding box center [12, 151] width 12 height 12
click at [75, 235] on body "1 2 3 4 5 6 7 C X Z C X Z E E Erase all H H LIVE Wall Shear Stress in terms of …" at bounding box center [376, 211] width 753 height 423
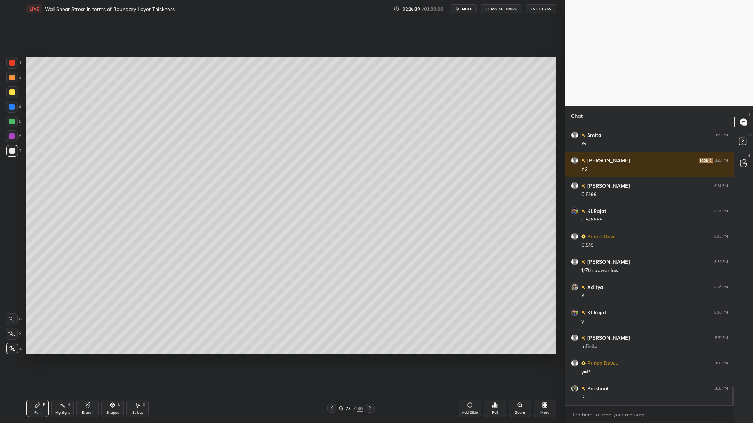
drag, startPoint x: 15, startPoint y: 64, endPoint x: 26, endPoint y: 65, distance: 10.8
click at [16, 64] on div at bounding box center [12, 63] width 12 height 12
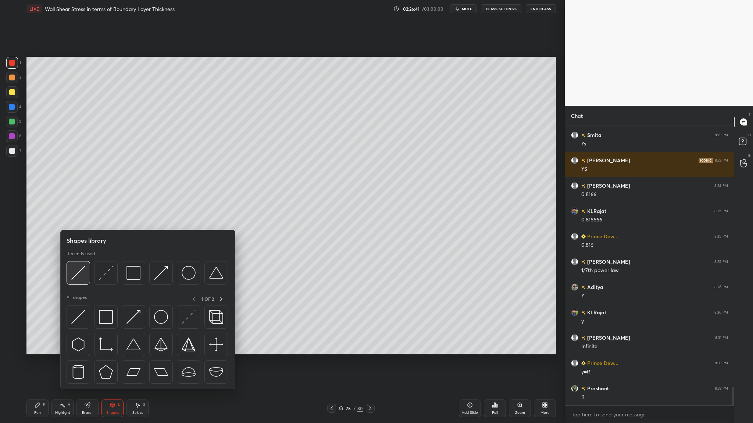
click at [83, 279] on img at bounding box center [78, 273] width 14 height 14
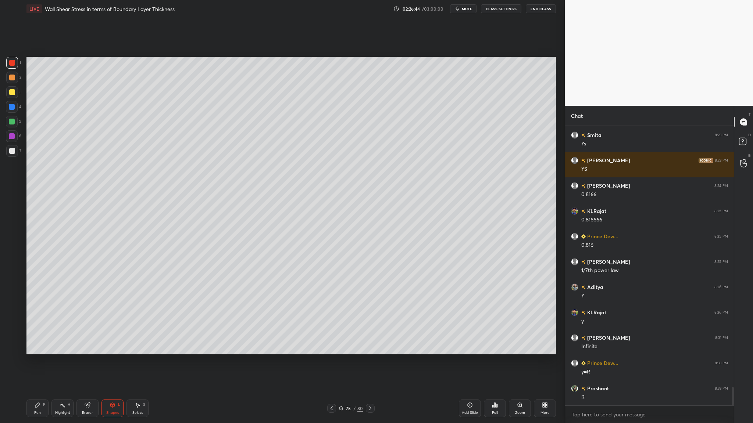
drag, startPoint x: 18, startPoint y: 151, endPoint x: 17, endPoint y: 156, distance: 4.9
click at [17, 153] on div "7" at bounding box center [13, 151] width 15 height 12
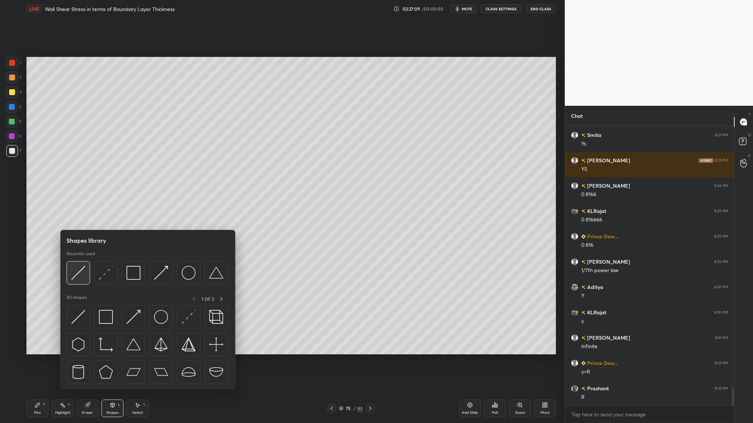
click at [80, 282] on div at bounding box center [79, 273] width 24 height 24
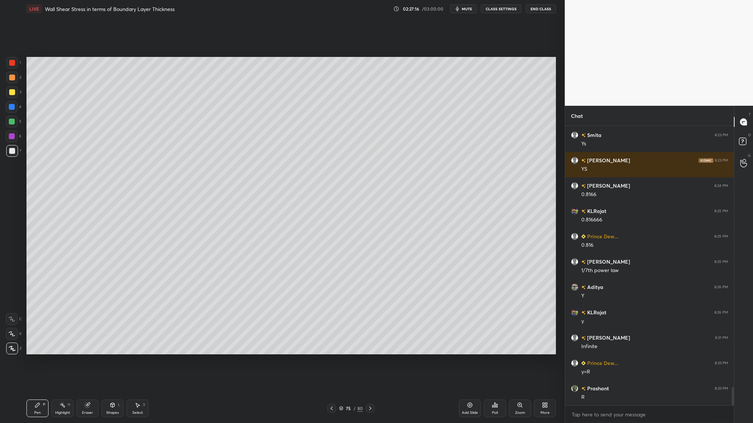
scroll to position [4024, 0]
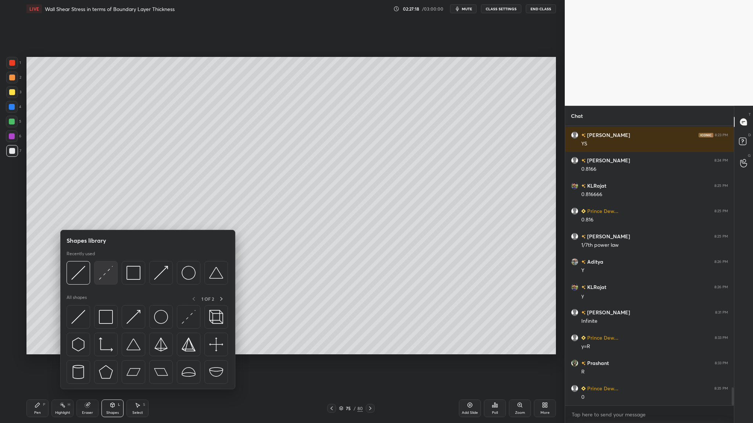
click at [104, 280] on div at bounding box center [106, 273] width 24 height 24
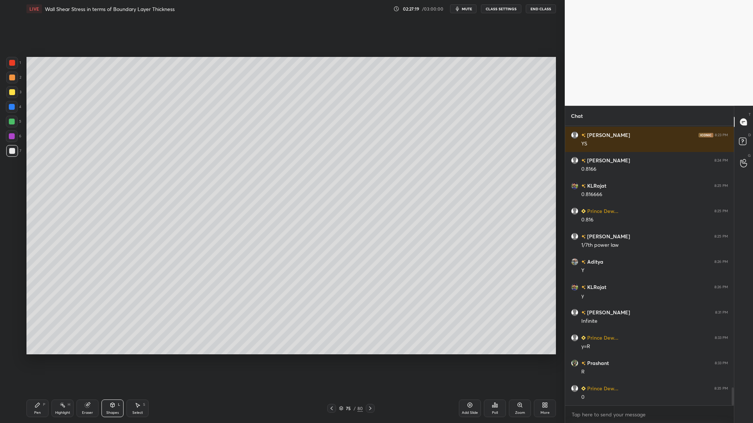
drag, startPoint x: 15, startPoint y: 82, endPoint x: 21, endPoint y: 93, distance: 12.2
click at [17, 82] on div at bounding box center [12, 78] width 12 height 12
drag, startPoint x: 12, startPoint y: 124, endPoint x: 12, endPoint y: 129, distance: 5.5
click at [12, 124] on div at bounding box center [12, 122] width 6 height 6
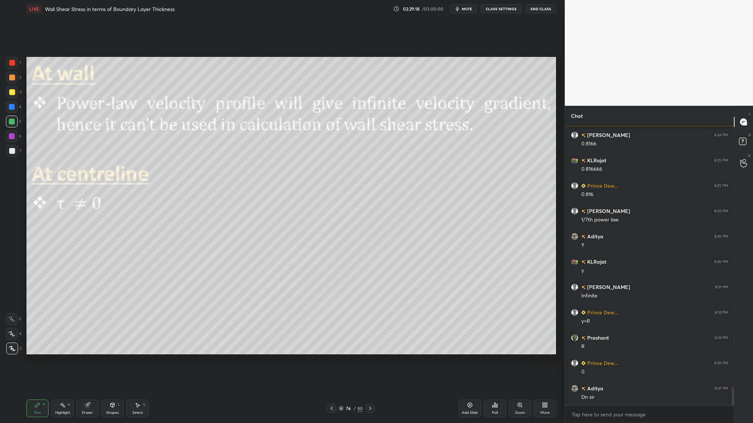
drag, startPoint x: 340, startPoint y: 409, endPoint x: 341, endPoint y: 394, distance: 15.1
click at [340, 337] on icon at bounding box center [341, 409] width 4 height 1
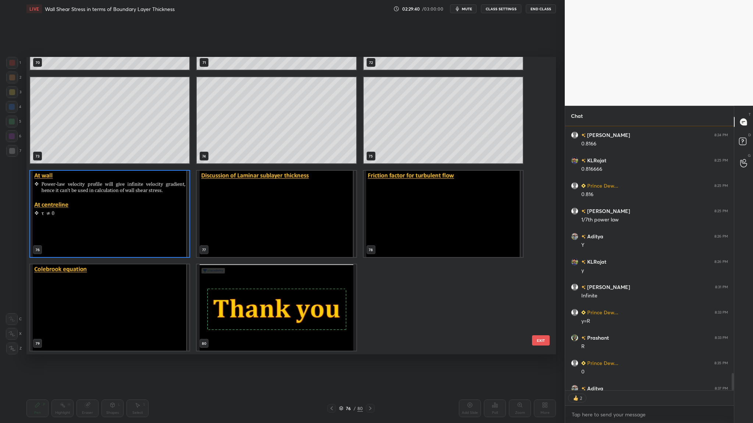
scroll to position [4090, 0]
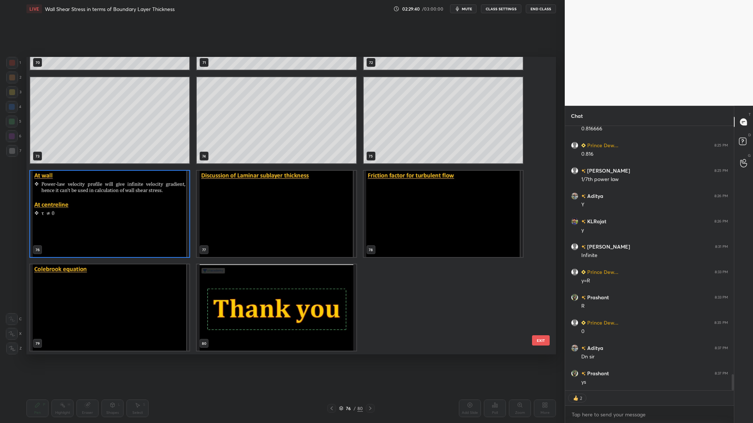
click at [430, 221] on img "grid" at bounding box center [443, 214] width 159 height 86
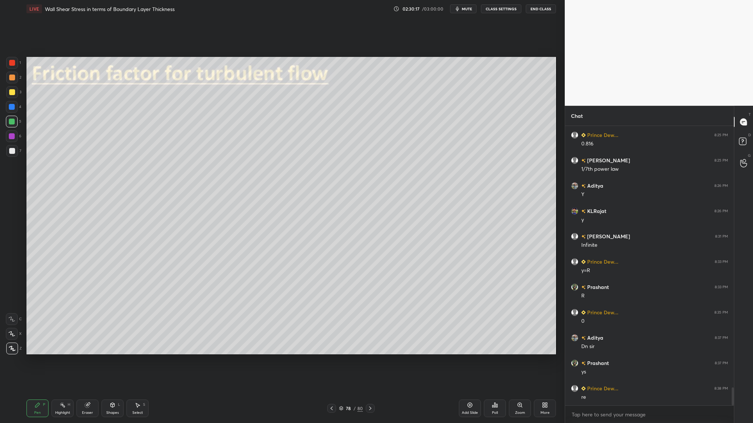
scroll to position [4126, 0]
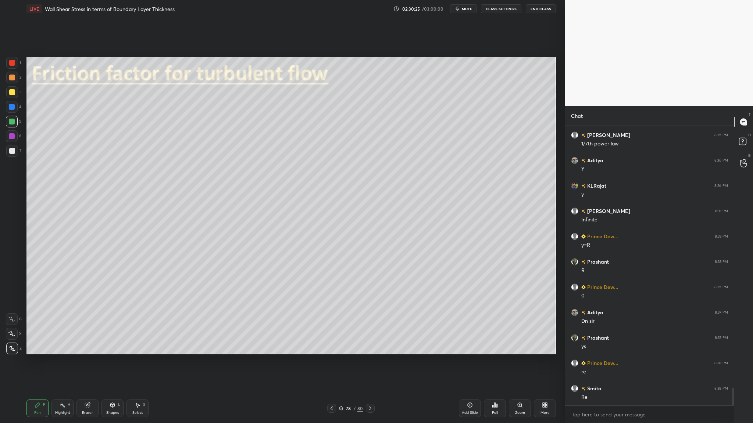
click at [11, 78] on div at bounding box center [12, 78] width 6 height 6
click at [11, 151] on div at bounding box center [12, 151] width 6 height 6
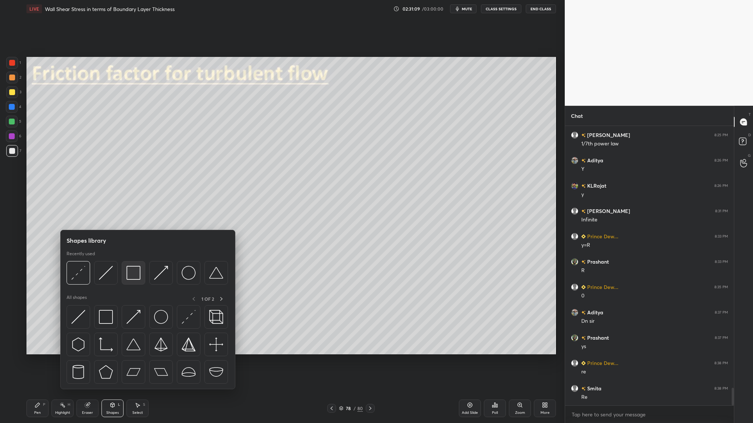
click at [134, 282] on div at bounding box center [134, 273] width 24 height 24
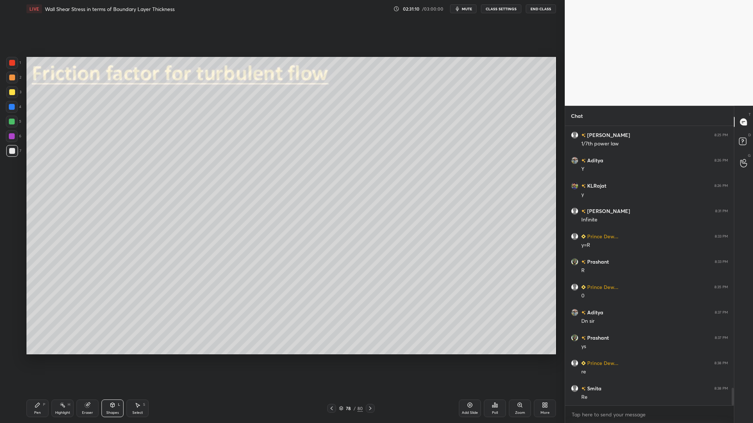
drag, startPoint x: 12, startPoint y: 81, endPoint x: 25, endPoint y: 105, distance: 27.1
click at [12, 82] on div at bounding box center [12, 78] width 12 height 12
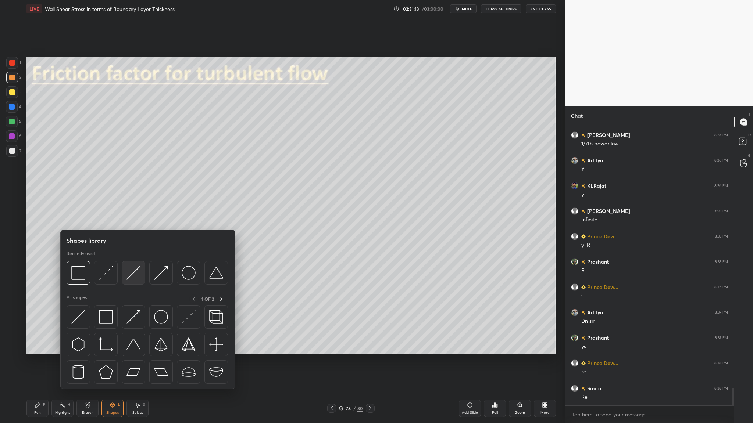
click at [134, 283] on div at bounding box center [134, 273] width 24 height 24
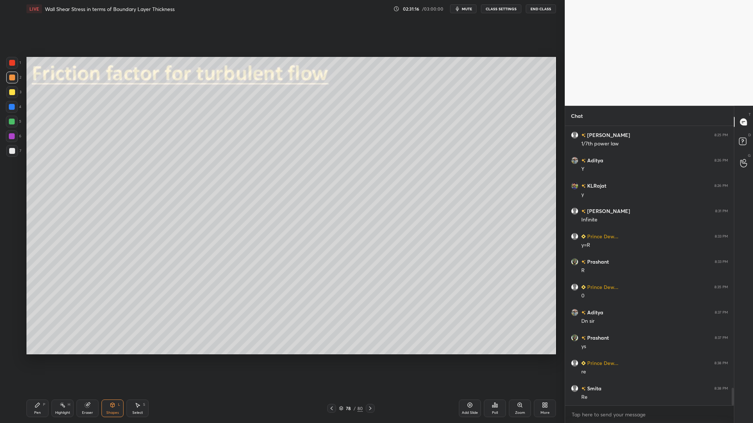
click at [9, 151] on div at bounding box center [12, 151] width 6 height 6
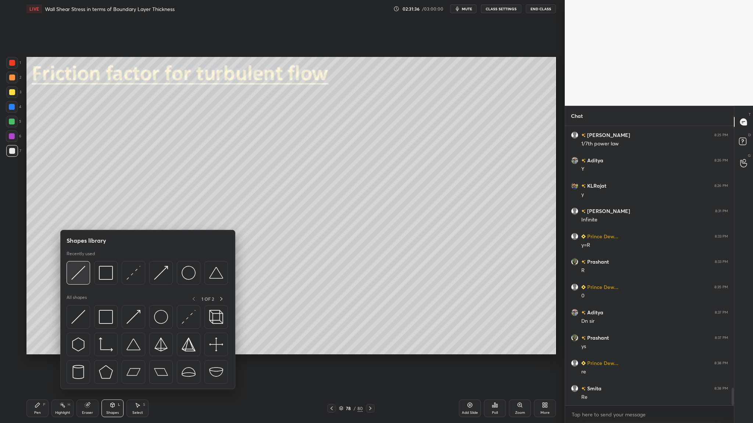
click at [77, 276] on img at bounding box center [78, 273] width 14 height 14
click at [79, 284] on div at bounding box center [147, 275] width 161 height 28
click at [77, 278] on img at bounding box center [78, 273] width 14 height 14
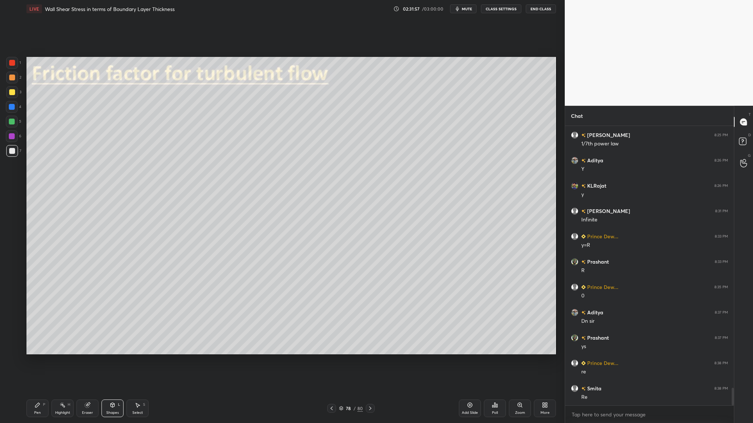
drag, startPoint x: 12, startPoint y: 123, endPoint x: 14, endPoint y: 127, distance: 4.4
click at [12, 123] on div at bounding box center [12, 122] width 6 height 6
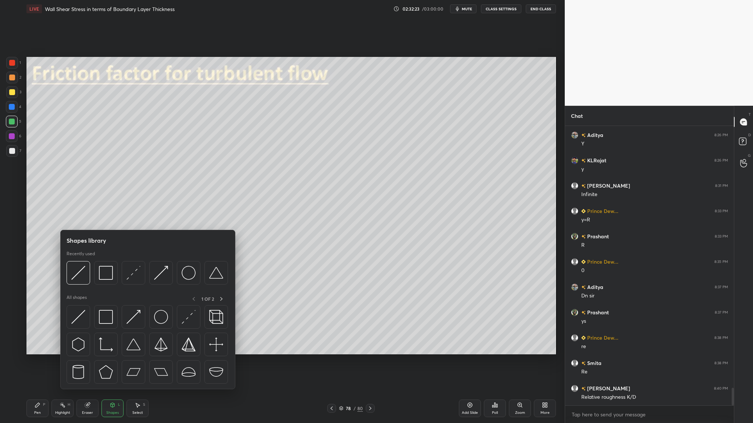
click at [78, 284] on div at bounding box center [79, 273] width 24 height 24
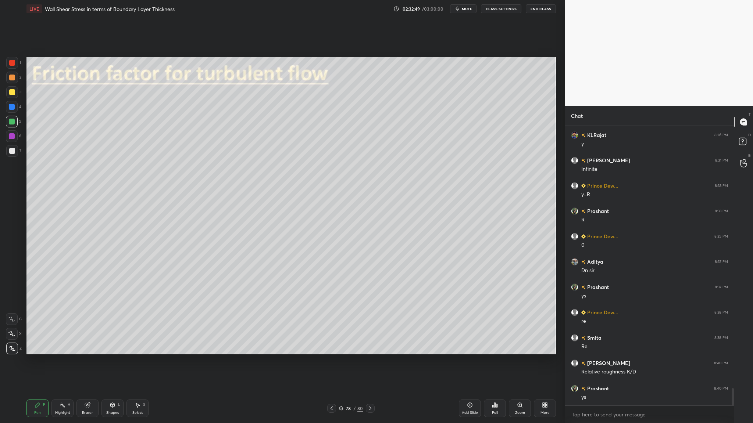
scroll to position [4202, 0]
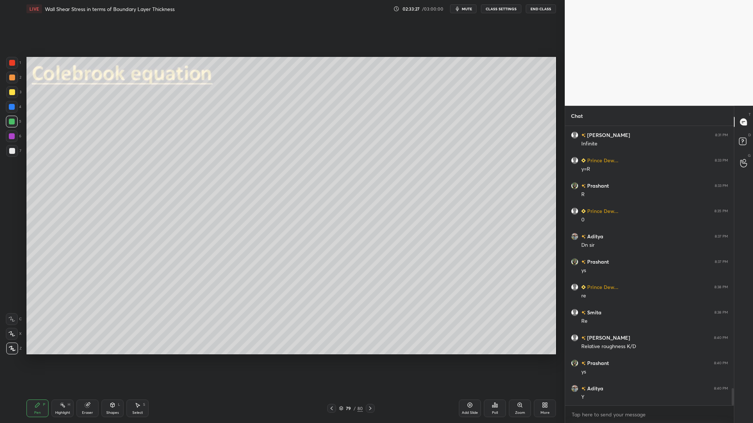
click at [5, 152] on div "1 2 3 4 5 6 7 C X Z C X Z E E Erase all H H" at bounding box center [12, 206] width 24 height 298
click at [13, 153] on div at bounding box center [12, 151] width 6 height 6
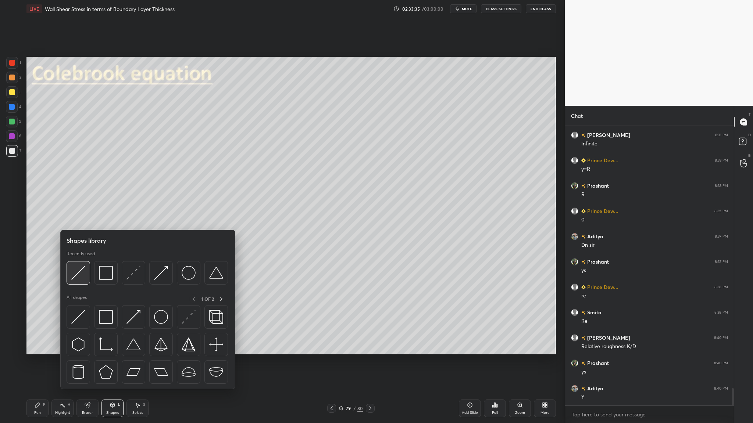
click at [78, 277] on img at bounding box center [78, 273] width 14 height 14
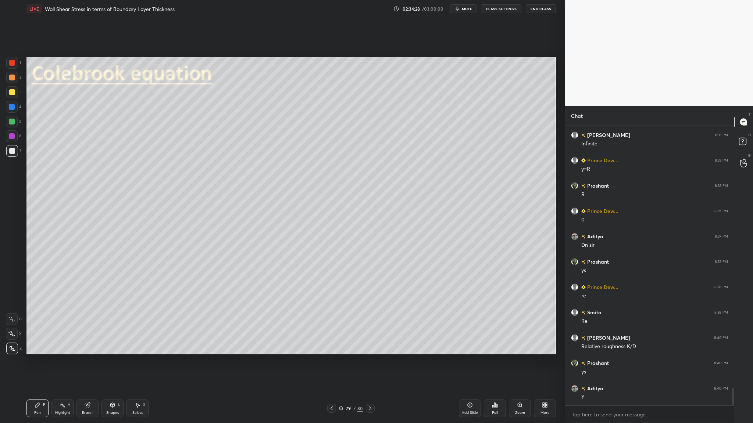
click at [138, 337] on div "Select" at bounding box center [137, 413] width 11 height 4
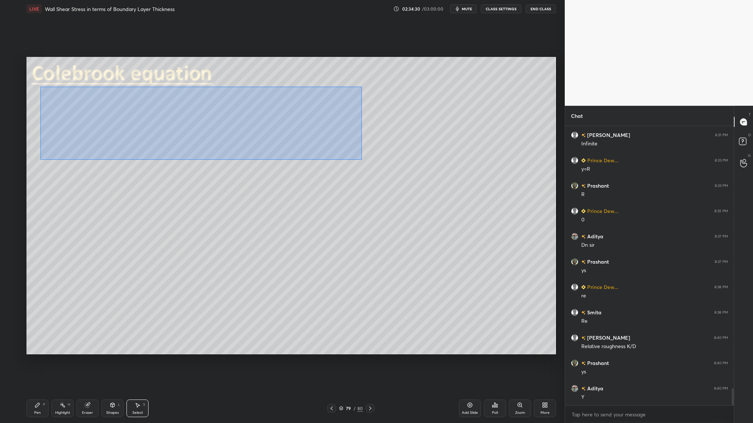
drag, startPoint x: 40, startPoint y: 86, endPoint x: 379, endPoint y: 174, distance: 350.1
click at [379, 174] on div "0 ° Undo Copy Duplicate Duplicate to new slide Delete" at bounding box center [290, 206] width 529 height 298
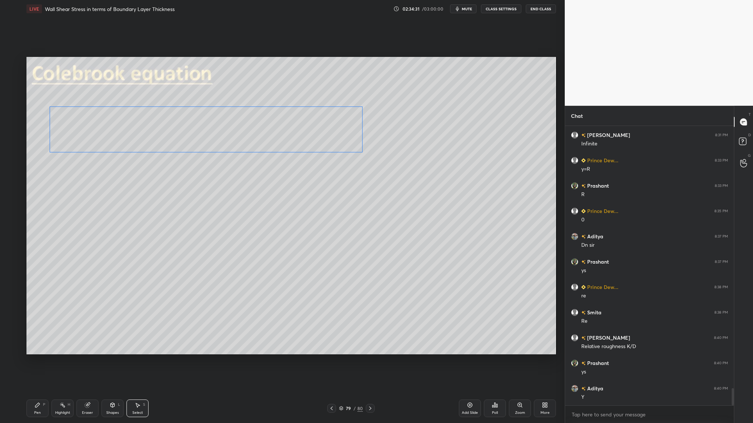
drag, startPoint x: 193, startPoint y: 129, endPoint x: 190, endPoint y: 139, distance: 10.1
click at [192, 138] on div "0 ° Undo Copy Duplicate Duplicate to new slide Delete" at bounding box center [290, 206] width 529 height 298
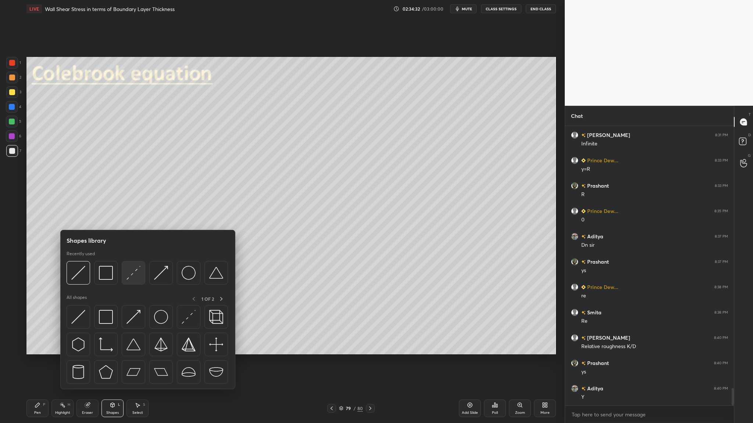
click at [131, 280] on div at bounding box center [134, 273] width 24 height 24
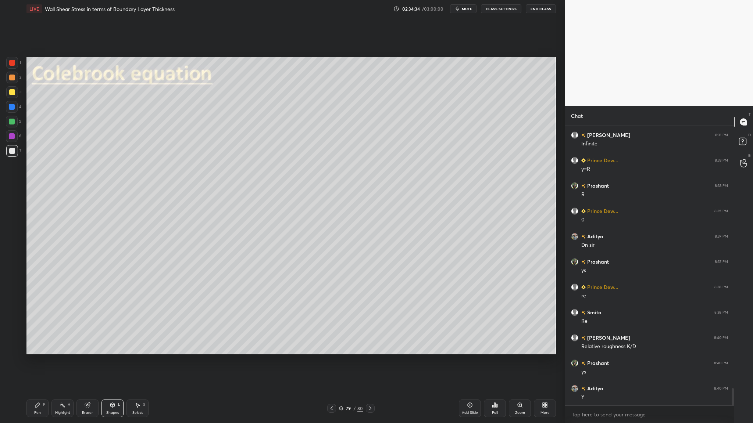
drag, startPoint x: 10, startPoint y: 121, endPoint x: 9, endPoint y: 112, distance: 9.2
click at [10, 121] on div at bounding box center [12, 122] width 6 height 6
click at [10, 80] on div at bounding box center [12, 78] width 6 height 6
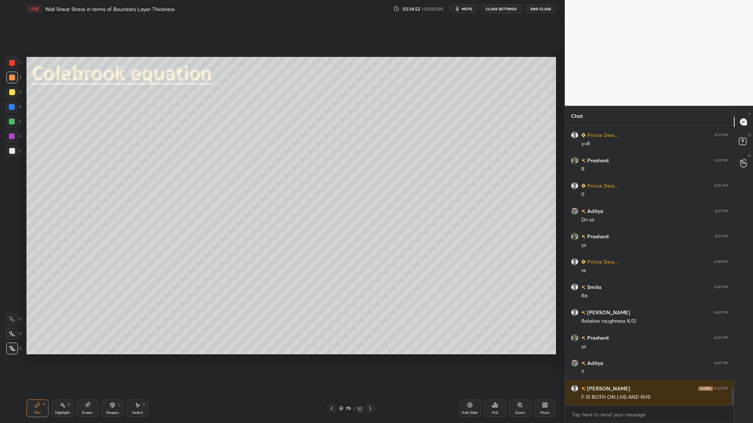
click at [13, 121] on div at bounding box center [12, 122] width 6 height 6
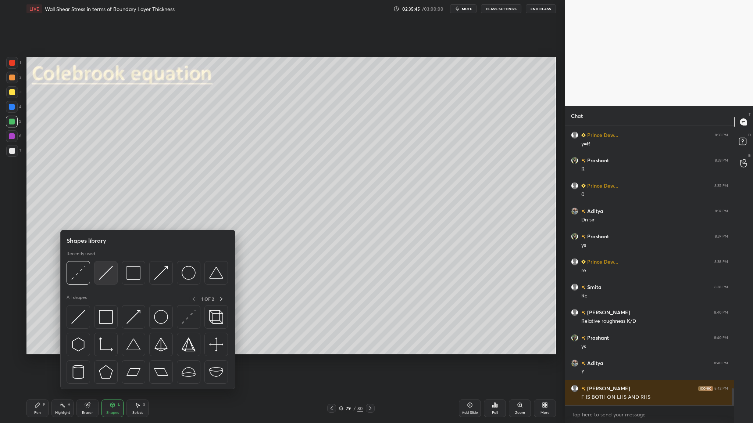
click at [105, 278] on img at bounding box center [106, 273] width 14 height 14
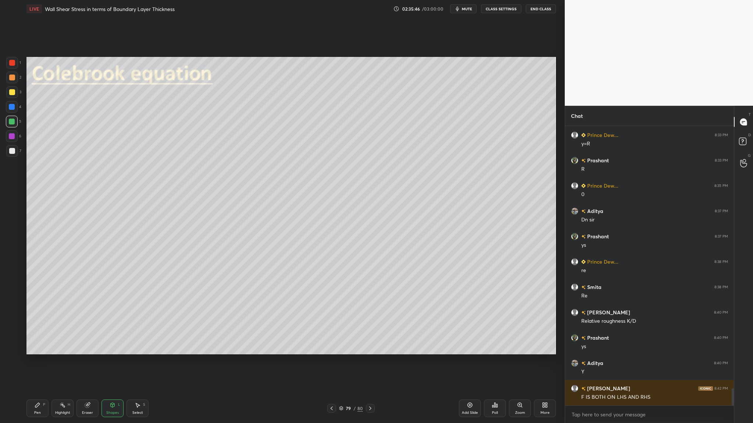
click at [13, 77] on div at bounding box center [12, 78] width 6 height 6
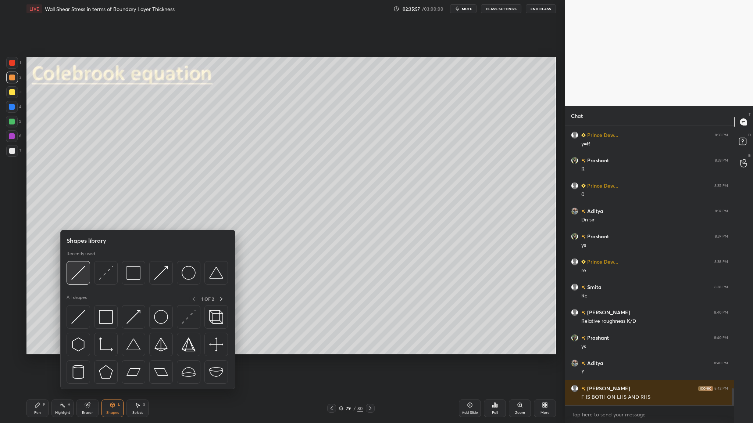
click at [77, 278] on img at bounding box center [78, 273] width 14 height 14
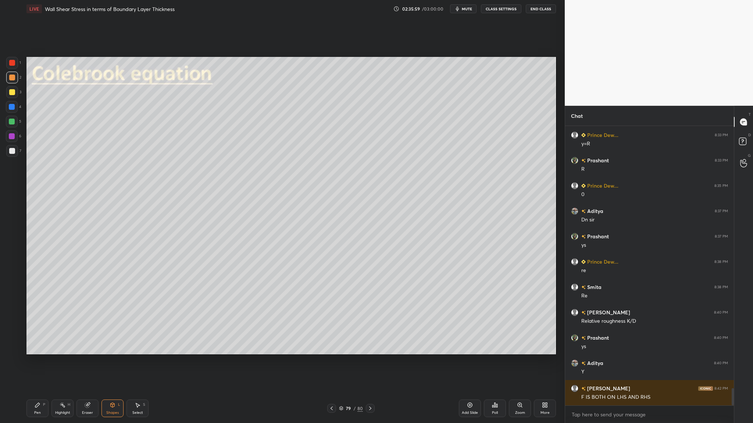
drag, startPoint x: 11, startPoint y: 154, endPoint x: 14, endPoint y: 158, distance: 5.2
click at [11, 154] on div at bounding box center [12, 151] width 12 height 12
drag, startPoint x: 12, startPoint y: 122, endPoint x: 12, endPoint y: 131, distance: 9.2
click at [11, 123] on div at bounding box center [12, 122] width 6 height 6
click at [14, 152] on div at bounding box center [12, 151] width 6 height 6
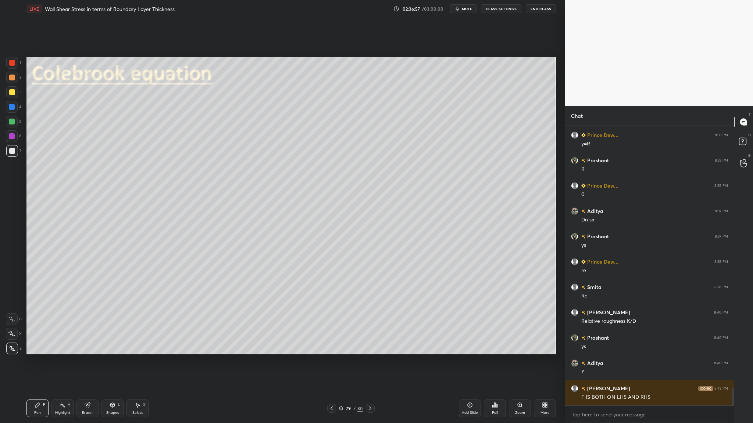
scroll to position [4245, 0]
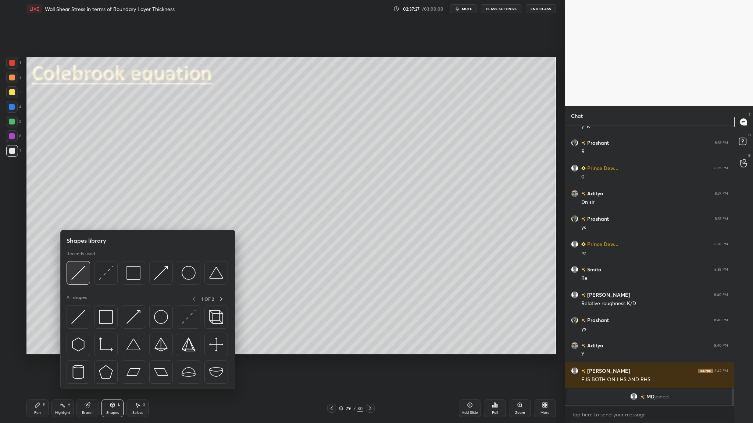
click at [80, 274] on img at bounding box center [78, 273] width 14 height 14
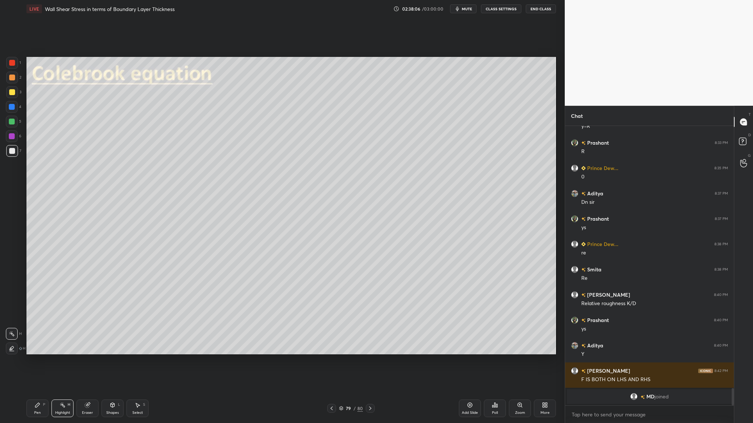
scroll to position [4048, 0]
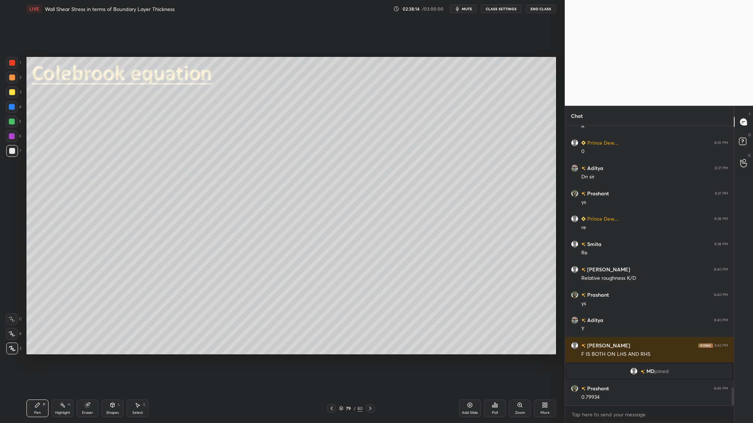
click at [15, 124] on div at bounding box center [12, 122] width 12 height 12
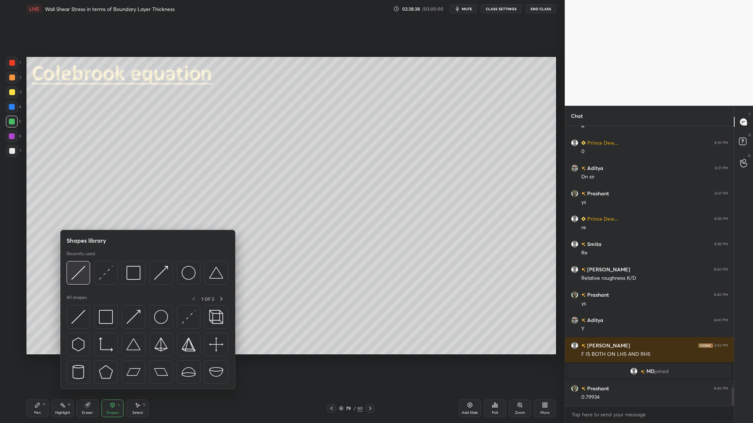
click at [77, 279] on div at bounding box center [79, 273] width 24 height 24
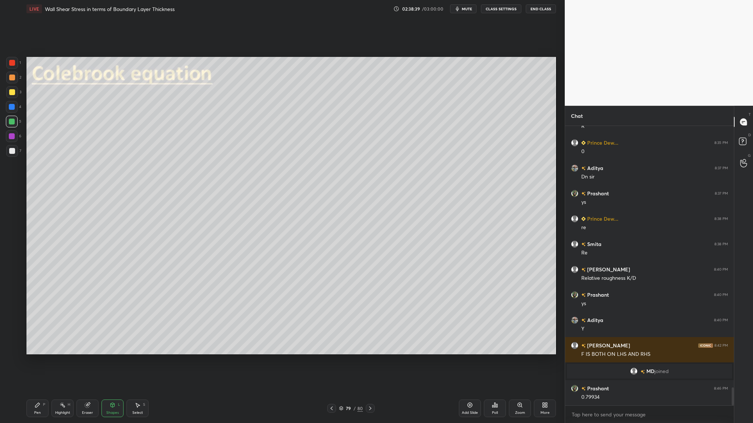
click at [13, 140] on div at bounding box center [12, 136] width 12 height 12
click at [13, 152] on div at bounding box center [12, 151] width 6 height 6
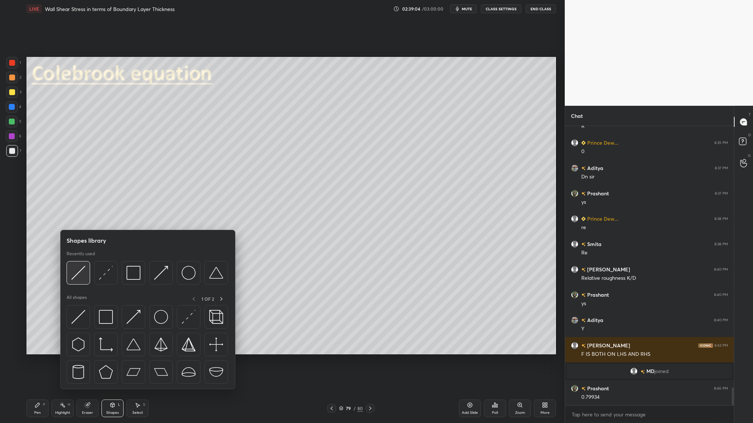
click at [82, 277] on img at bounding box center [78, 273] width 14 height 14
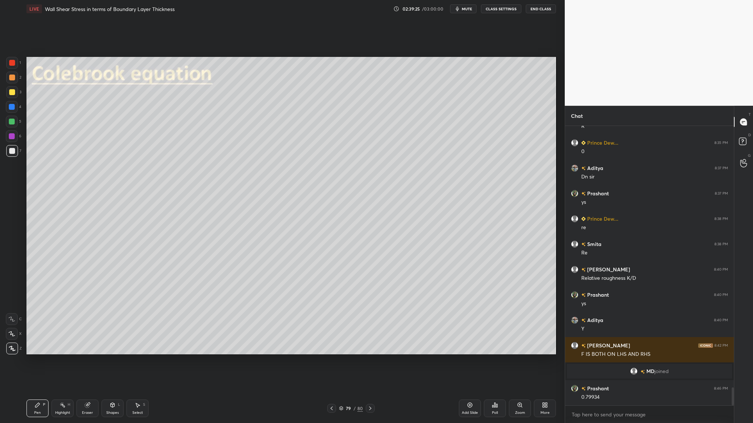
click at [12, 121] on div at bounding box center [12, 122] width 6 height 6
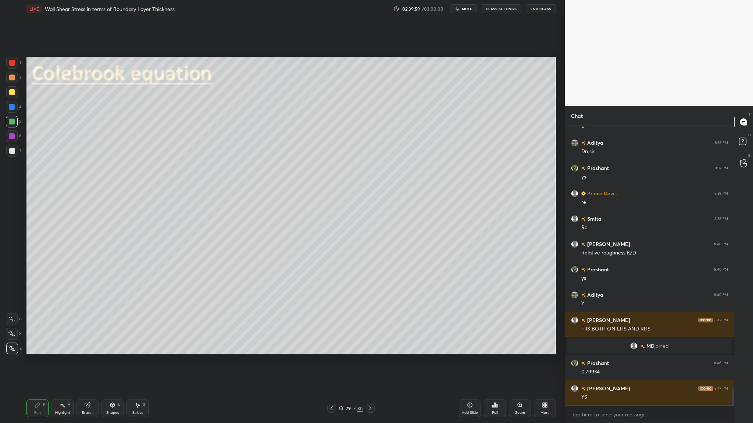
click at [341, 337] on icon at bounding box center [341, 409] width 4 height 4
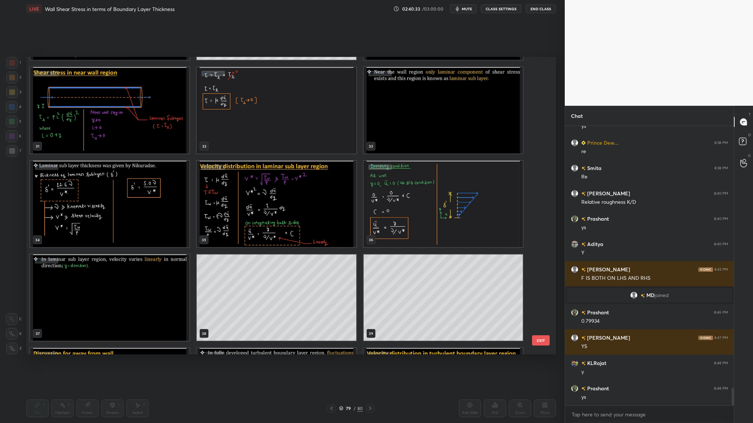
scroll to position [925, 0]
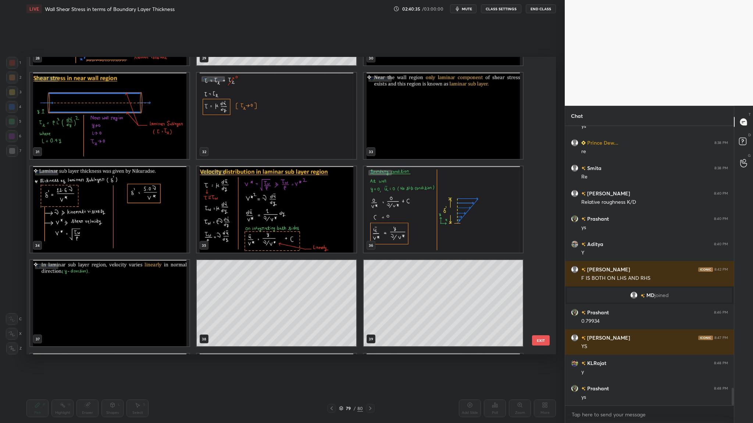
click at [151, 244] on img "grid" at bounding box center [109, 210] width 159 height 86
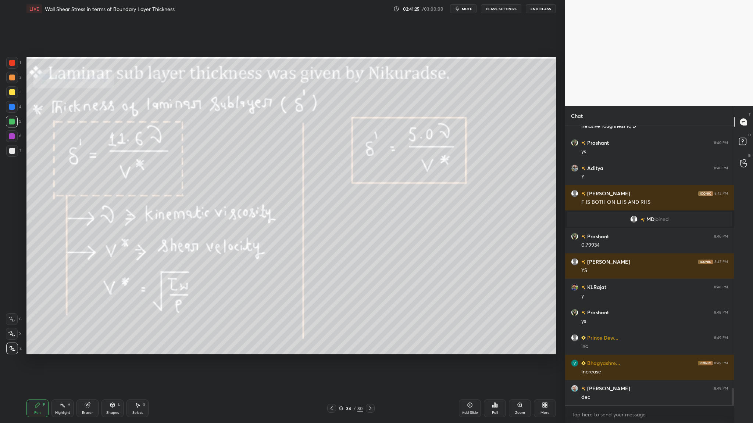
scroll to position [4225, 0]
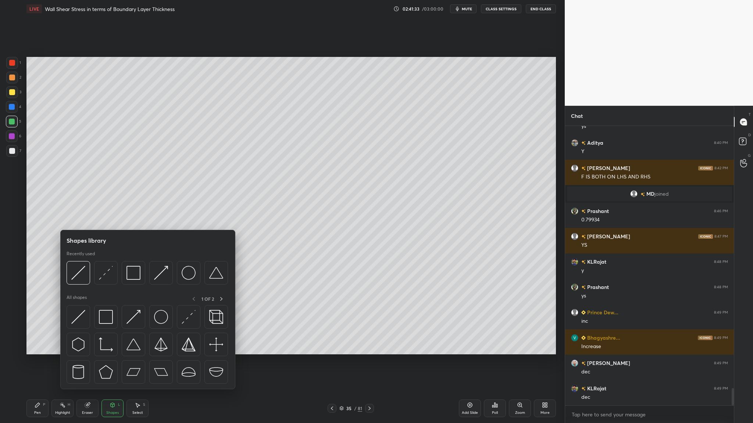
click at [12, 80] on div at bounding box center [12, 78] width 12 height 12
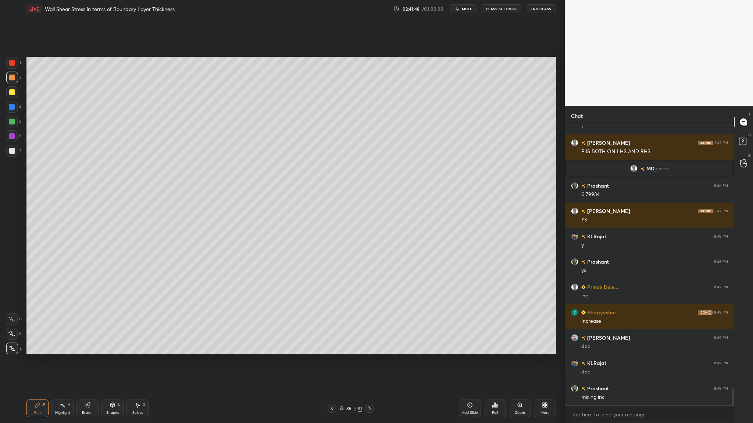
scroll to position [4276, 0]
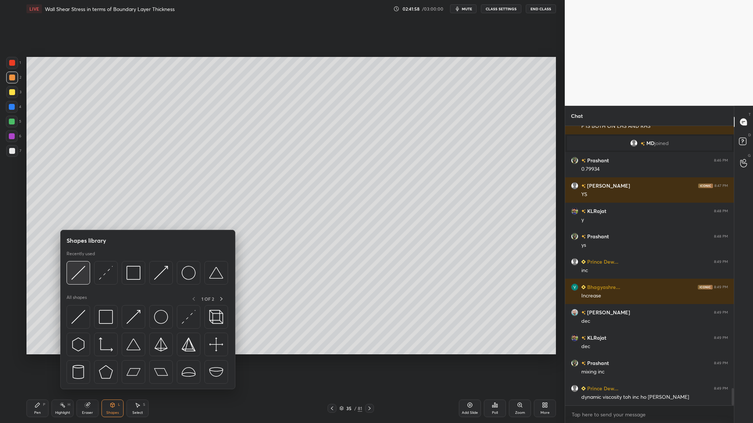
click at [79, 278] on img at bounding box center [78, 273] width 14 height 14
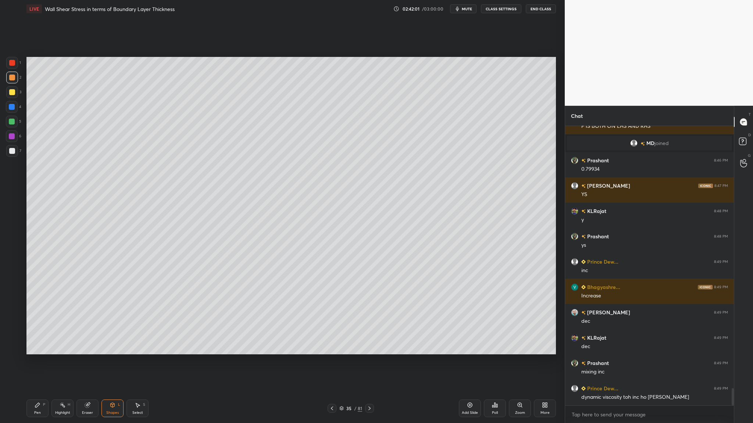
click at [9, 154] on div at bounding box center [12, 151] width 12 height 12
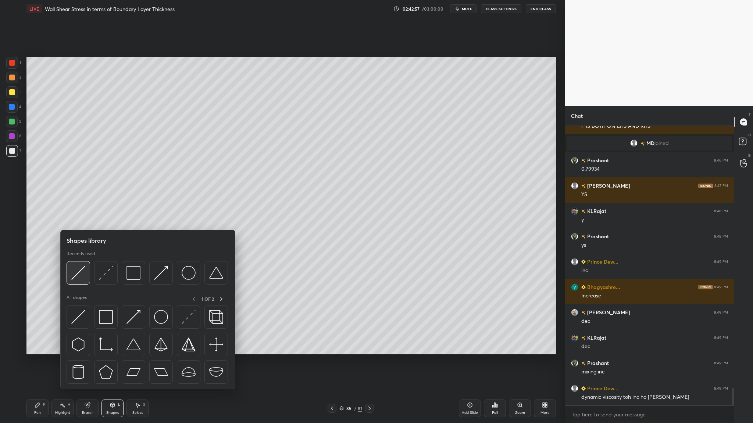
click at [83, 282] on div at bounding box center [79, 273] width 24 height 24
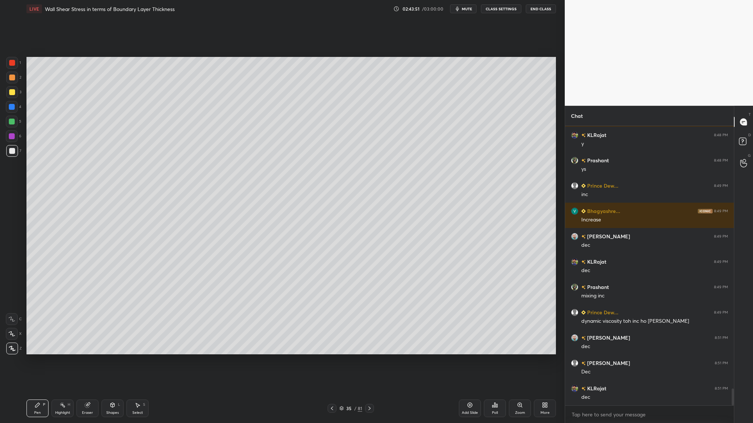
scroll to position [4378, 0]
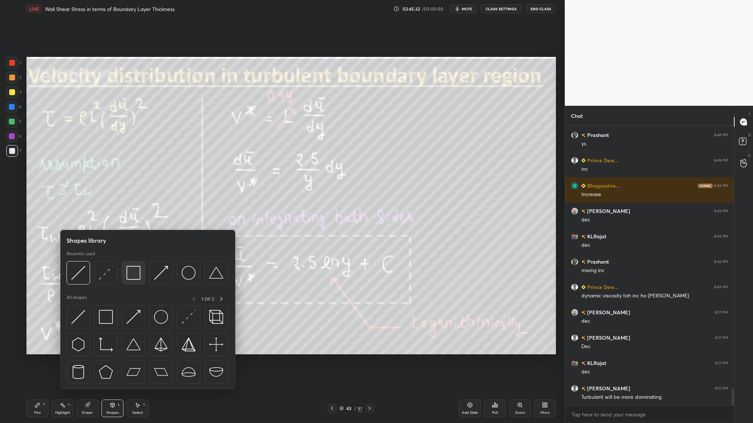
click at [138, 281] on div at bounding box center [134, 273] width 24 height 24
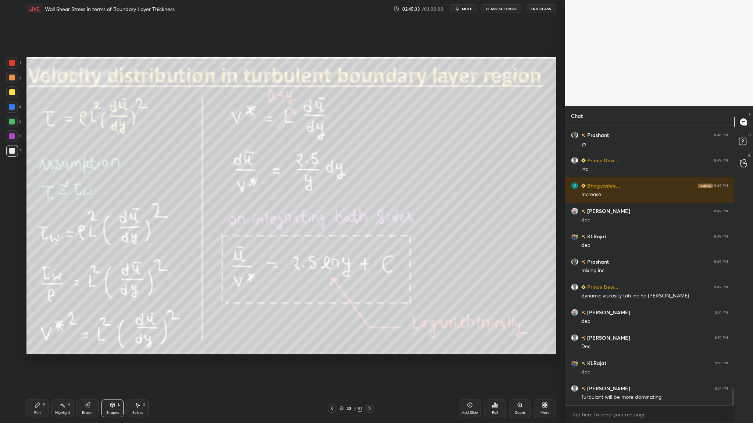
drag, startPoint x: 14, startPoint y: 77, endPoint x: 23, endPoint y: 86, distance: 12.5
click at [17, 80] on div at bounding box center [12, 78] width 12 height 12
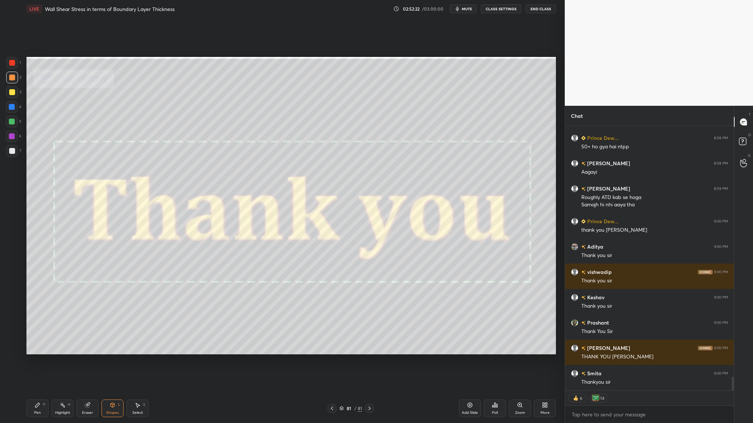
scroll to position [4907, 0]
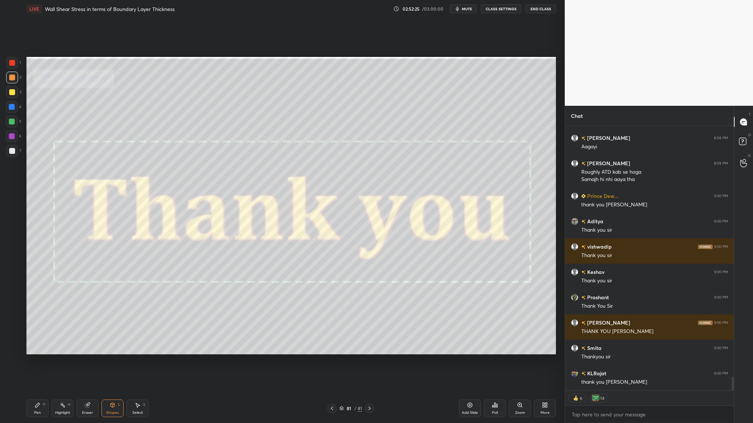
click at [542, 10] on button "End Class" at bounding box center [541, 8] width 30 height 9
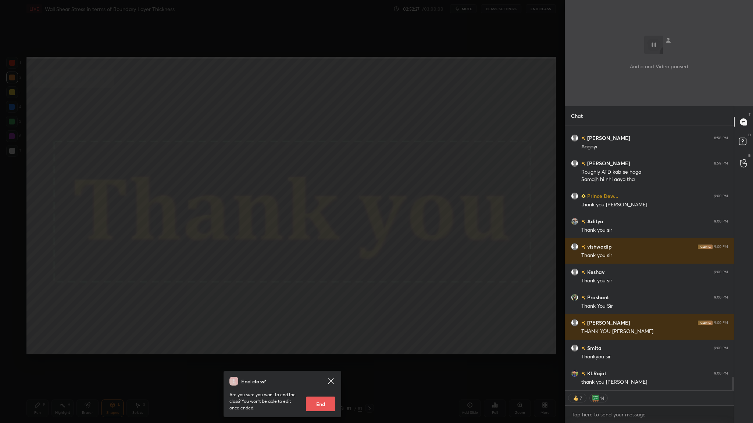
click at [318, 337] on button "End" at bounding box center [320, 404] width 29 height 15
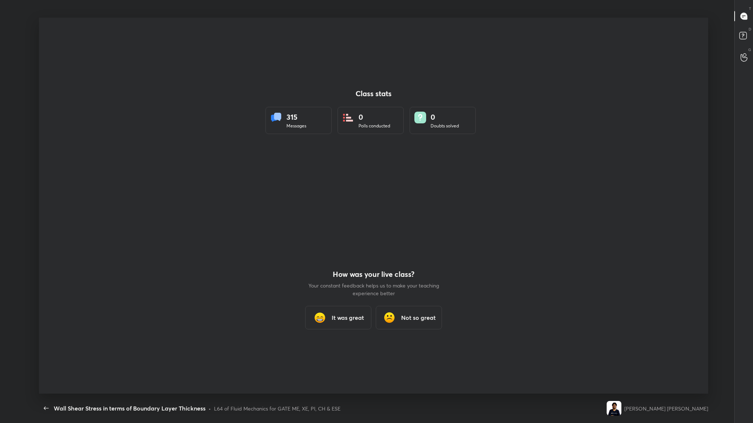
scroll to position [3, 0]
click at [351, 319] on h3 "It was great" at bounding box center [348, 318] width 32 height 9
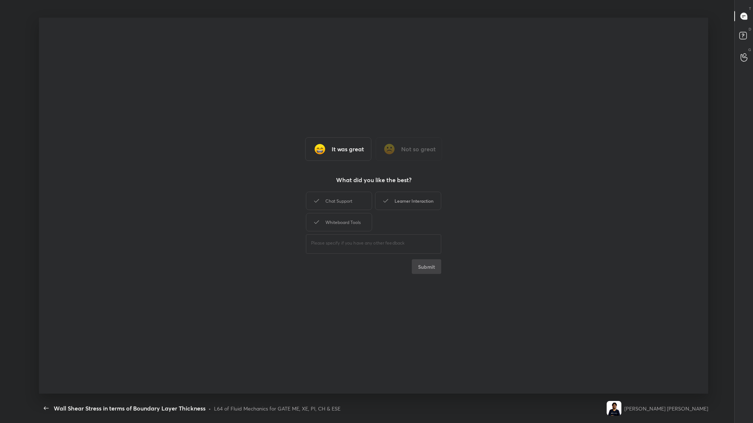
click at [419, 204] on div "Learner Interaction" at bounding box center [408, 201] width 66 height 18
click at [426, 268] on button "Submit" at bounding box center [426, 266] width 29 height 15
